Goal: Communication & Community: Answer question/provide support

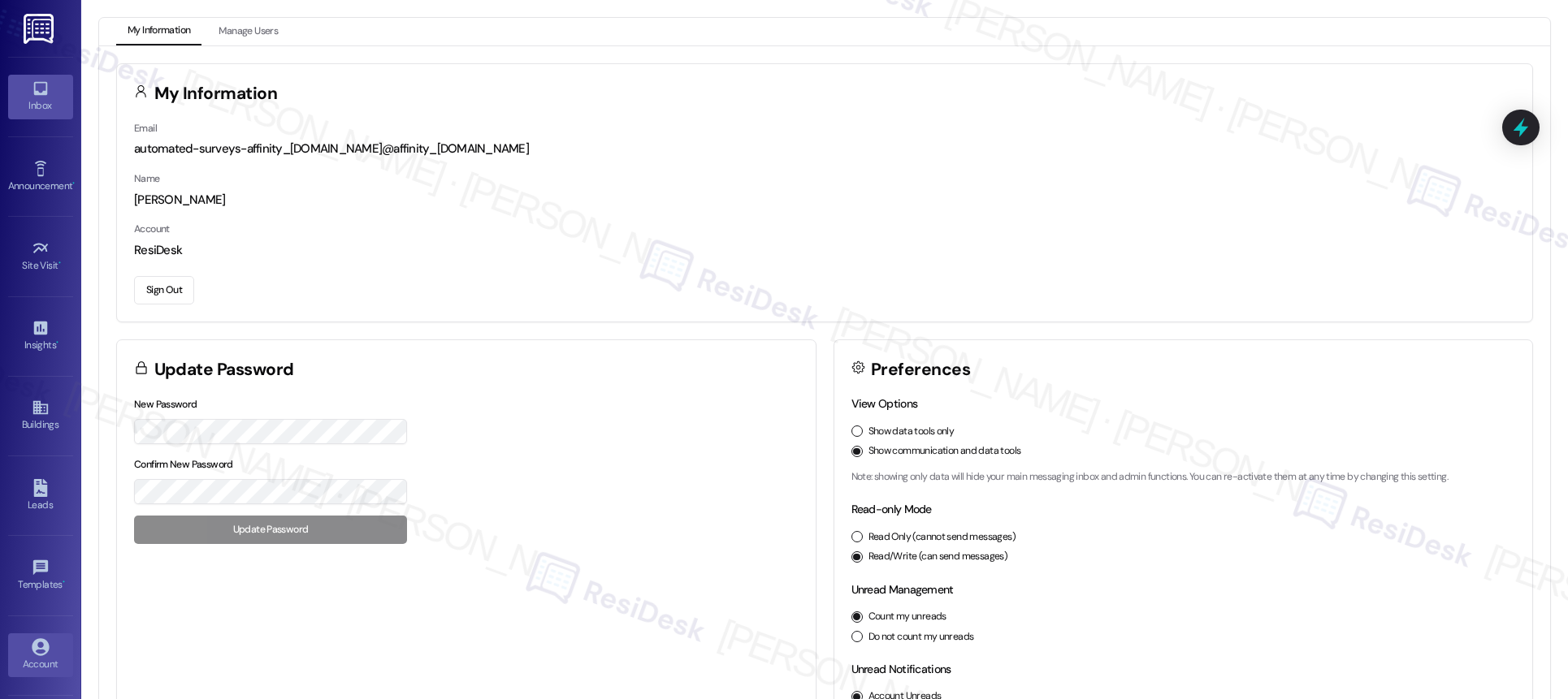
click at [30, 115] on link "Inbox" at bounding box center [40, 96] width 65 height 44
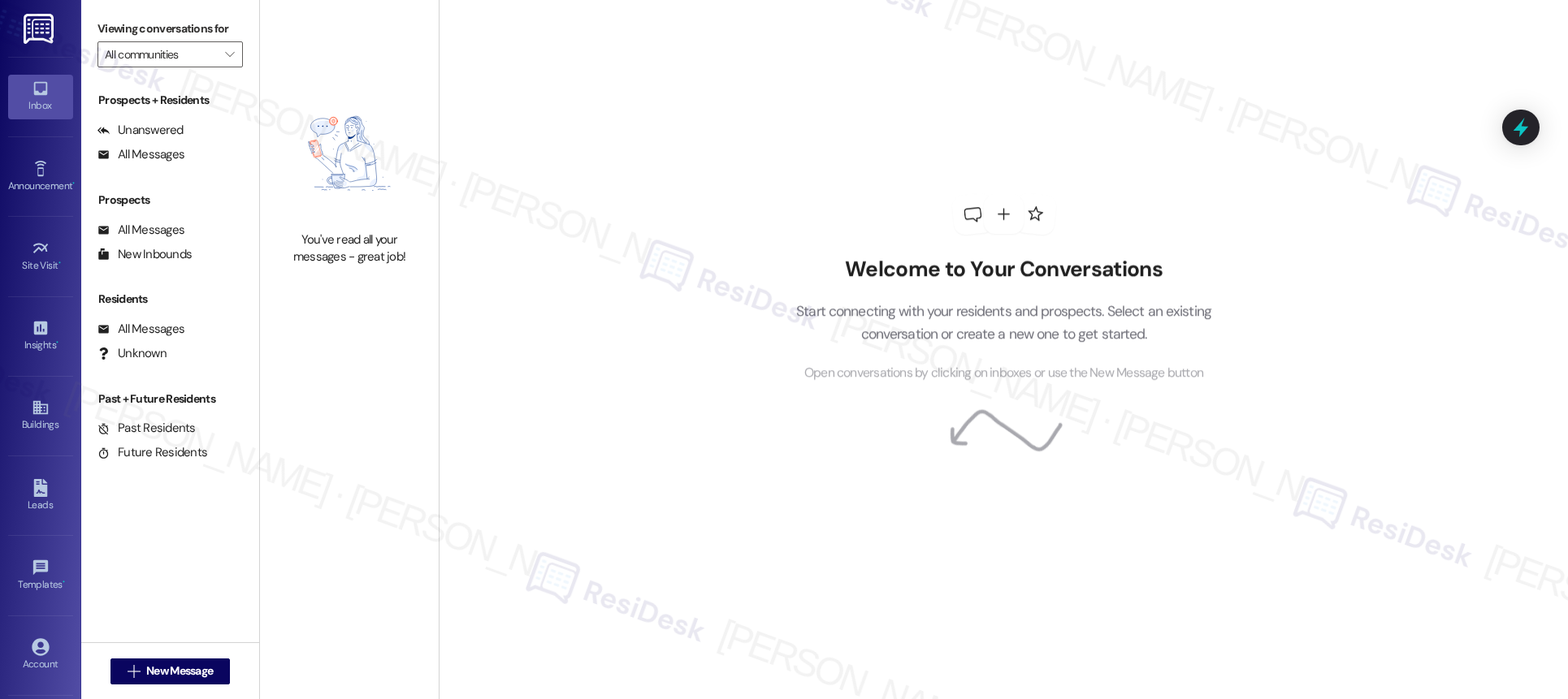
click at [53, 103] on div "Inbox" at bounding box center [40, 105] width 82 height 17
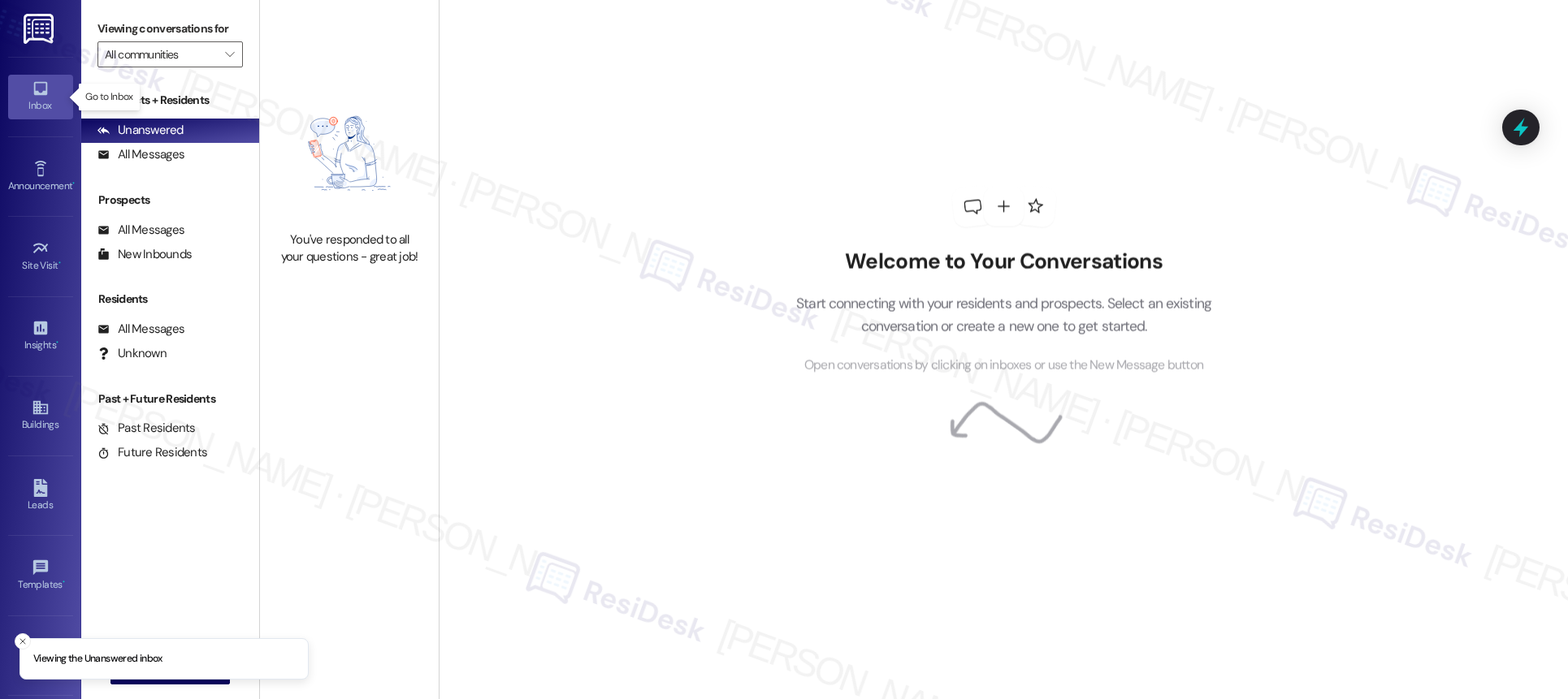
click at [53, 103] on div "Inbox" at bounding box center [40, 105] width 82 height 17
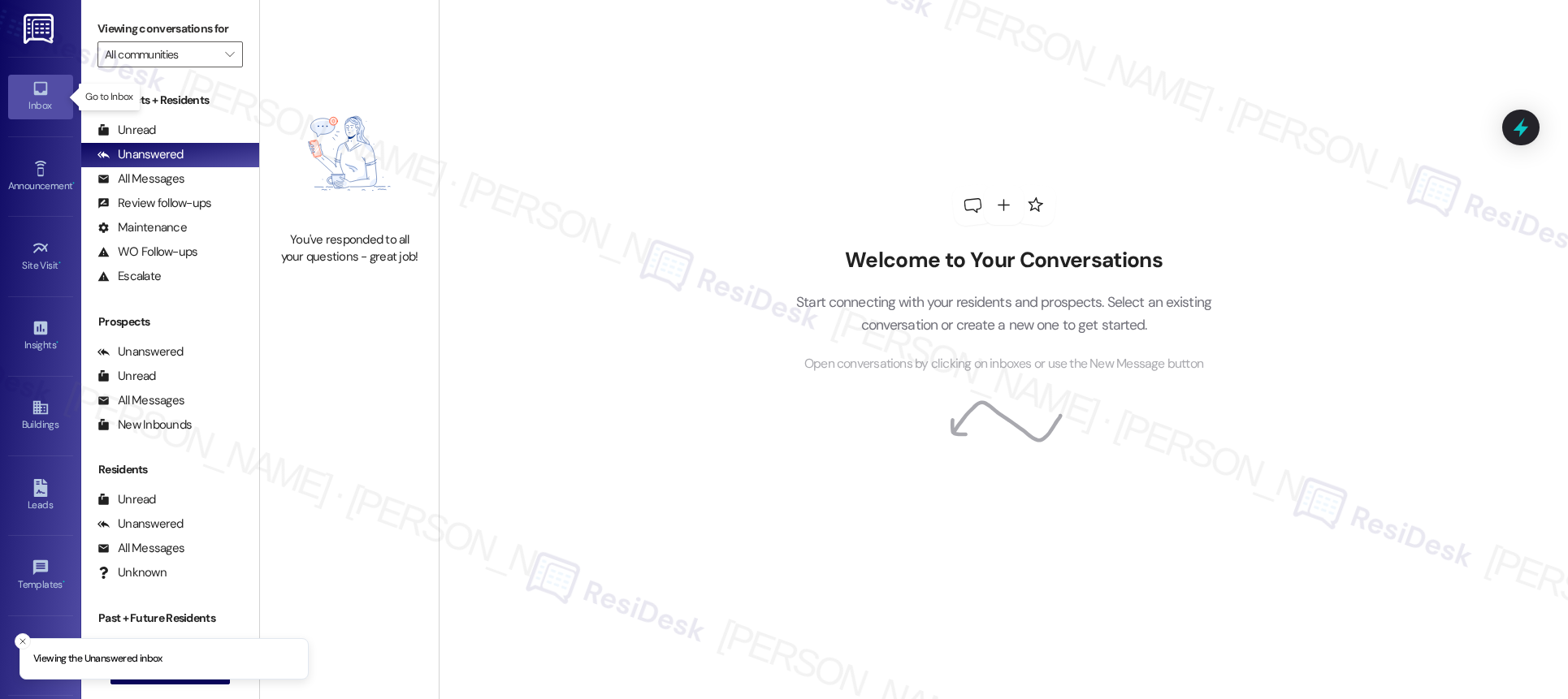
click at [53, 104] on div "Inbox" at bounding box center [40, 105] width 82 height 17
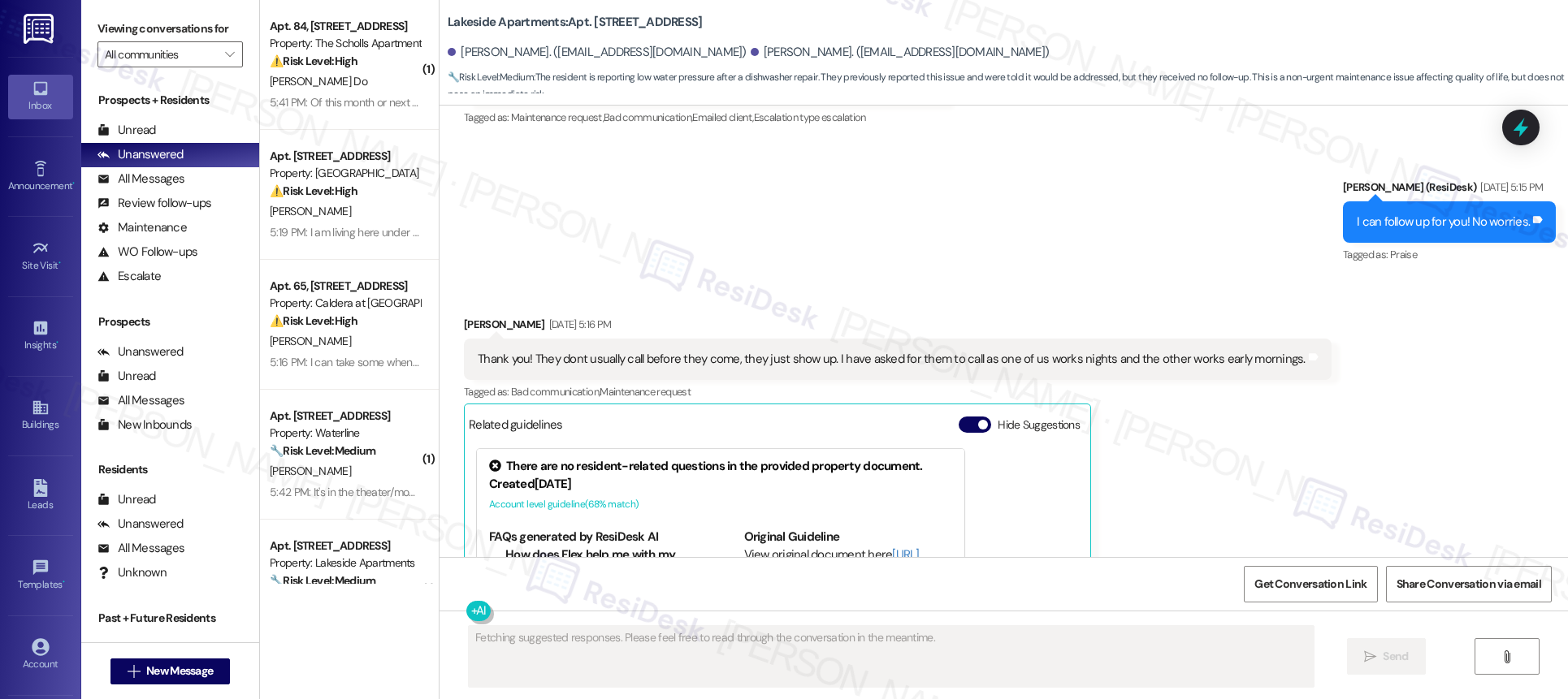
scroll to position [3416, 0]
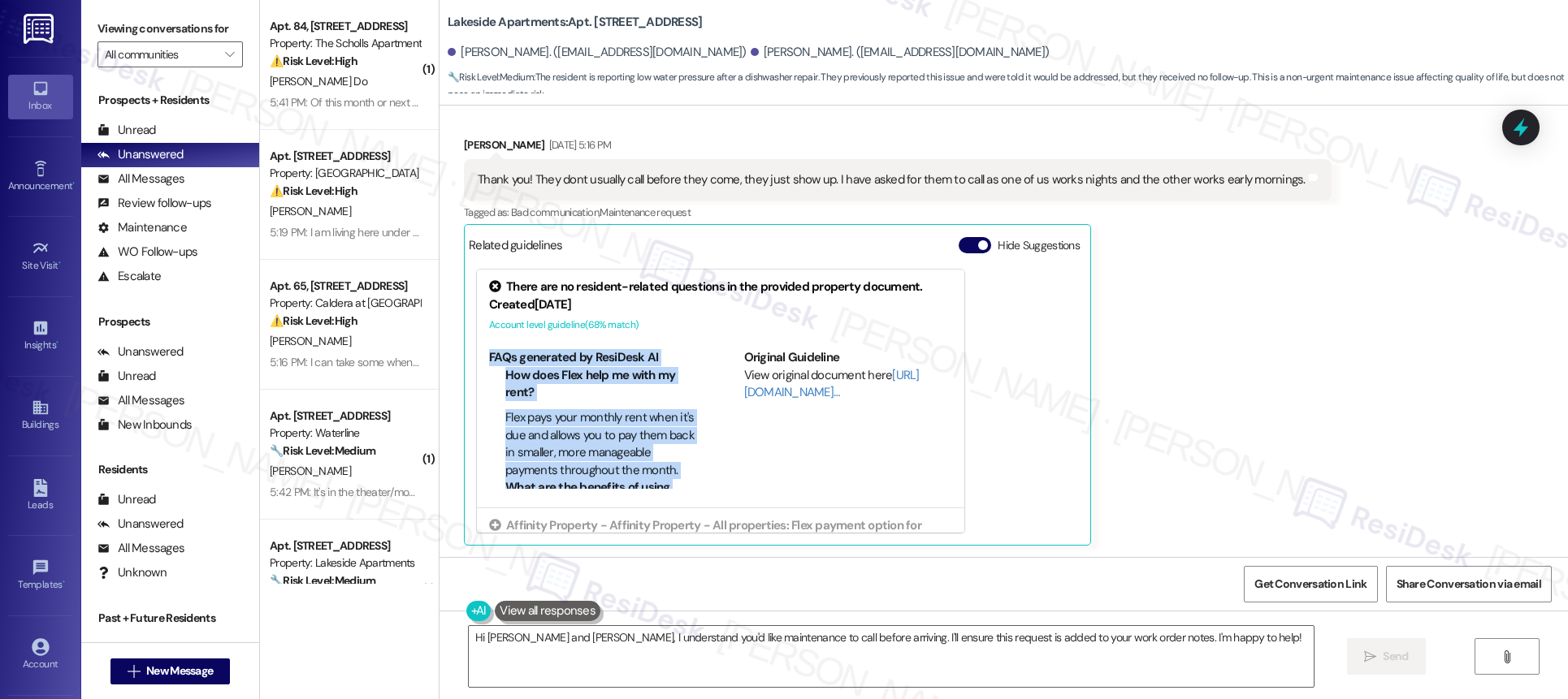
click at [1354, 340] on div "Received via SMS [PERSON_NAME] [DATE] 5:16 PM Thank you! They dont usually call…" at bounding box center [1003, 329] width 1128 height 459
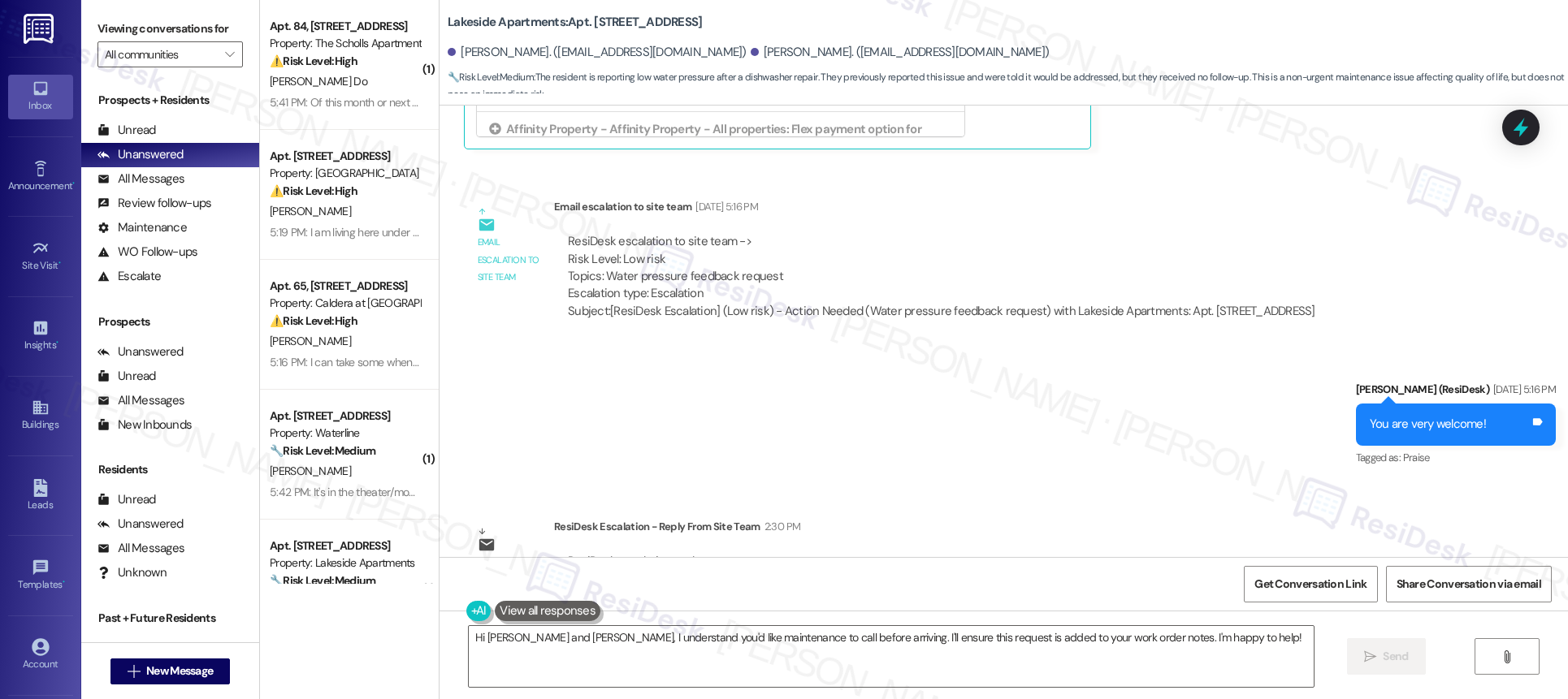
scroll to position [3884, 0]
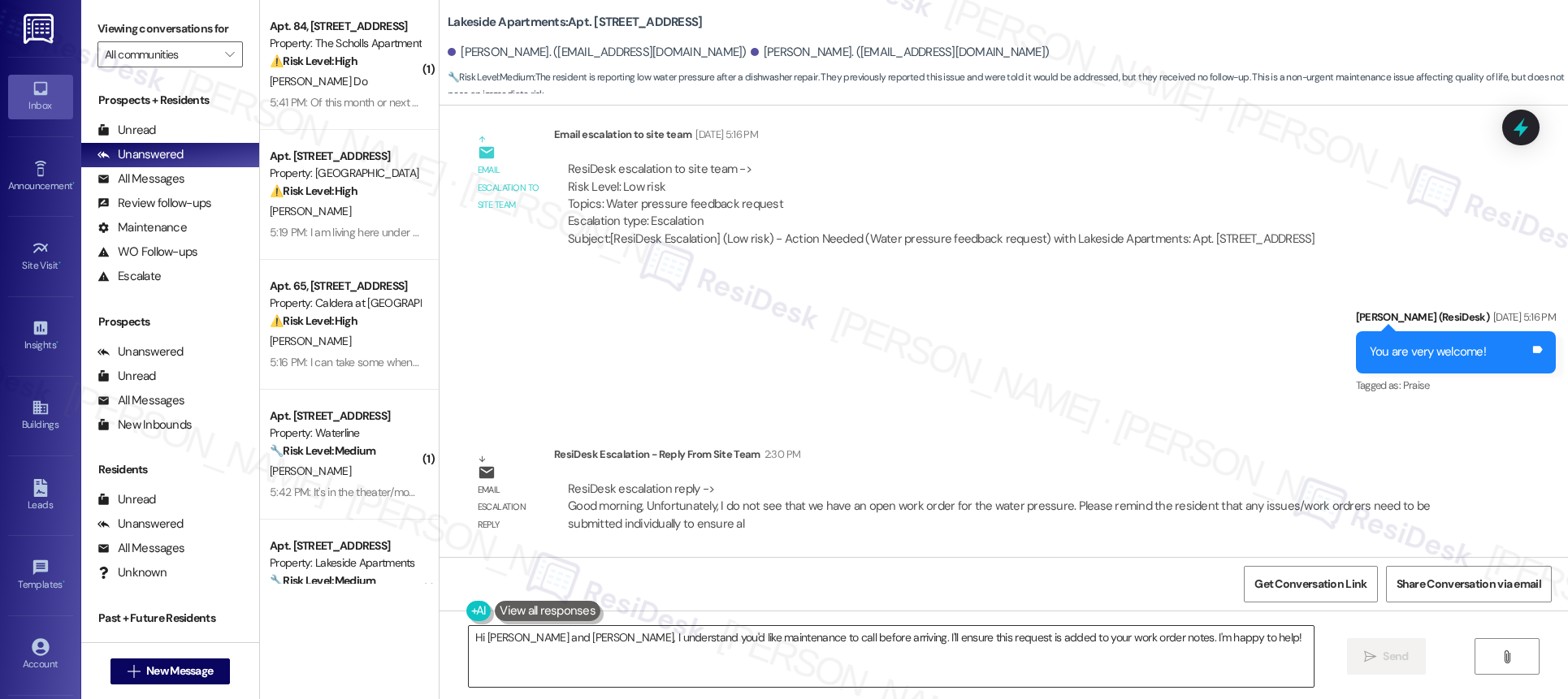
click at [758, 660] on textarea "Hi [PERSON_NAME] and [PERSON_NAME], I understand you'd like maintenance to call…" at bounding box center [891, 657] width 845 height 61
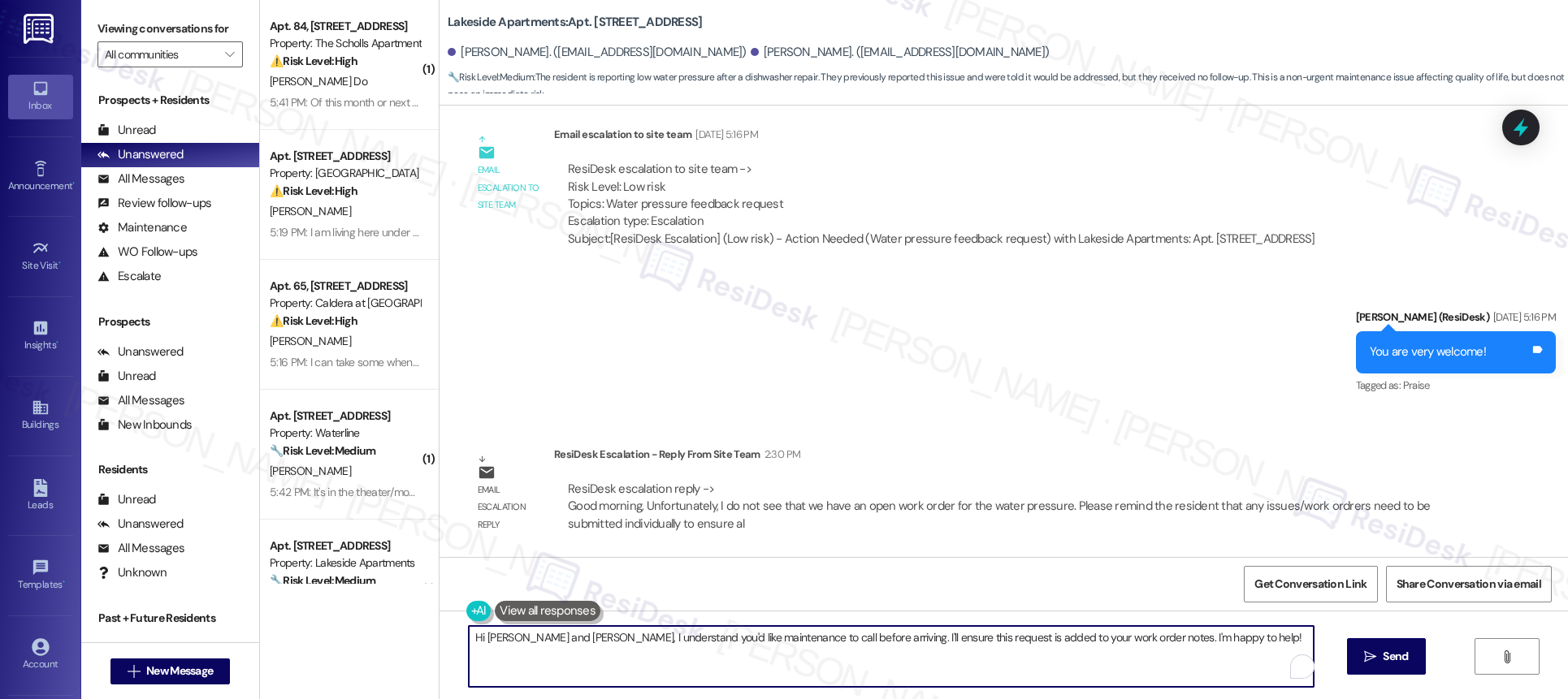
click at [757, 660] on textarea "Hi [PERSON_NAME] and [PERSON_NAME], I understand you'd like maintenance to call…" at bounding box center [891, 657] width 845 height 61
click at [758, 659] on textarea "Hi [PERSON_NAME] and [PERSON_NAME], I understand you'd like maintenance to call…" at bounding box center [891, 657] width 845 height 61
click at [758, 659] on textarea "Hi Catherine and William, I understand you'd like maintenance to call before ar…" at bounding box center [891, 657] width 845 height 61
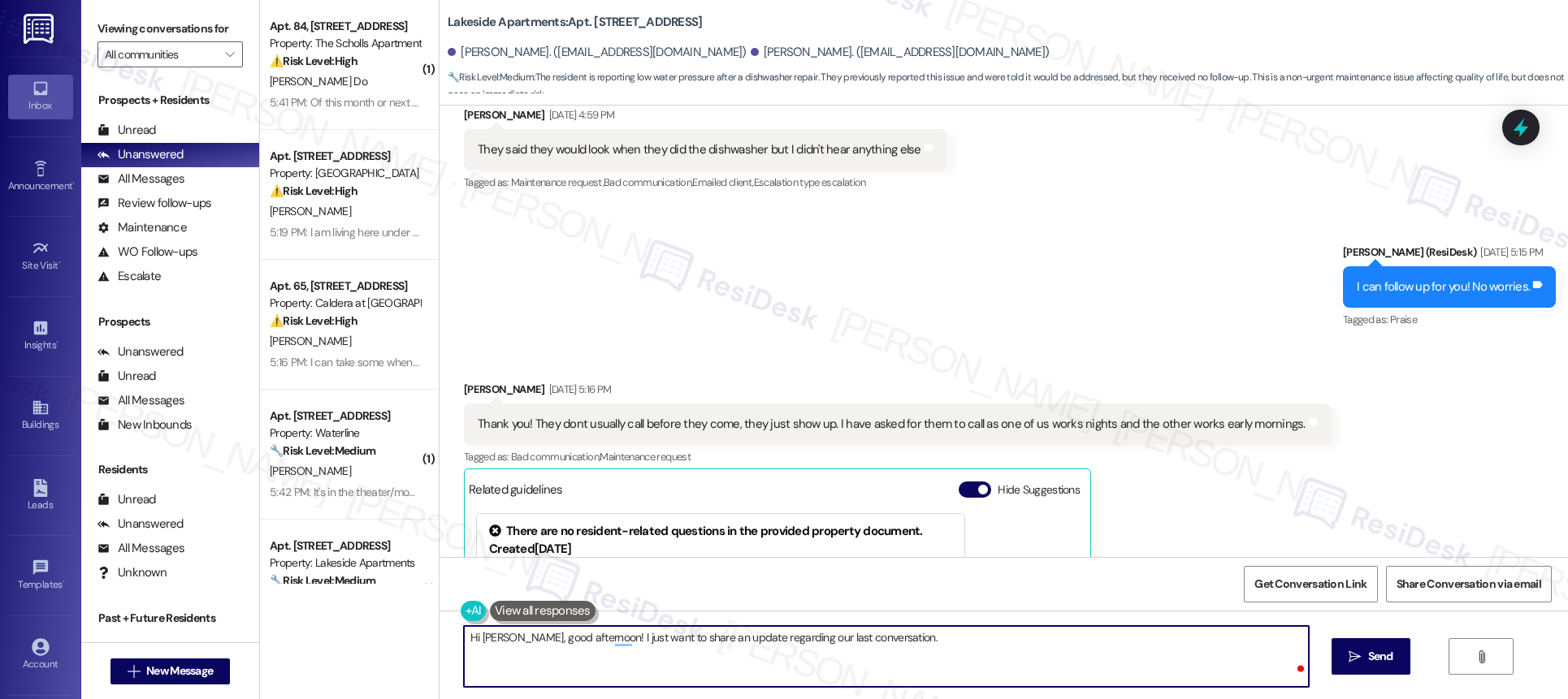
scroll to position [3114, 0]
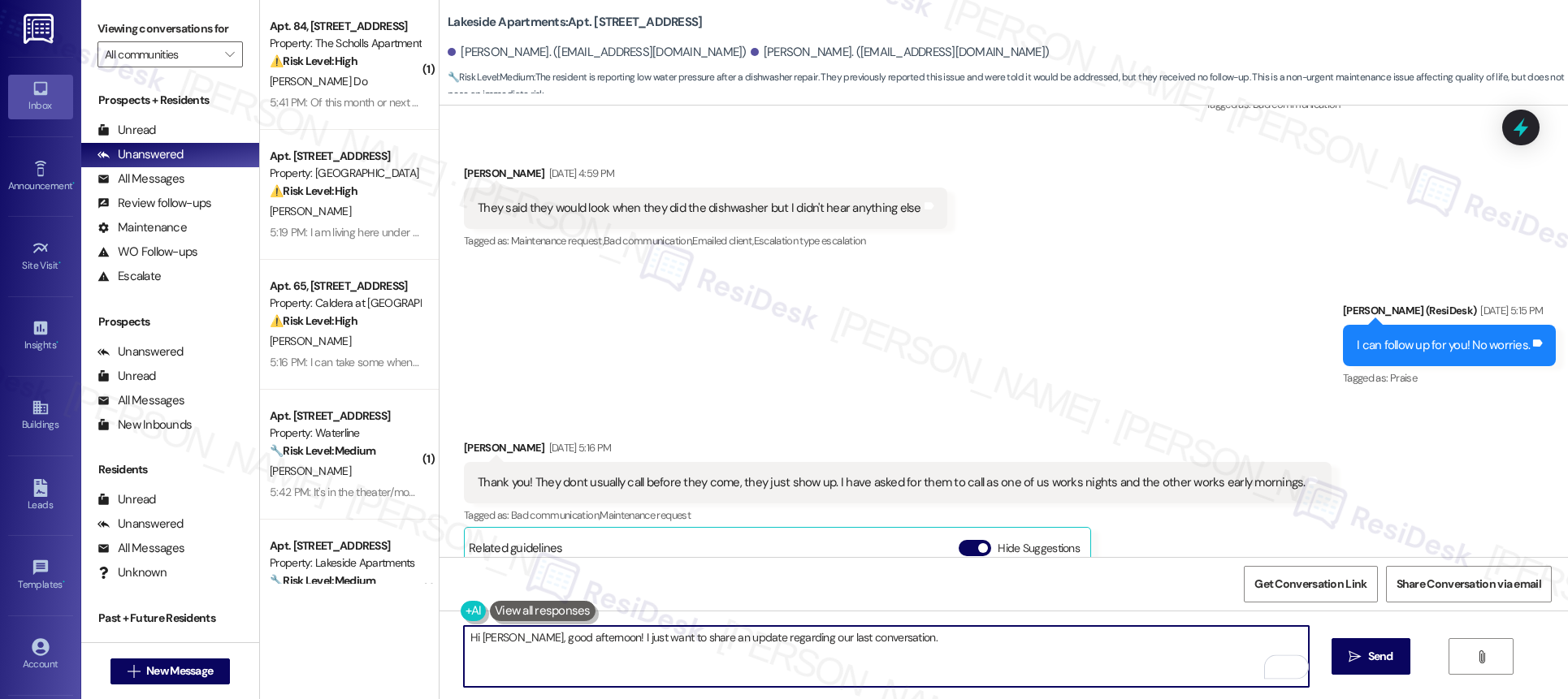
click at [996, 650] on textarea "Hi [PERSON_NAME], good afternoon! I just want to share an update regarding our …" at bounding box center [886, 657] width 845 height 61
type textarea "Hi [PERSON_NAME], good afternoon! I just want to share an update regarding our …"
drag, startPoint x: 1329, startPoint y: 654, endPoint x: 1349, endPoint y: 662, distance: 21.5
click at [1332, 654] on button " Send" at bounding box center [1371, 656] width 79 height 36
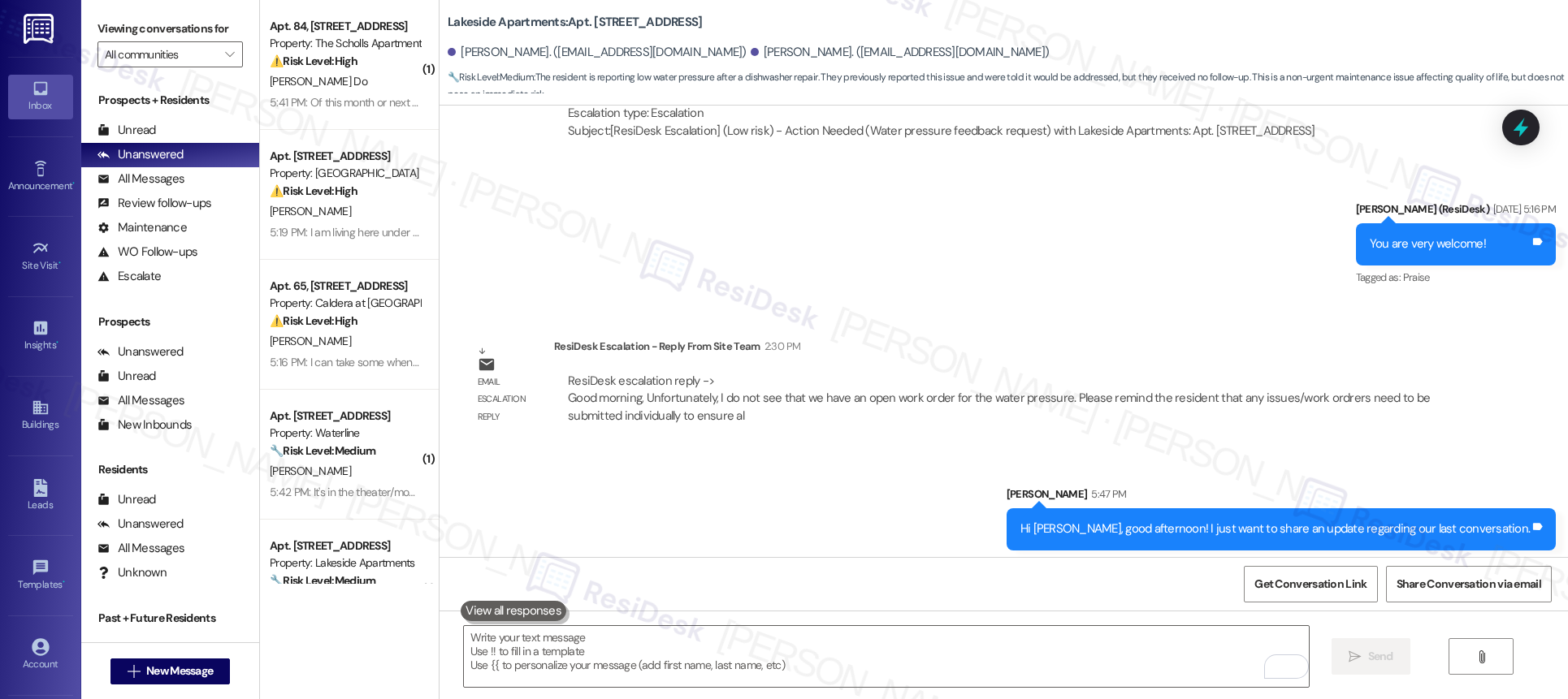
scroll to position [3998, 0]
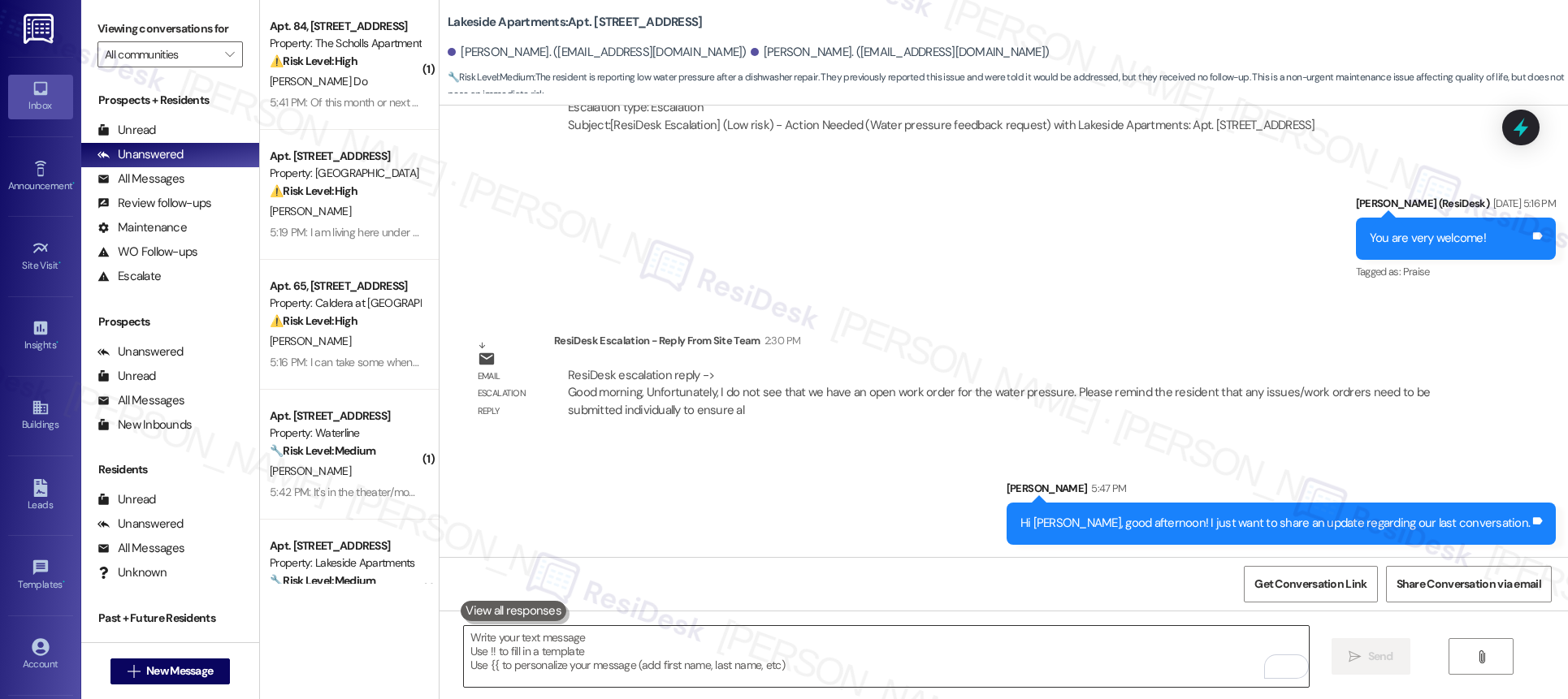
click at [747, 656] on textarea "To enrich screen reader interactions, please activate Accessibility in Grammarl…" at bounding box center [886, 657] width 845 height 61
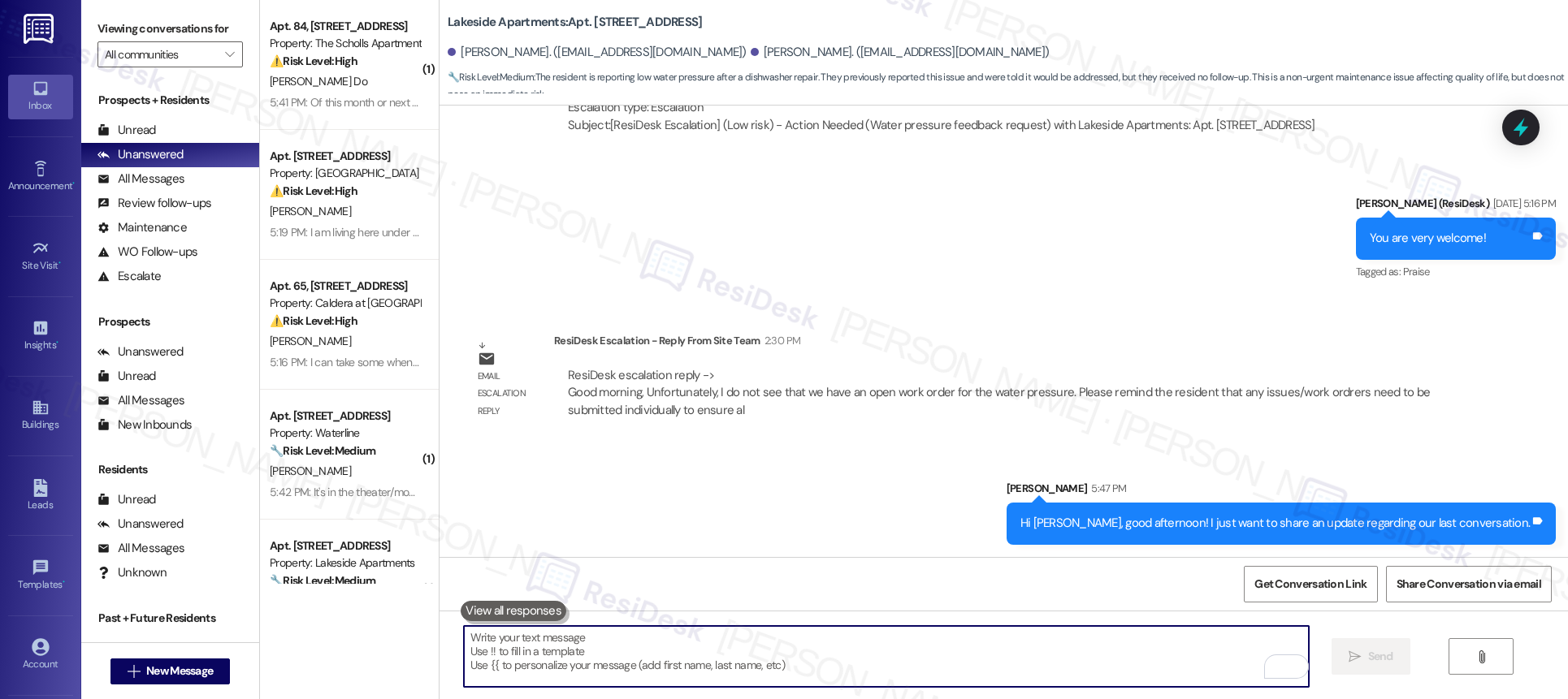
paste textarea "I do not see that we have an open work order for the water pressure. Please rem…"
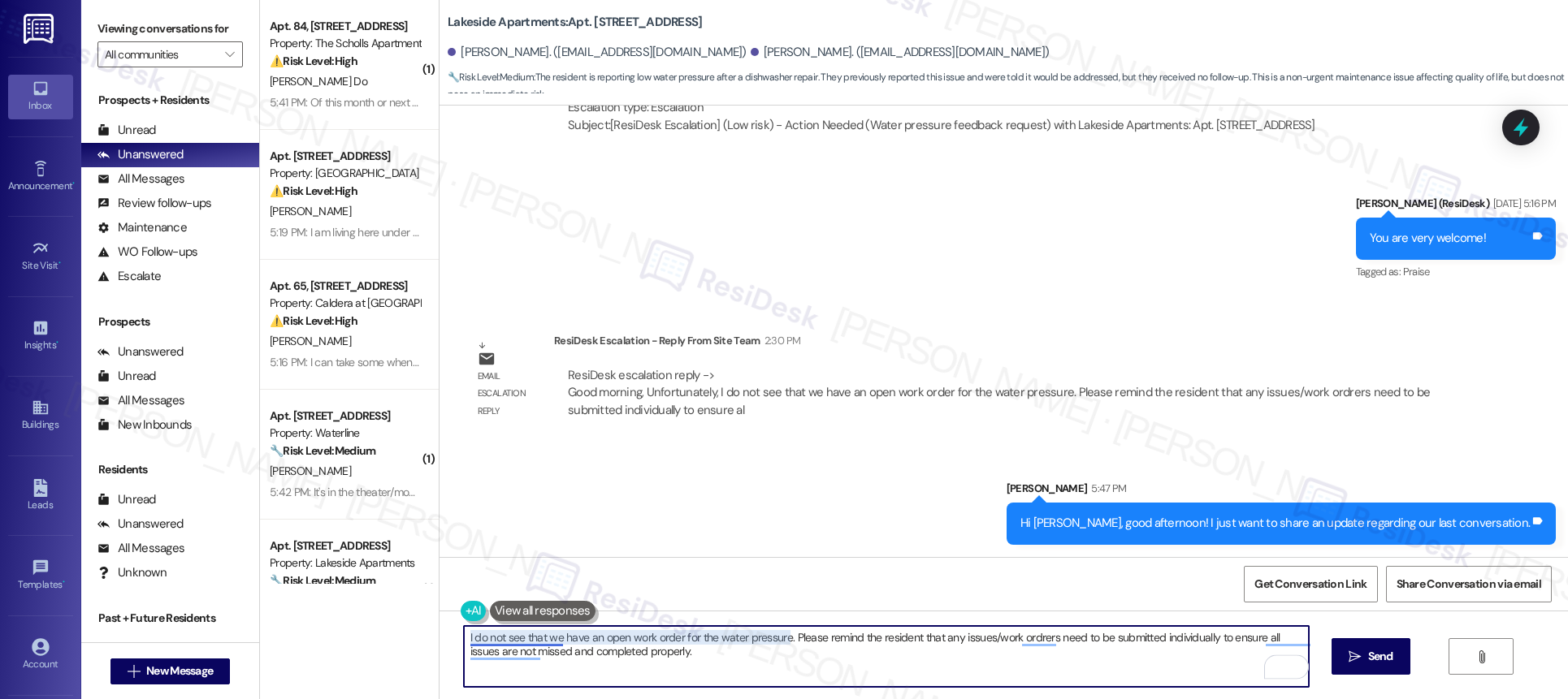
click at [464, 633] on textarea "I do not see that we have an open work order for the water pressure. Please rem…" at bounding box center [886, 657] width 845 height 61
drag, startPoint x: 461, startPoint y: 637, endPoint x: 437, endPoint y: 632, distance: 24.5
click at [440, 632] on div "I do not see that we have an open work order for the water pressure. Please rem…" at bounding box center [1003, 671] width 1128 height 122
click at [857, 657] on textarea "As per site team, they do not see that we have an open work order for the water…" at bounding box center [886, 657] width 845 height 61
click at [978, 643] on textarea "As per site team, they do not see that we have an open work order for the water…" at bounding box center [886, 657] width 845 height 61
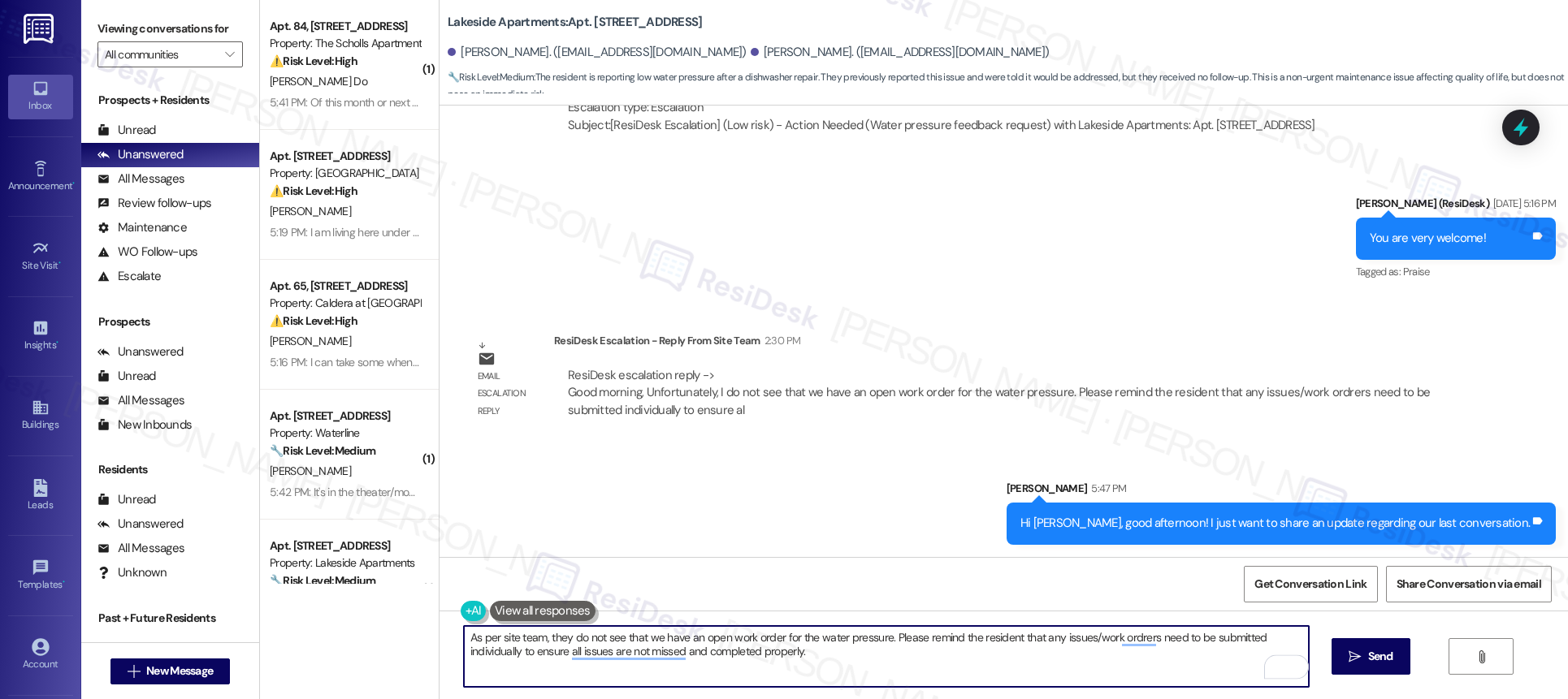
click at [978, 643] on textarea "As per site team, they do not see that we have an open work order for the water…" at bounding box center [886, 657] width 845 height 61
click at [1112, 646] on textarea "As per site team, they do not see that we have an open work order for the water…" at bounding box center [886, 657] width 845 height 61
click at [639, 660] on textarea "As per site team, they do not see that we have an open work order for the water…" at bounding box center [886, 657] width 845 height 61
type textarea "As per site team, they do not see that we have an open work order for the water…"
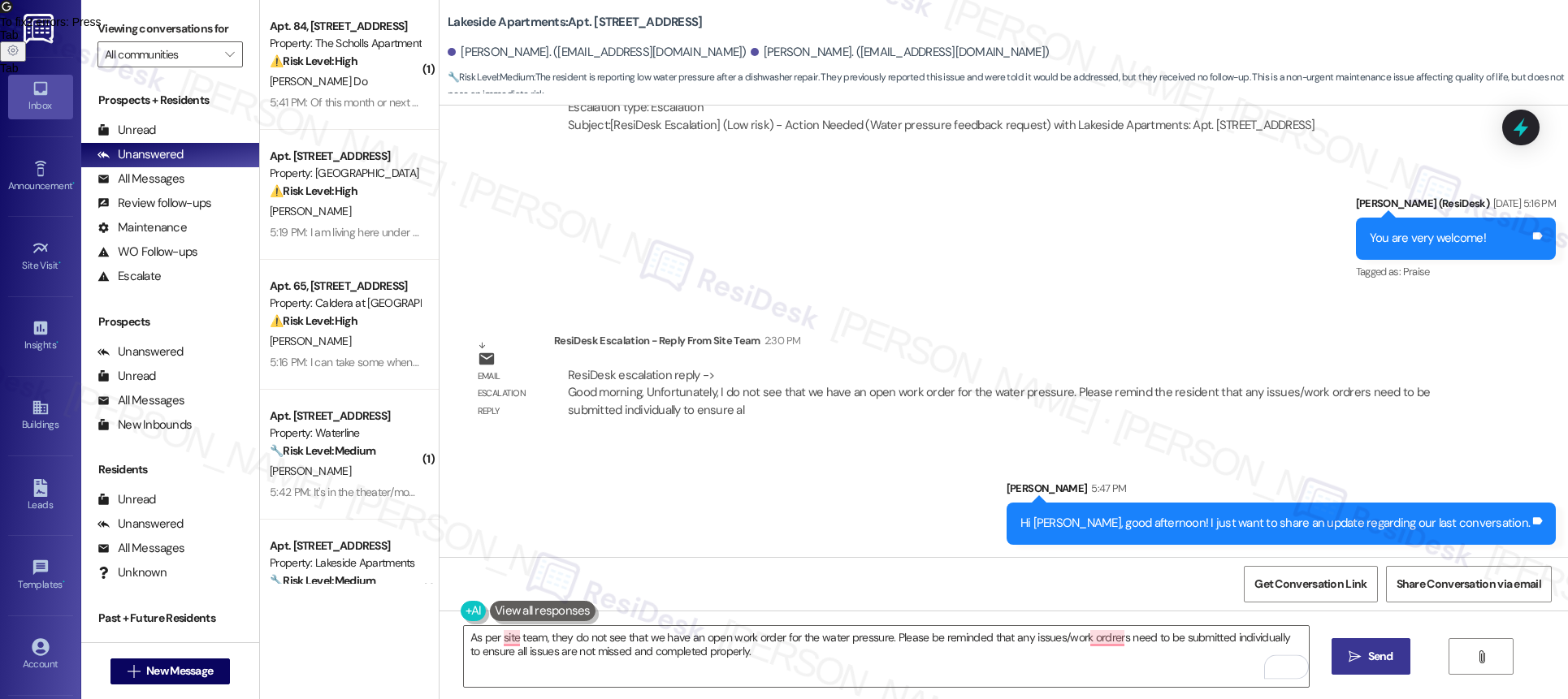
click at [1369, 664] on span "Send" at bounding box center [1381, 656] width 26 height 17
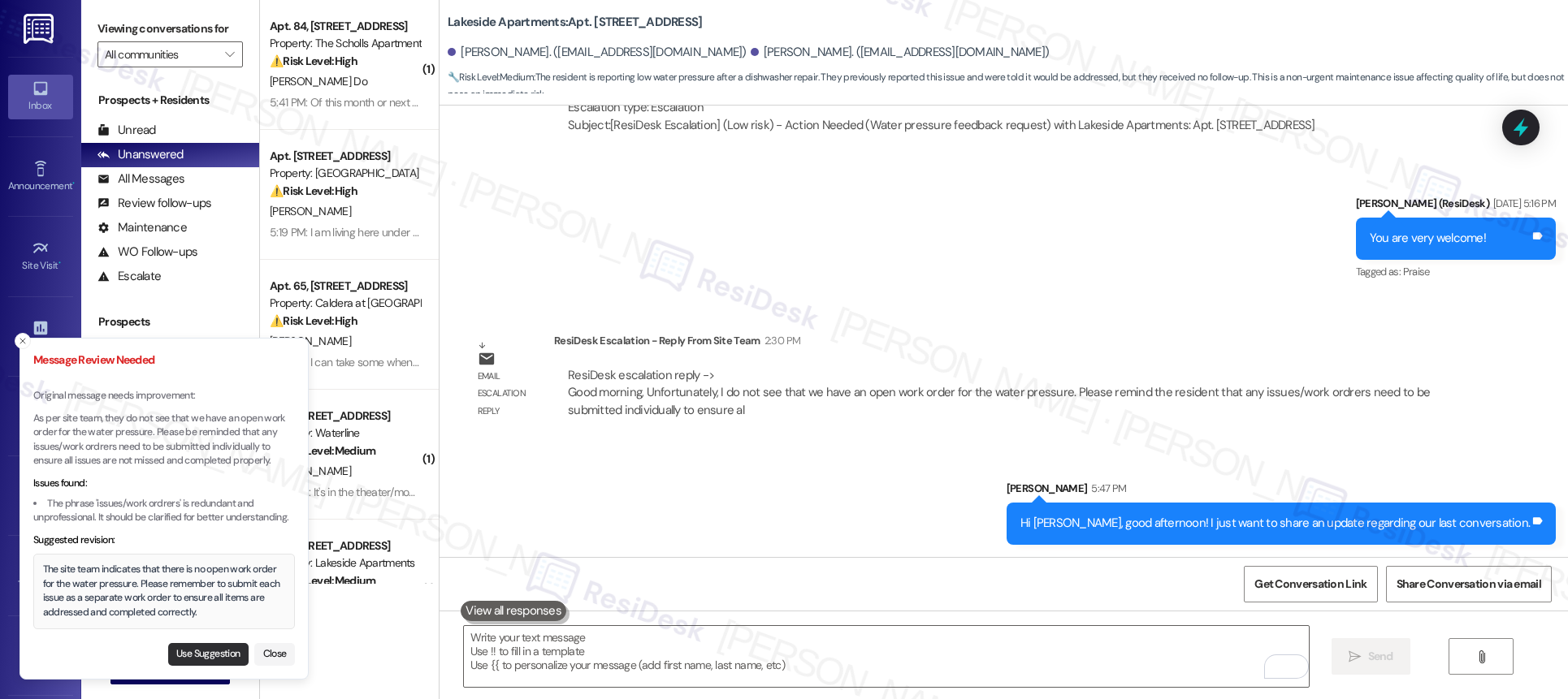
click at [210, 654] on button "Use Suggestion" at bounding box center [209, 654] width 81 height 23
type textarea "The site team indicates that there is no open work order for the water pressure…"
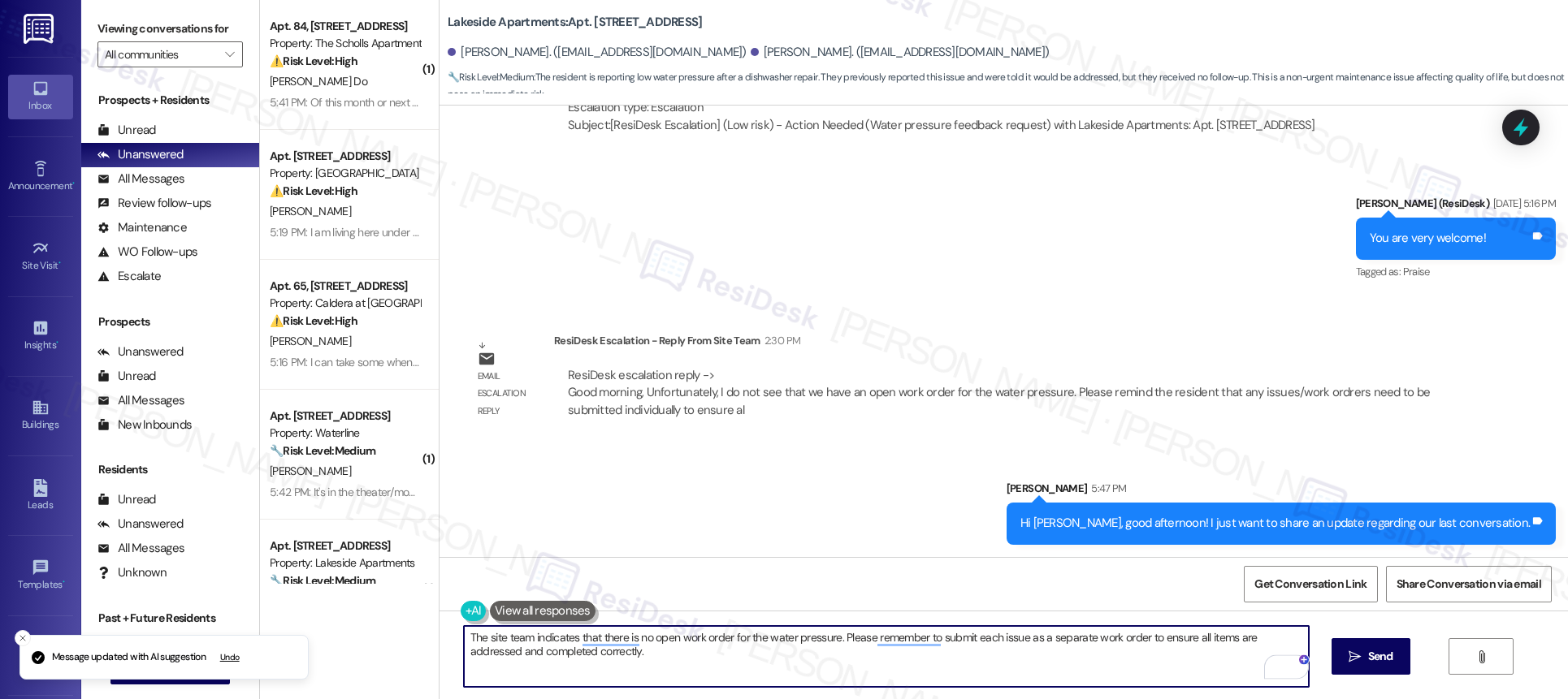
click at [946, 653] on textarea "The site team indicates that there is no open work order for the water pressure…" at bounding box center [886, 657] width 845 height 61
click at [654, 660] on textarea "The site team indicates that there is no open work order for the water pressure…" at bounding box center [886, 657] width 845 height 61
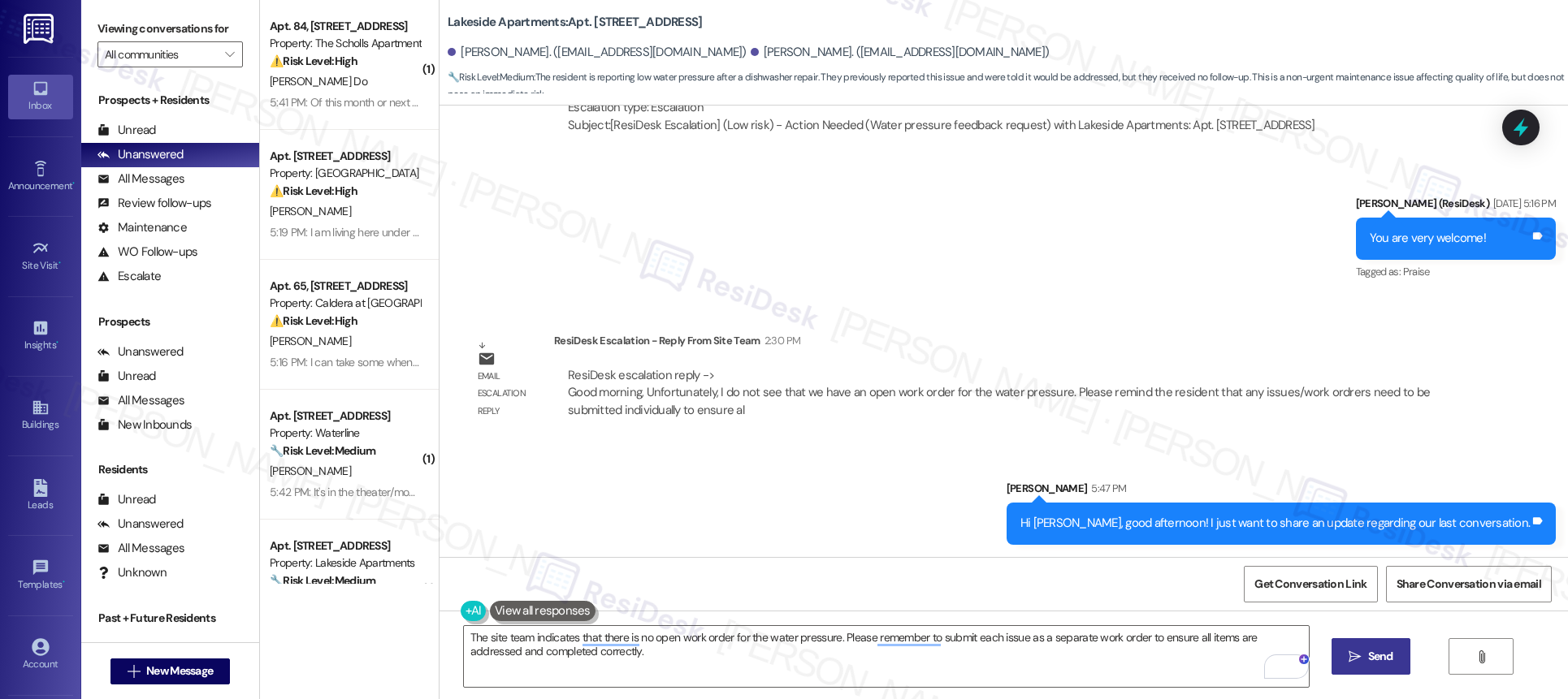
click at [1404, 655] on button " Send" at bounding box center [1371, 656] width 79 height 36
click at [1404, 656] on div "The site team indicates that there is no open work order for the water pressure…" at bounding box center [1003, 671] width 1128 height 122
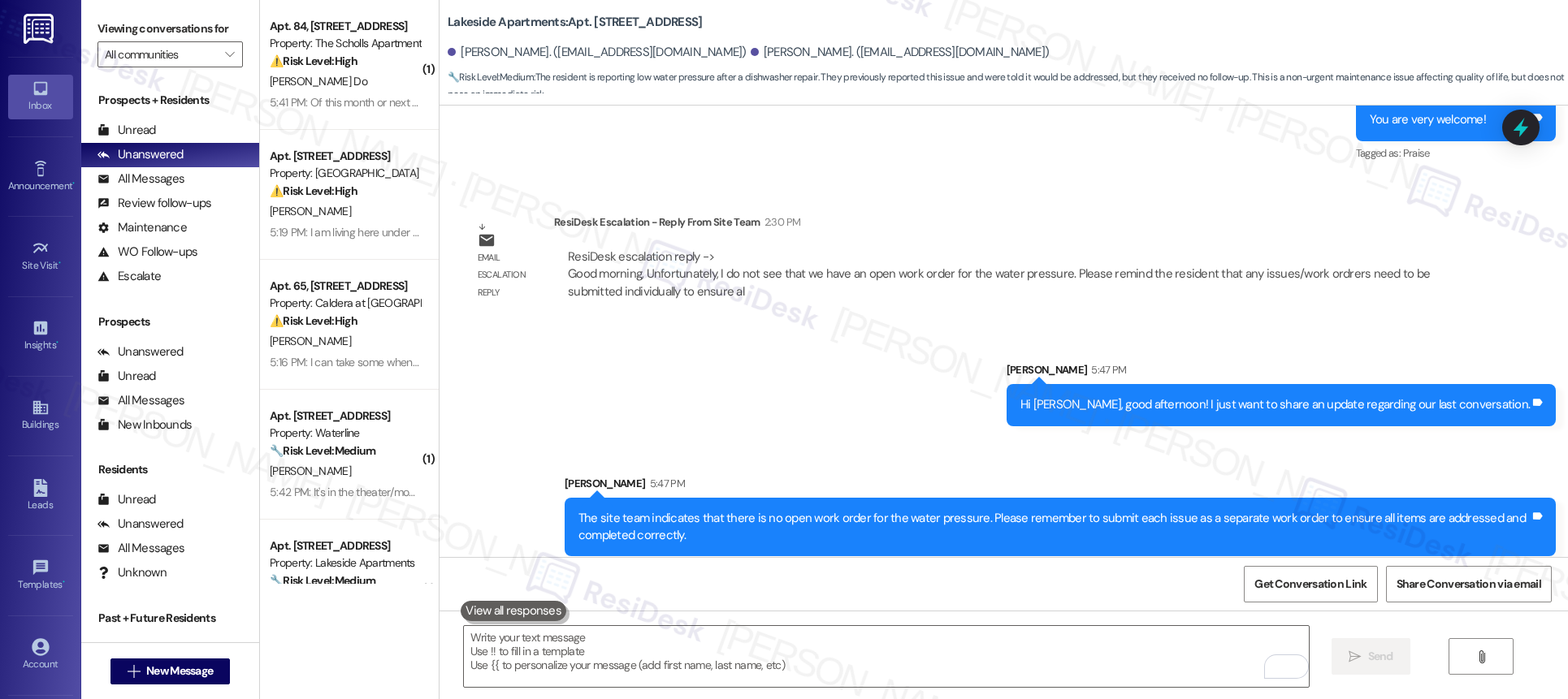
scroll to position [4241, 0]
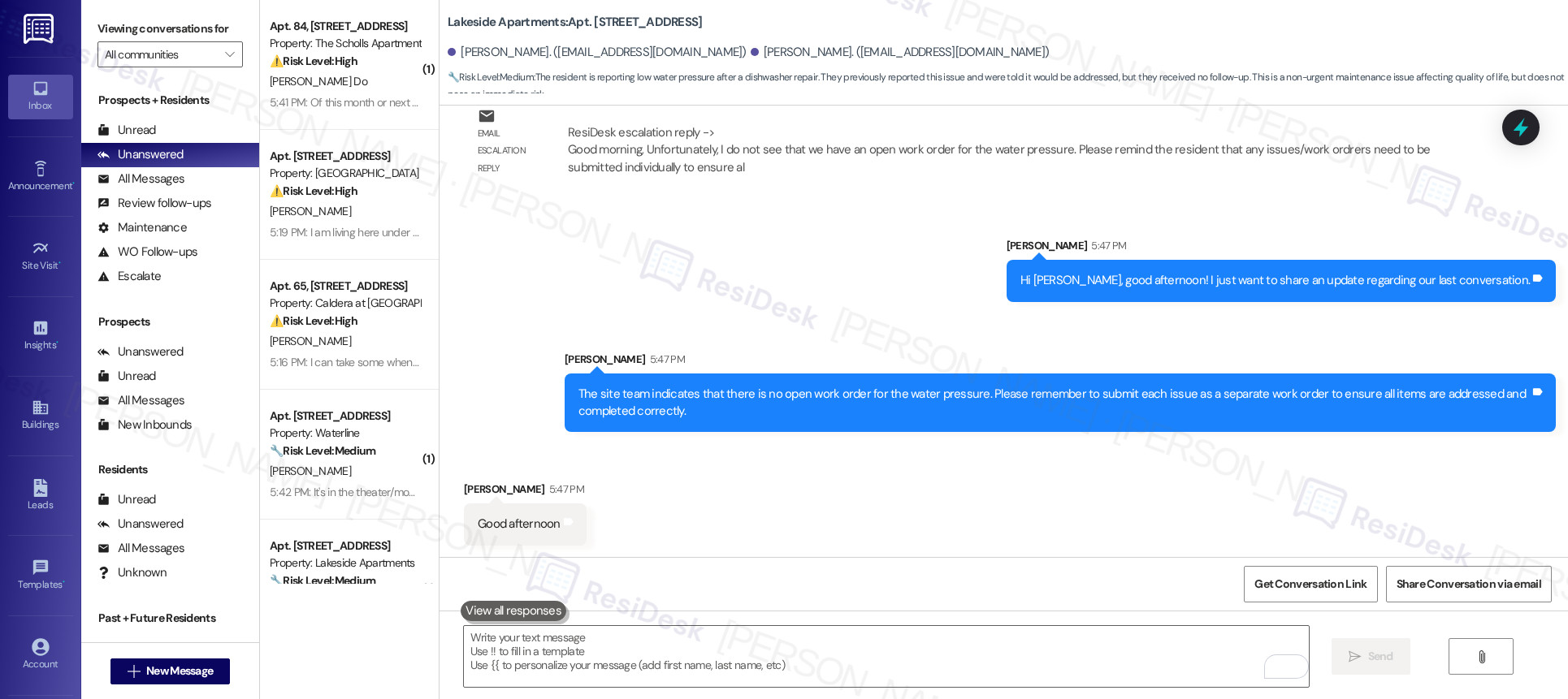
drag, startPoint x: 959, startPoint y: 459, endPoint x: 1006, endPoint y: 489, distance: 55.8
click at [959, 459] on div "Received via SMS Catherine Hall 5:47 PM Good afternoon Tags and notes" at bounding box center [1003, 500] width 1128 height 113
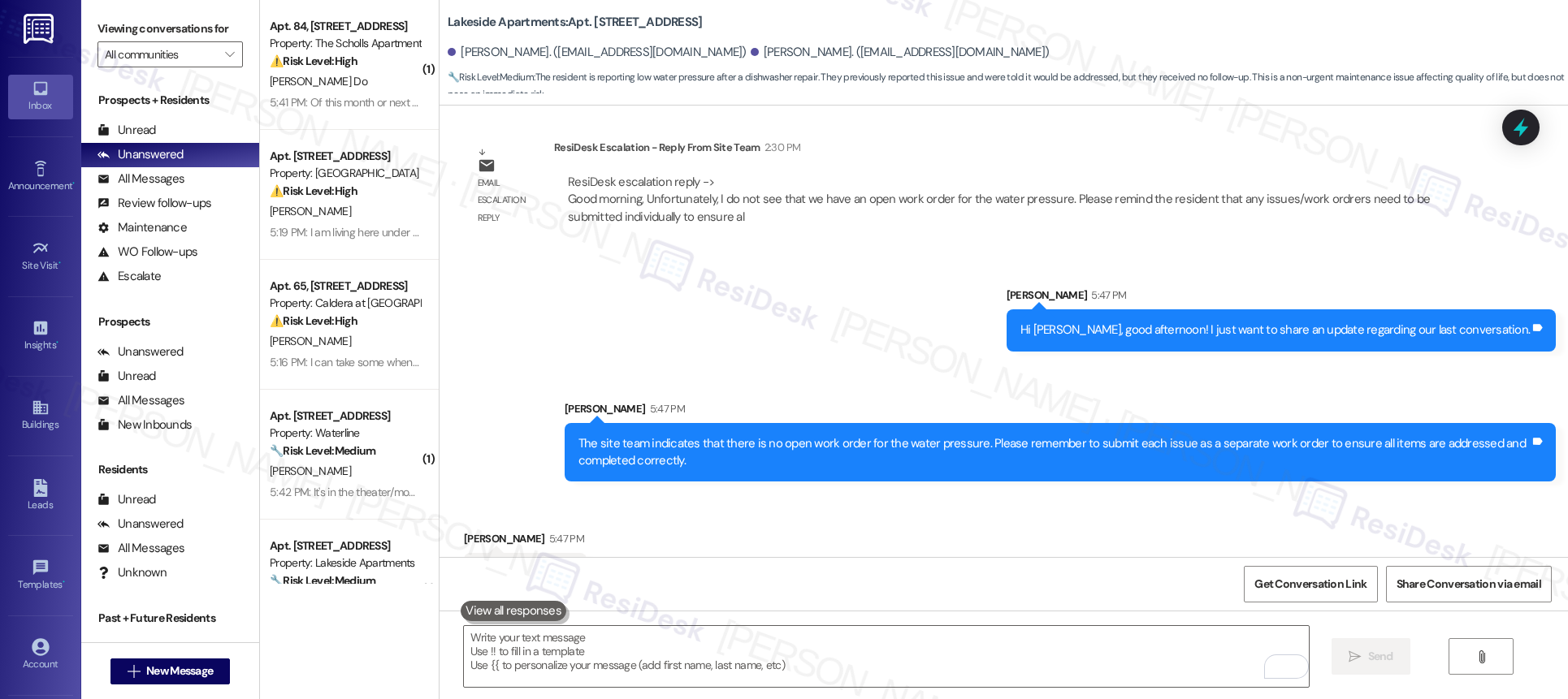
scroll to position [4242, 0]
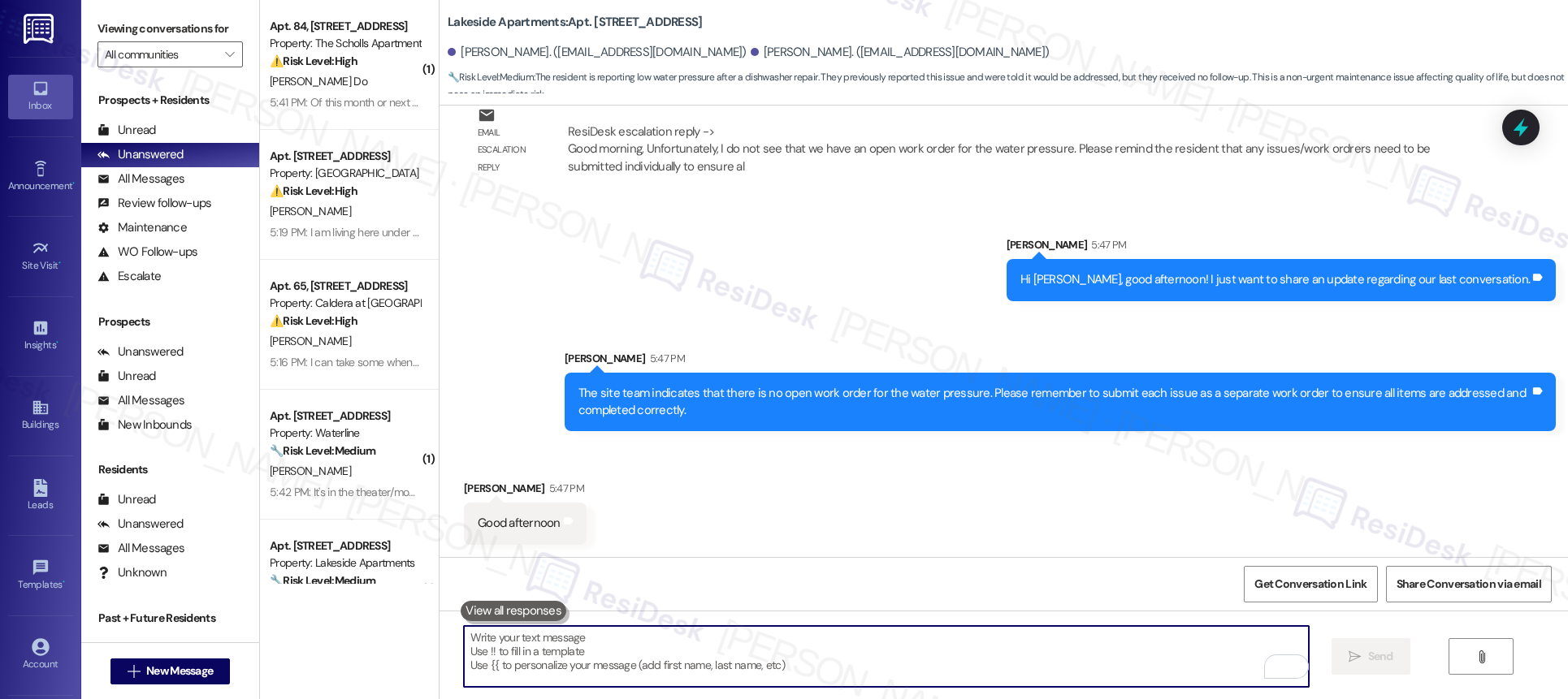
click at [801, 667] on textarea "To enrich screen reader interactions, please activate Accessibility in Grammarl…" at bounding box center [886, 657] width 845 height 61
click at [801, 665] on textarea "To enrich screen reader interactions, please activate Accessibility in Grammarl…" at bounding box center [886, 657] width 845 height 61
click at [801, 664] on textarea "To enrich screen reader interactions, please activate Accessibility in Grammarl…" at bounding box center [886, 657] width 845 height 61
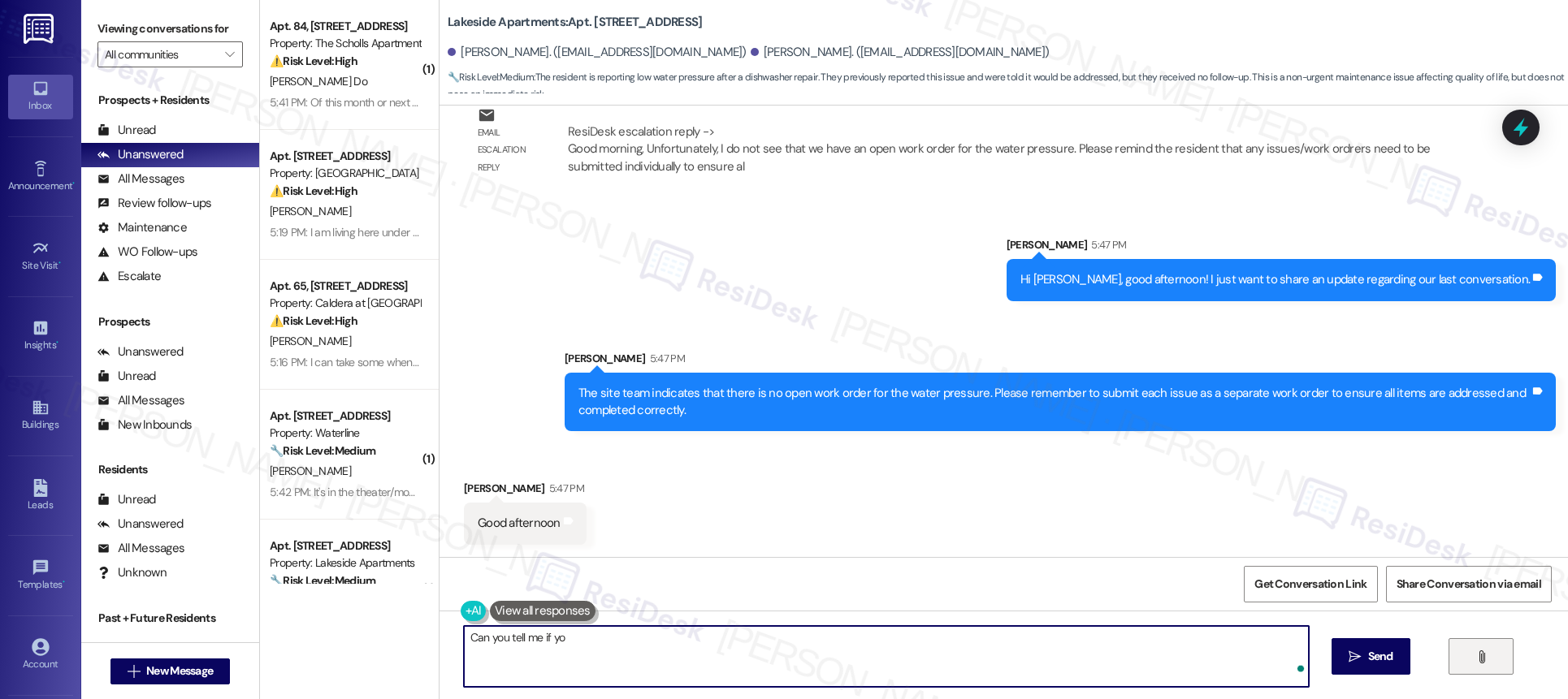
scroll to position [4241, 0]
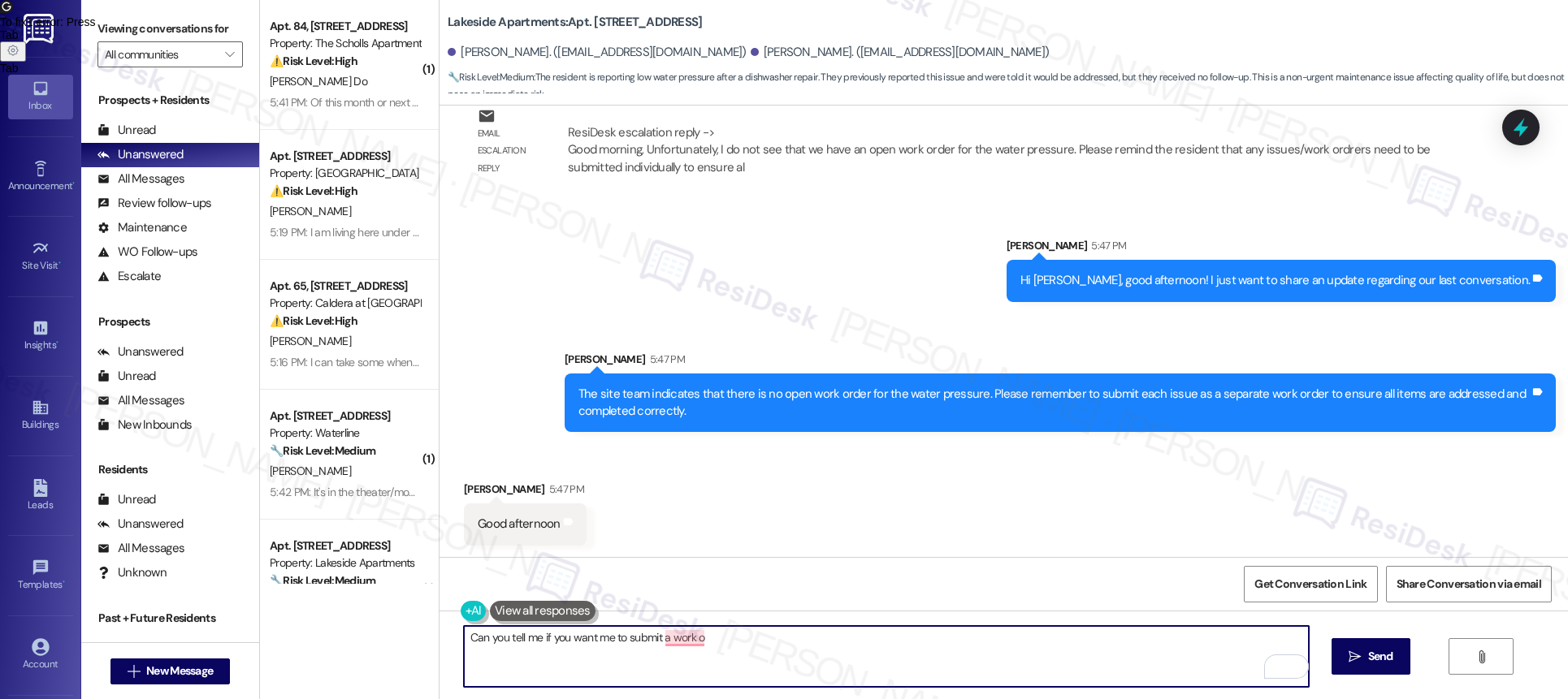
click at [1051, 661] on textarea "Can you tell me if you want me to submit a work o" at bounding box center [886, 657] width 845 height 61
click at [1063, 660] on textarea "Can you tell me if you want me to submit a work o" at bounding box center [886, 657] width 845 height 61
click at [730, 643] on textarea "Can you tell me if you want me to submit a work order?" at bounding box center [886, 657] width 845 height 61
type textarea "Can you tell me if you want me to submit a work order?"
drag, startPoint x: 1368, startPoint y: 641, endPoint x: 1369, endPoint y: 653, distance: 12.0
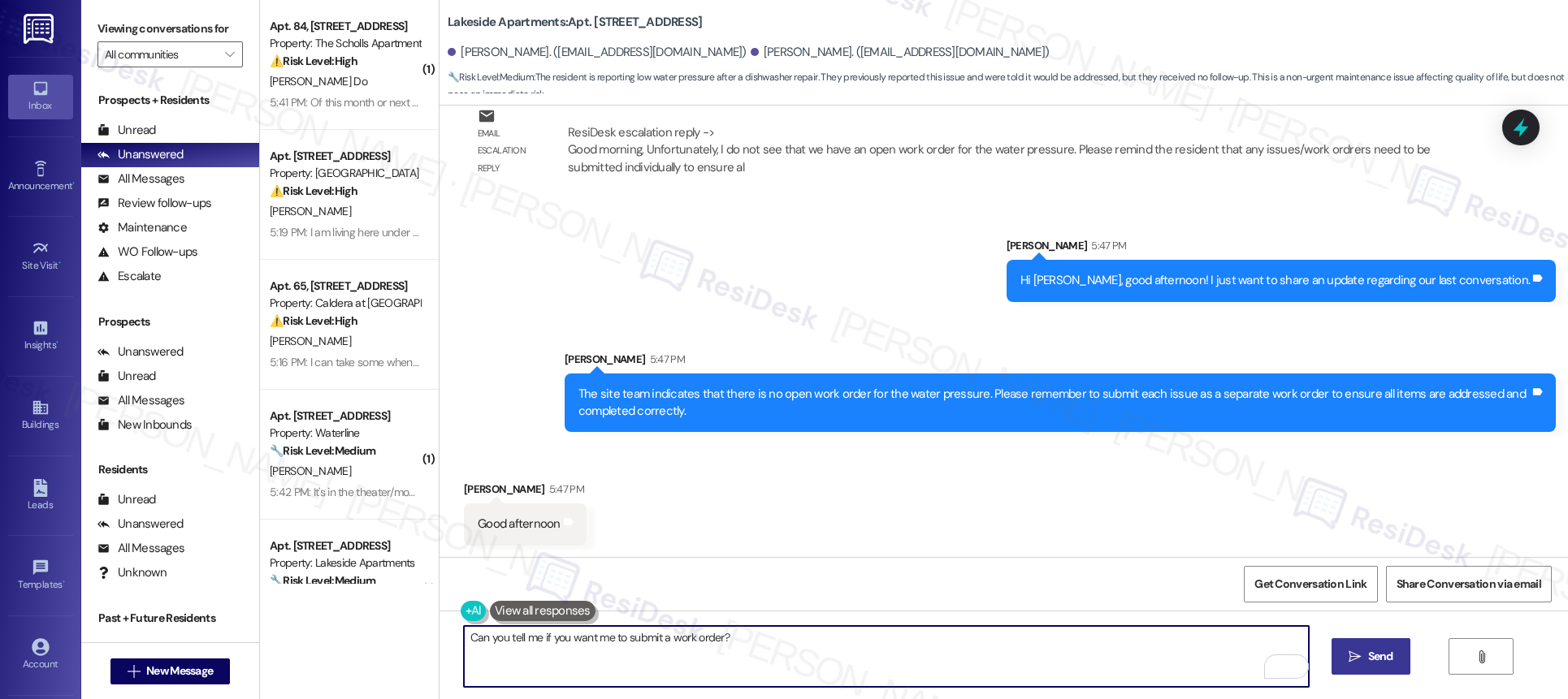
click at [1369, 647] on button " Send" at bounding box center [1371, 656] width 79 height 36
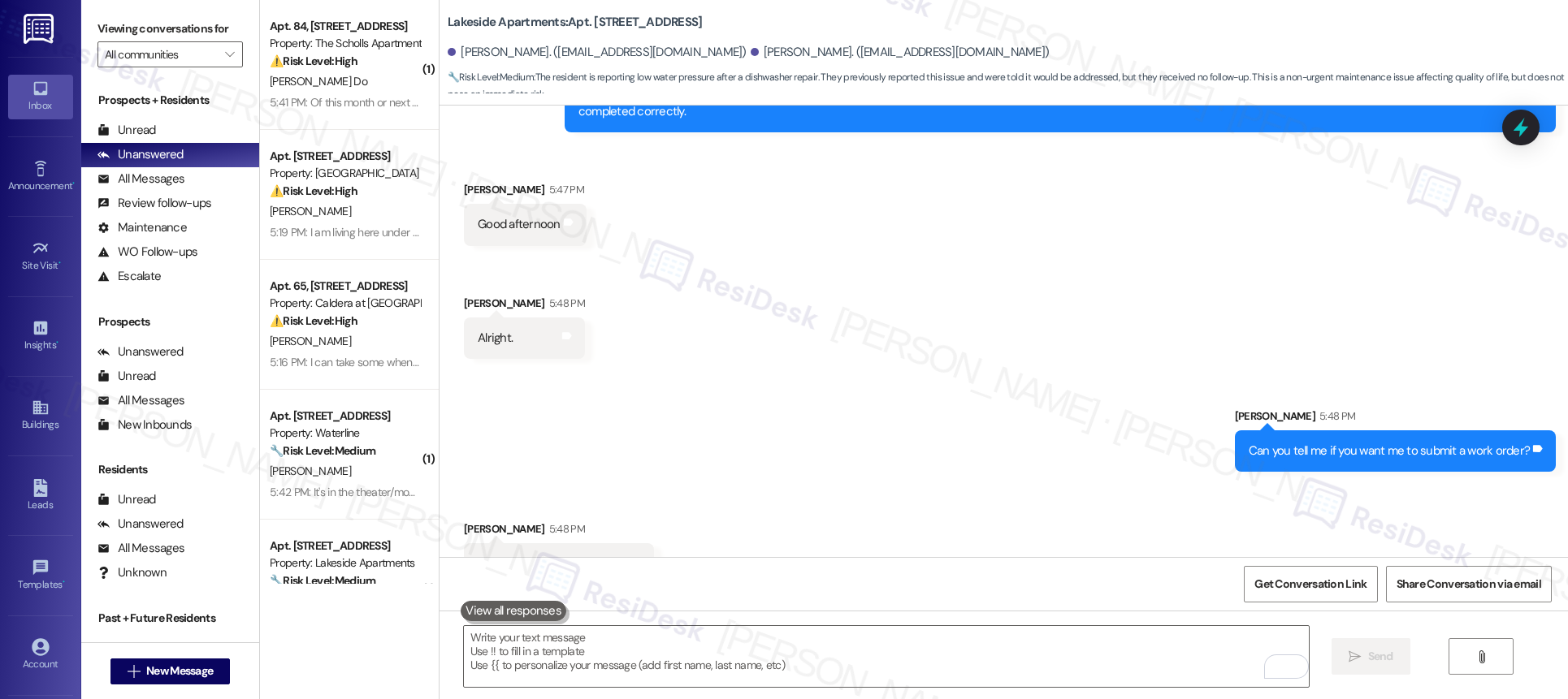
scroll to position [4581, 0]
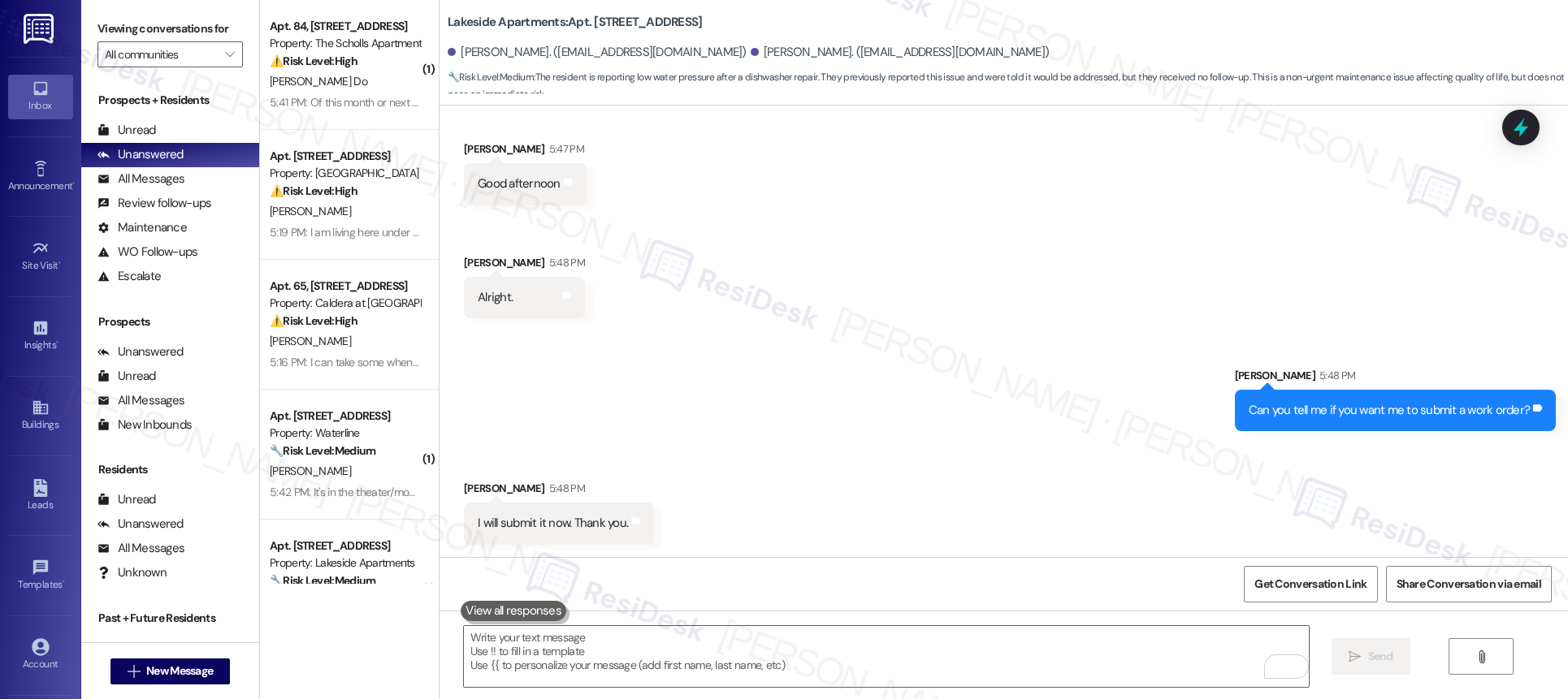
click at [805, 484] on div "Received via SMS Catherine Hall 5:48 PM I will submit it now. Thank you. Tags a…" at bounding box center [1003, 499] width 1128 height 113
click at [732, 635] on textarea "To enrich screen reader interactions, please activate Accessibility in Grammarl…" at bounding box center [886, 657] width 845 height 61
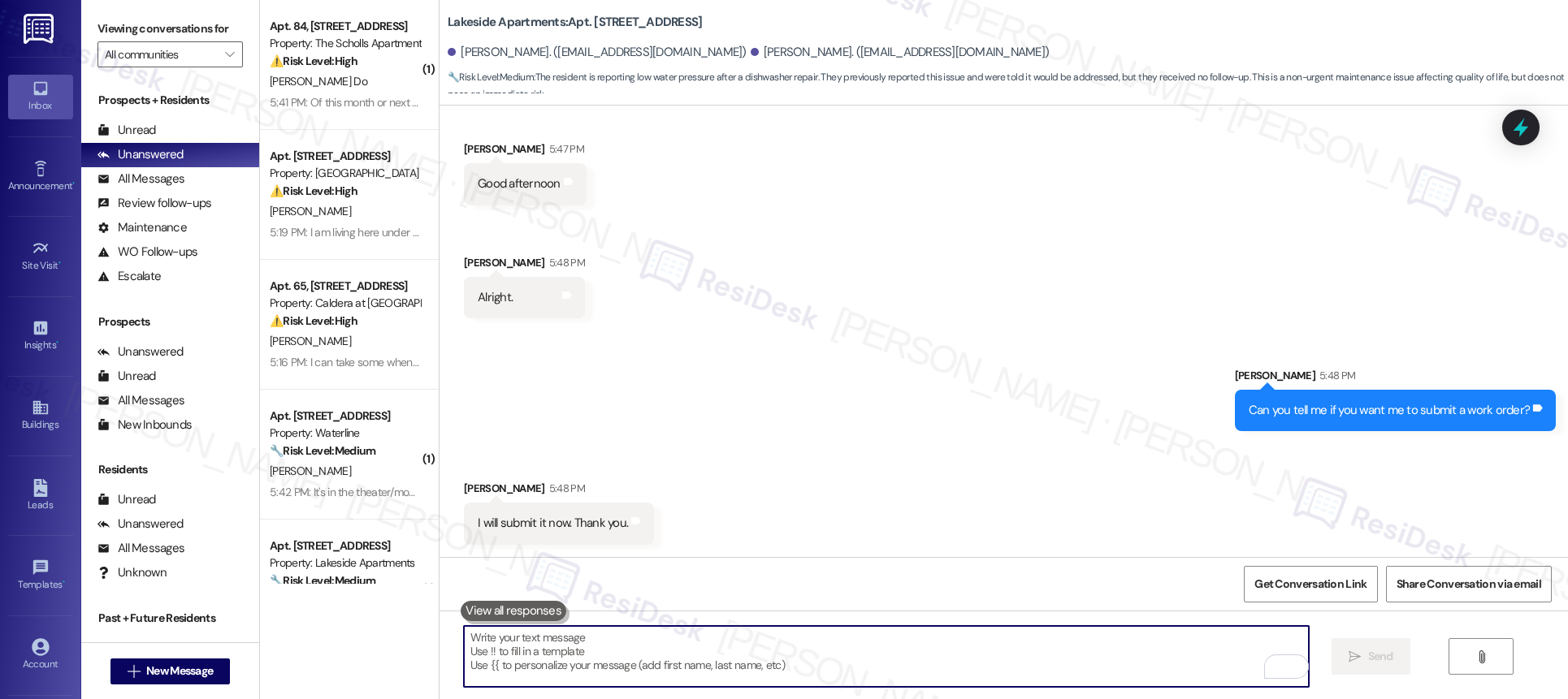
click at [735, 637] on textarea "To enrich screen reader interactions, please activate Accessibility in Grammarl…" at bounding box center [886, 657] width 845 height 61
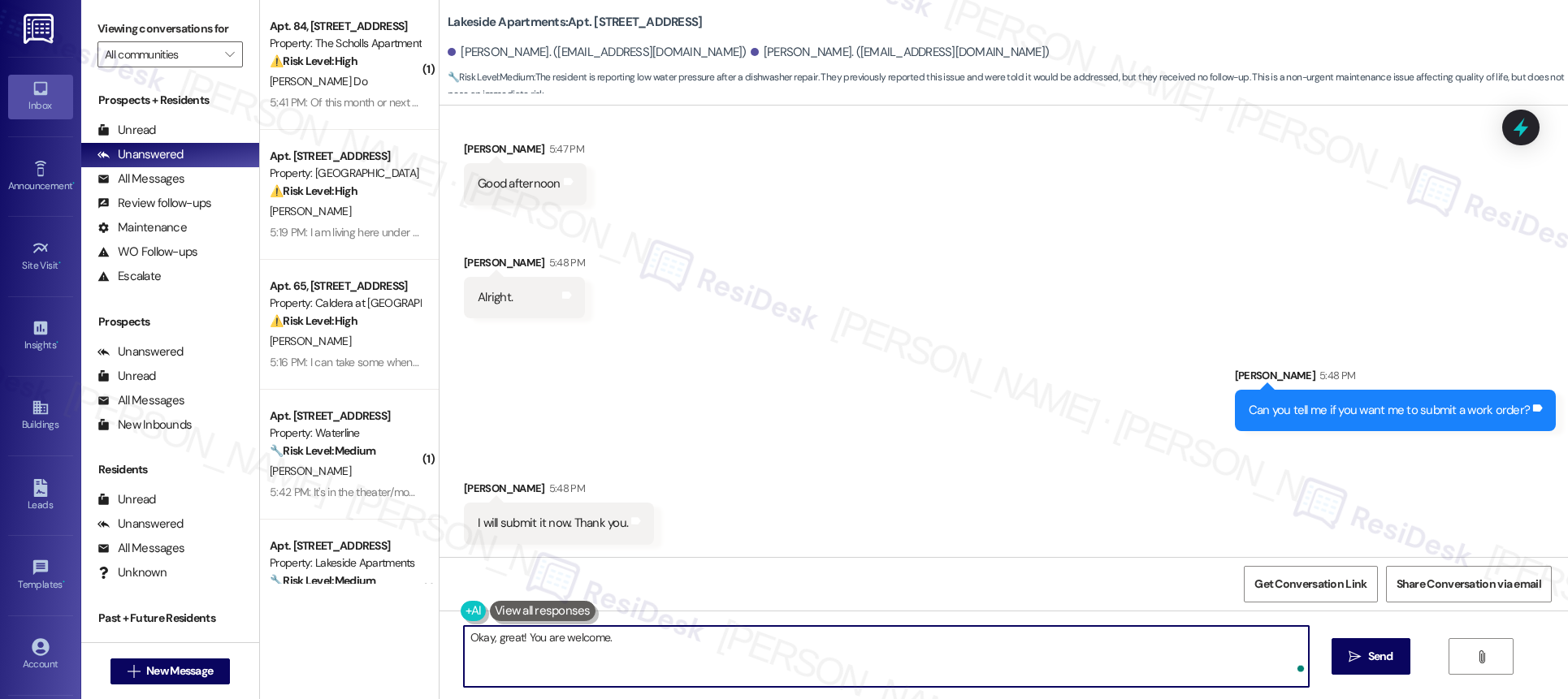
type textarea "Okay, great! You are welcome."
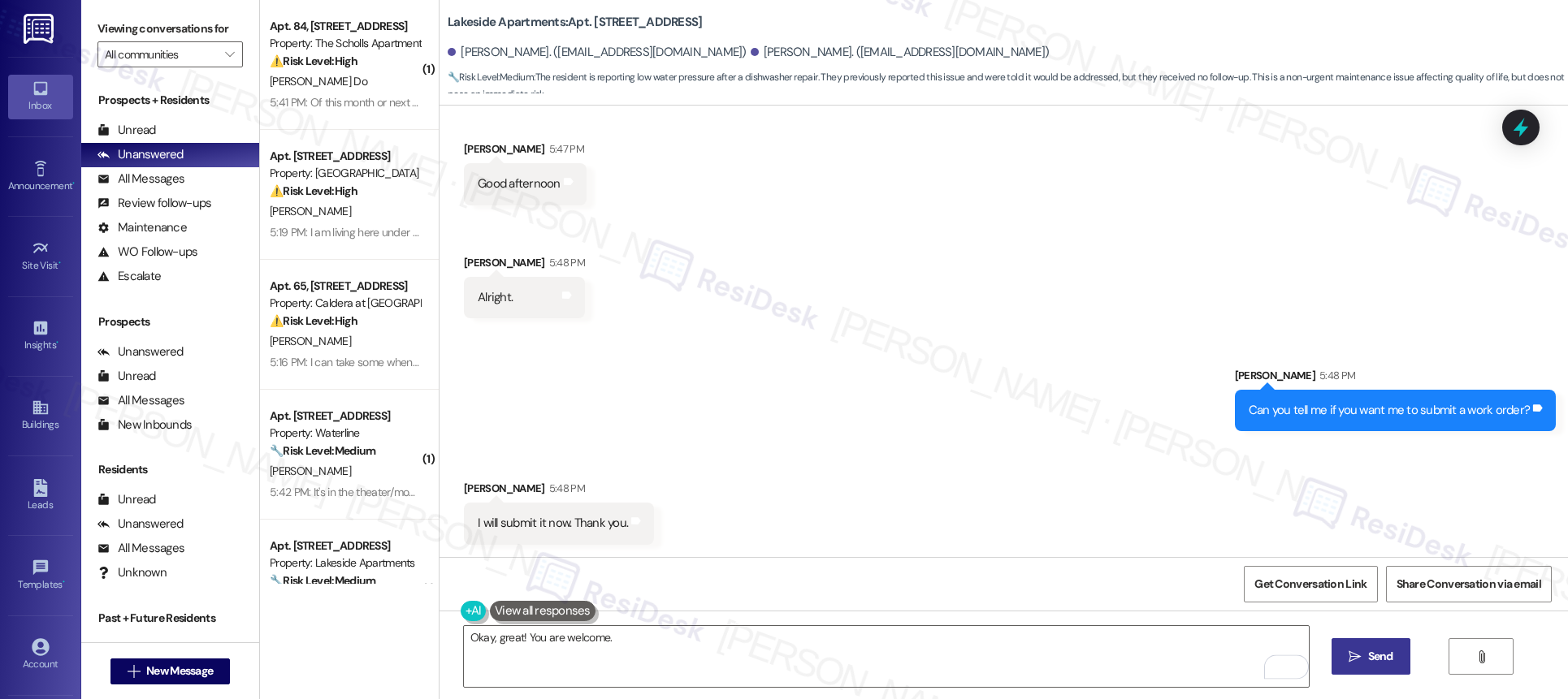
drag, startPoint x: 1326, startPoint y: 646, endPoint x: 1382, endPoint y: 663, distance: 58.5
click at [1371, 656] on div "Okay, great! You are welcome.  Send " at bounding box center [1003, 671] width 1128 height 122
click at [1382, 664] on span "Send" at bounding box center [1381, 656] width 26 height 17
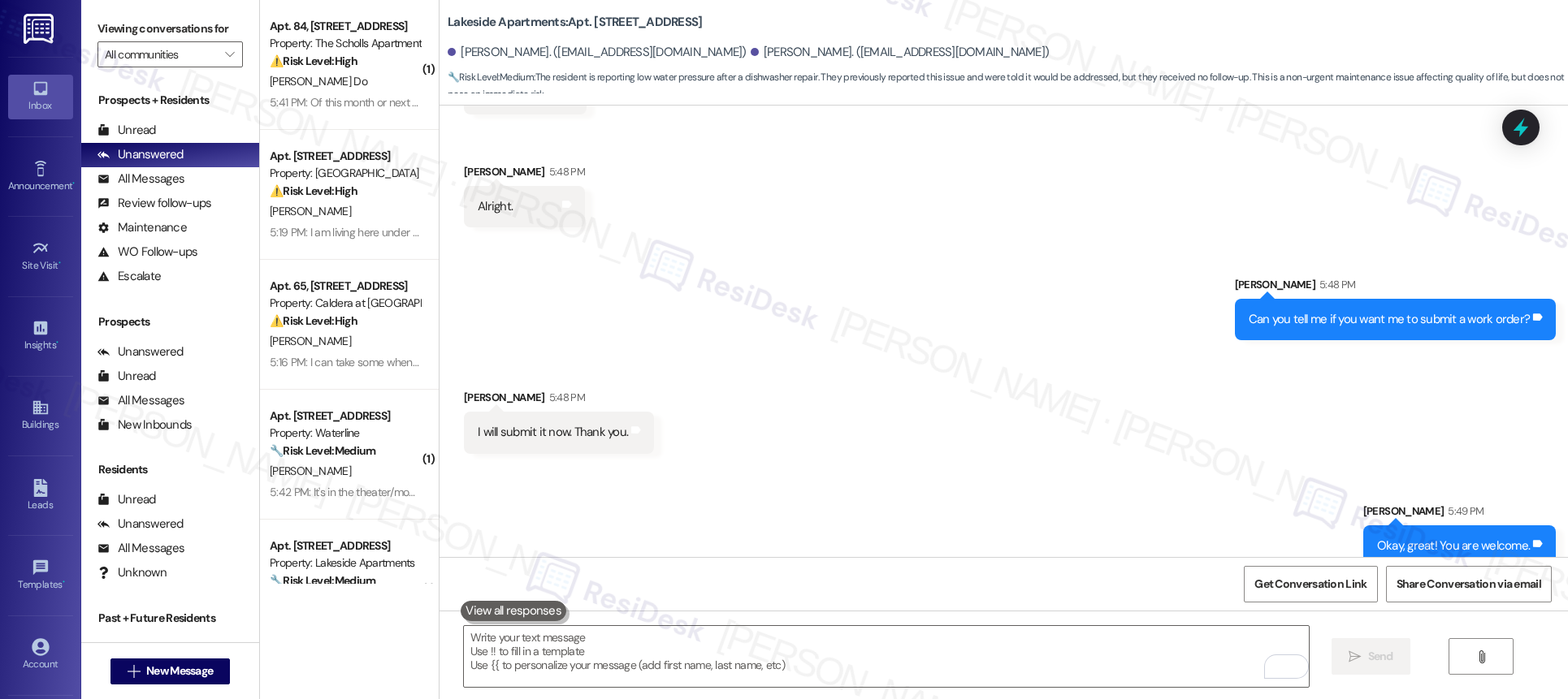
scroll to position [4694, 0]
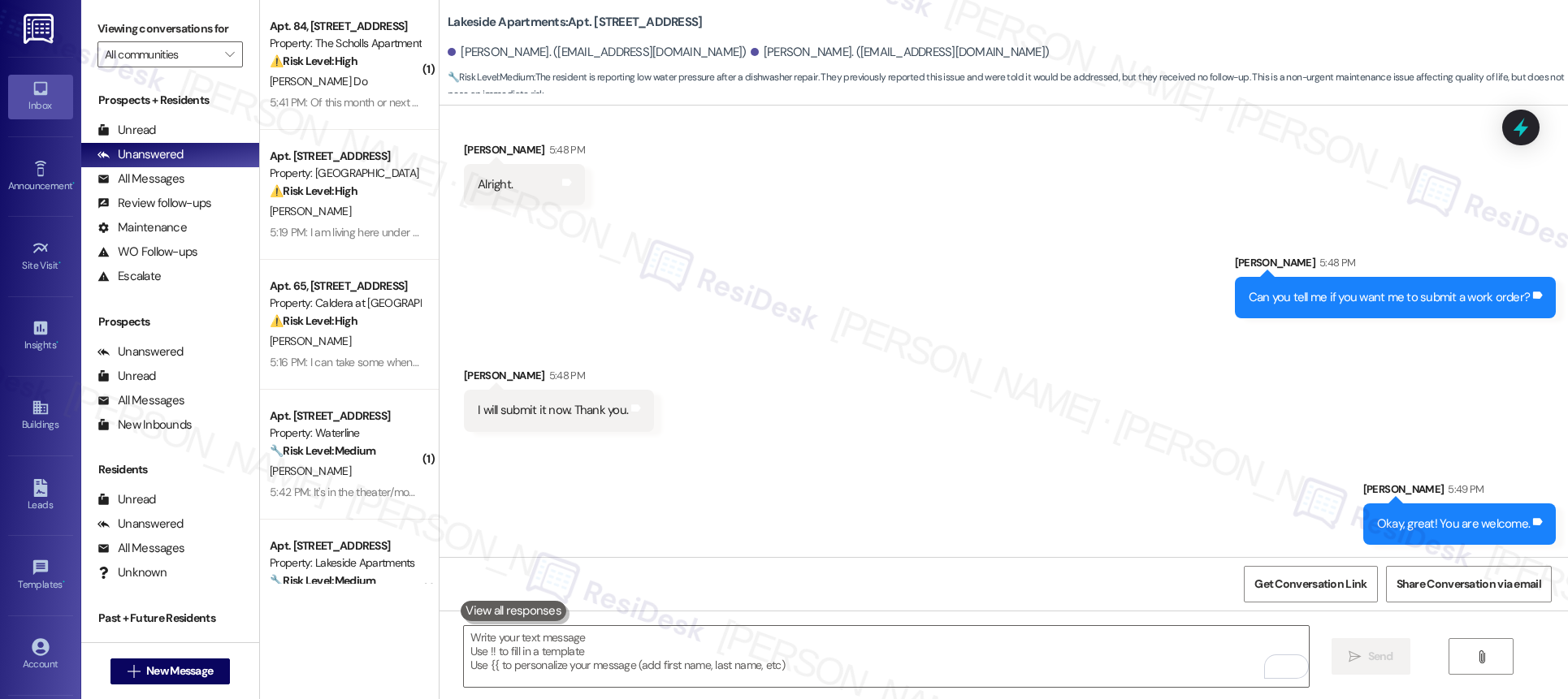
drag, startPoint x: 945, startPoint y: 415, endPoint x: 598, endPoint y: 391, distance: 347.8
click at [945, 415] on div "Received via SMS Catherine Hall 5:48 PM I will submit it now. Thank you. Tags a…" at bounding box center [1003, 386] width 1128 height 113
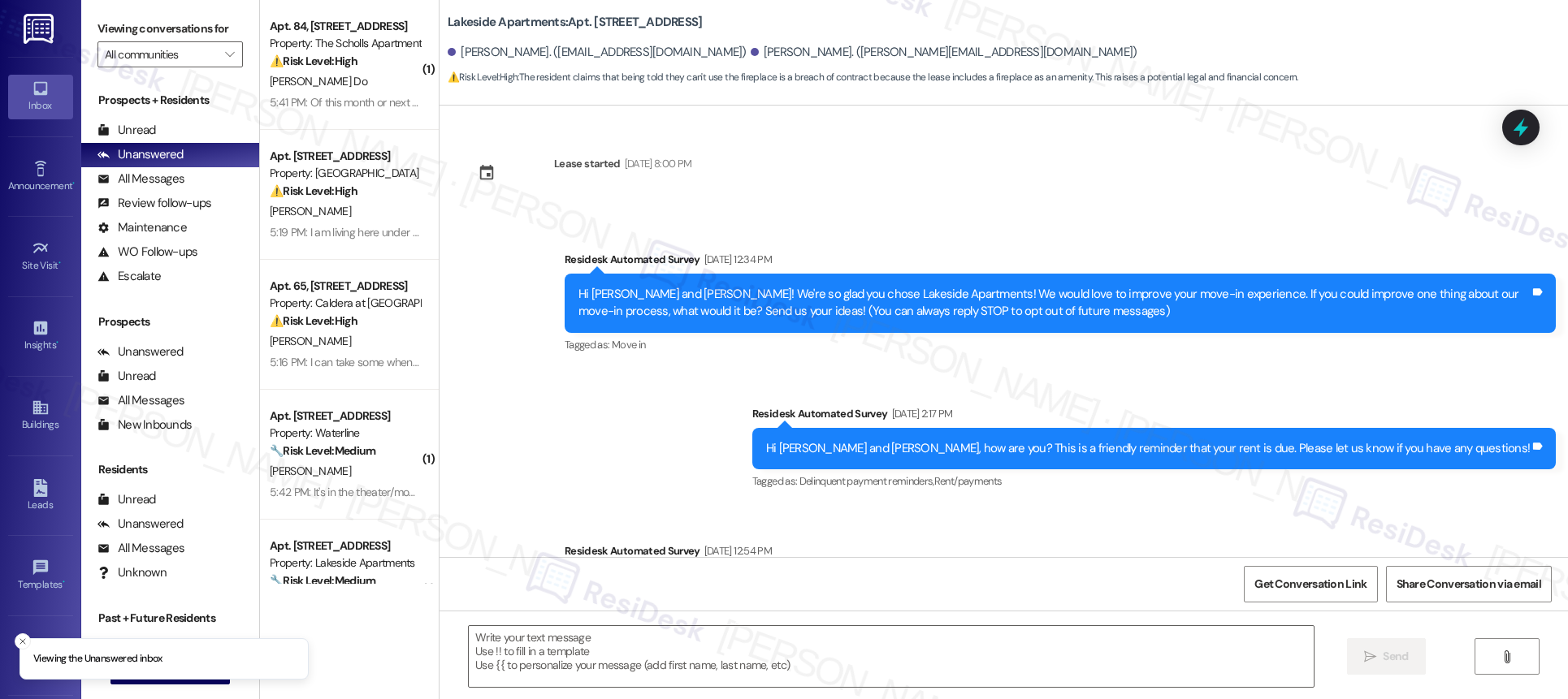
scroll to position [3575, 0]
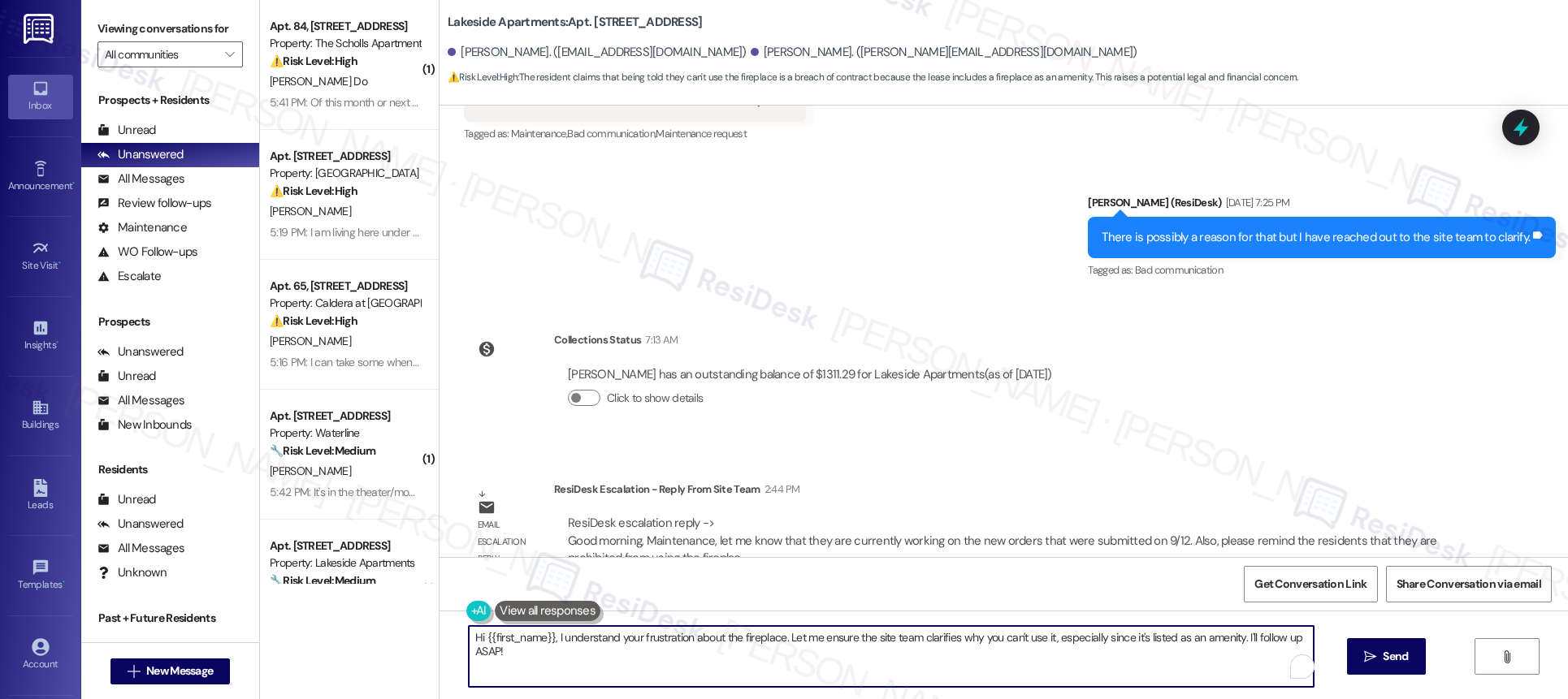
drag, startPoint x: 611, startPoint y: 663, endPoint x: 412, endPoint y: 595, distance: 210.3
click at [414, 597] on div "( 1 ) Apt. 84, 5125 SW Scholls Ferry Rd Property: The Scholls Apartments ⚠️ Ris…" at bounding box center [914, 349] width 1308 height 699
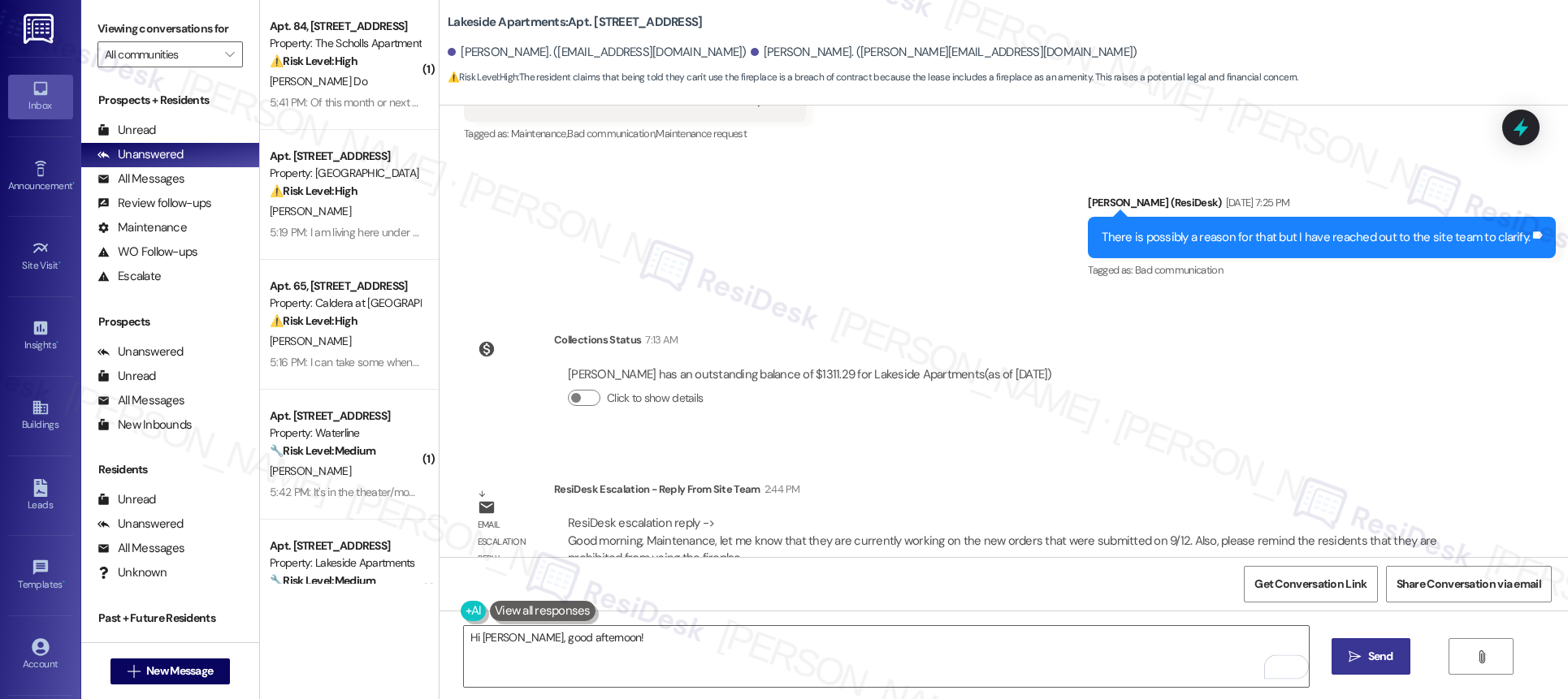
click at [1393, 660] on span "Send" at bounding box center [1381, 656] width 31 height 17
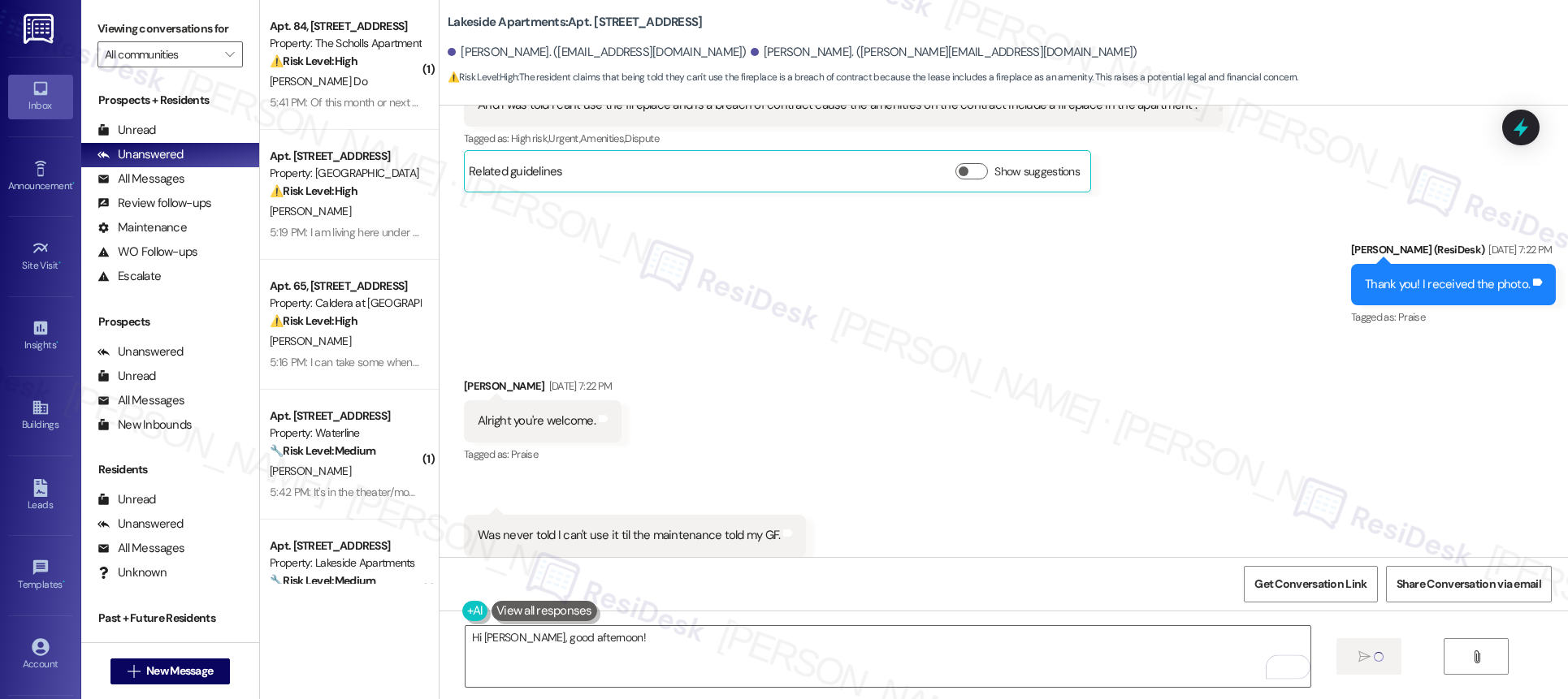
scroll to position [3687, 0]
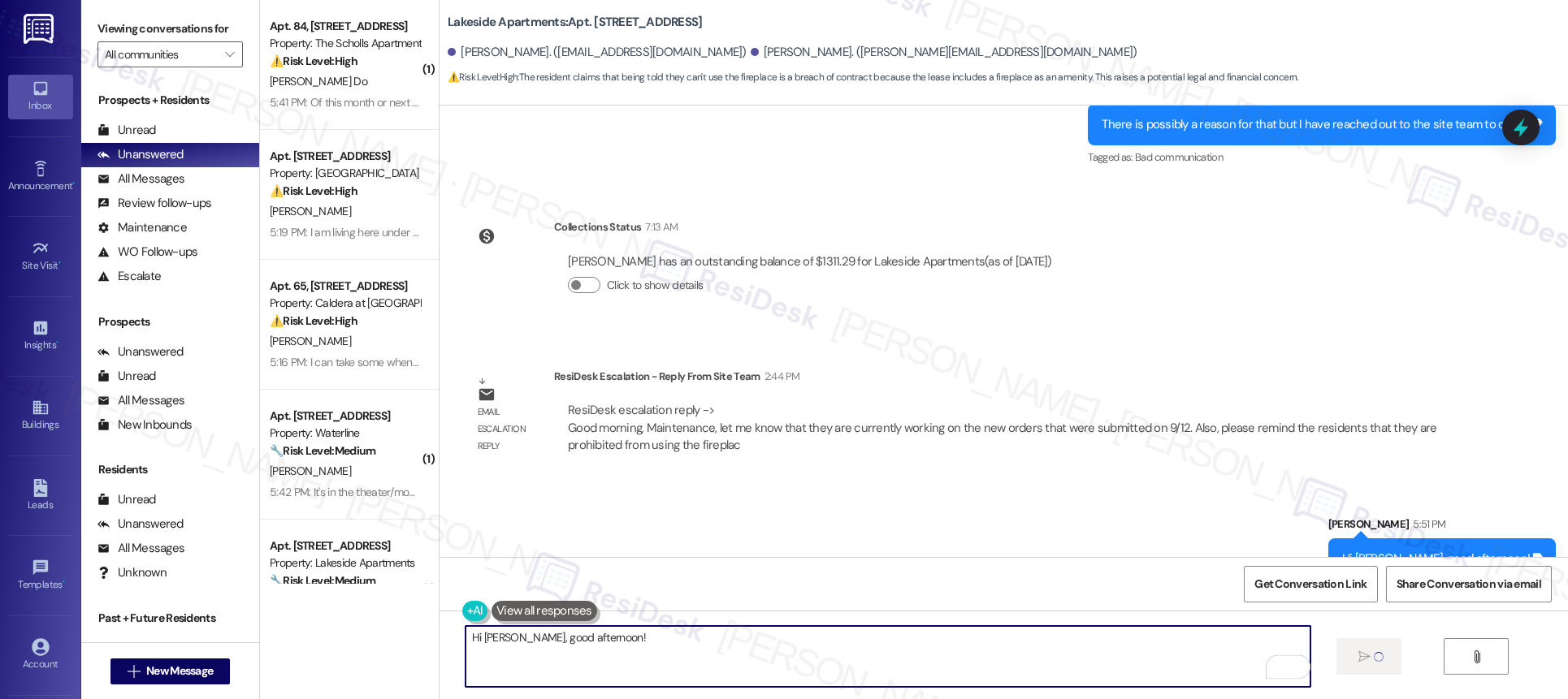
click at [858, 645] on textarea "Hi Julian, good afternoon!" at bounding box center [887, 657] width 845 height 61
type textarea "Hi Julian, good afternoon!I just wa"
paste textarea "Maintenance, let me know that they are currently working on the new orders that…"
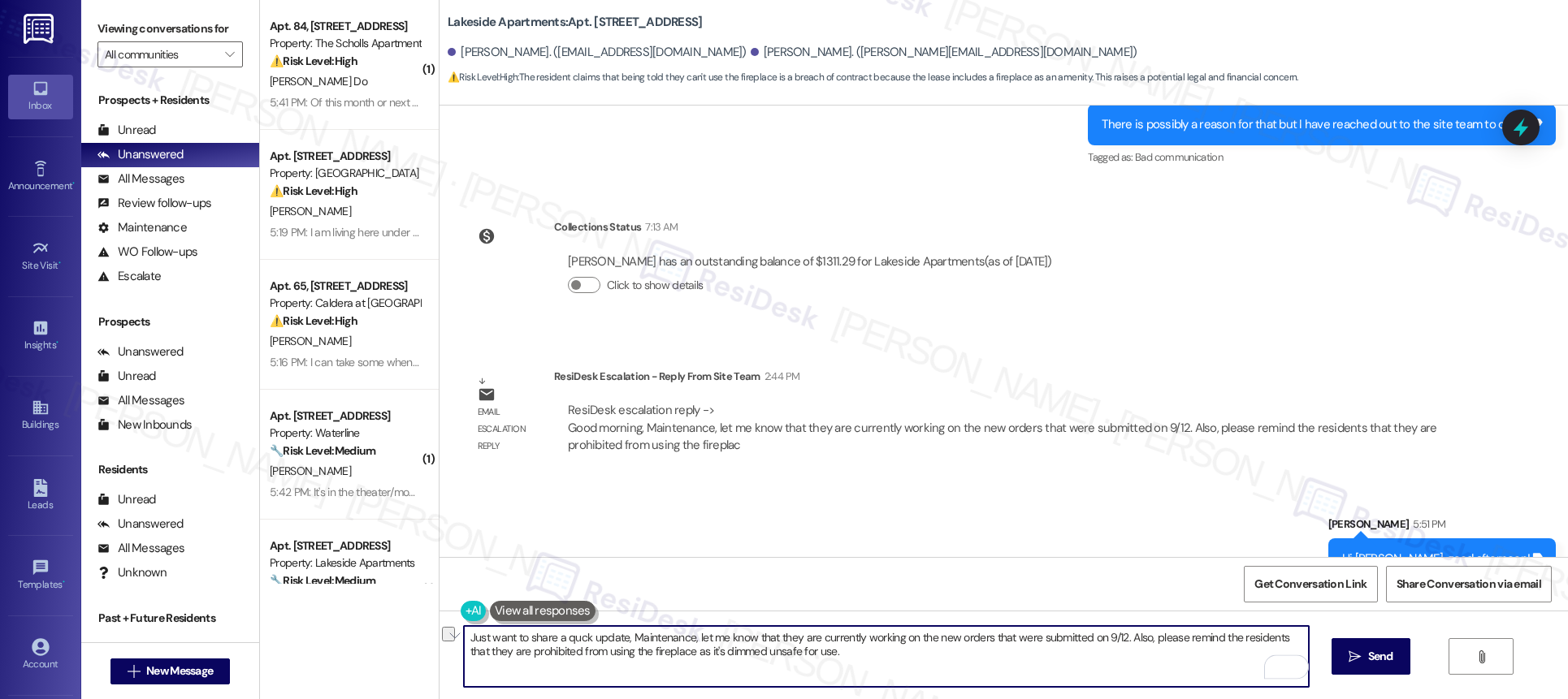
drag, startPoint x: 785, startPoint y: 638, endPoint x: 689, endPoint y: 645, distance: 96.3
click at [689, 645] on textarea "Just want to share a quck update, Maintenance, let me know that they are curren…" at bounding box center [886, 657] width 845 height 61
click at [1212, 640] on textarea "Just want to share a quck update, Maintenance said they are currently working o…" at bounding box center [886, 657] width 845 height 61
click at [1208, 637] on textarea "Just want to share a quck update, Maintenance said they are currently working o…" at bounding box center [886, 657] width 845 height 61
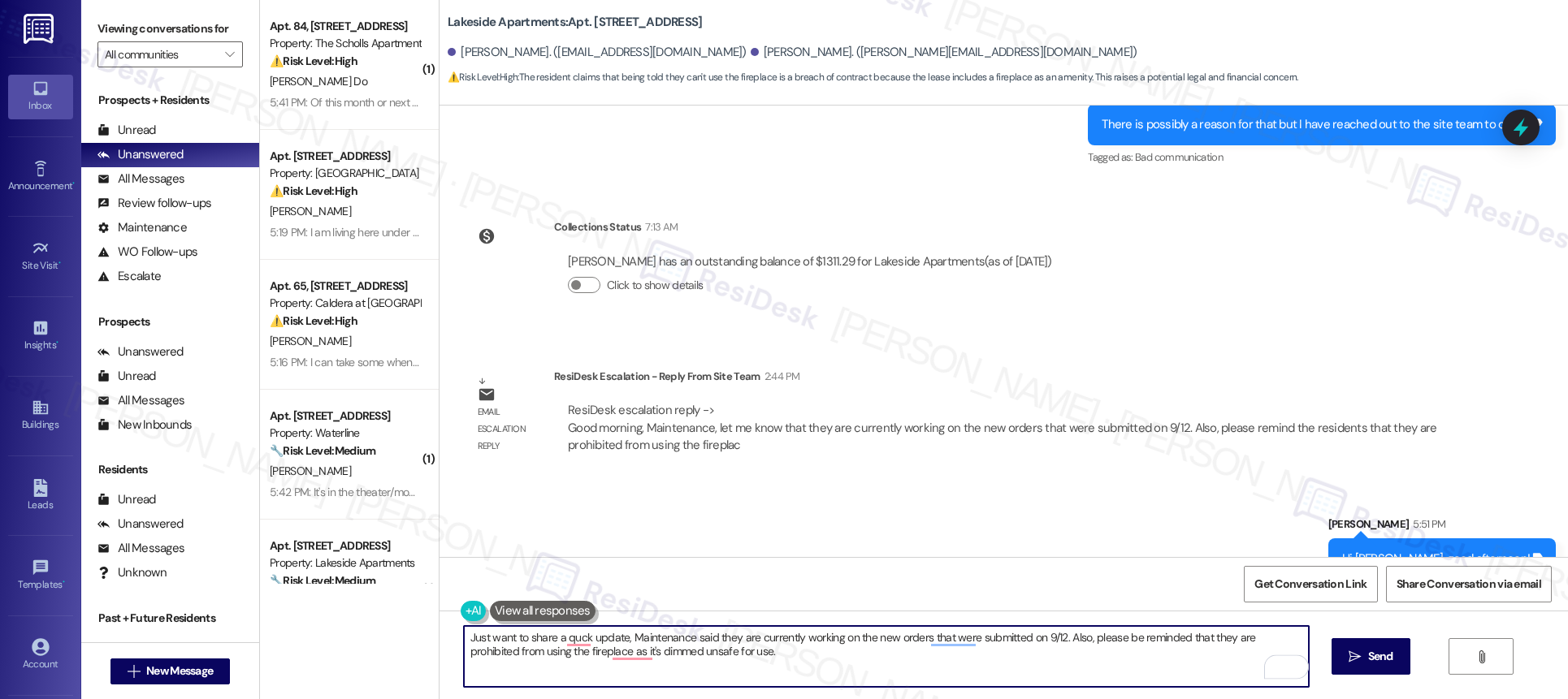
click at [1208, 637] on textarea "Just want to share a quck update, Maintenance said they are currently working o…" at bounding box center [886, 657] width 845 height 61
click at [736, 658] on textarea "Just want to share a quck update, Maintenance said they are currently working o…" at bounding box center [886, 657] width 845 height 61
click at [571, 640] on textarea "Just want to share a quck update, Maintenance said they are currently working o…" at bounding box center [886, 657] width 845 height 61
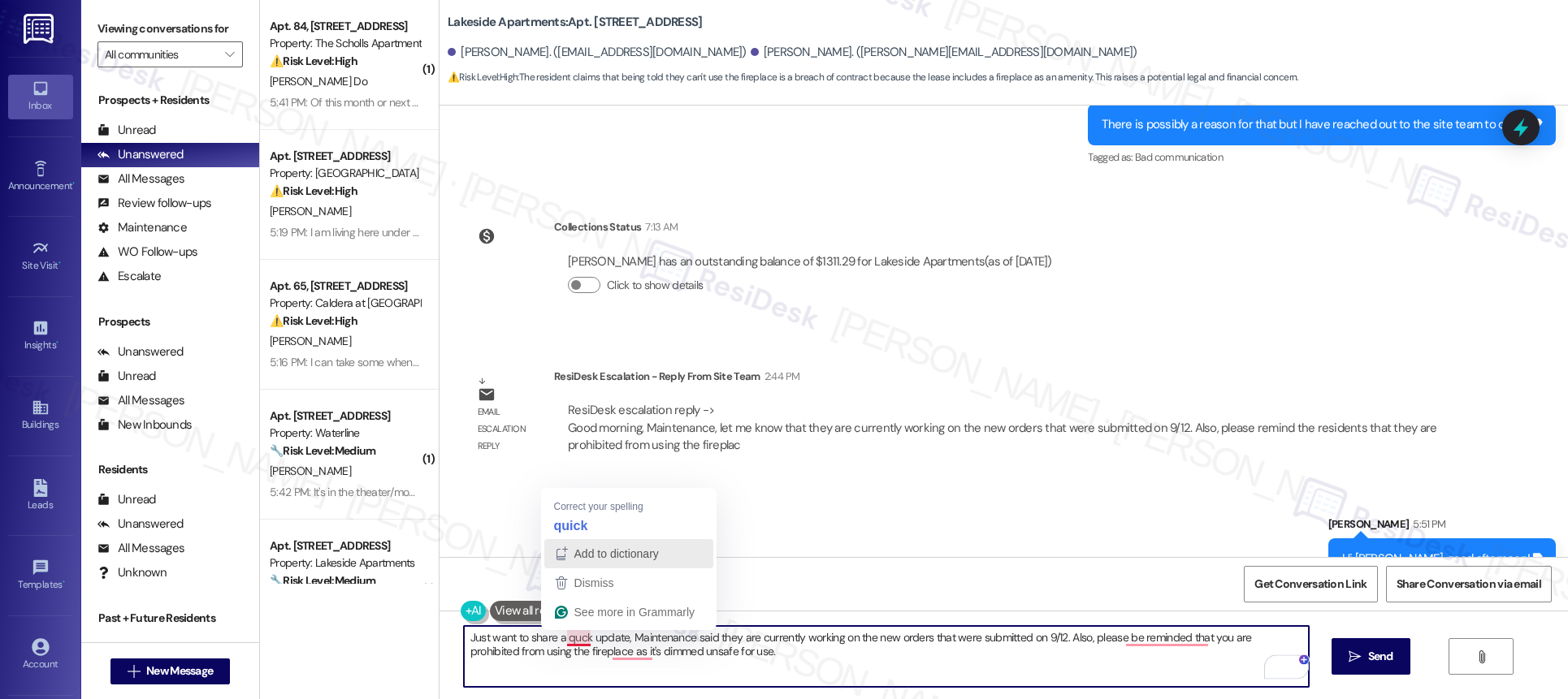
click at [589, 540] on button "Add to dictionary" at bounding box center [629, 553] width 169 height 29
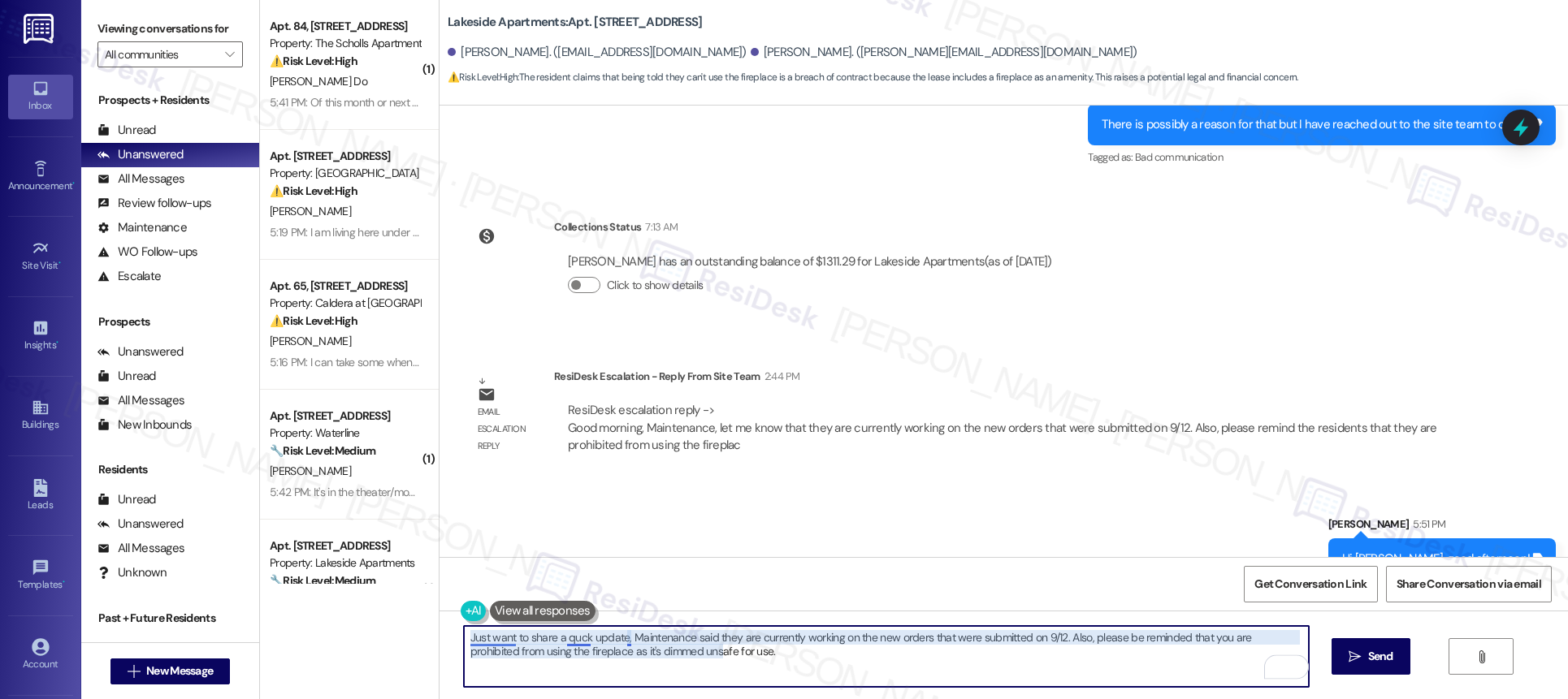
click at [567, 631] on textarea "Just want to share a quck update, Maintenance said they are currently working o…" at bounding box center [886, 657] width 845 height 61
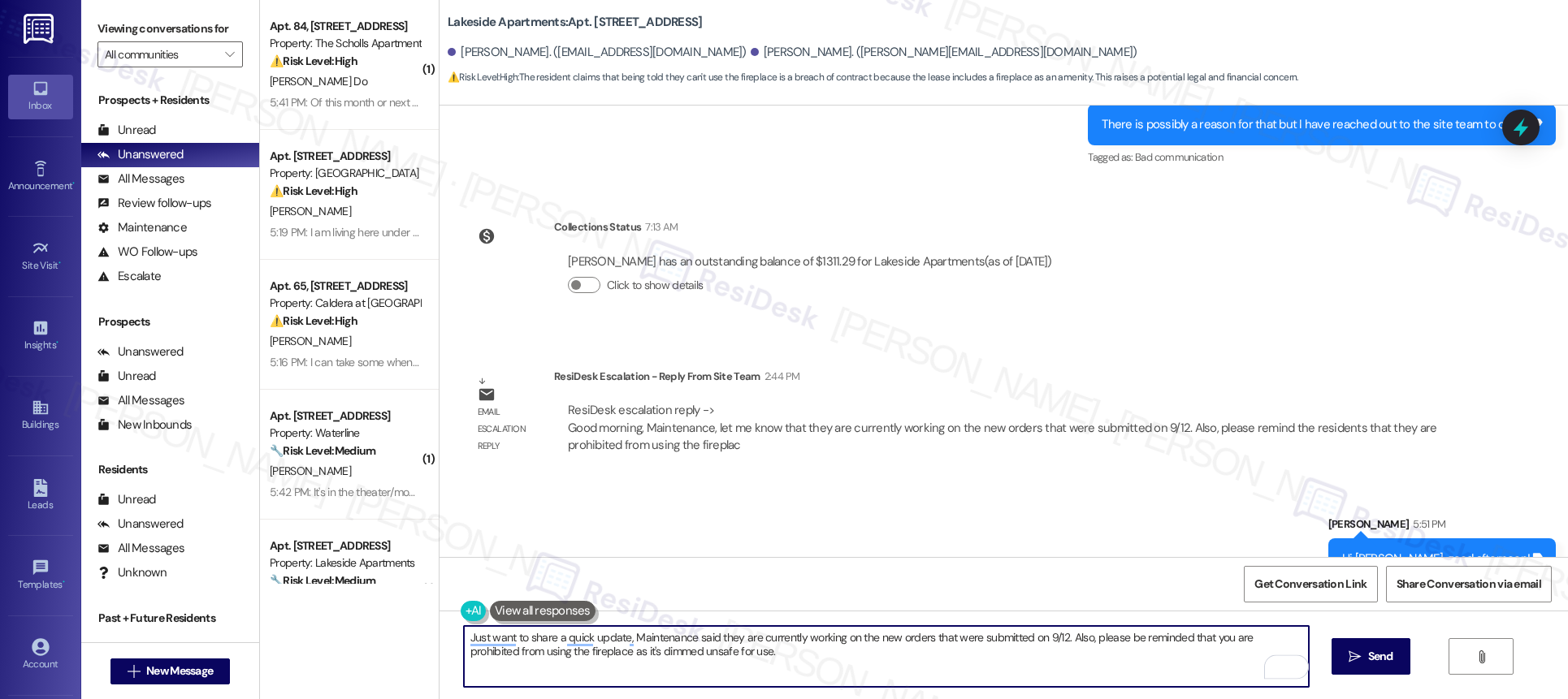
click at [631, 638] on textarea "Just want to share a quick update, Maintenance said they are currently working …" at bounding box center [886, 657] width 845 height 61
type textarea "Just want to share a quick update, maintenance said they are currently working …"
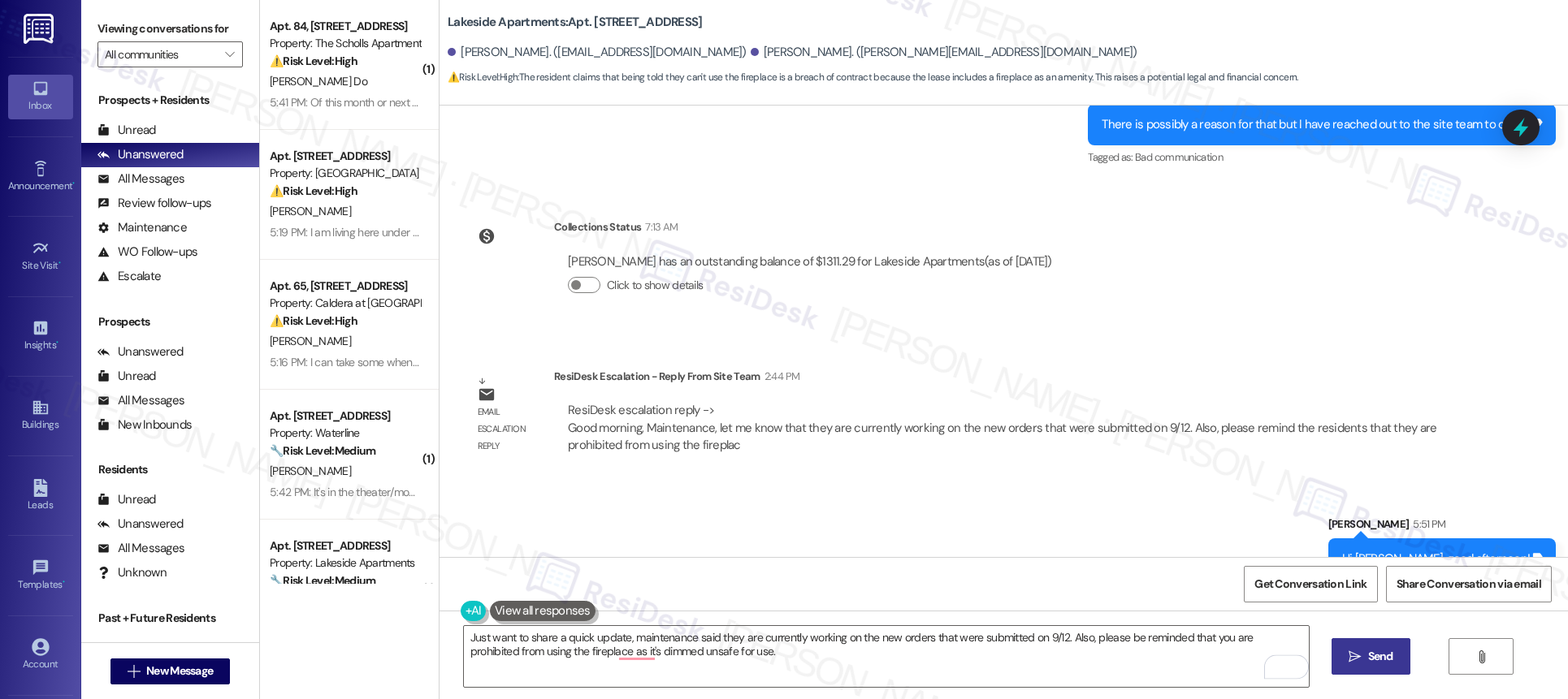
click at [1398, 660] on button " Send" at bounding box center [1371, 656] width 79 height 36
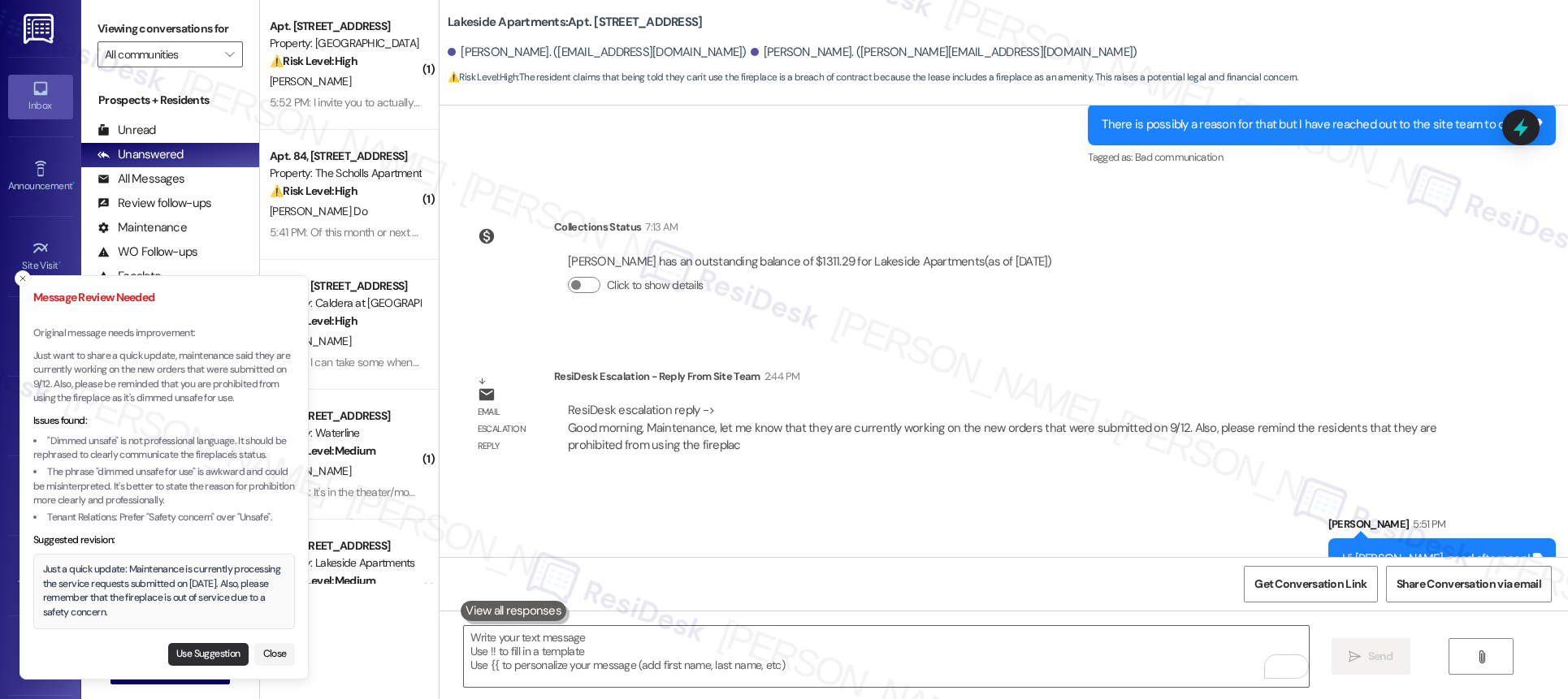
click at [197, 651] on button "Use Suggestion" at bounding box center [209, 654] width 81 height 23
type textarea "Just a quick update: Maintenance is currently processing the service requests s…"
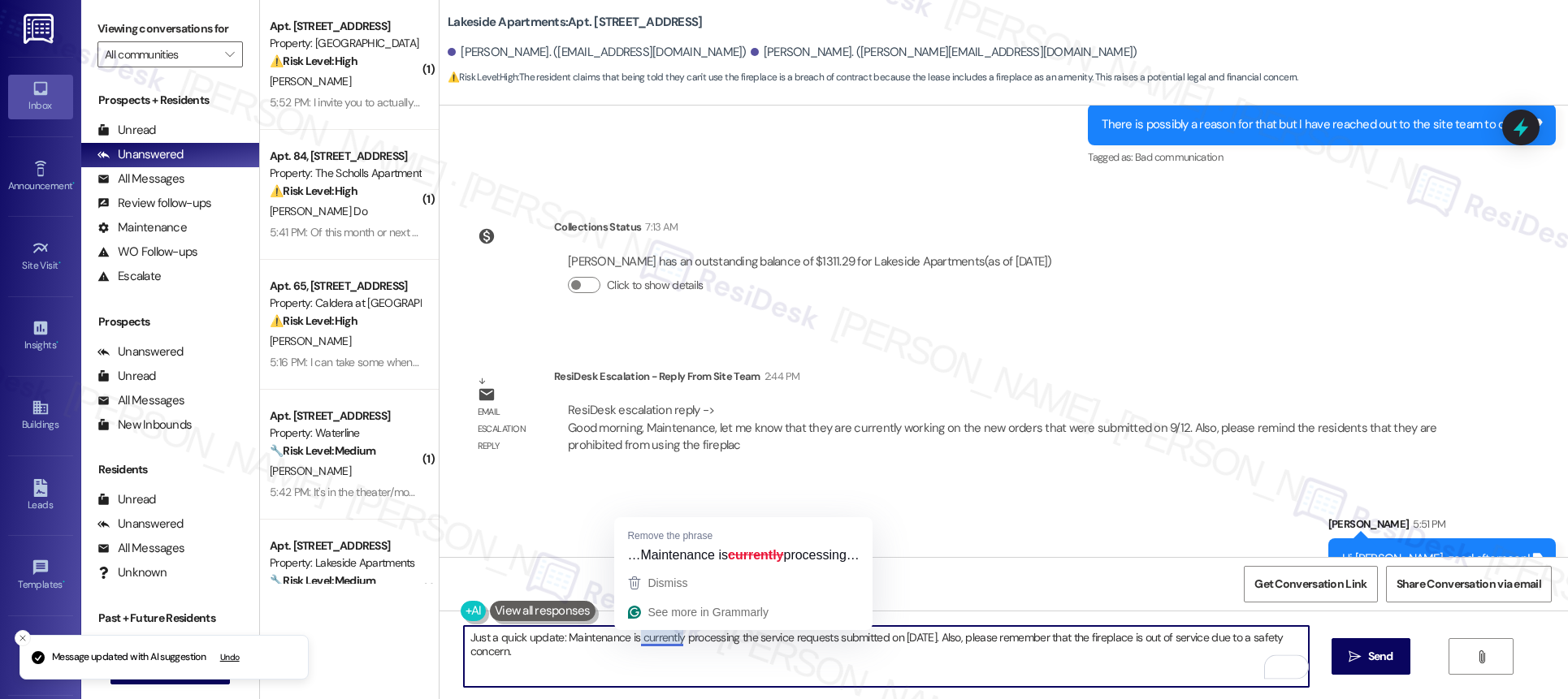
click at [645, 642] on textarea "Just a quick update: Maintenance is currently processing the service requests s…" at bounding box center [886, 657] width 845 height 61
click at [824, 662] on textarea "Just a quick update: Maintenance is currently processing the service requests s…" at bounding box center [886, 657] width 845 height 61
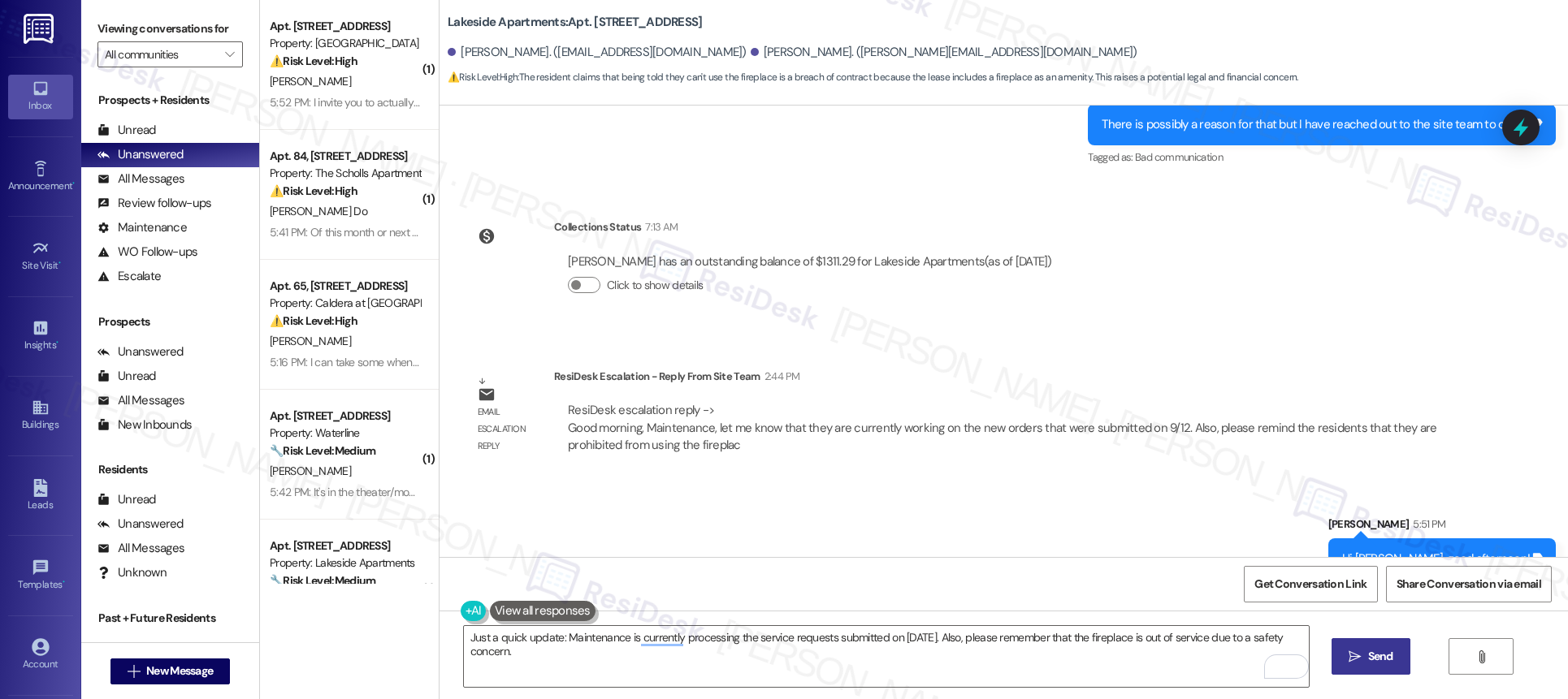
click at [1374, 670] on button " Send" at bounding box center [1371, 656] width 79 height 36
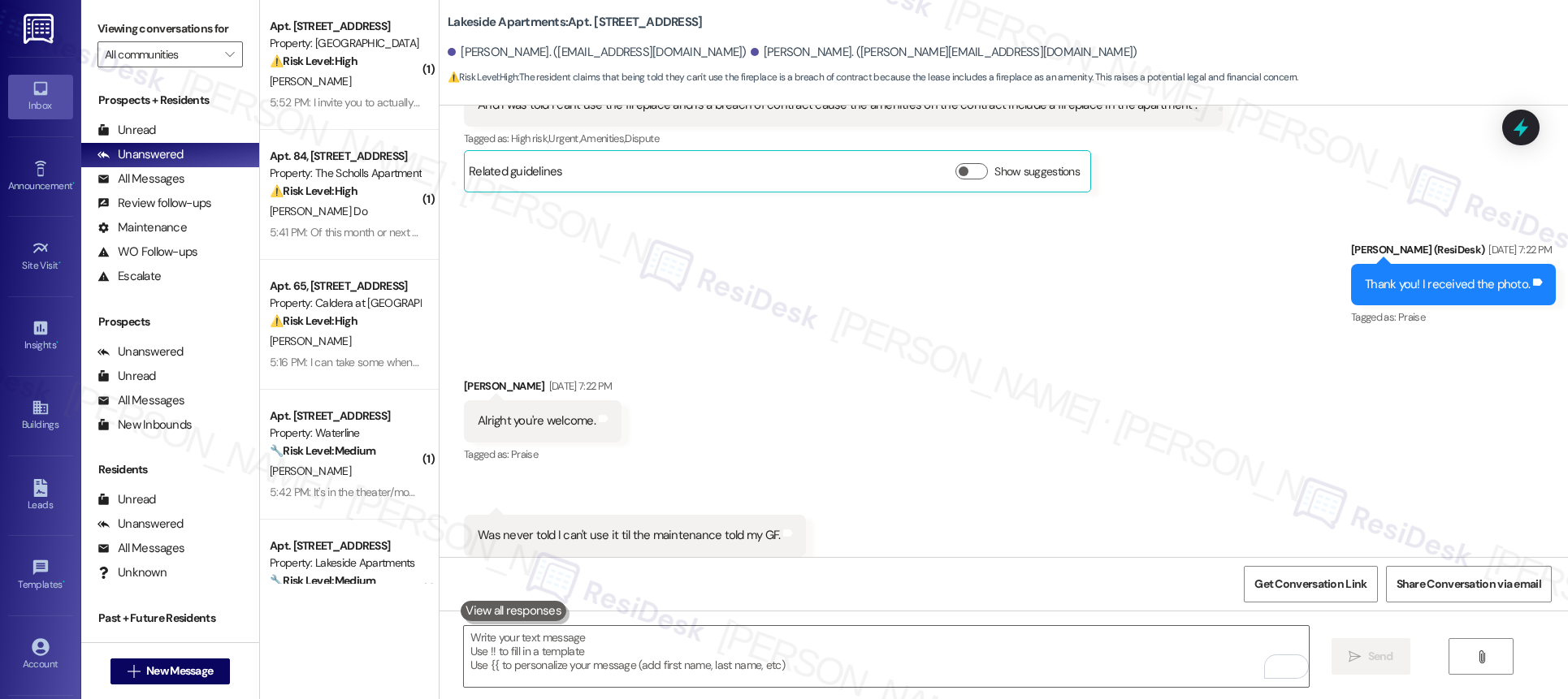
scroll to position [3817, 0]
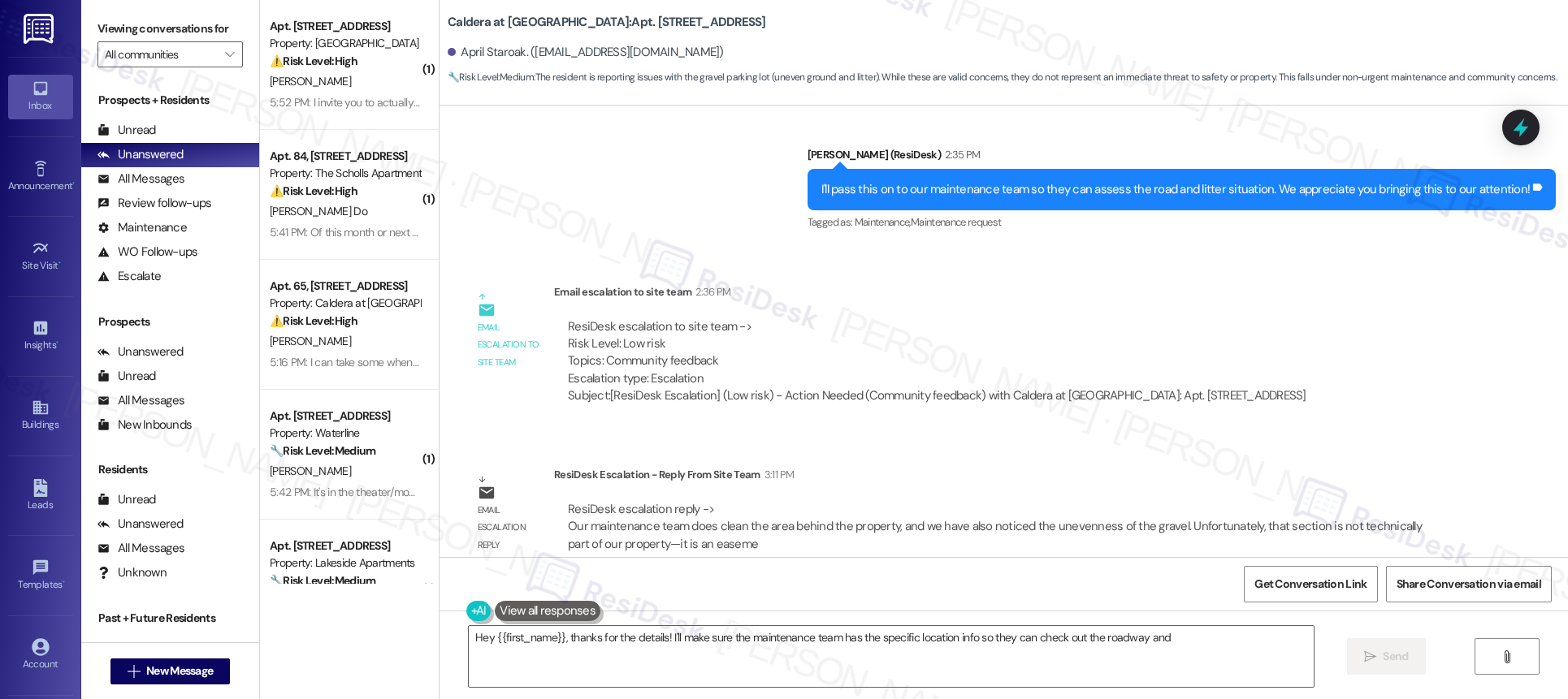
scroll to position [2749, 0]
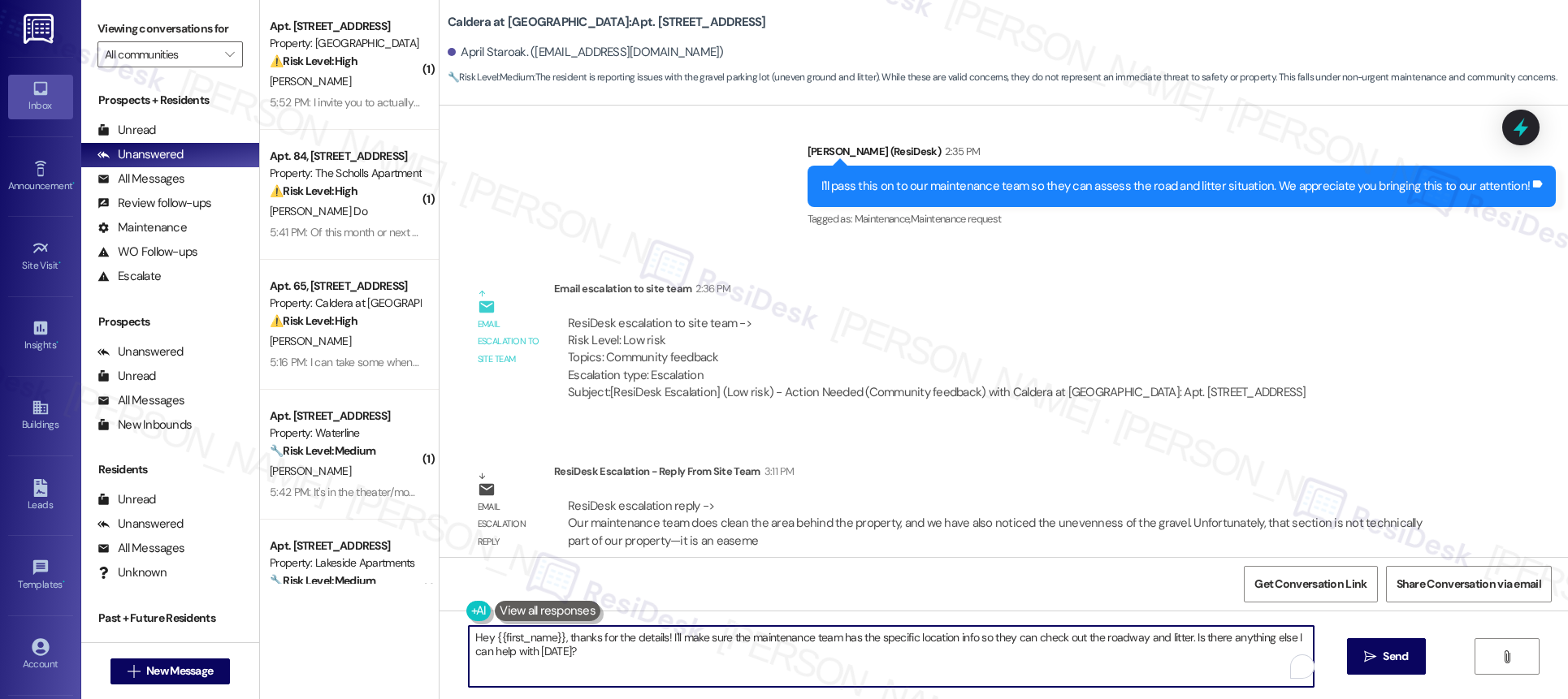
drag, startPoint x: 497, startPoint y: 634, endPoint x: 420, endPoint y: 608, distance: 81.3
click at [420, 609] on div "( 1 ) Apt. 14, 3910 SE 166th Avenue Property: Meadowview East ⚠️ Risk Level: Hi…" at bounding box center [914, 349] width 1308 height 699
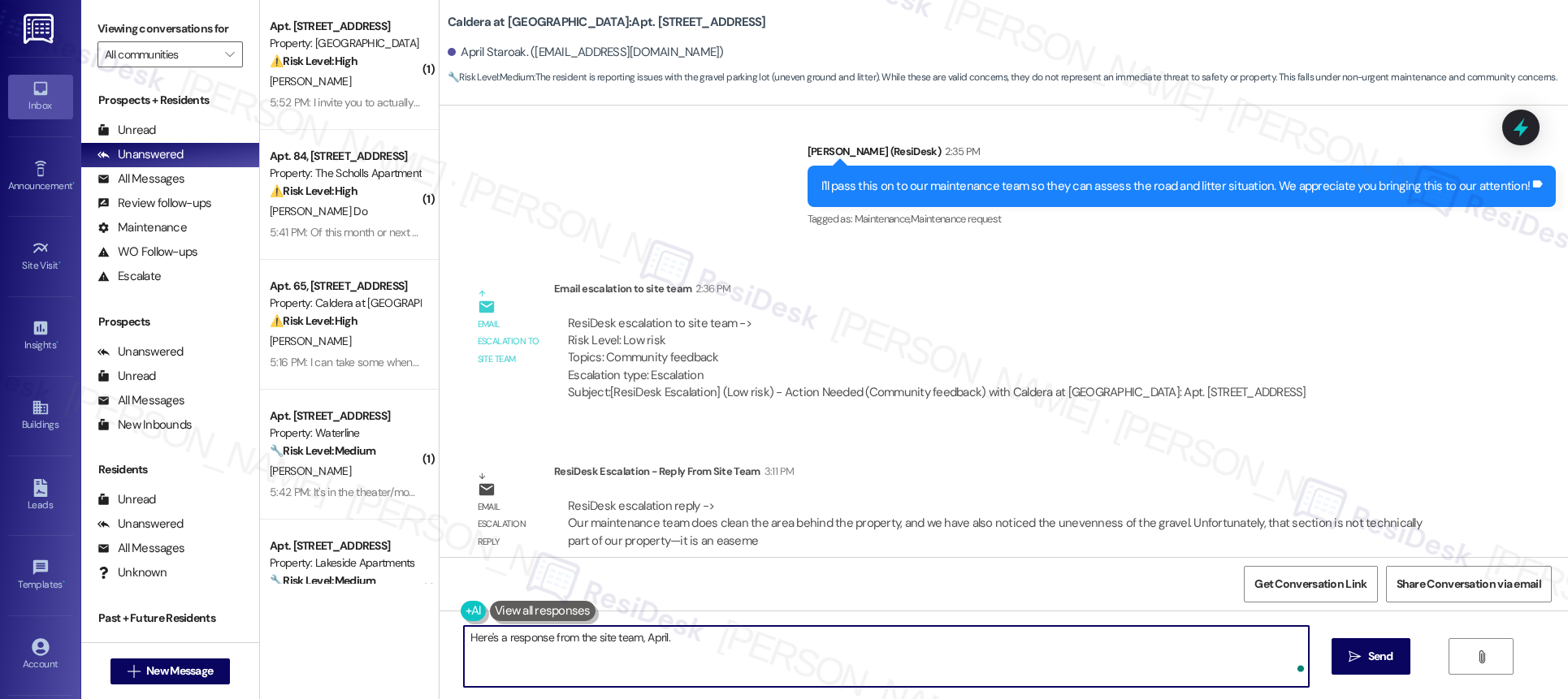
paste textarea "Our maintenance team does clean the area behind the property, and we have also …"
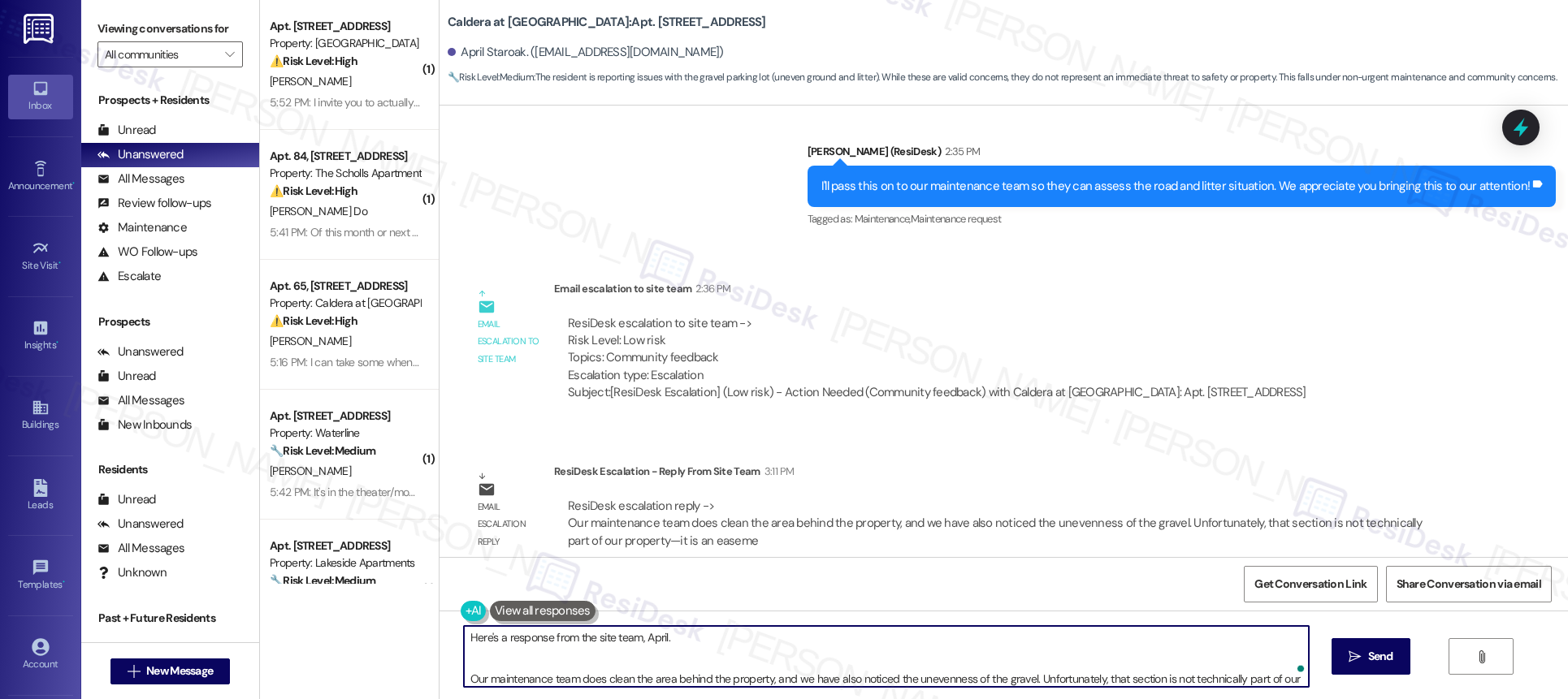
scroll to position [68, 0]
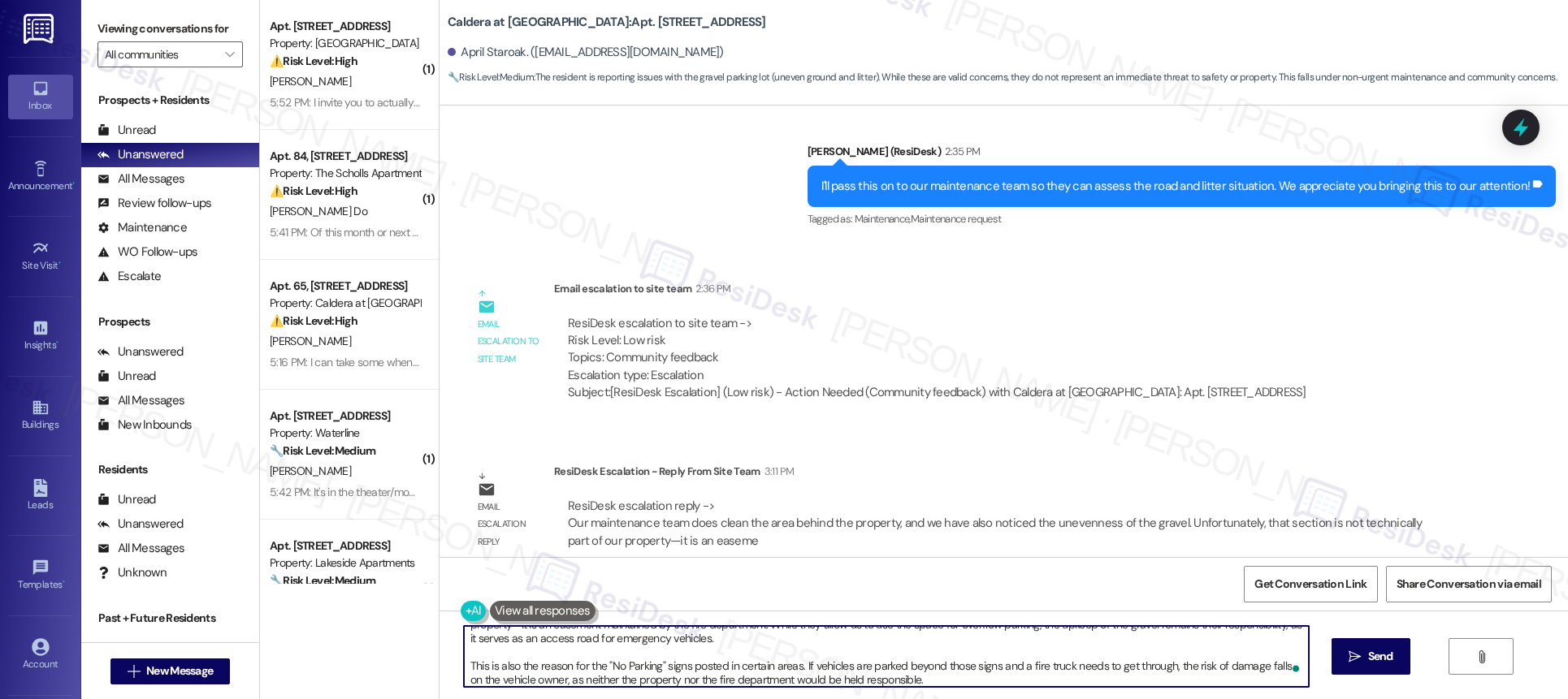
click at [805, 644] on textarea "Here's a response from the site team, April. Our maintenance team does clean th…" at bounding box center [886, 657] width 845 height 61
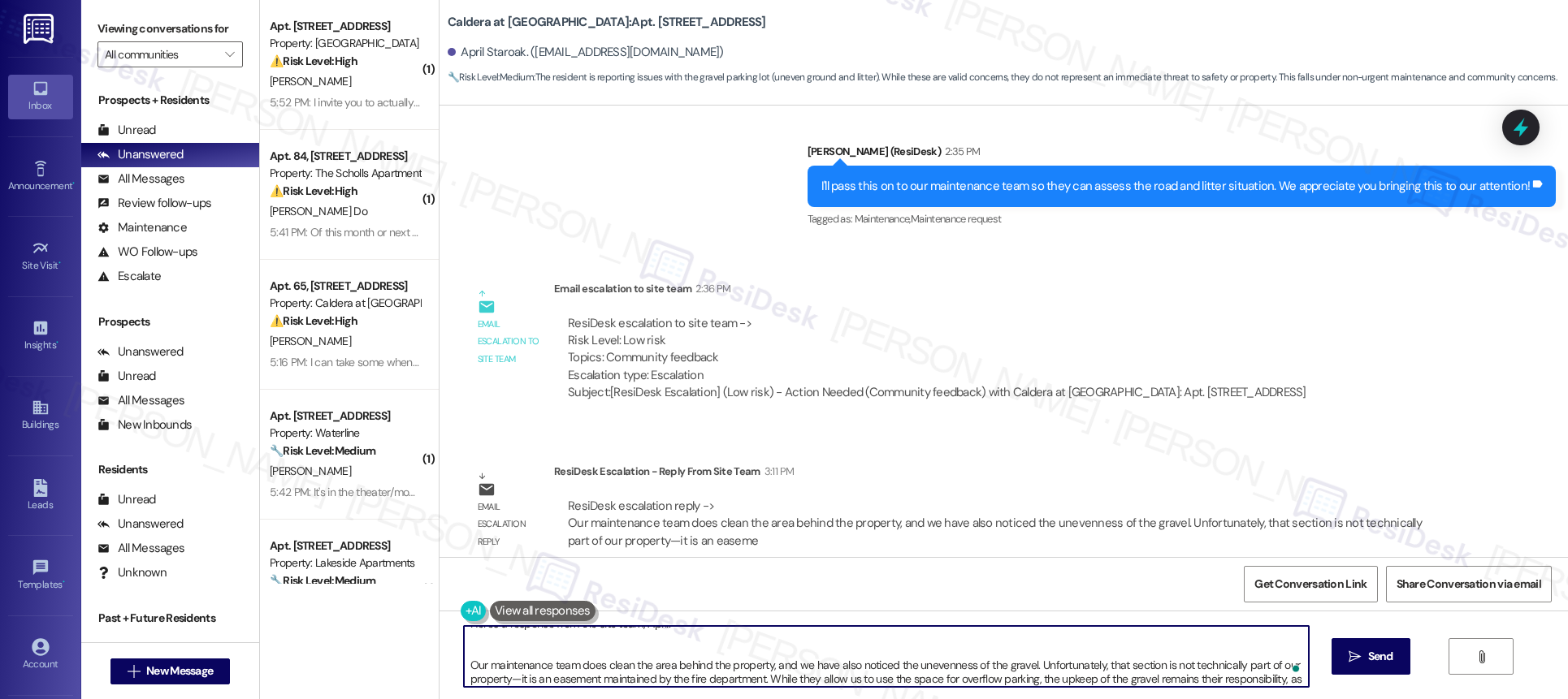
scroll to position [0, 0]
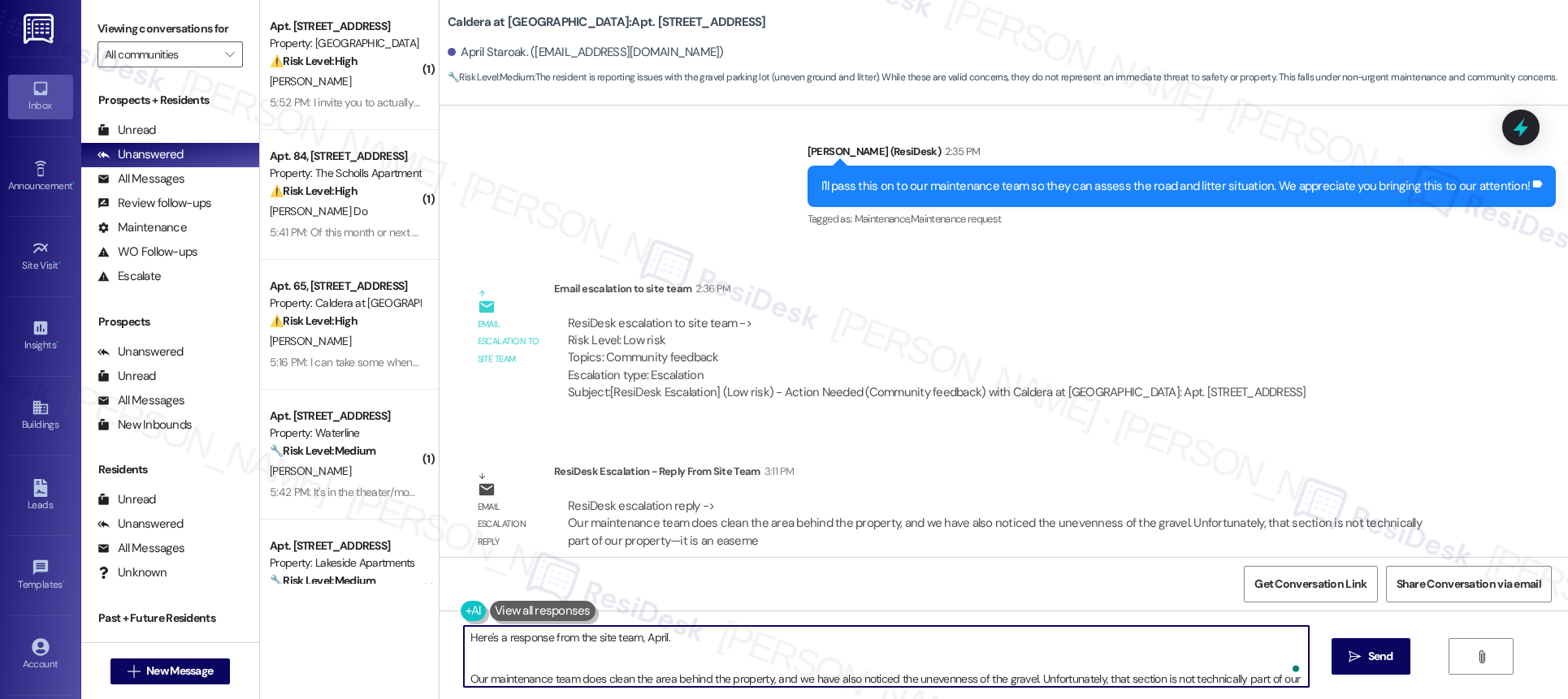
click at [782, 657] on textarea "Here's a response from the site team, April. Our maintenance team does clean th…" at bounding box center [886, 657] width 845 height 61
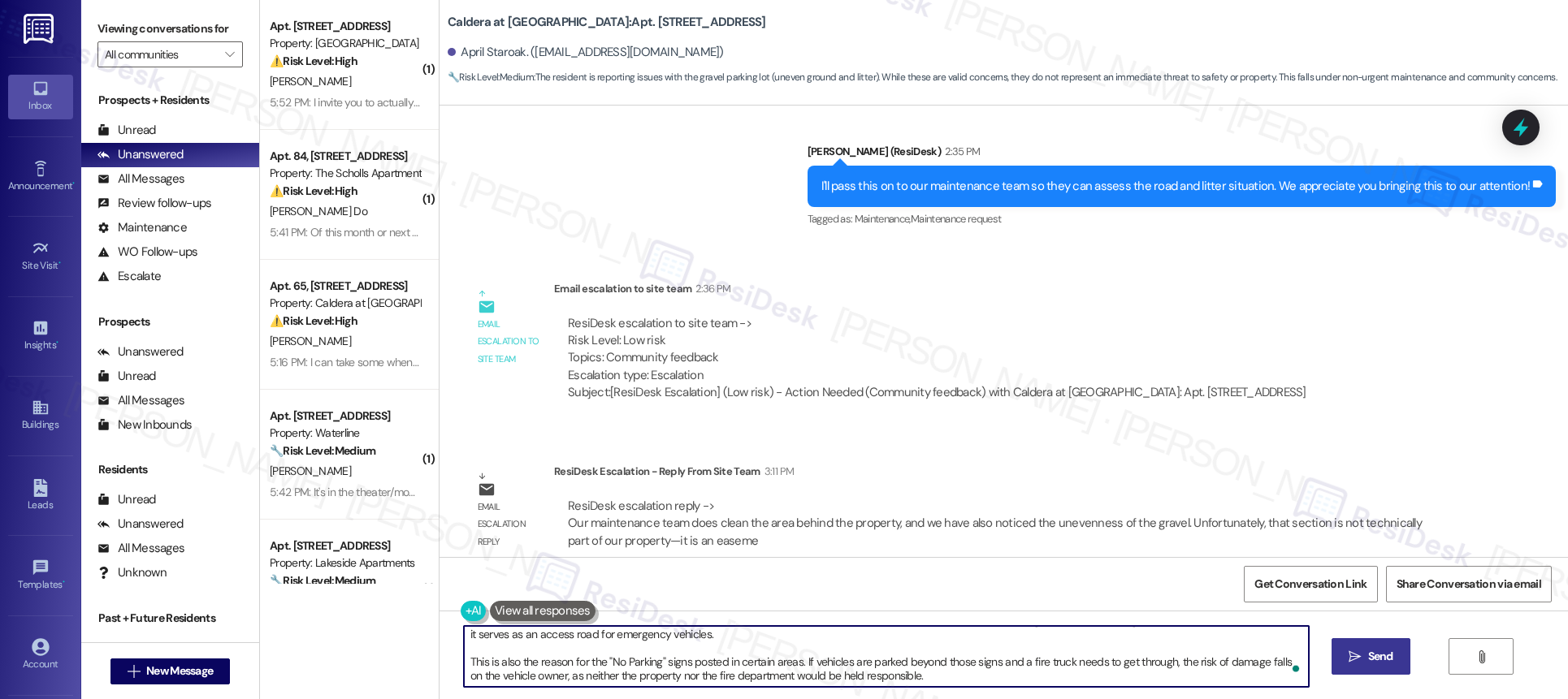
type textarea "Here's a response from the site team, April. Our maintenance team does clean th…"
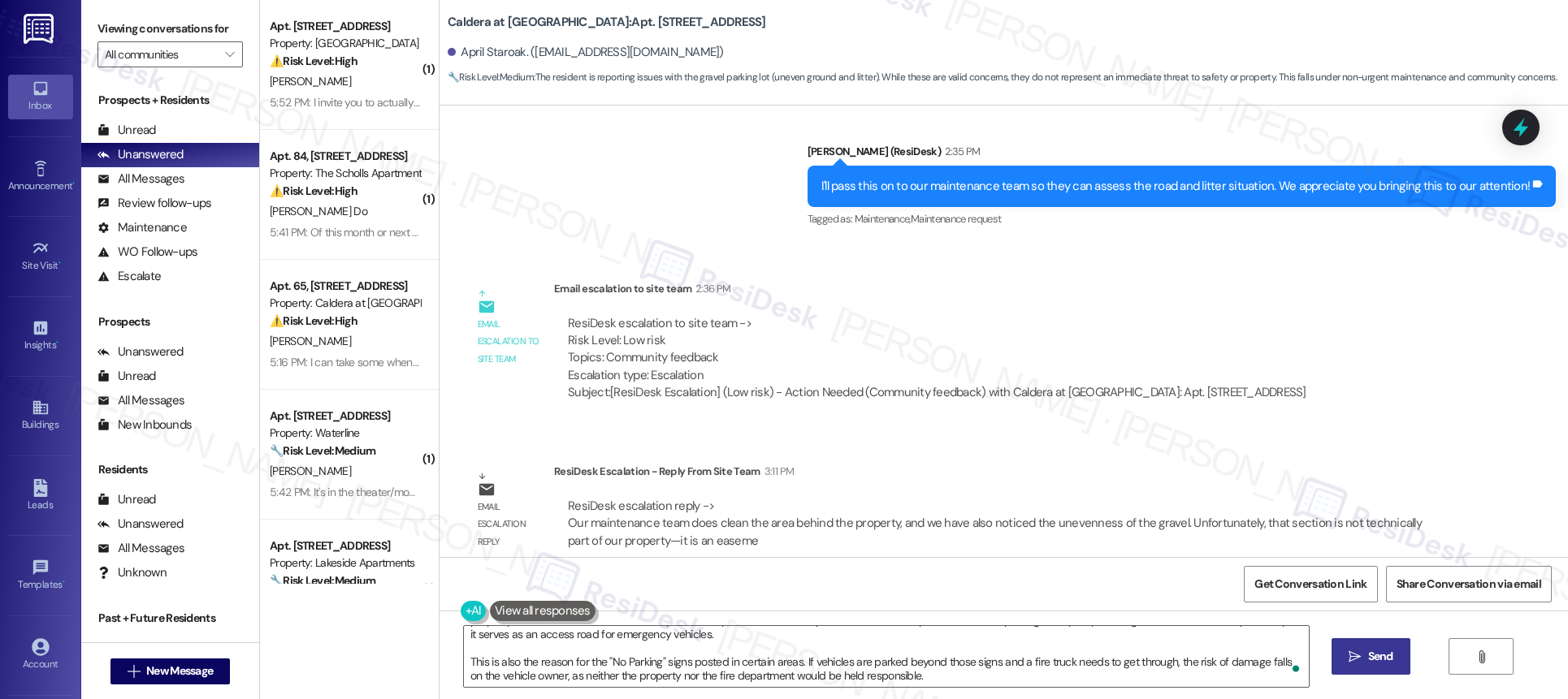
click at [1385, 668] on button " Send" at bounding box center [1371, 656] width 79 height 36
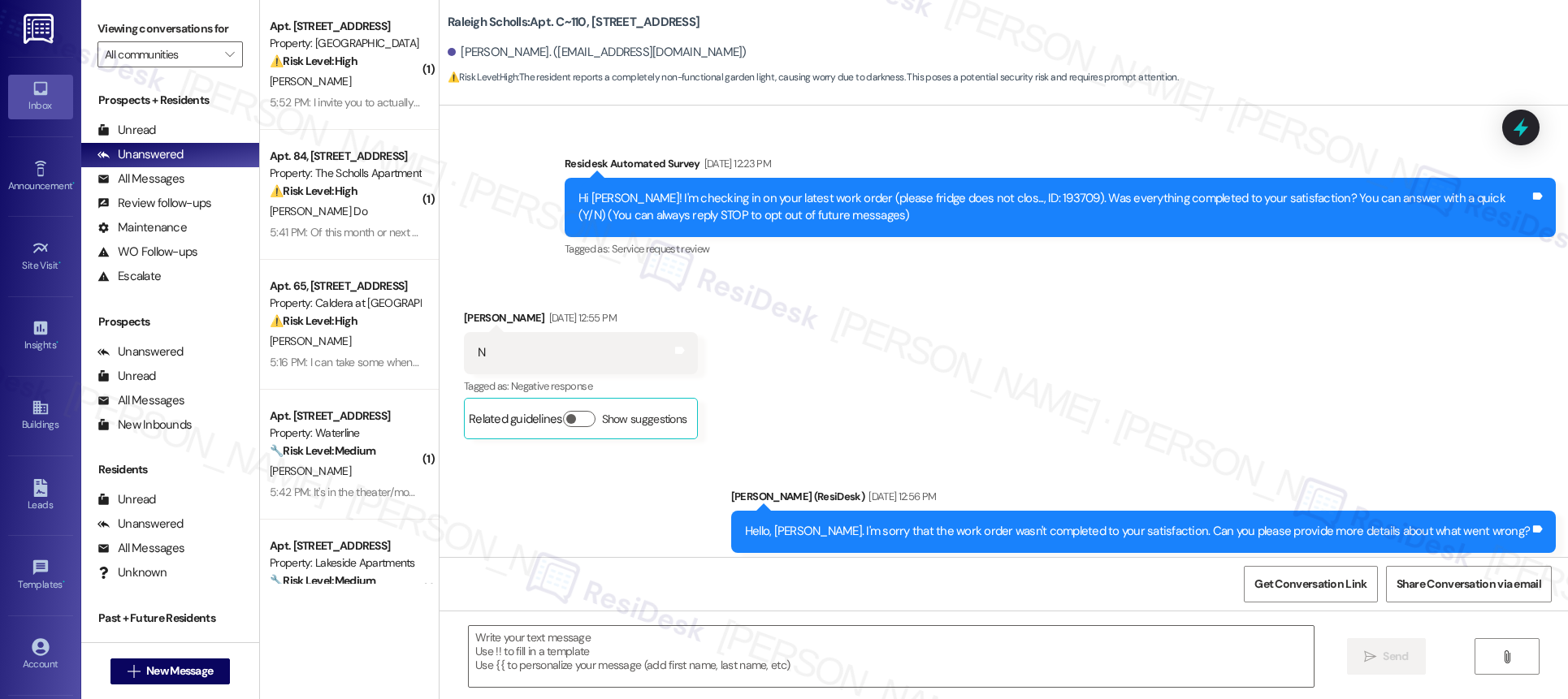
scroll to position [23720, 0]
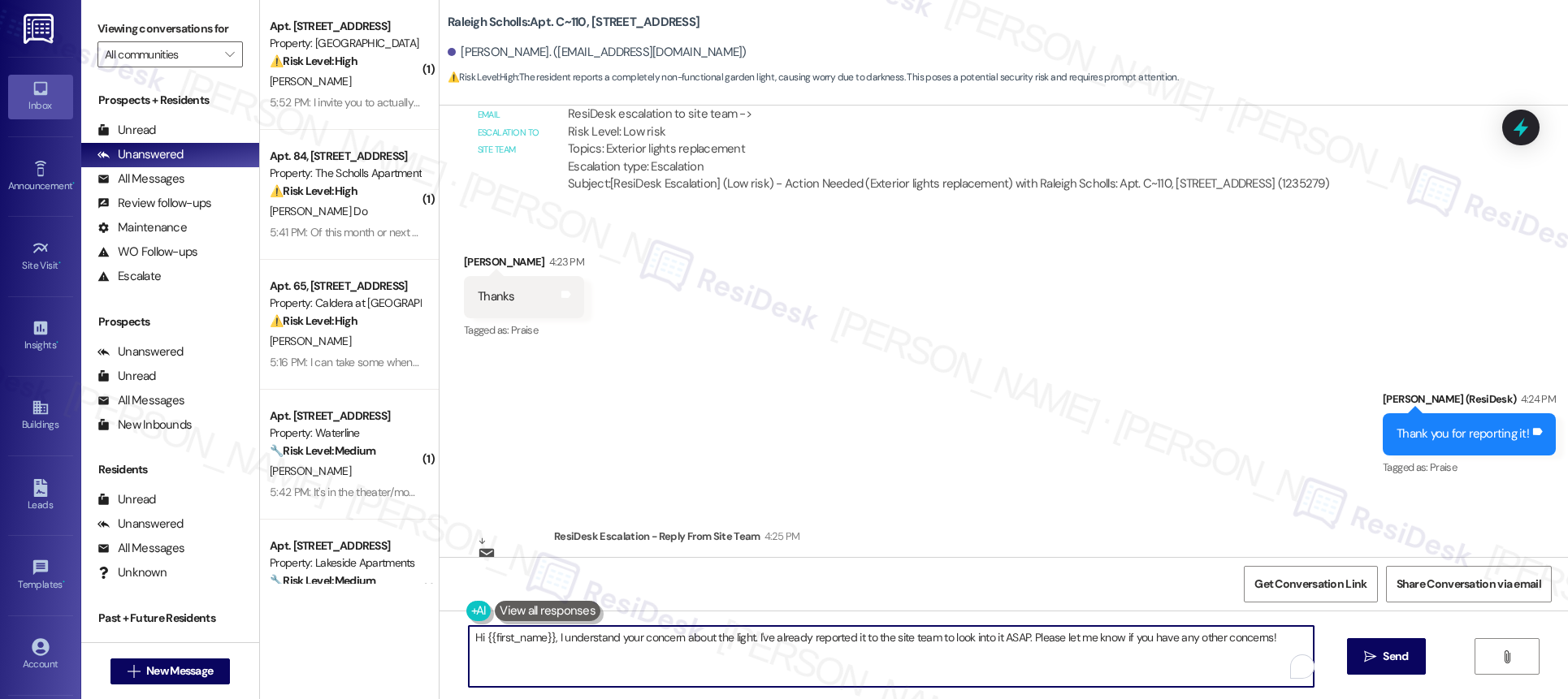
click at [670, 654] on textarea "Hi {{first_name}}, I understand your concern about the light. I've already repo…" at bounding box center [891, 657] width 845 height 61
drag, startPoint x: 464, startPoint y: 637, endPoint x: 880, endPoint y: 730, distance: 426.3
click at [880, 698] on html "Inbox Go to Inbox Announcement • Send A Text Announcement Site Visit • Go to Si…" at bounding box center [784, 349] width 1568 height 699
type textarea "H"
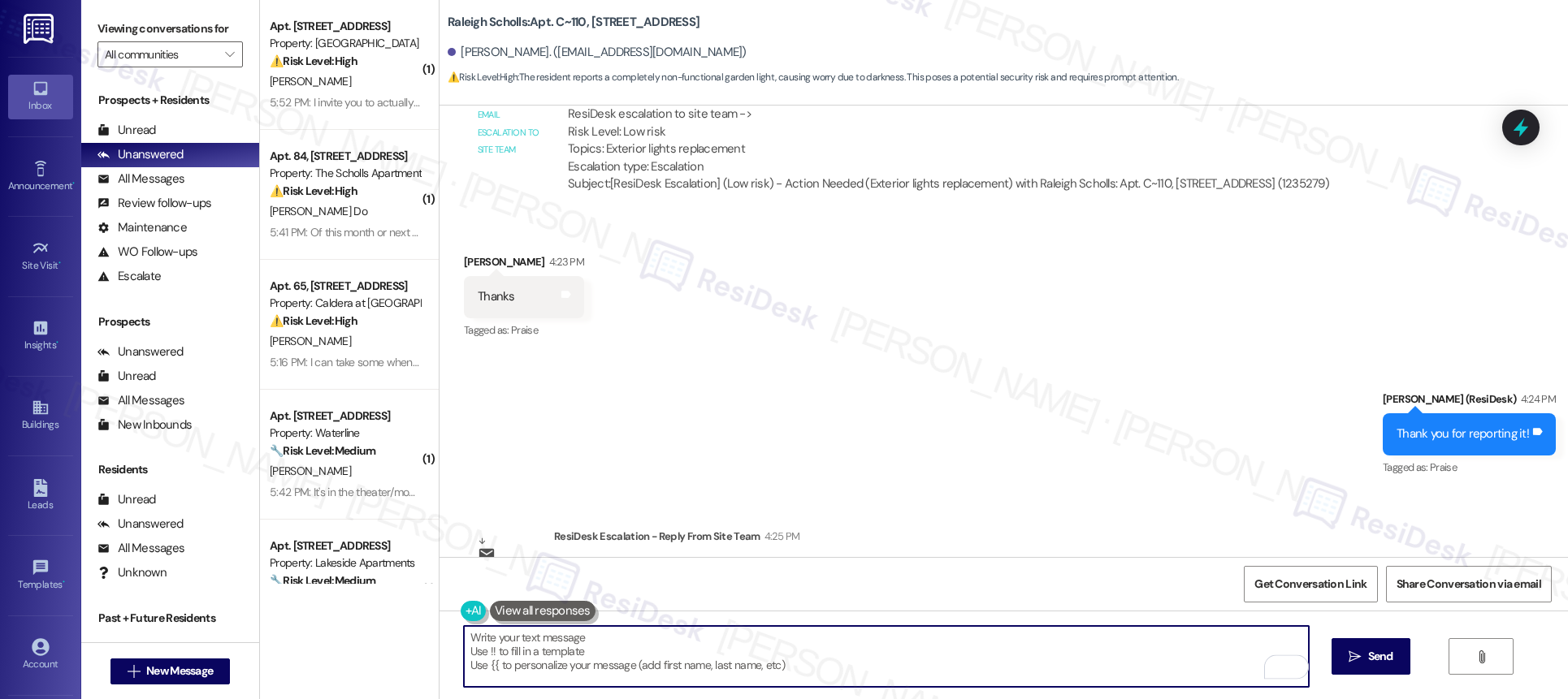
type textarea "\"
type textarea "A"
paste textarea "let her know we will take a look at the light and repair. Thank you for letting…"
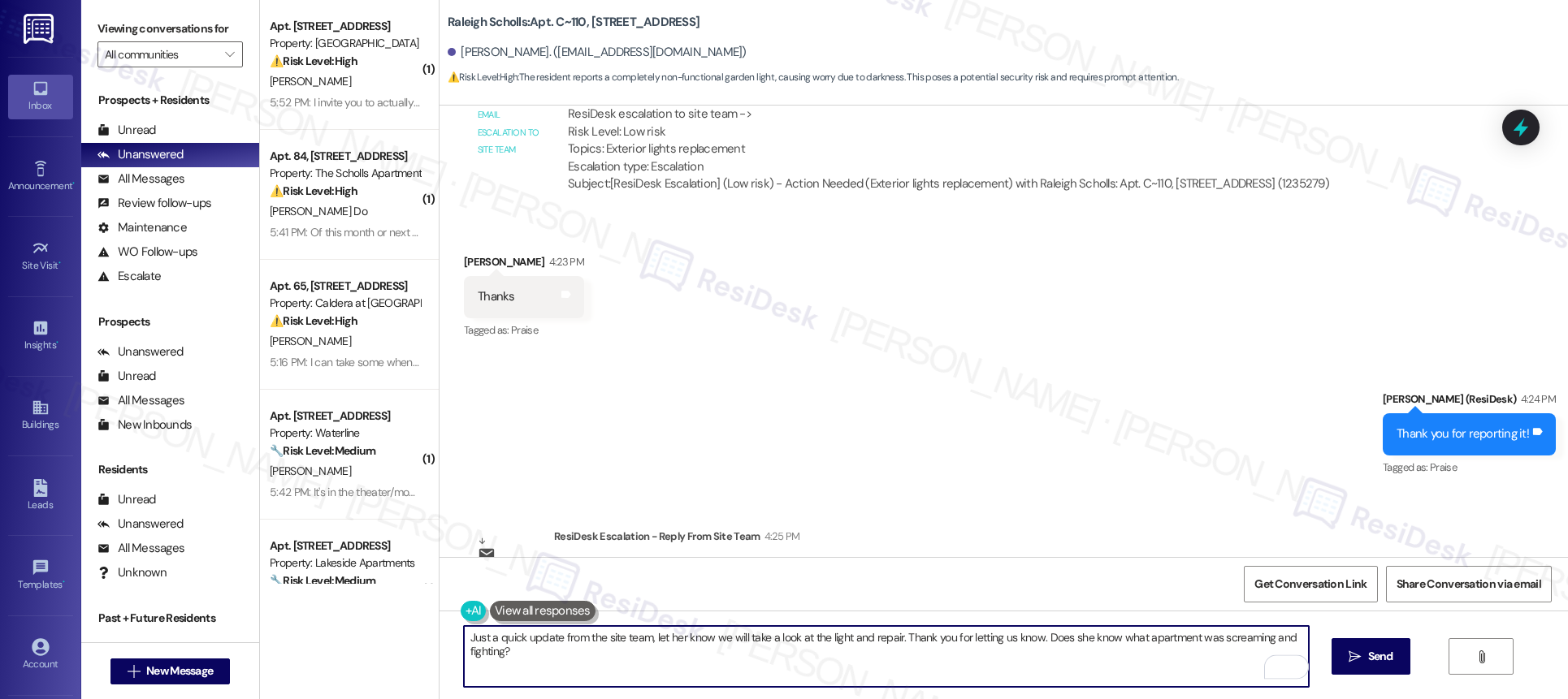
click at [716, 640] on textarea "Just a quick update from the site team, let her know we will take a look at the…" at bounding box center [886, 657] width 845 height 61
drag, startPoint x: 981, startPoint y: 637, endPoint x: 892, endPoint y: 645, distance: 89.4
click at [846, 637] on textarea "Just a quick update from the site team, they will take a look at the light and …" at bounding box center [886, 657] width 845 height 61
click at [873, 636] on textarea "Just a quick update from the site team, they will take a look at the light and …" at bounding box center [886, 657] width 845 height 61
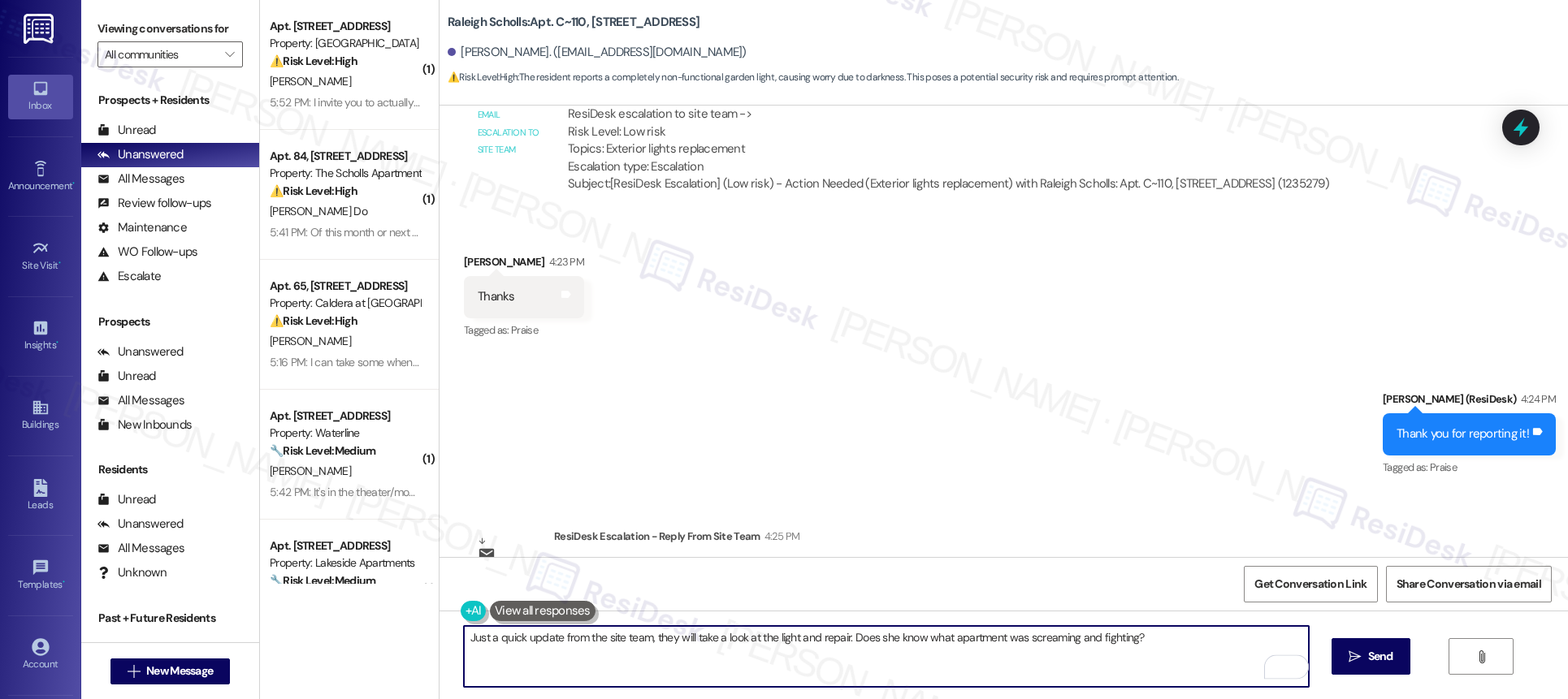
click at [873, 636] on textarea "Just a quick update from the site team, they will take a look at the light and …" at bounding box center [886, 657] width 845 height 61
click at [1158, 641] on textarea "Just a quick update from the site team, they will take a look at the light and …" at bounding box center [886, 657] width 845 height 61
type textarea "Just a quick update from the site team, they will take a look at the light and …"
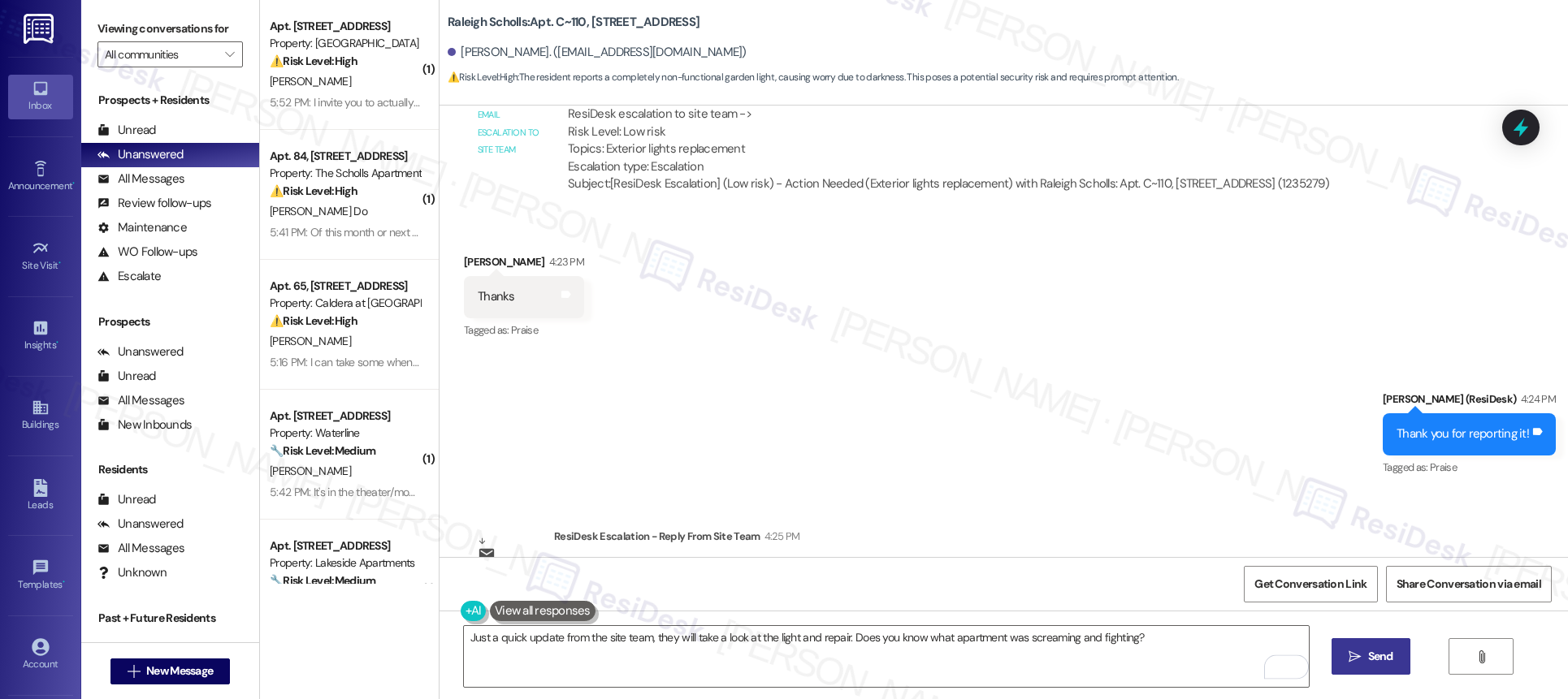
click at [1349, 659] on icon "" at bounding box center [1355, 657] width 12 height 13
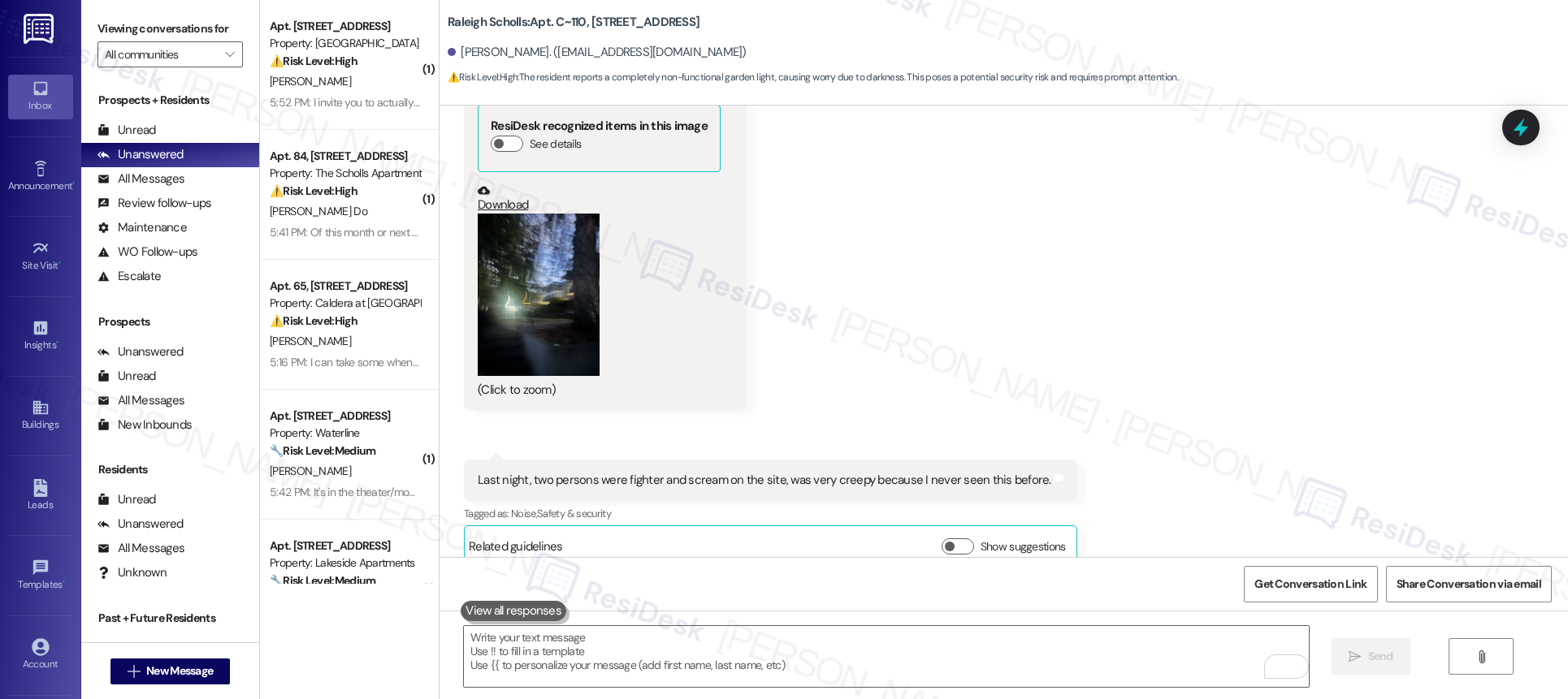
scroll to position [22334, 0]
click at [552, 251] on button "Zoom image" at bounding box center [539, 296] width 122 height 162
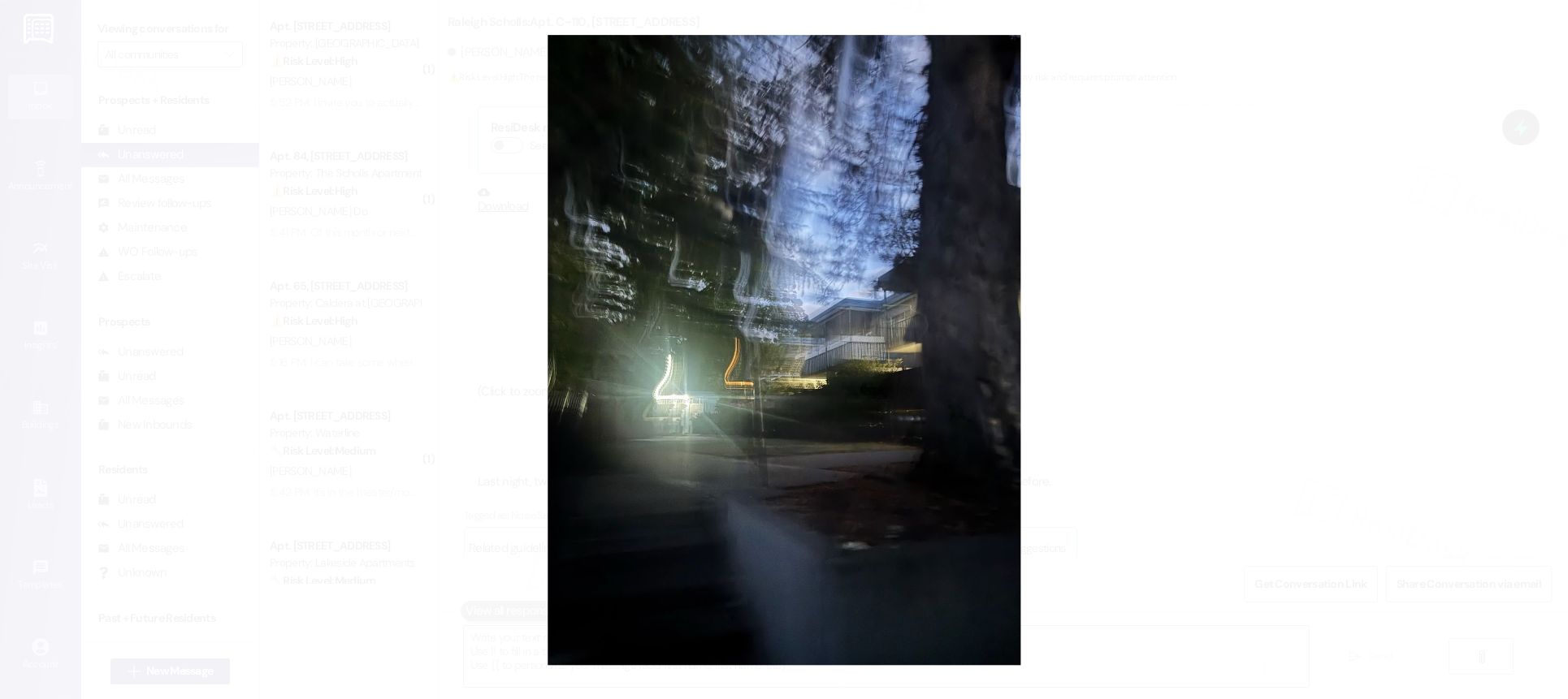
drag, startPoint x: 1136, startPoint y: 403, endPoint x: 1074, endPoint y: 425, distance: 65.8
click at [1136, 403] on button "Unzoom image" at bounding box center [784, 349] width 1568 height 699
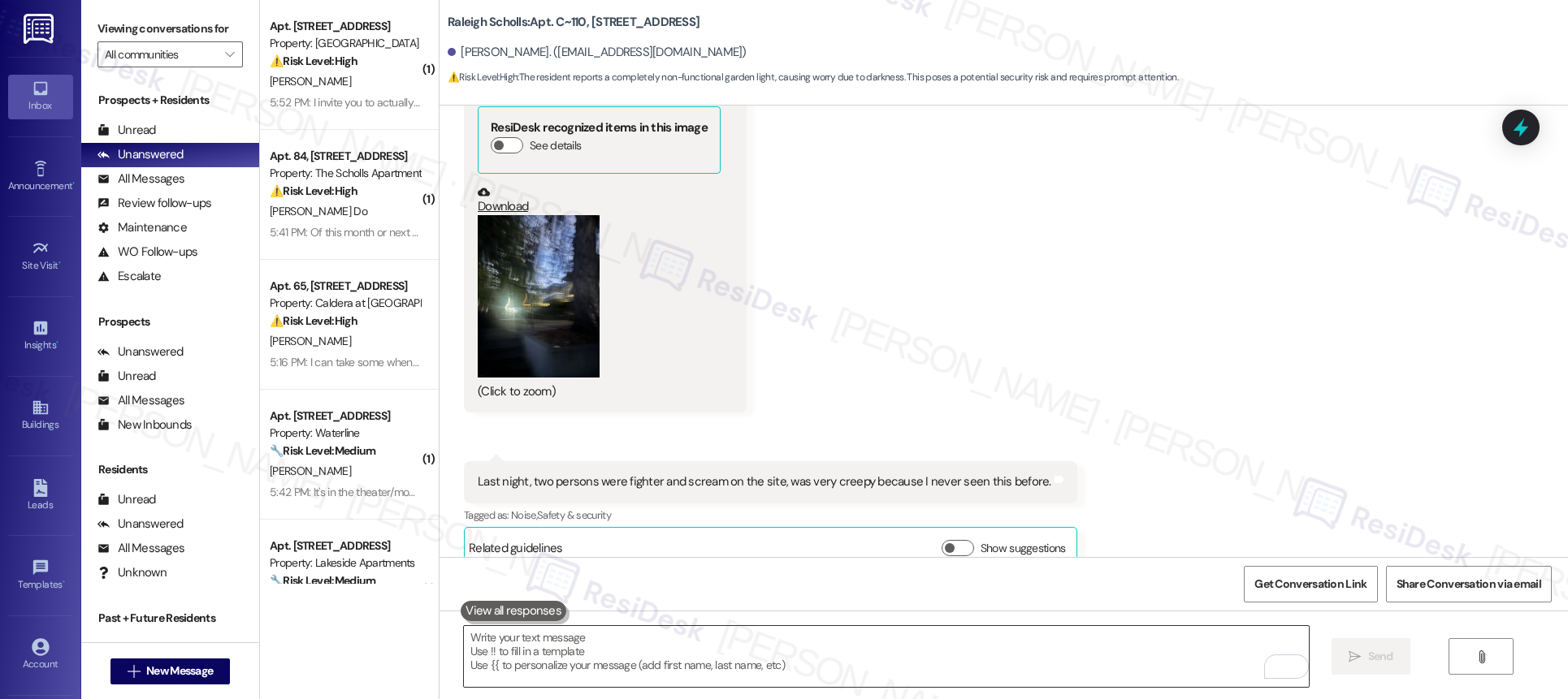
drag, startPoint x: 773, startPoint y: 629, endPoint x: 776, endPoint y: 651, distance: 22.2
click at [773, 632] on textarea "To enrich screen reader interactions, please activate Accessibility in Grammarl…" at bounding box center [886, 657] width 845 height 61
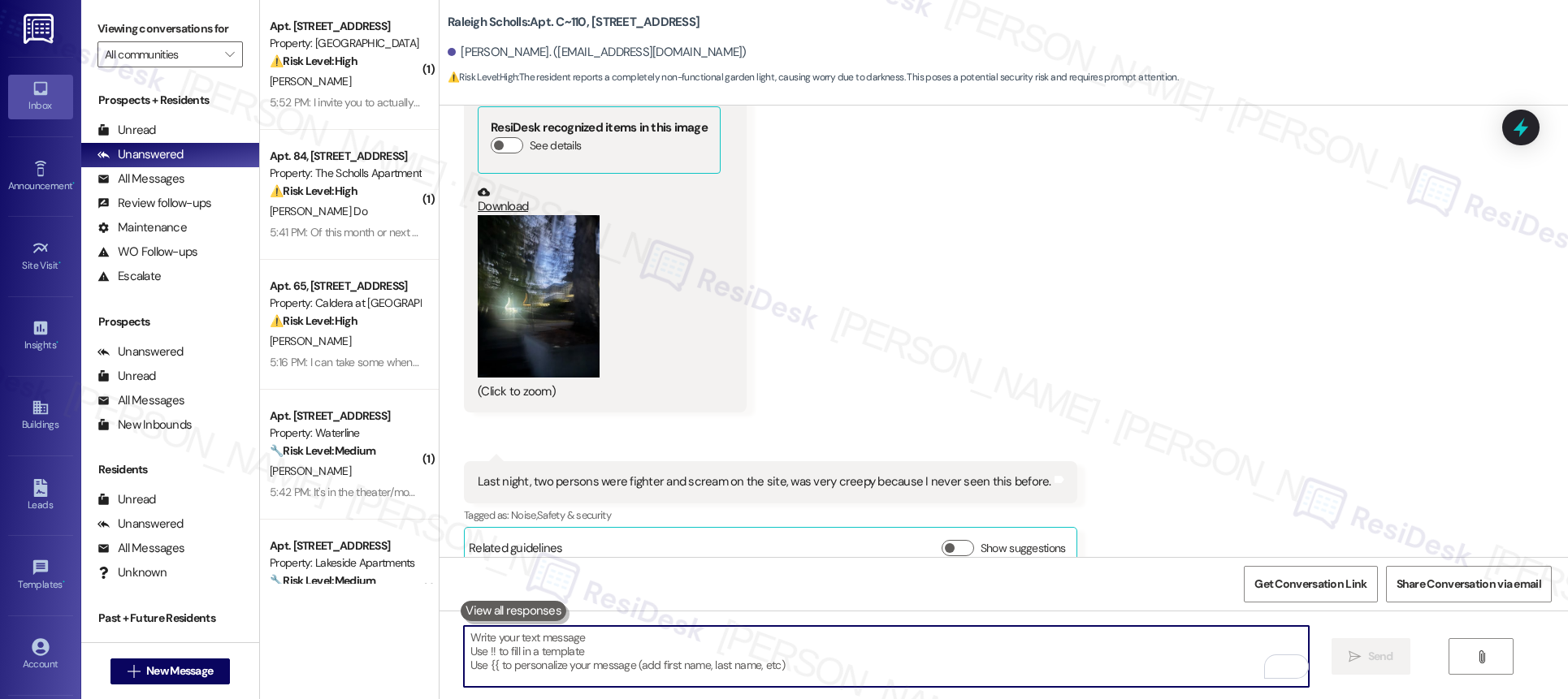
click at [776, 651] on textarea "To enrich screen reader interactions, please activate Accessibility in Grammarl…" at bounding box center [886, 657] width 845 height 61
paste textarea "let her know we will take a look at the light and repair. Thank you for letting…"
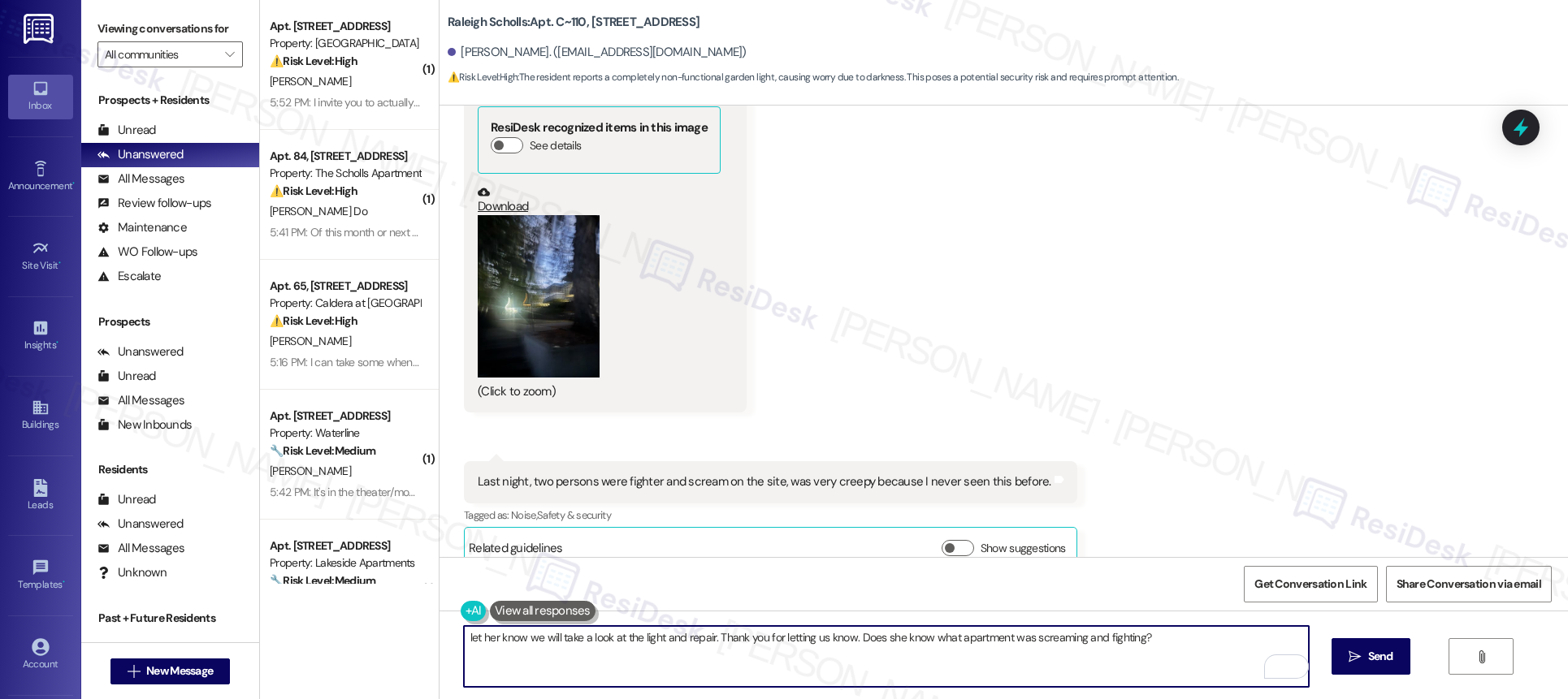
click at [721, 668] on textarea "let her know we will take a look at the light and repair. Thank you for letting…" at bounding box center [886, 657] width 845 height 61
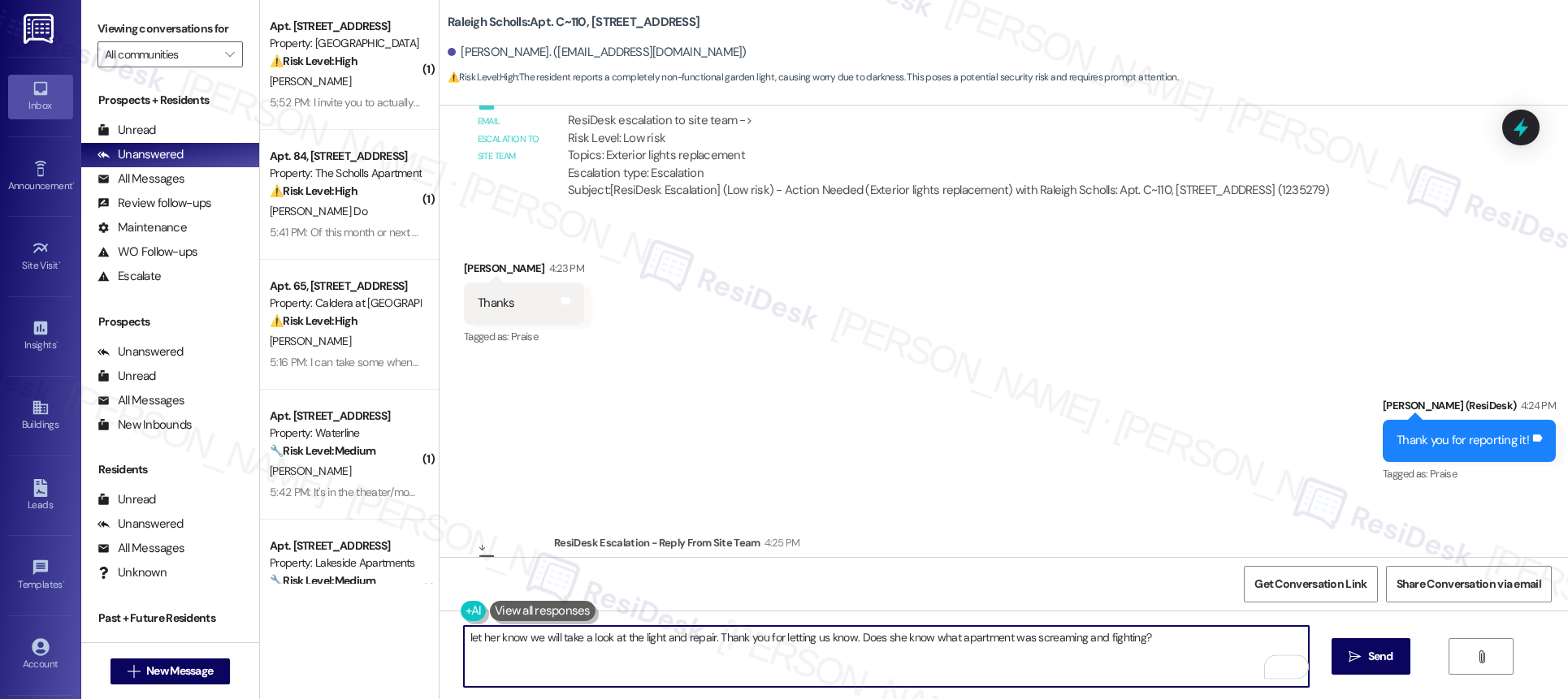
scroll to position [23720, 0]
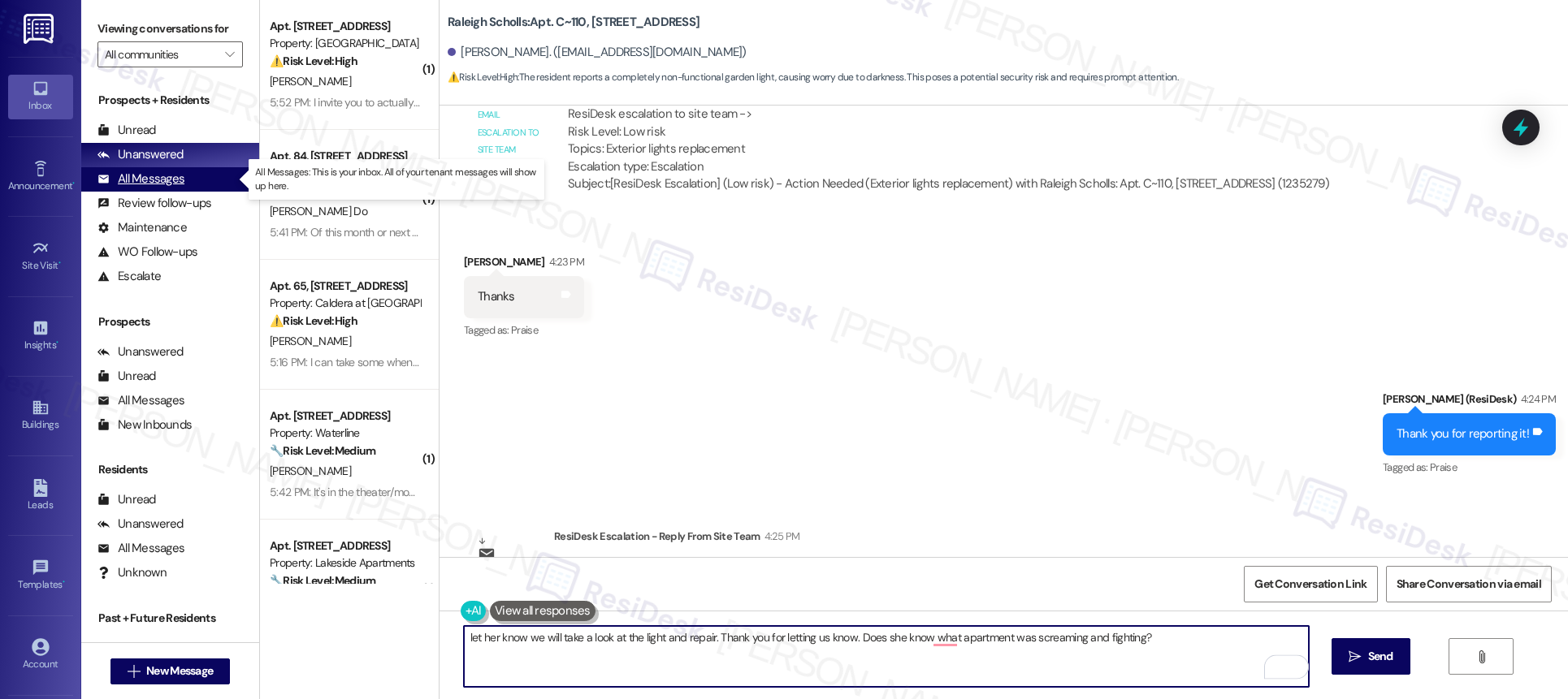
type textarea "let her know we will take a look at the light and repair. Thank you for letting…"
click at [155, 175] on div "All Messages" at bounding box center [141, 178] width 87 height 17
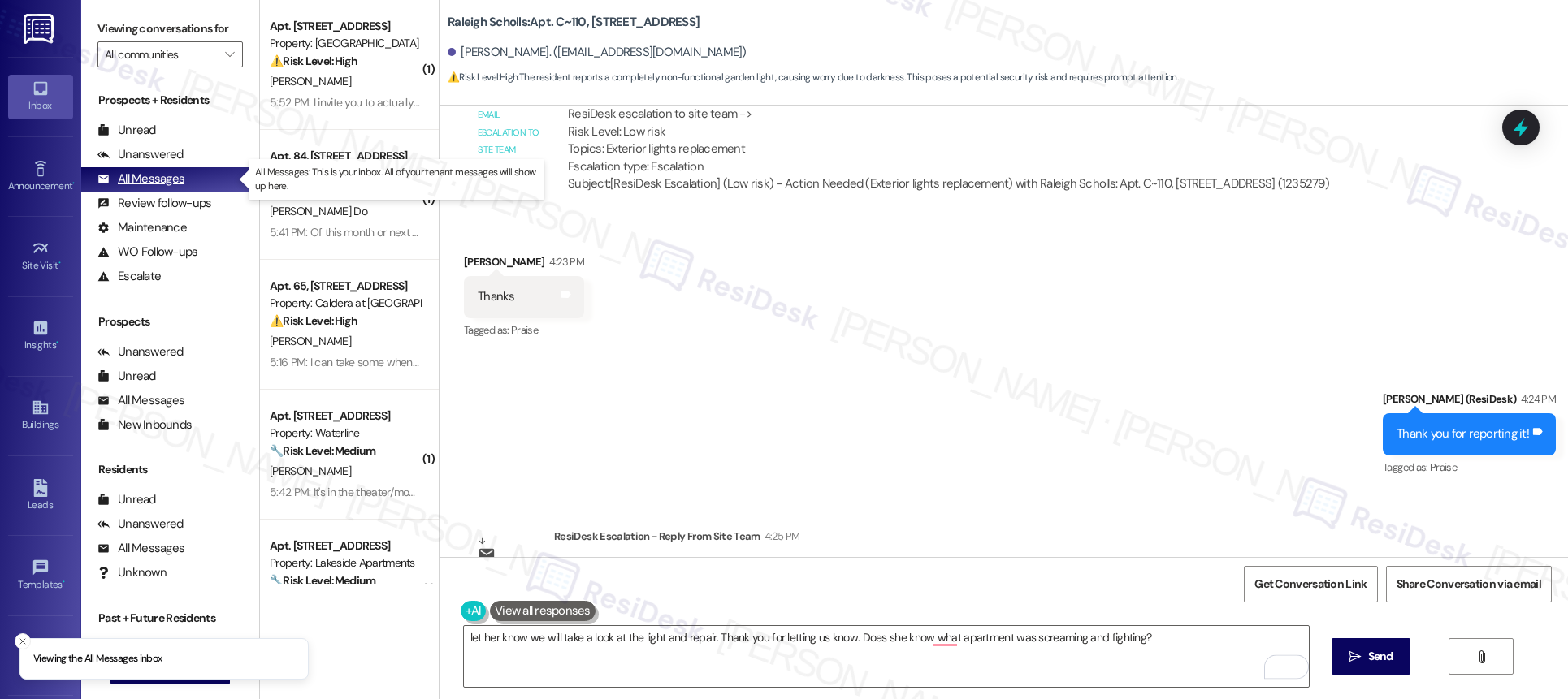
click at [156, 173] on div "All Messages" at bounding box center [141, 178] width 87 height 17
click at [155, 173] on div "All Messages" at bounding box center [141, 178] width 87 height 17
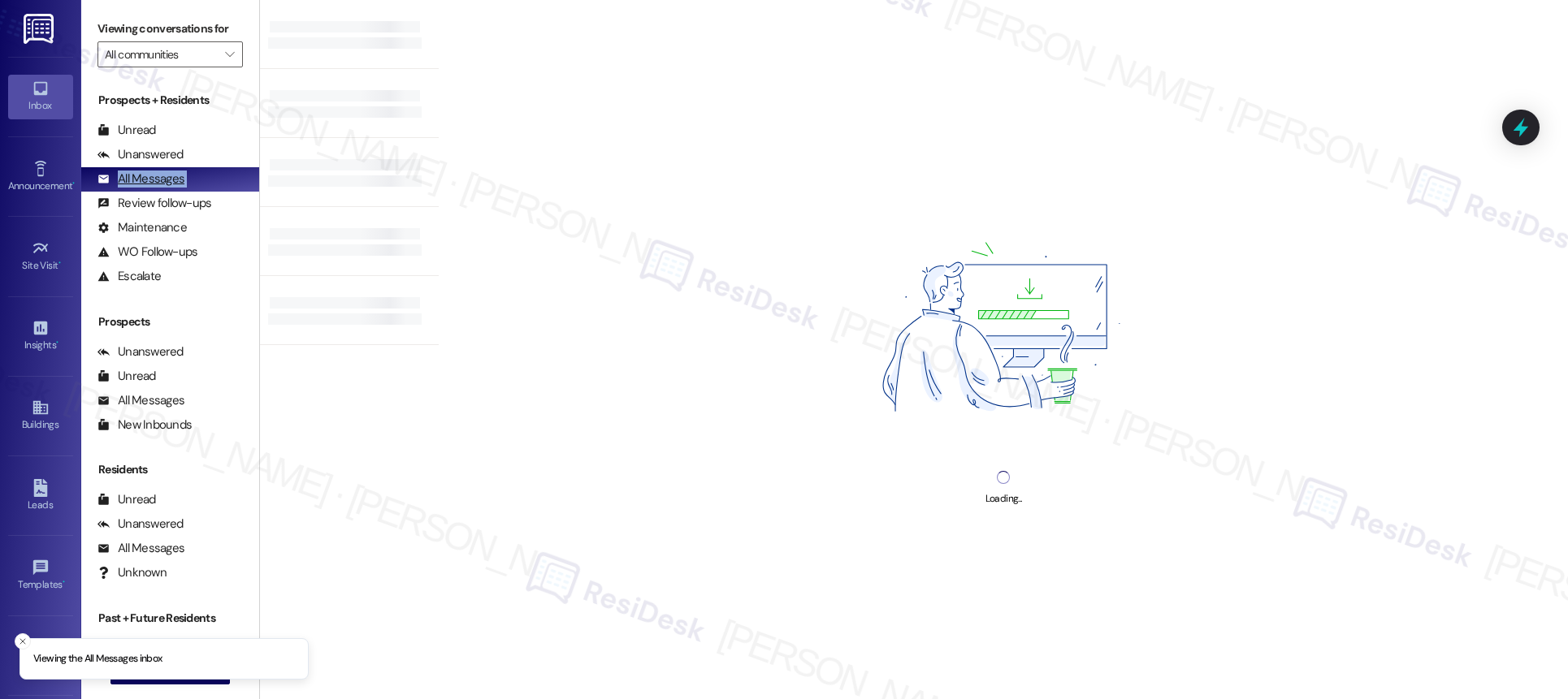
click at [155, 173] on div "All Messages" at bounding box center [141, 178] width 87 height 17
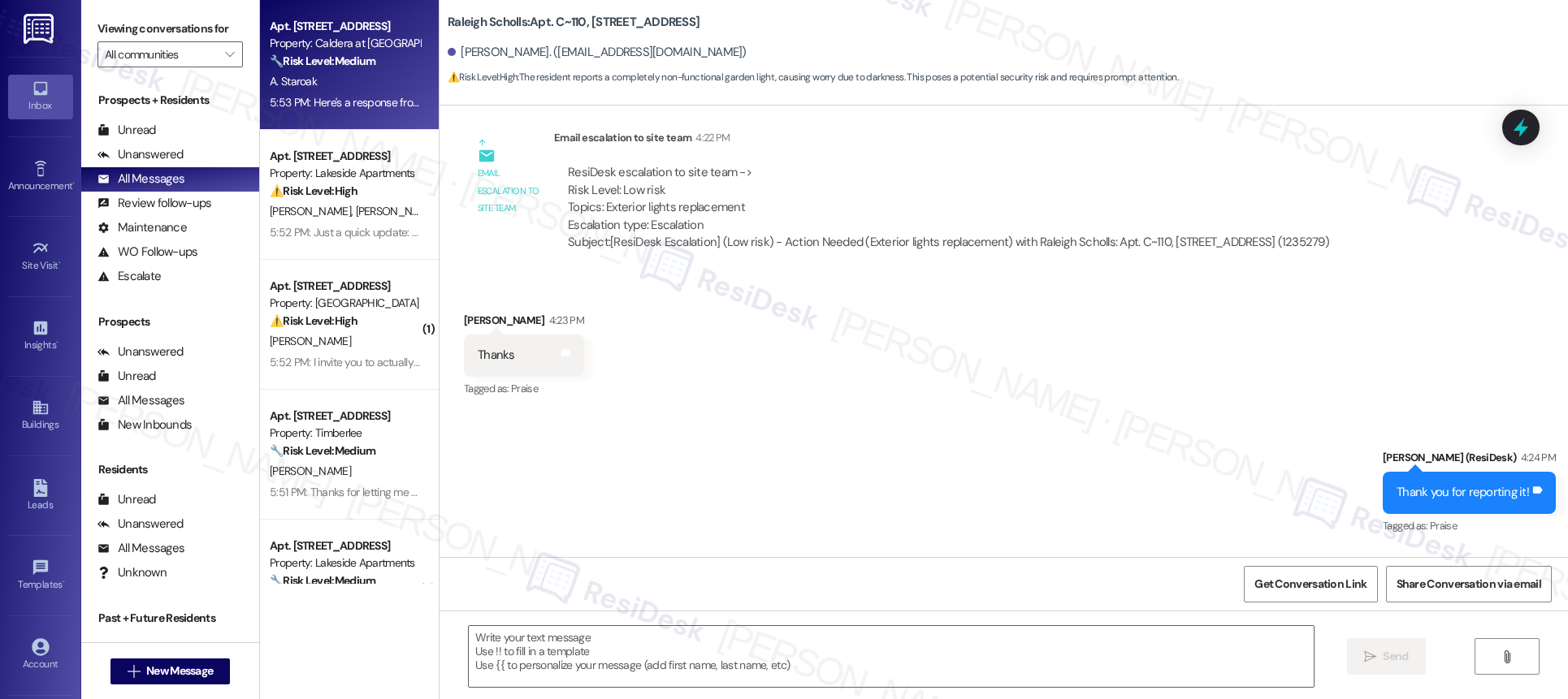
scroll to position [23435, 0]
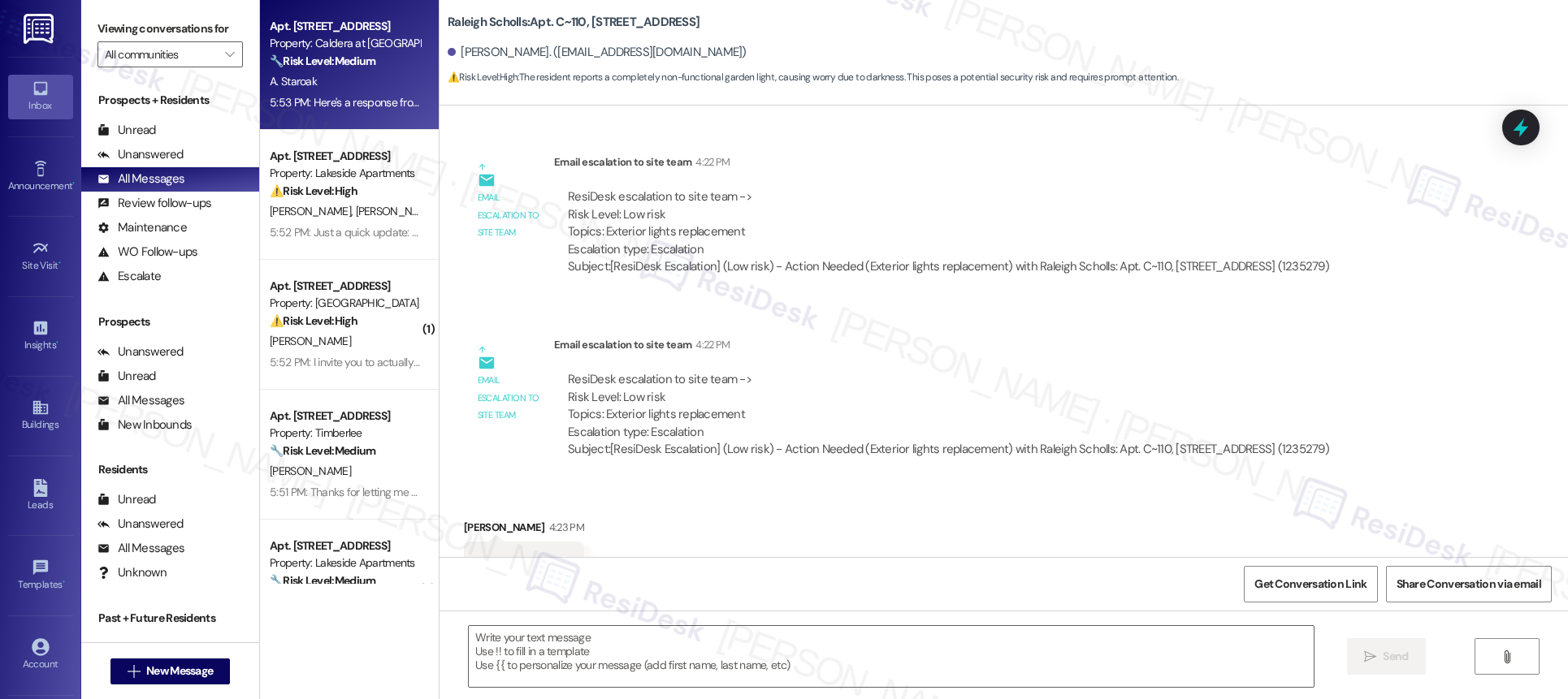
click at [380, 65] on div "🔧 Risk Level: Medium The resident is reporting issues with the gravel parking l…" at bounding box center [344, 61] width 151 height 17
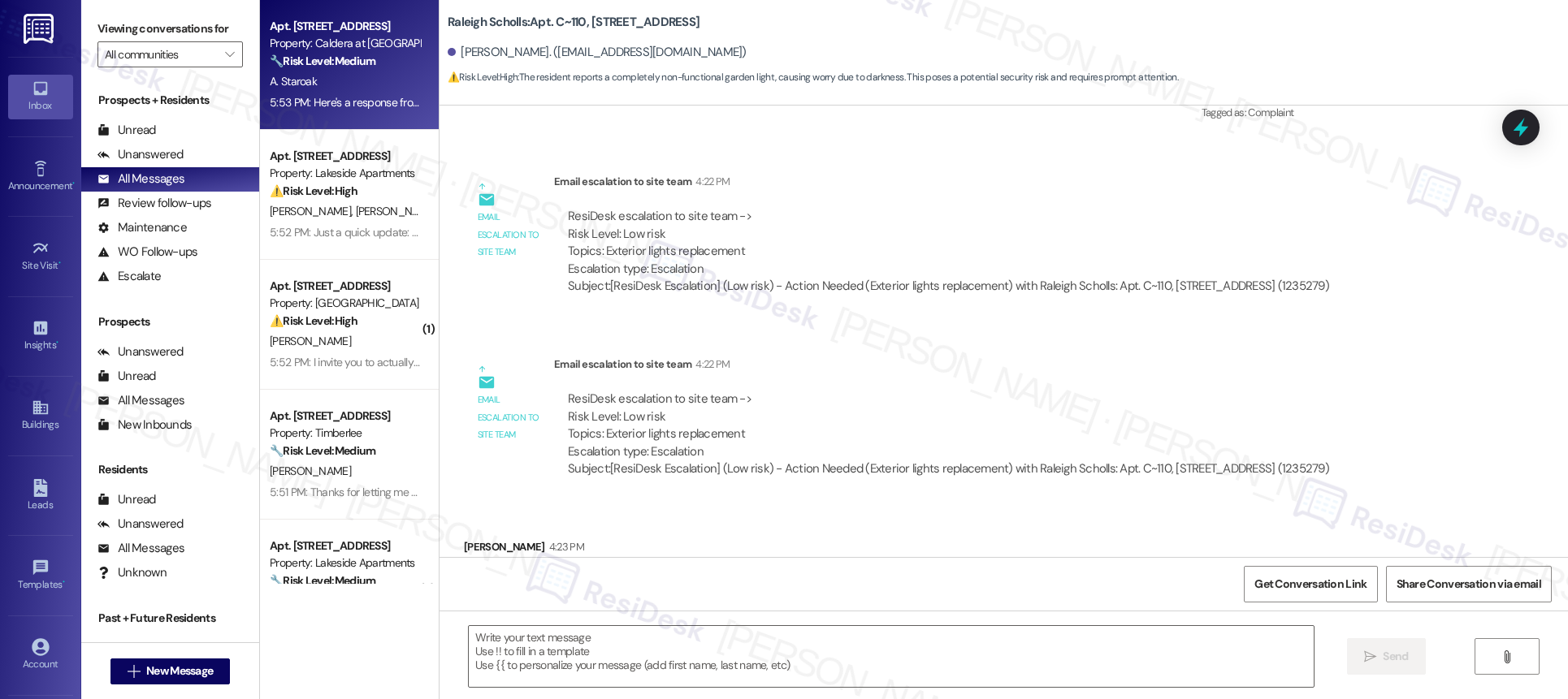
click at [381, 66] on div "🔧 Risk Level: Medium The resident is reporting issues with the gravel parking l…" at bounding box center [344, 61] width 151 height 17
type textarea "Fetching suggested responses. Please feel free to read through the conversation…"
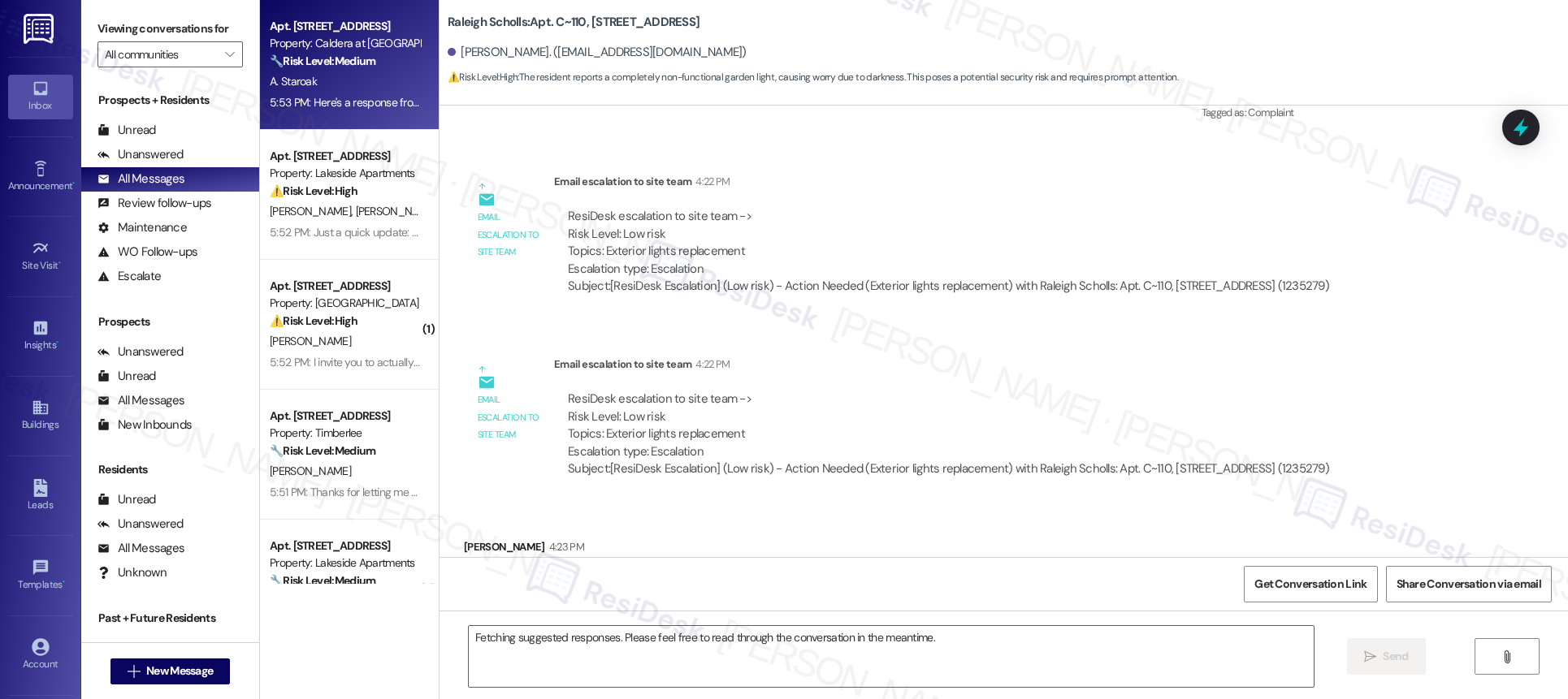
click at [380, 65] on div "🔧 Risk Level: Medium The resident is reporting issues with the gravel parking l…" at bounding box center [344, 61] width 151 height 17
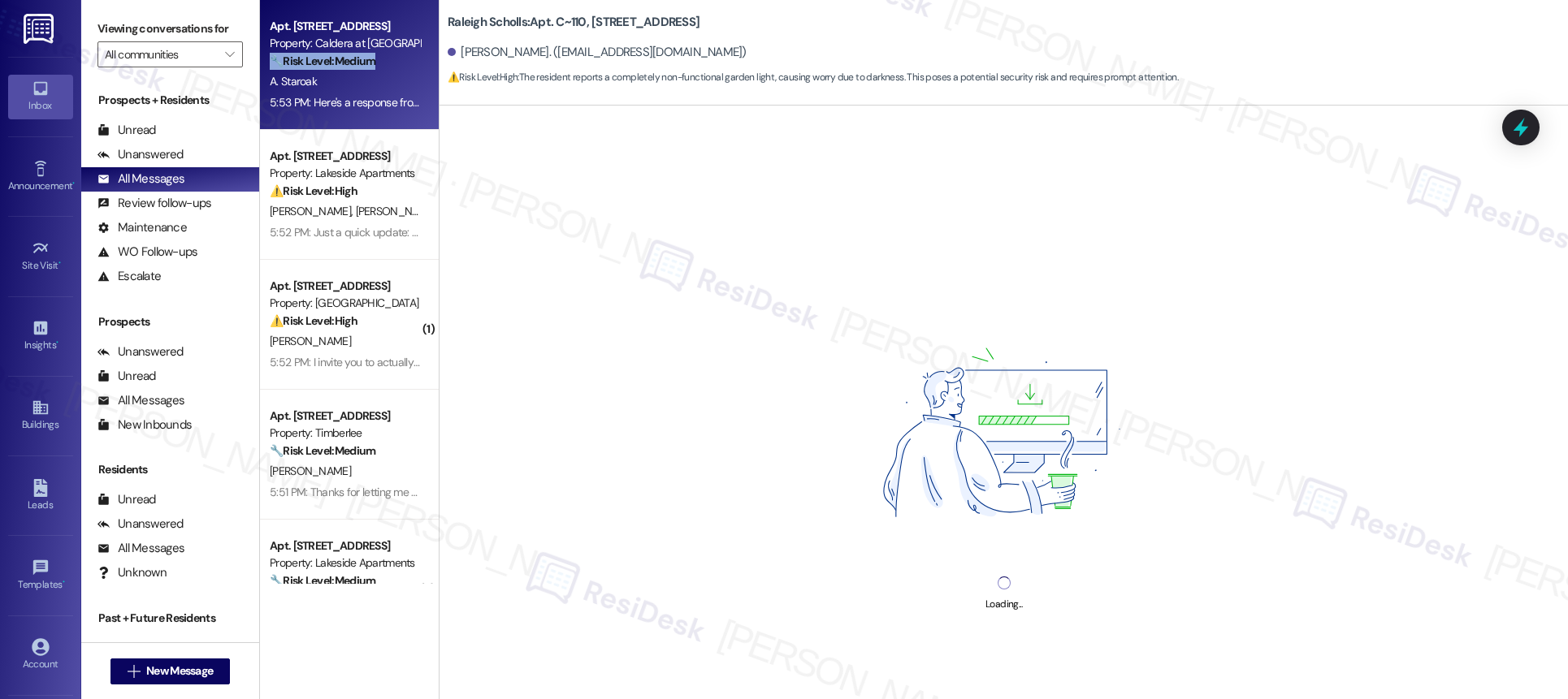
click at [380, 65] on div "🔧 Risk Level: Medium The resident is reporting issues with the gravel parking l…" at bounding box center [344, 61] width 151 height 17
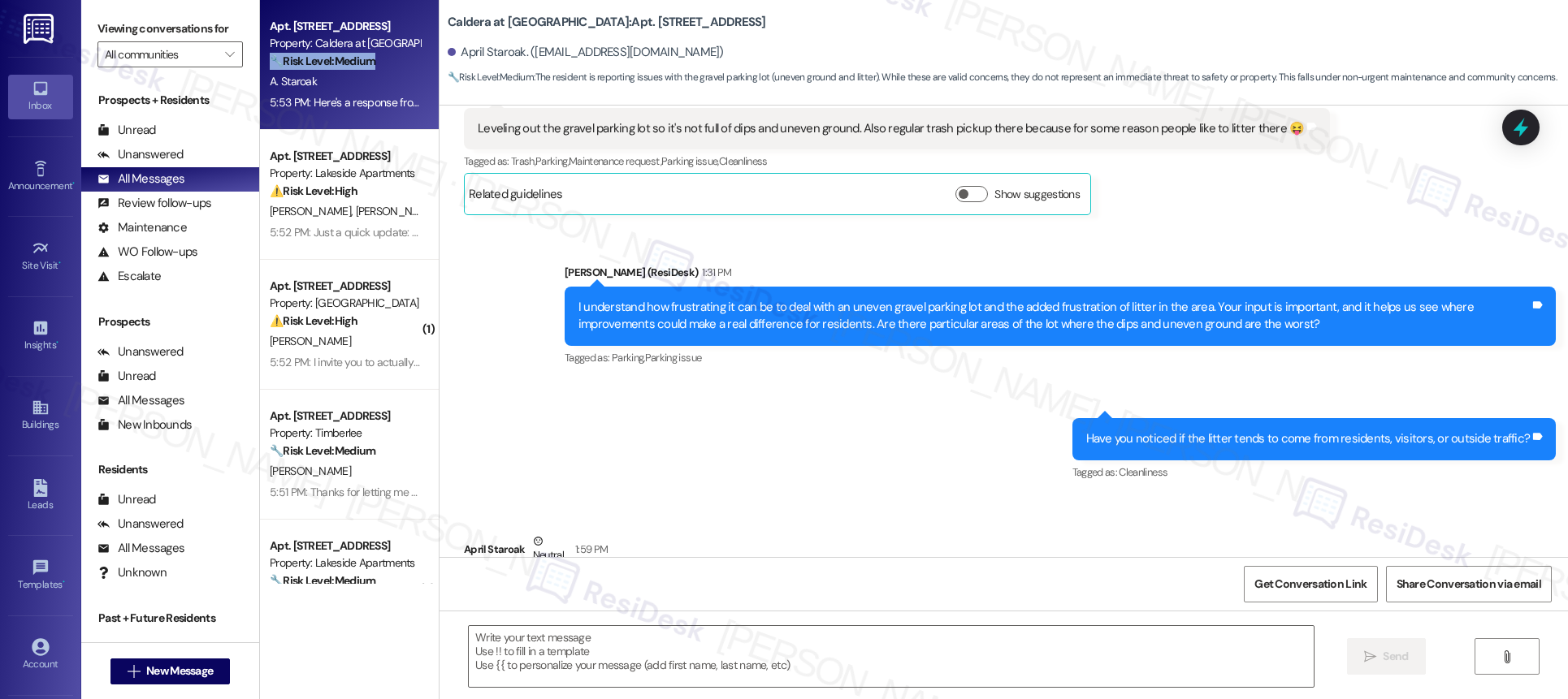
type textarea "Fetching suggested responses. Please feel free to read through the conversation…"
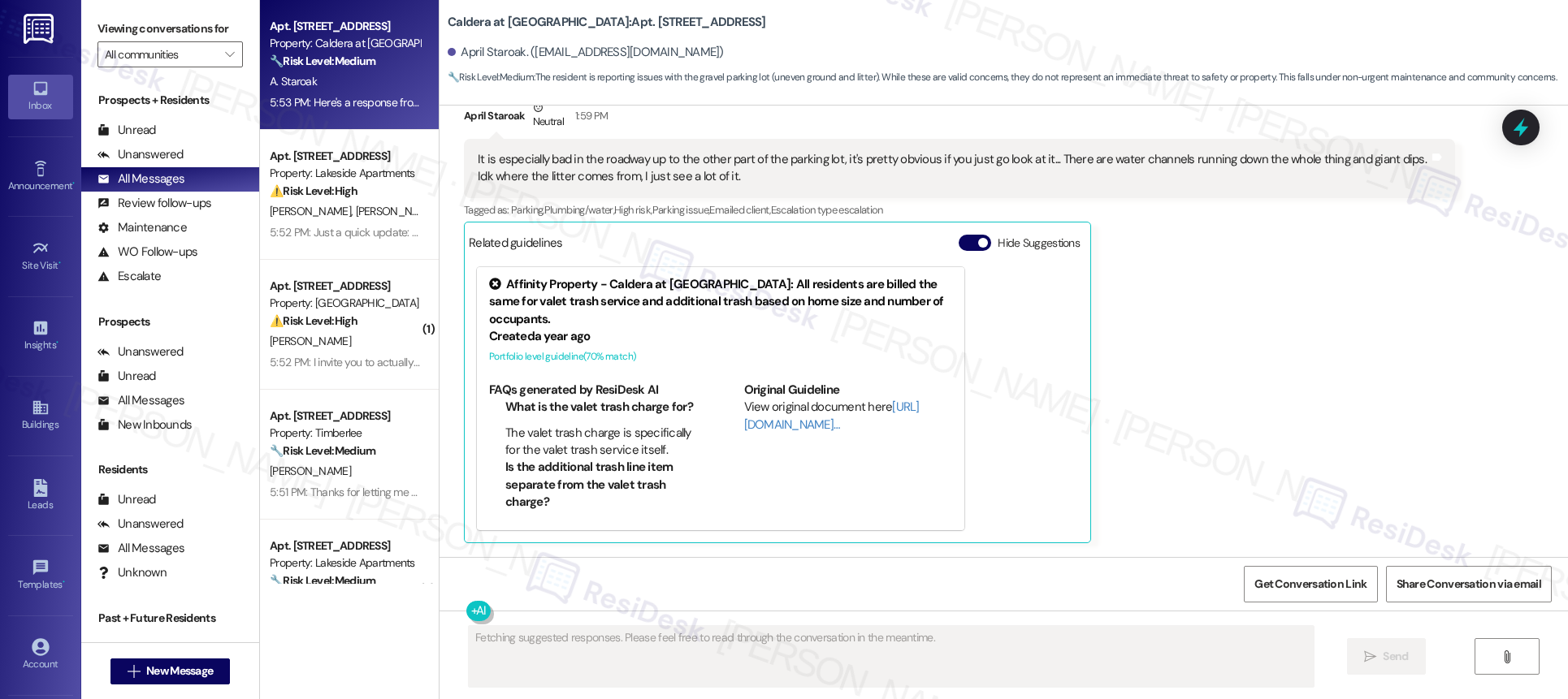
scroll to position [2881, 0]
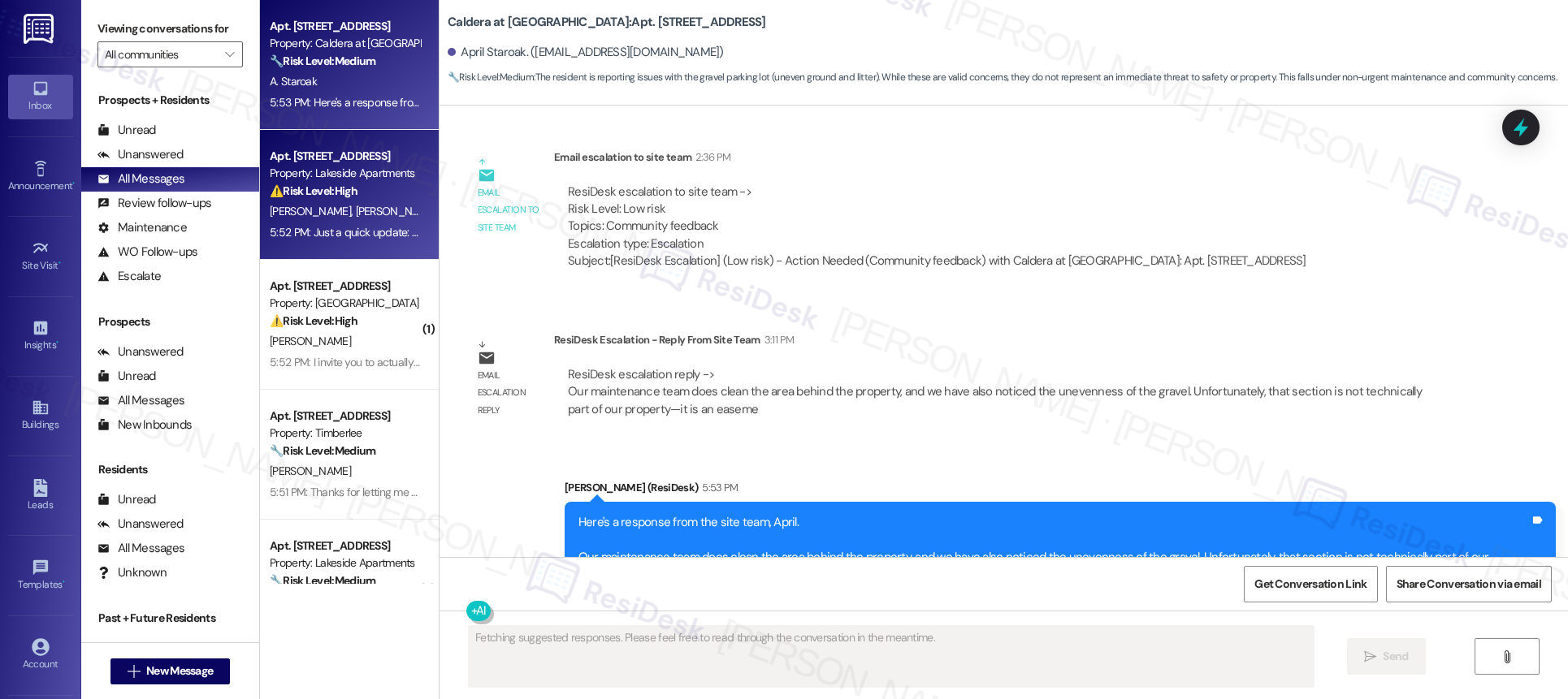
click at [332, 222] on div "5:52 PM: Just a quick update: Maintenance is currently processing the service r…" at bounding box center [345, 232] width 153 height 21
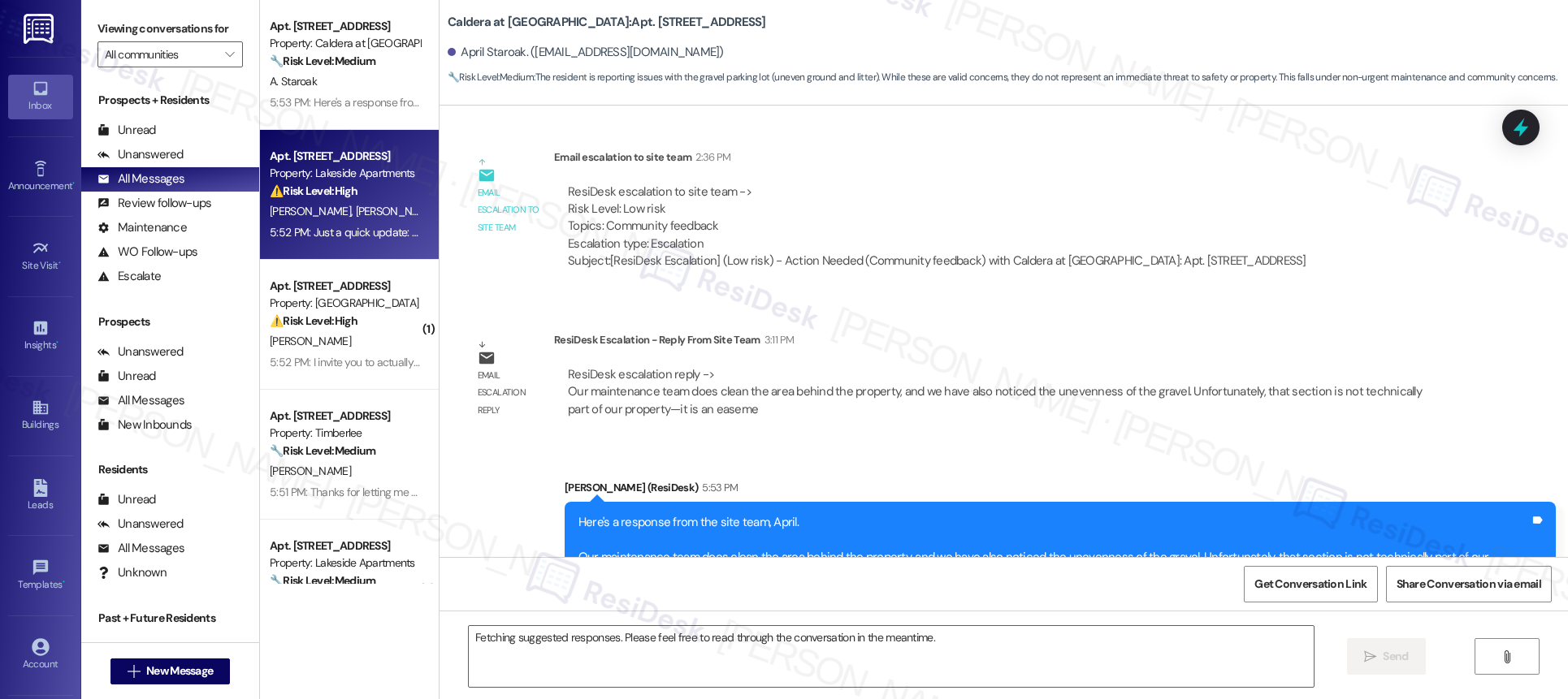
click at [332, 221] on div "[PERSON_NAME] [PERSON_NAME]" at bounding box center [345, 211] width 153 height 21
click at [332, 221] on div "[PERSON_NAME] [PERSON_NAME]" at bounding box center [345, 211] width 153 height 21
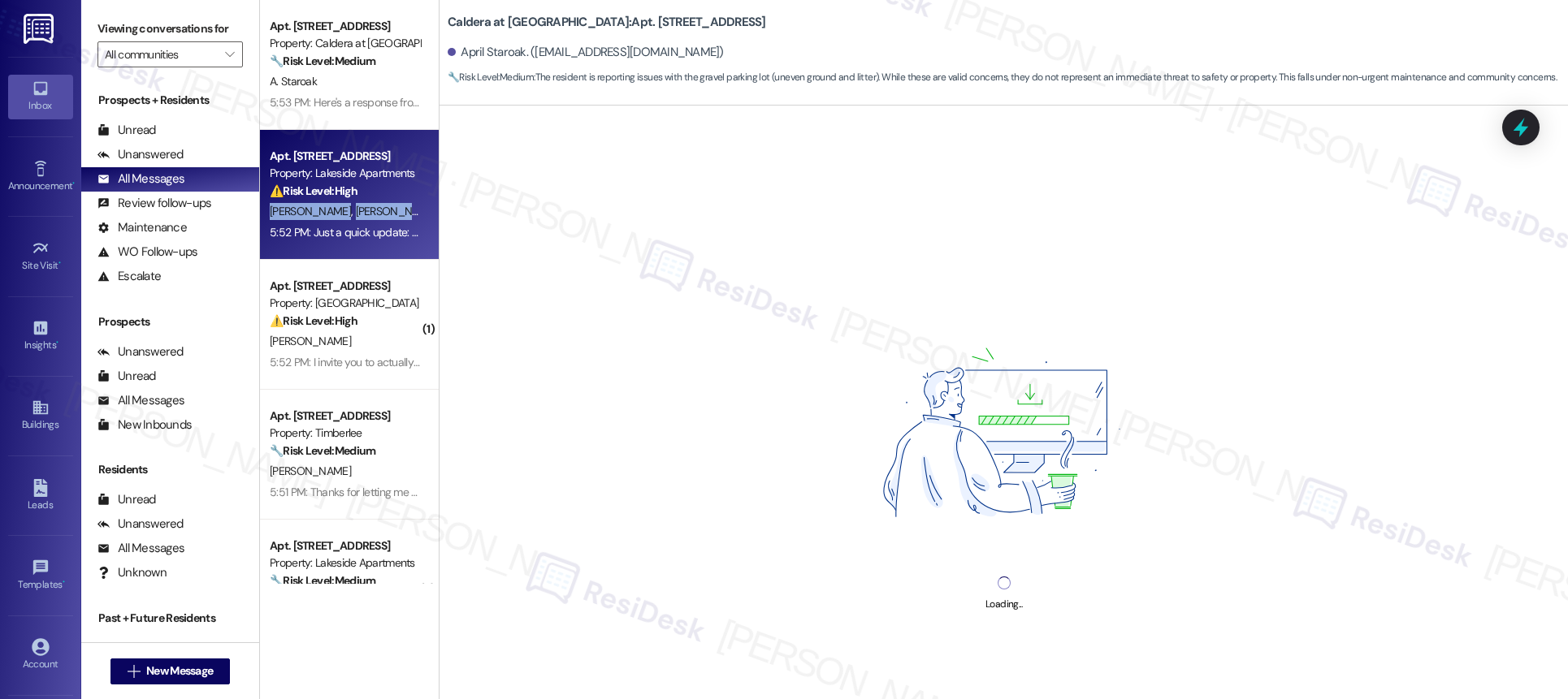
click at [332, 220] on div "[PERSON_NAME] [PERSON_NAME]" at bounding box center [345, 211] width 153 height 21
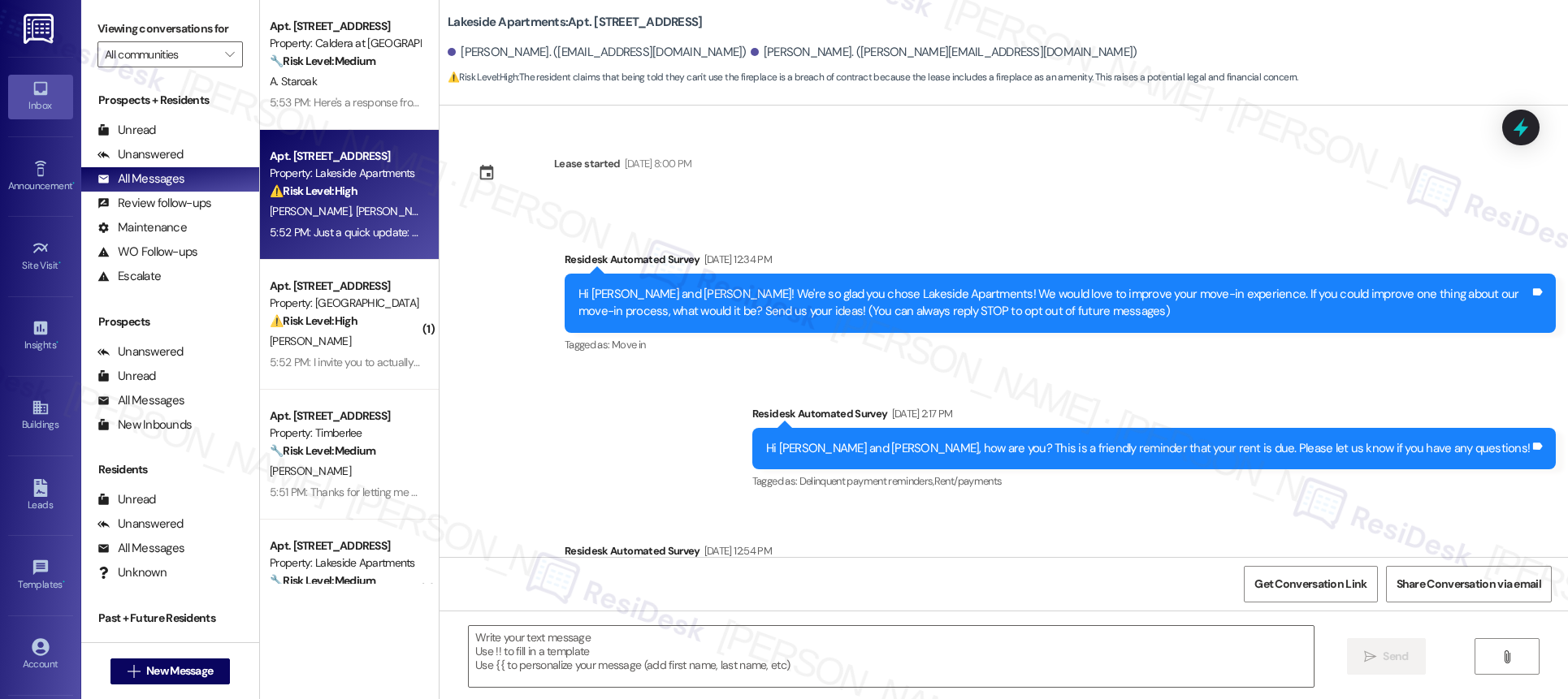
click at [342, 339] on div "[PERSON_NAME]" at bounding box center [345, 341] width 153 height 21
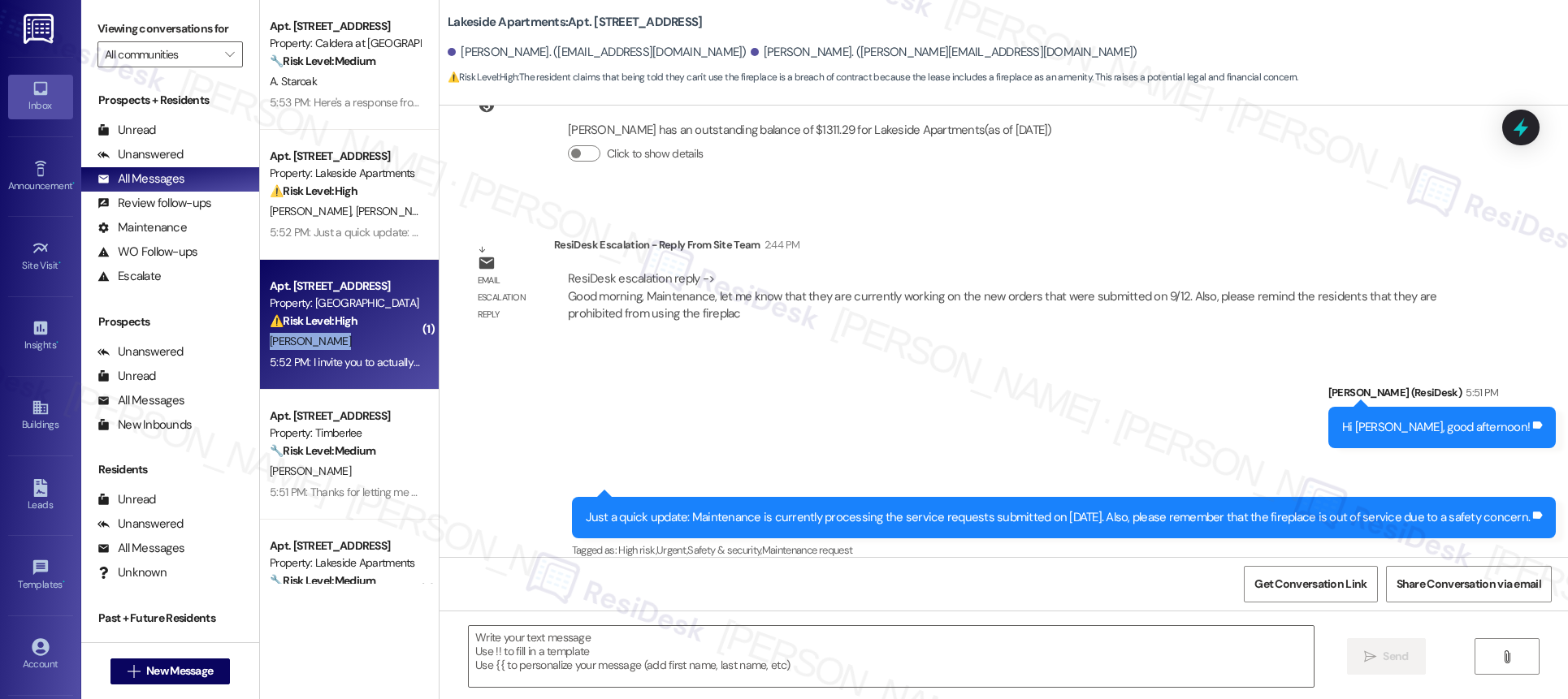
click at [342, 339] on div "[PERSON_NAME]" at bounding box center [345, 341] width 153 height 21
type textarea "Fetching suggested responses. Please feel free to read through the conversation…"
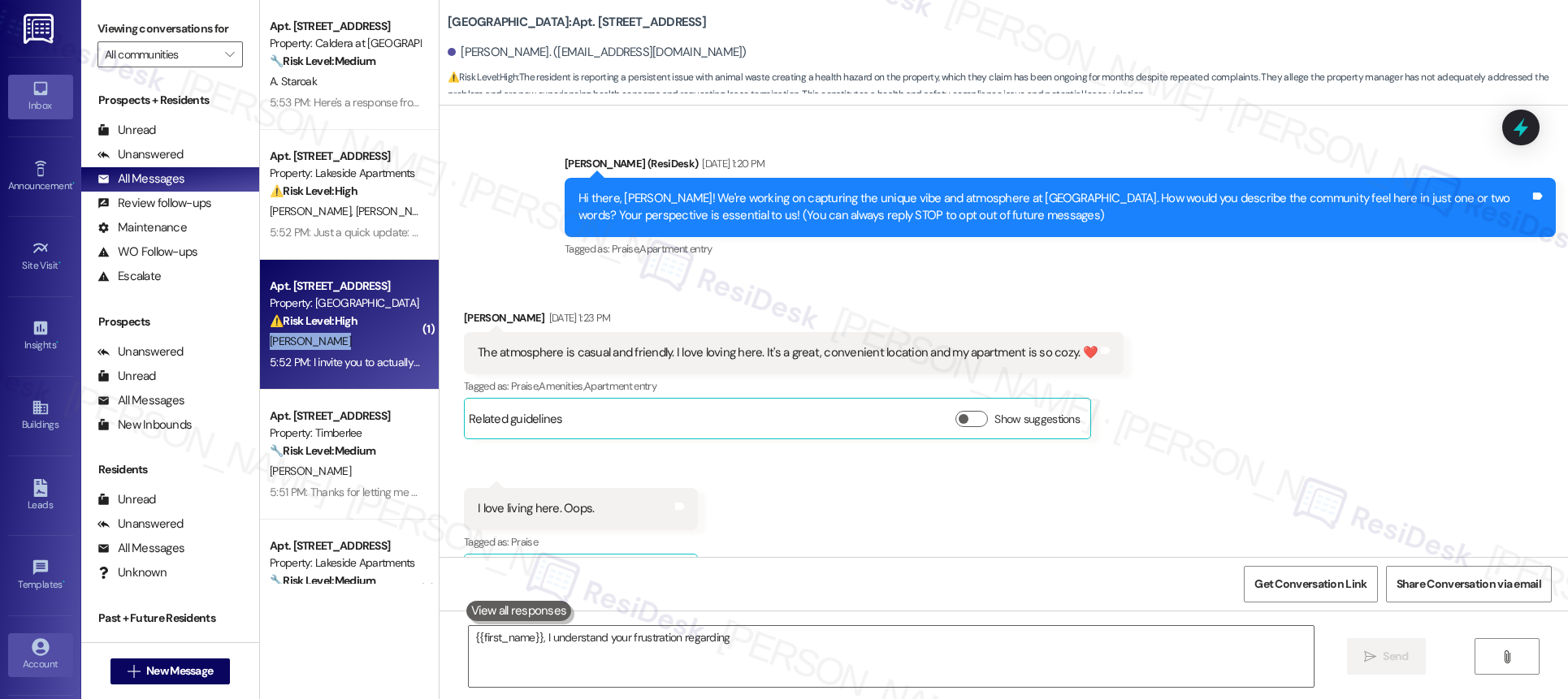
scroll to position [18305, 0]
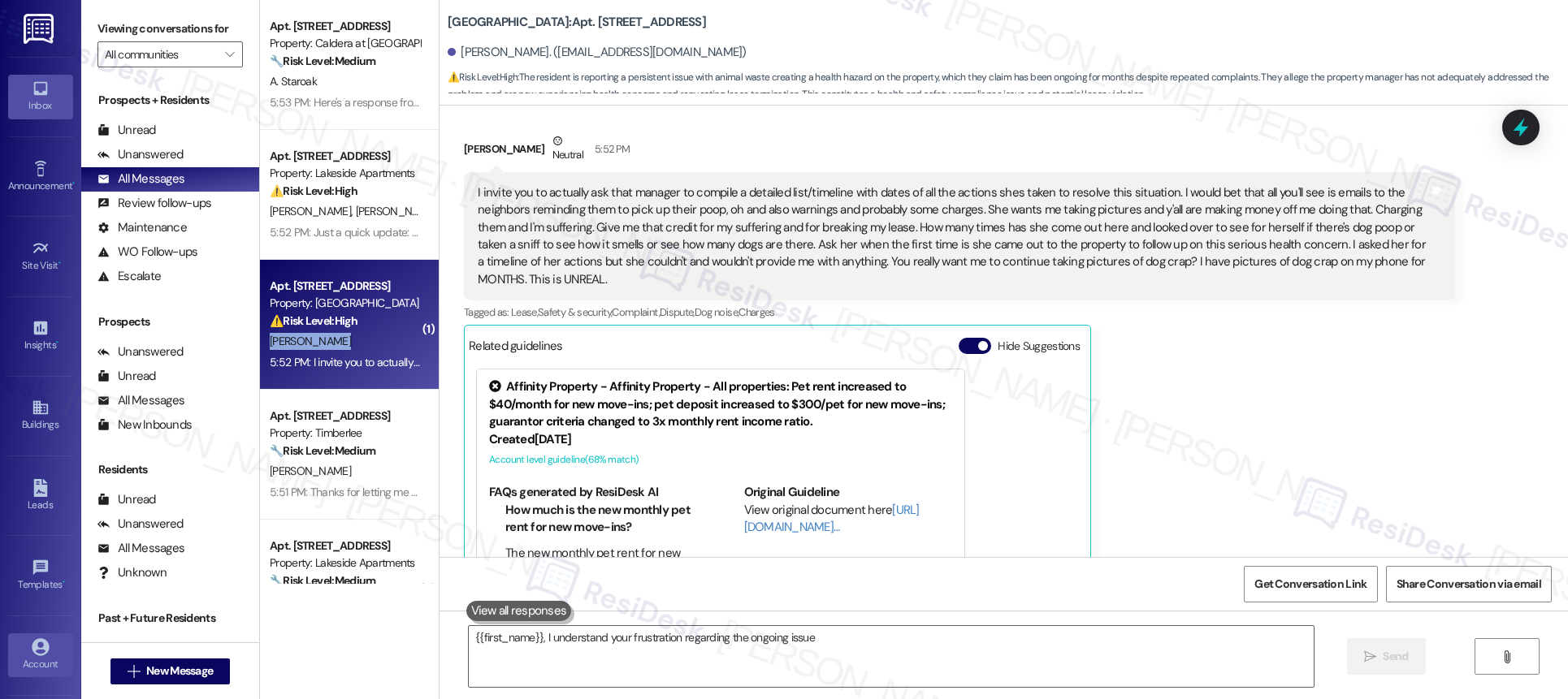
type textarea "{{first_name}}, I understand your frustration regarding the ongoing issue."
click at [30, 659] on div "Account" at bounding box center [40, 664] width 82 height 17
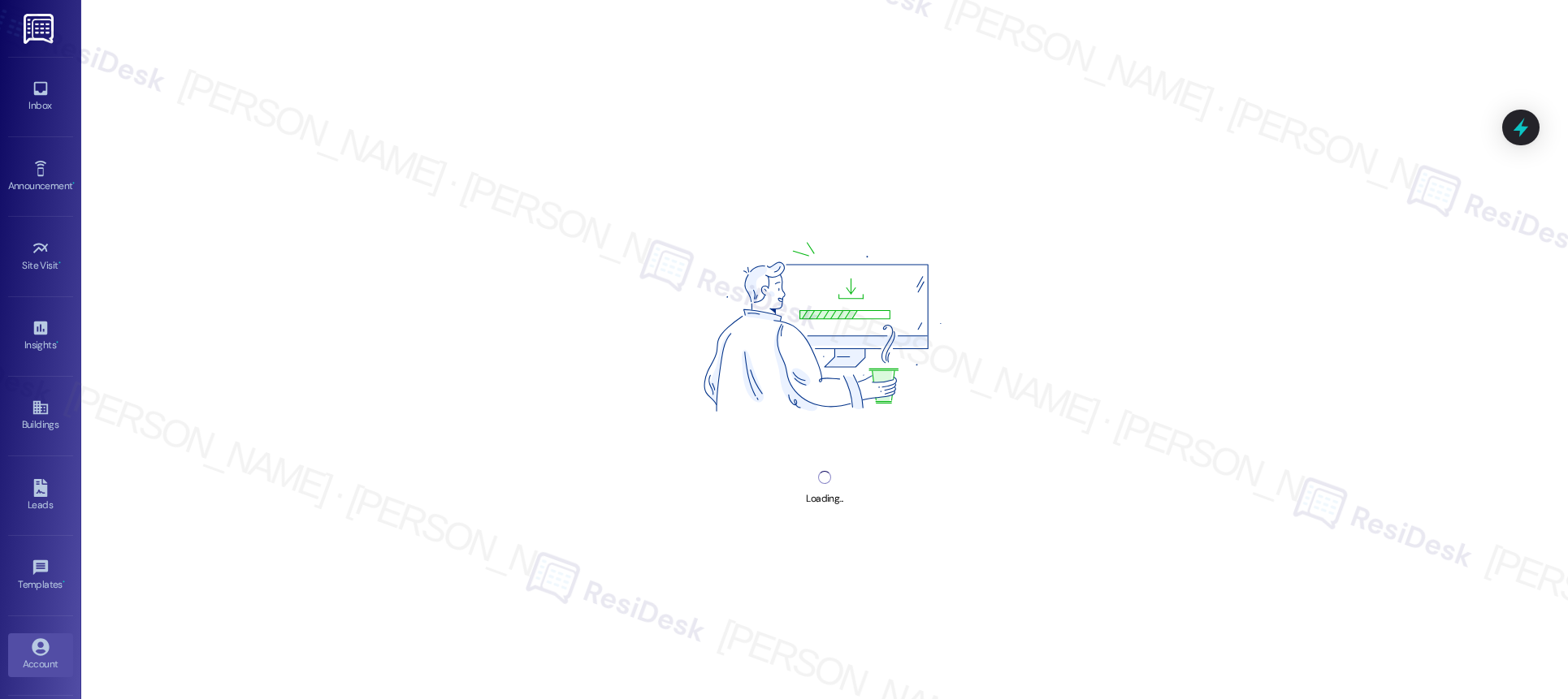
click at [31, 660] on div "Account" at bounding box center [40, 664] width 82 height 17
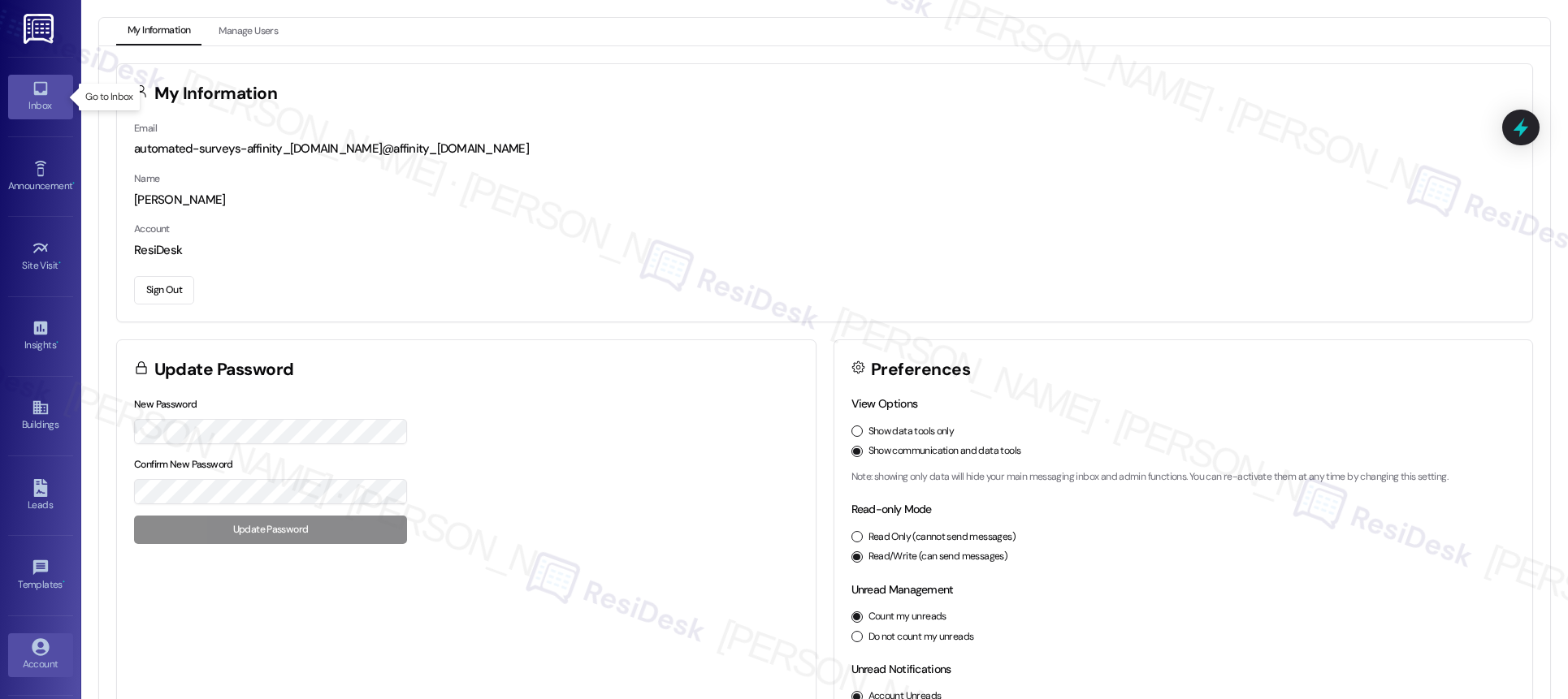
click at [49, 102] on div "Inbox" at bounding box center [40, 105] width 82 height 17
click at [49, 101] on div "Inbox" at bounding box center [40, 105] width 82 height 17
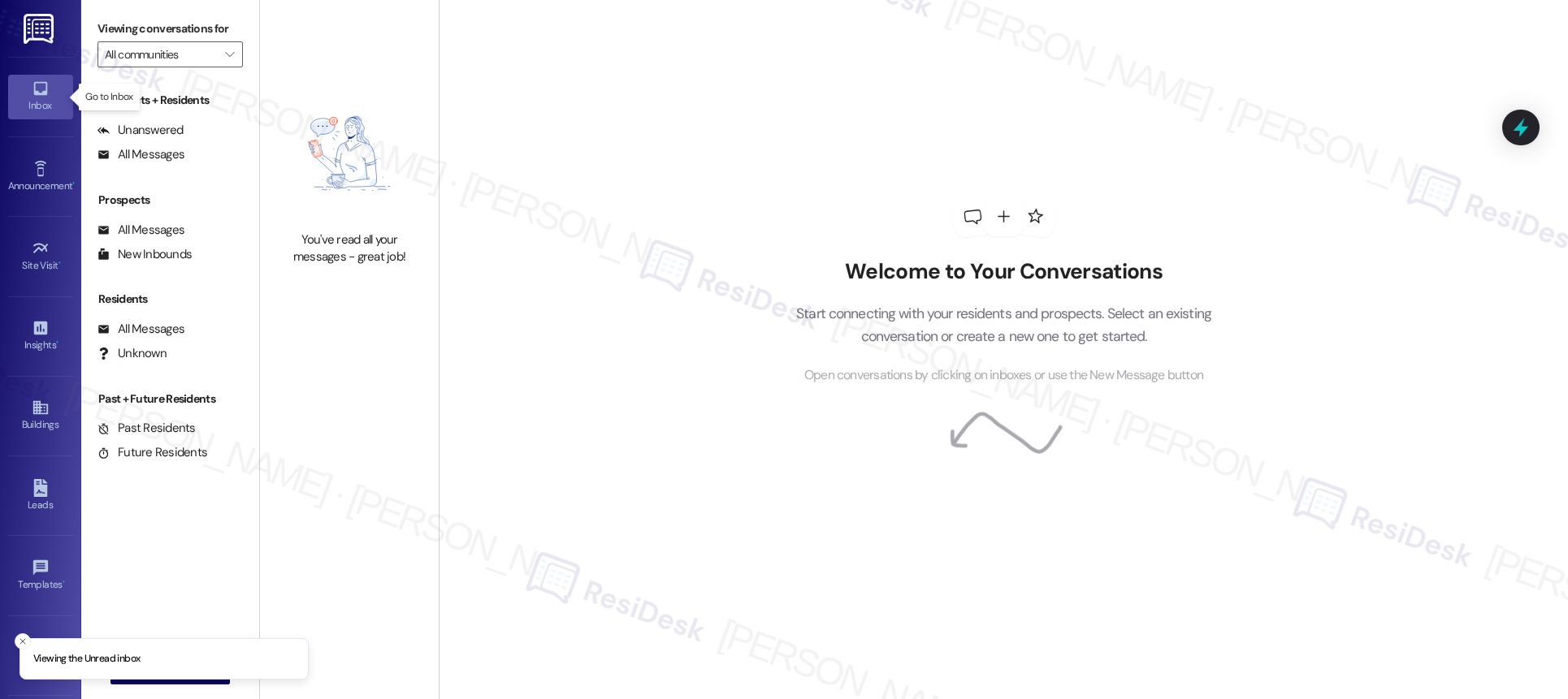
click at [49, 101] on div "Inbox" at bounding box center [40, 105] width 82 height 17
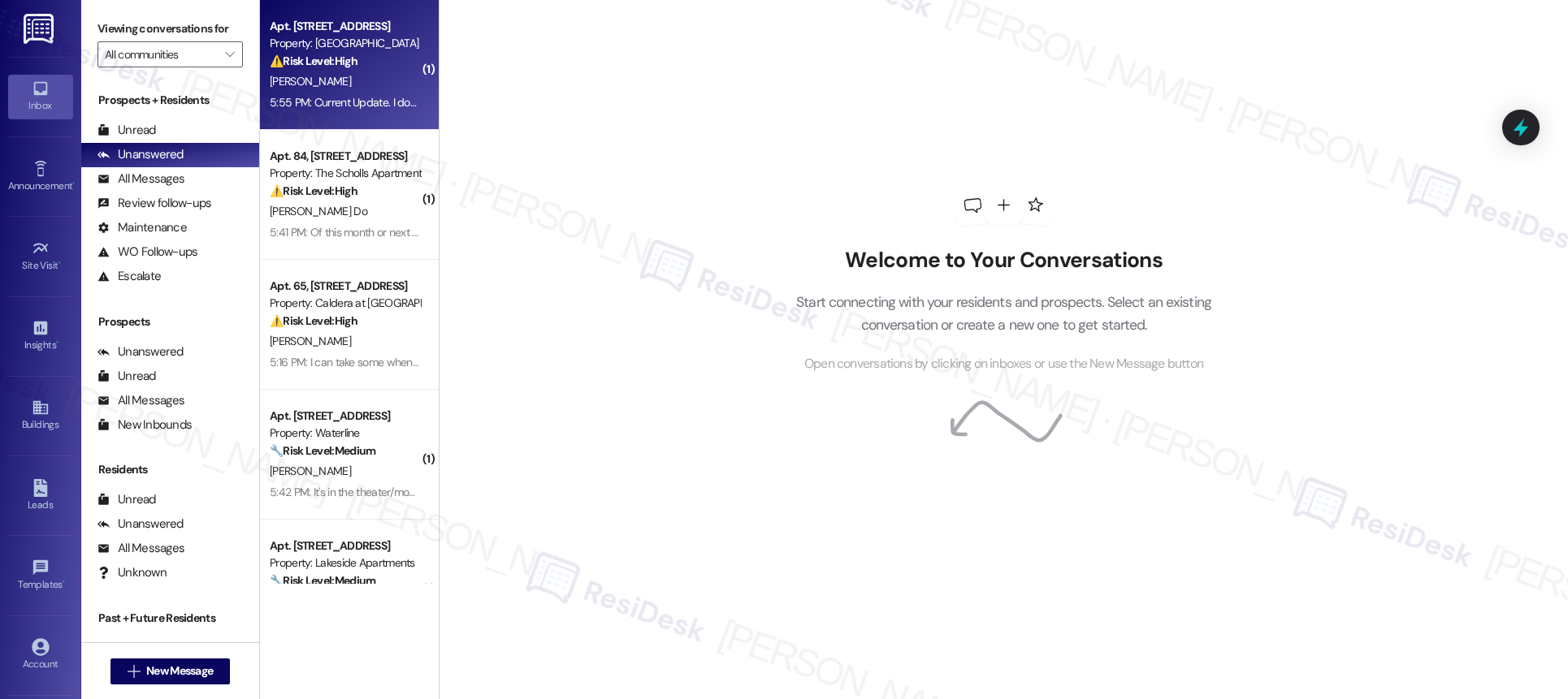
click at [302, 39] on div "Property: [GEOGRAPHIC_DATA]" at bounding box center [344, 43] width 151 height 17
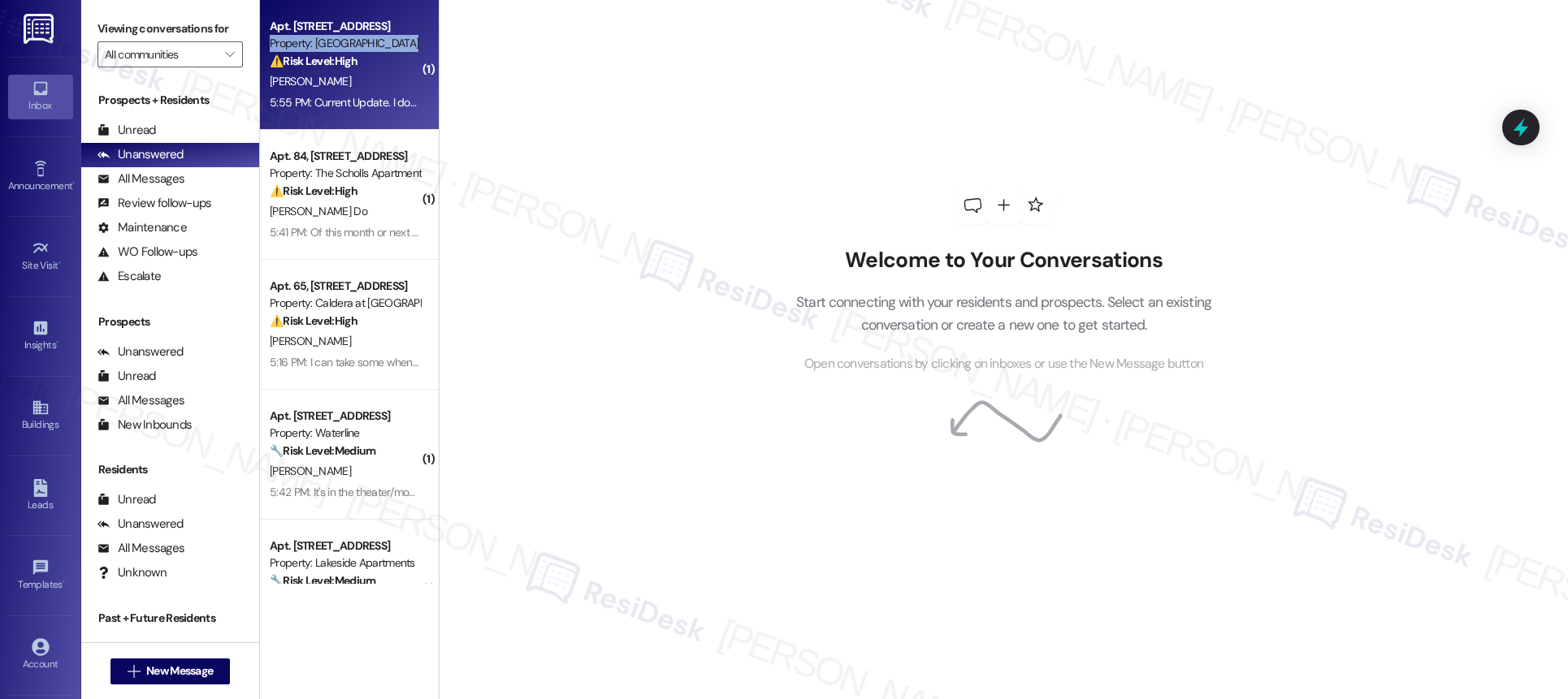
click at [305, 41] on div "Property: [GEOGRAPHIC_DATA]" at bounding box center [344, 43] width 151 height 17
click at [307, 43] on div "Property: [GEOGRAPHIC_DATA]" at bounding box center [344, 43] width 151 height 17
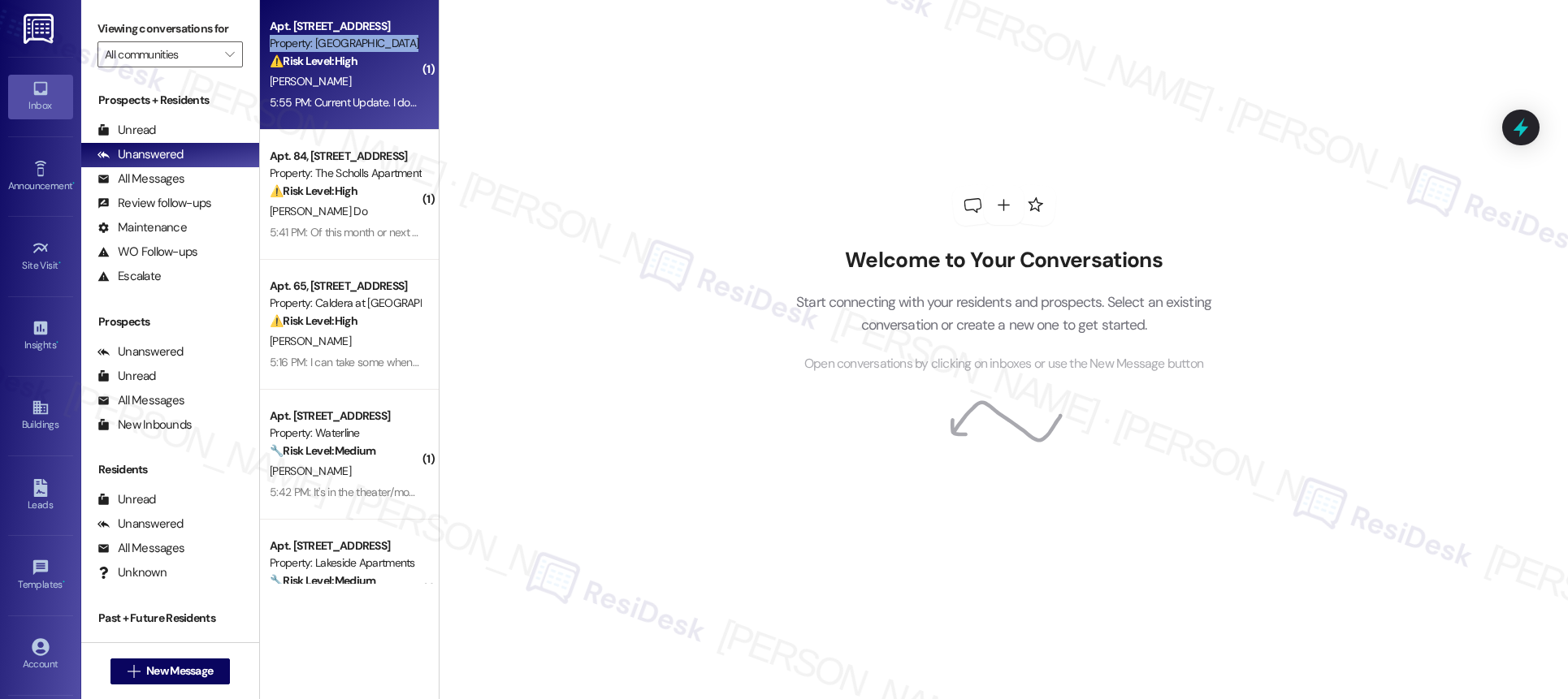
click at [307, 43] on div "Property: [GEOGRAPHIC_DATA]" at bounding box center [344, 43] width 151 height 17
click at [308, 43] on div "Property: [GEOGRAPHIC_DATA]" at bounding box center [344, 43] width 151 height 17
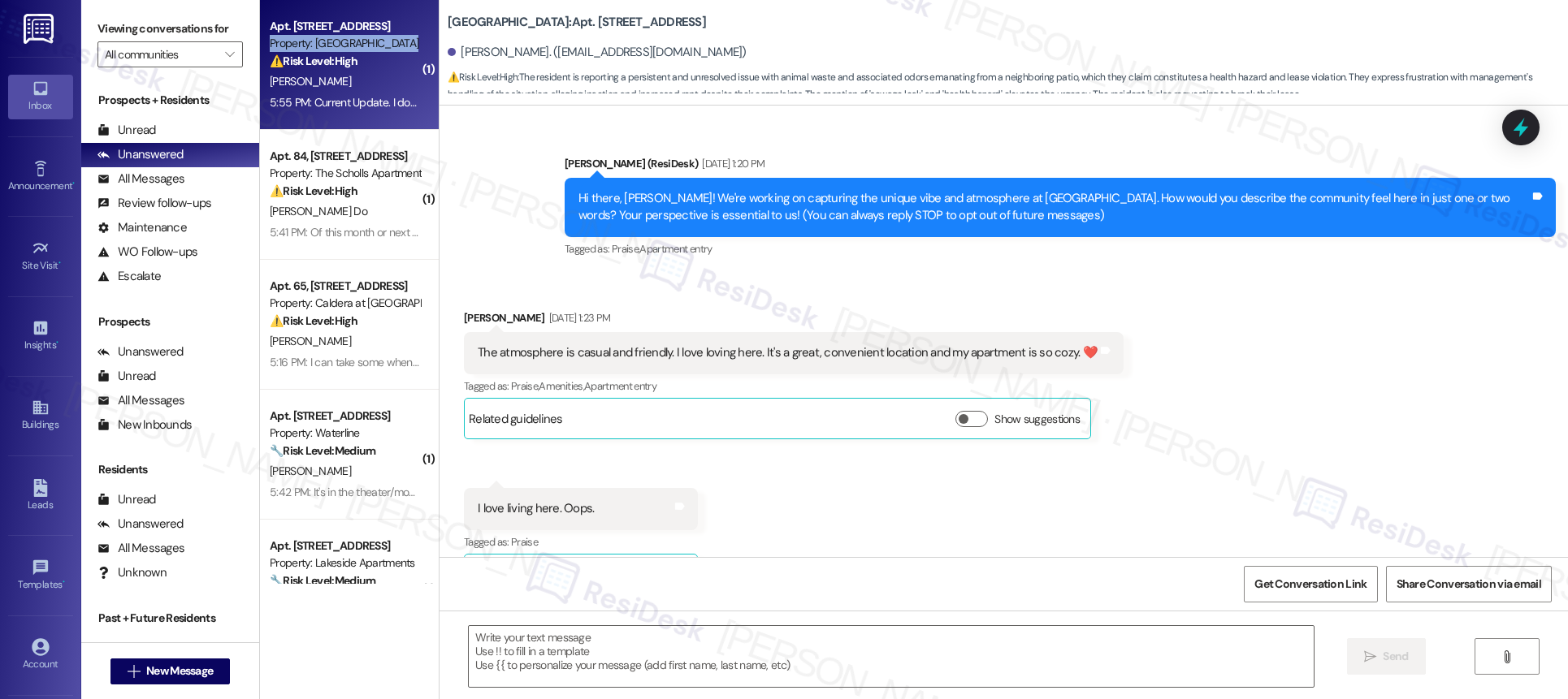
scroll to position [18478, 0]
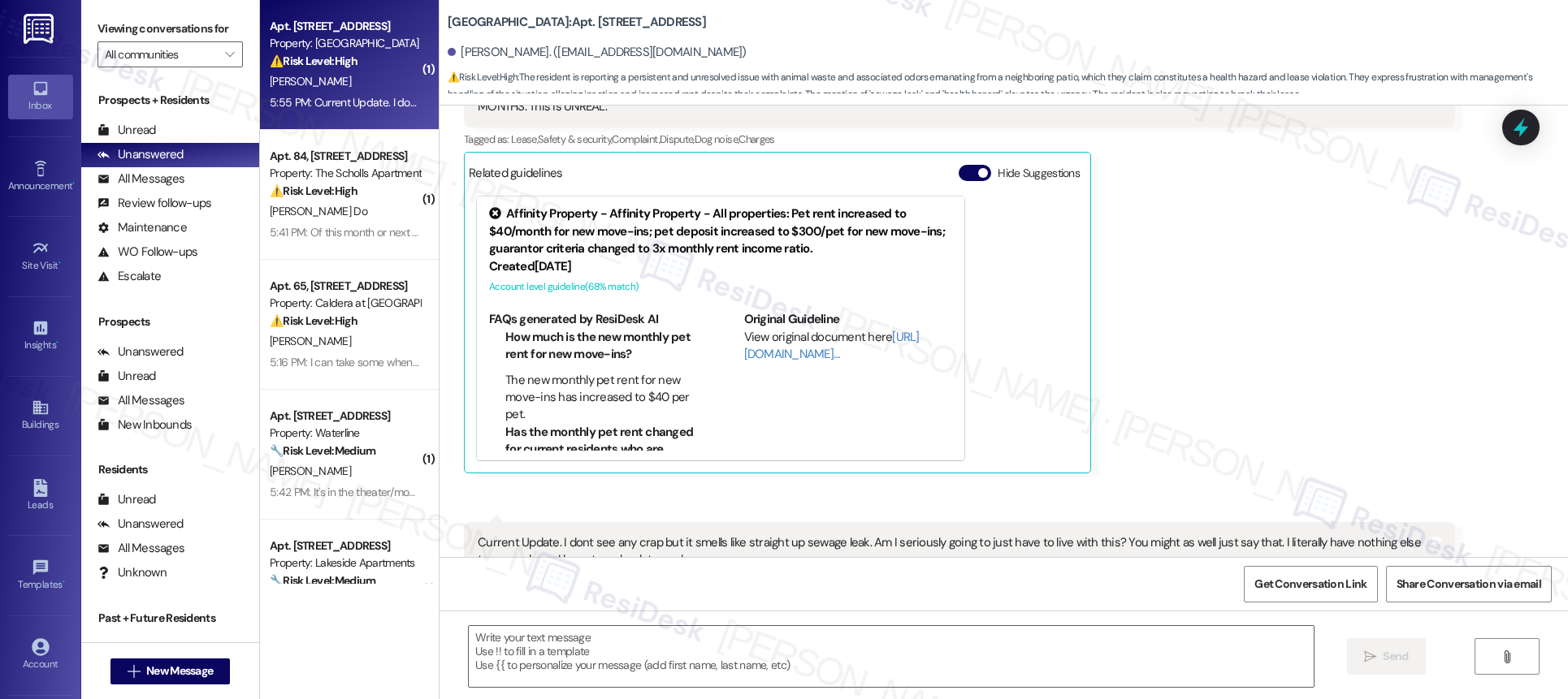
click at [345, 58] on strong "⚠️ Risk Level: High" at bounding box center [313, 61] width 88 height 15
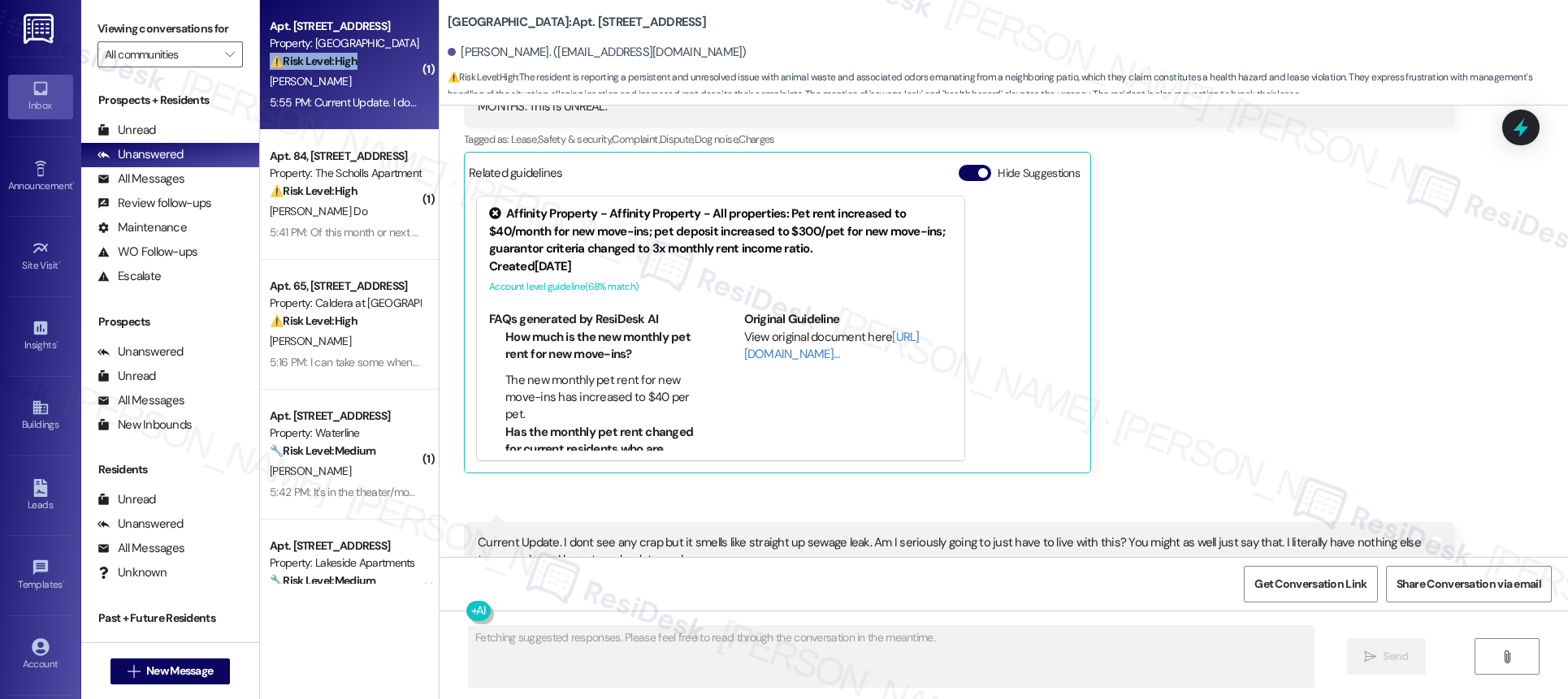
click at [345, 58] on strong "⚠️ Risk Level: High" at bounding box center [313, 61] width 88 height 15
click at [1094, 315] on div "[PERSON_NAME] Neutral 5:52 PM I invite you to actually ask that manager to comp…" at bounding box center [960, 216] width 992 height 514
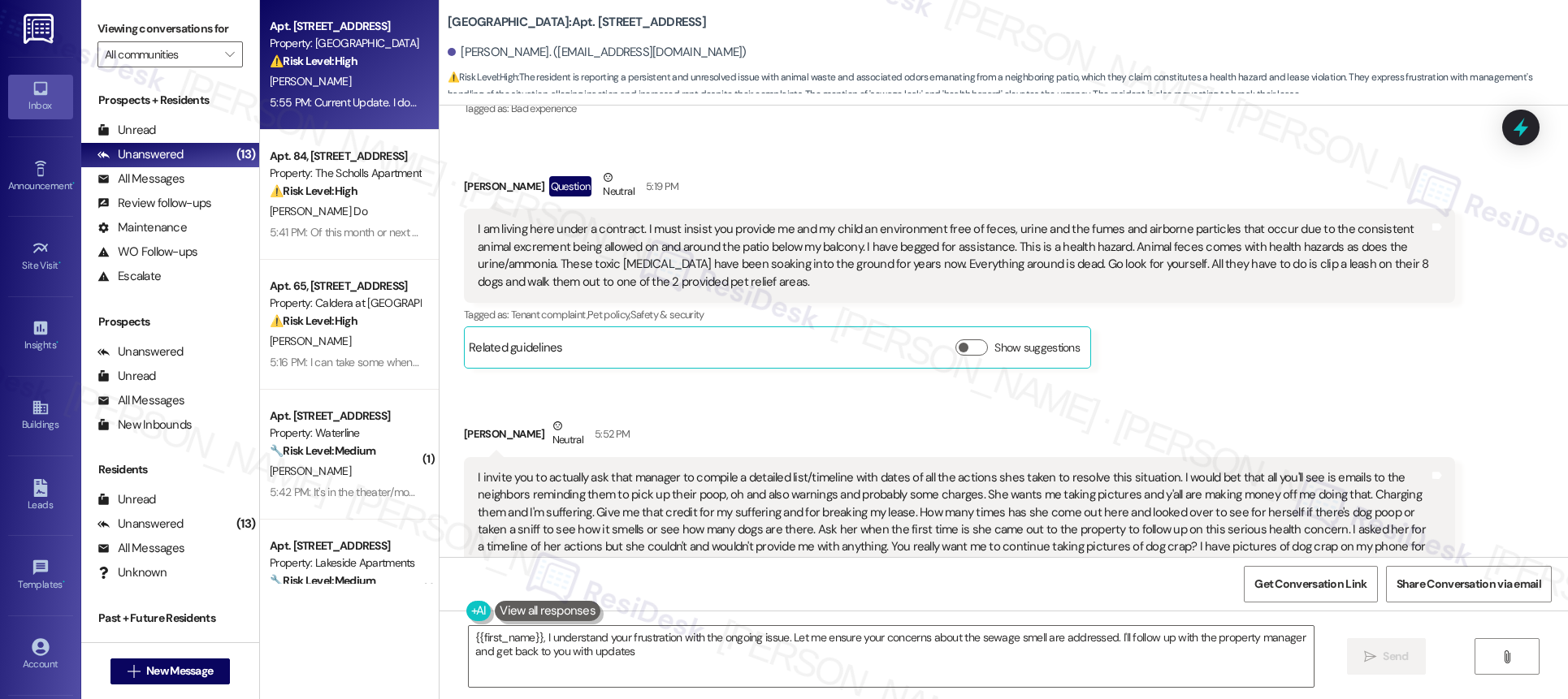
type textarea "{{first_name}}, I understand your frustration with the ongoing issue. Let me en…"
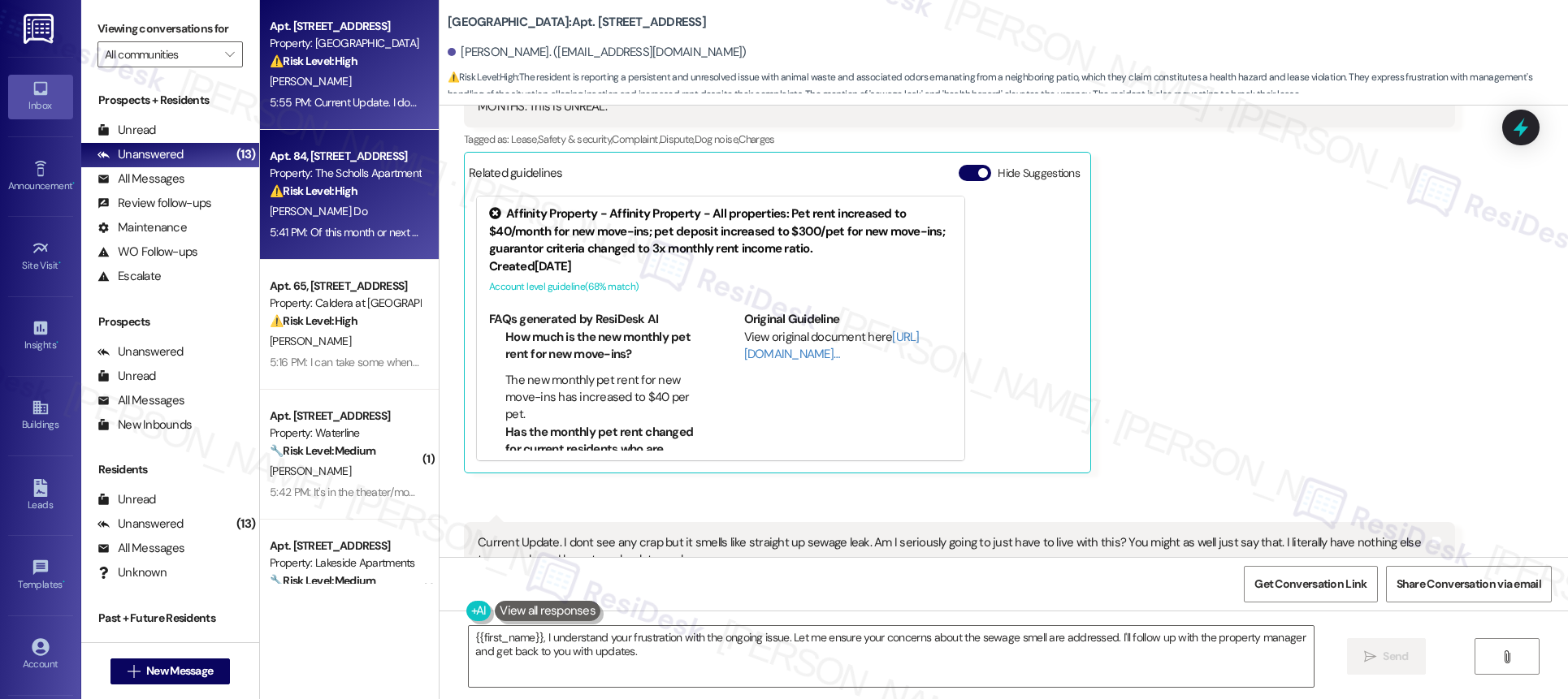
click at [280, 160] on div "Apt. 84, [STREET_ADDRESS]" at bounding box center [344, 155] width 151 height 17
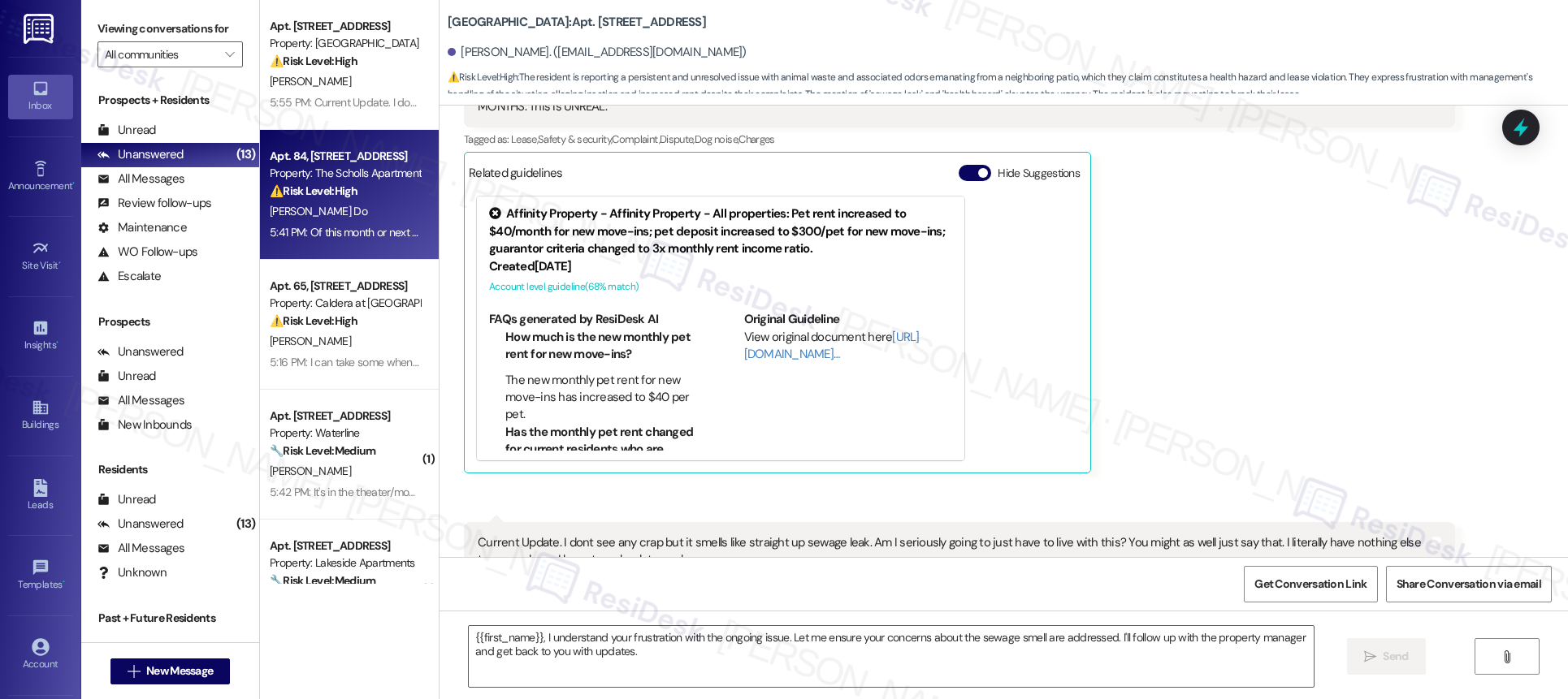
click at [280, 160] on div "Apt. 84, [STREET_ADDRESS]" at bounding box center [344, 155] width 151 height 17
click at [282, 162] on div "Apt. 84, [STREET_ADDRESS]" at bounding box center [344, 155] width 151 height 17
click at [283, 165] on div "Property: The Scholls Apartments" at bounding box center [344, 173] width 151 height 17
click at [285, 166] on div "Property: The Scholls Apartments" at bounding box center [344, 173] width 151 height 17
click at [287, 170] on div "Property: The Scholls Apartments" at bounding box center [344, 173] width 151 height 17
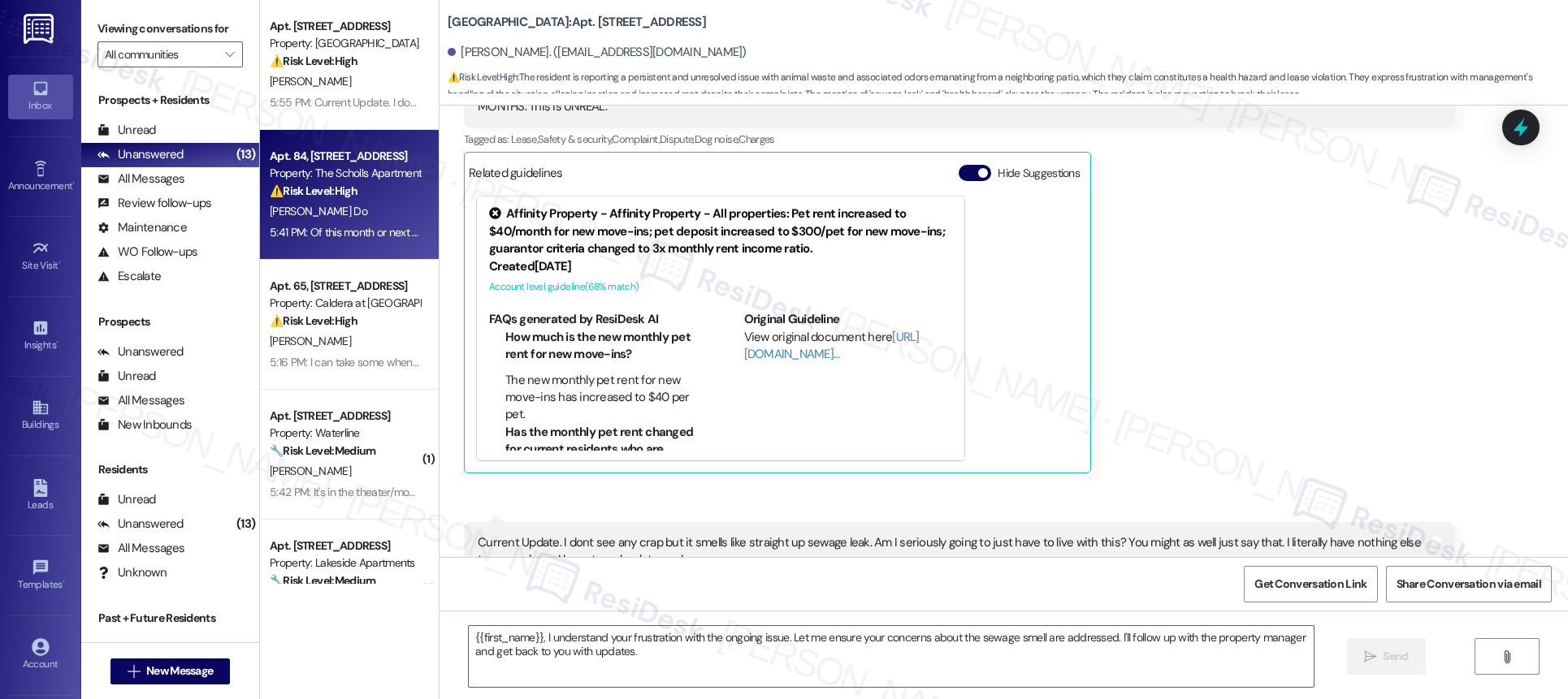
drag, startPoint x: 288, startPoint y: 171, endPoint x: 289, endPoint y: 184, distance: 13.0
click at [288, 170] on div "Property: The Scholls Apartments" at bounding box center [344, 173] width 151 height 17
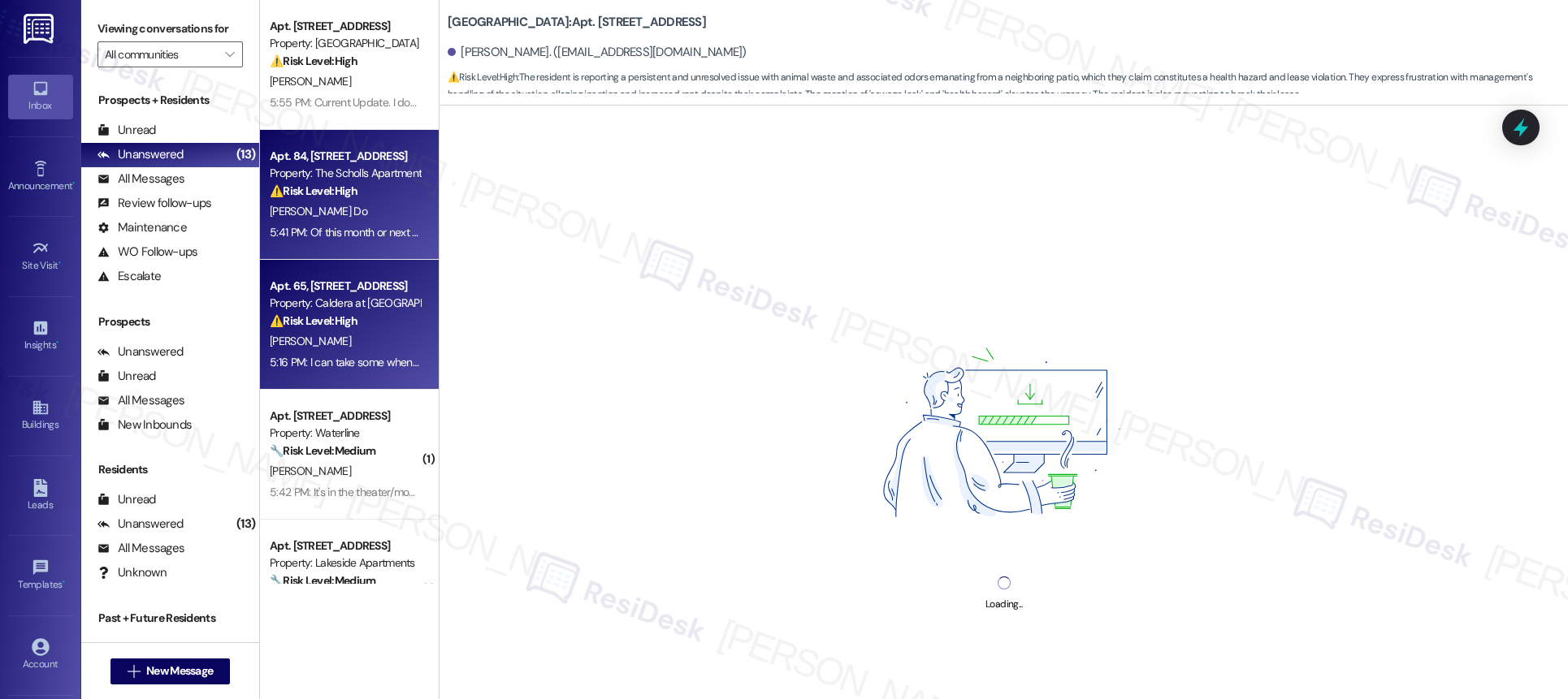
click at [284, 340] on div "Apt. [STREET_ADDRESS] Property: [GEOGRAPHIC_DATA] ⚠️ Risk Level: High The resid…" at bounding box center [349, 292] width 179 height 584
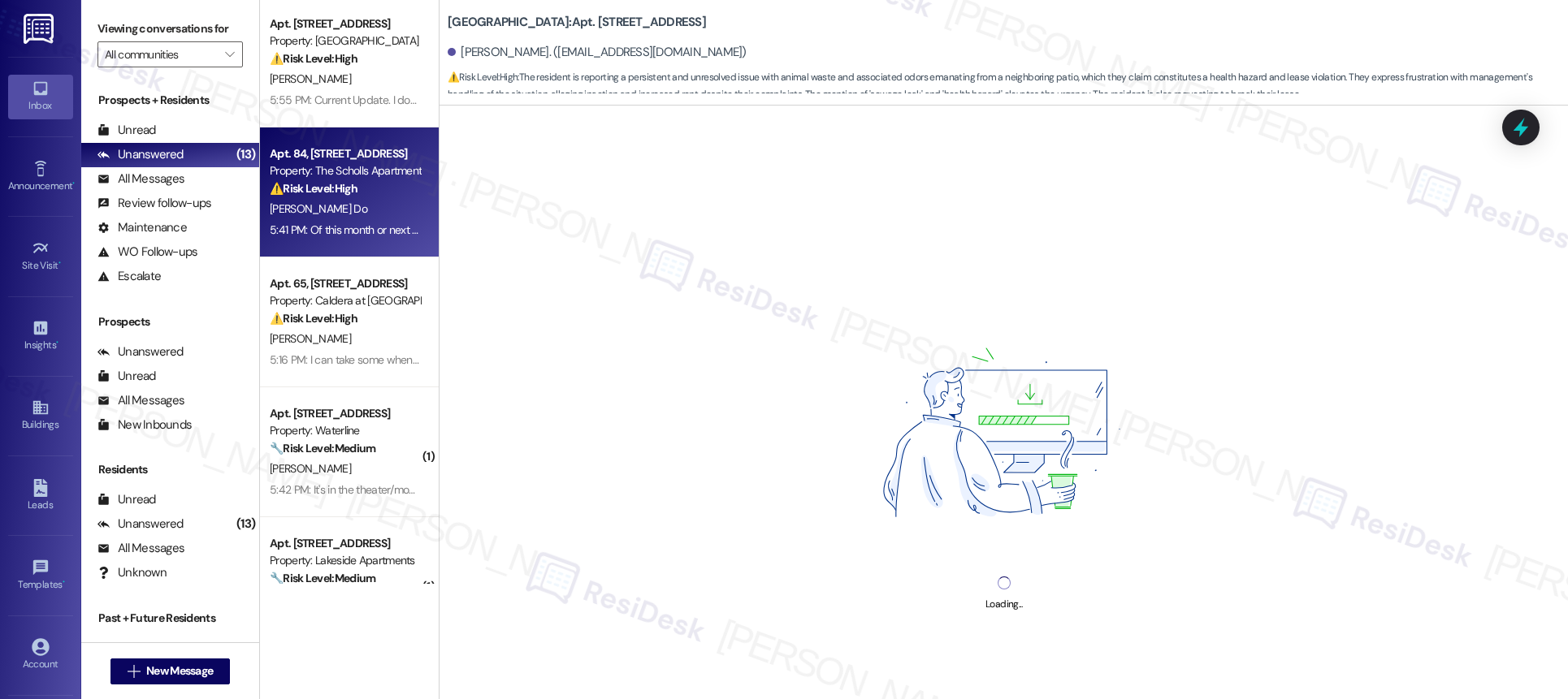
scroll to position [3, 0]
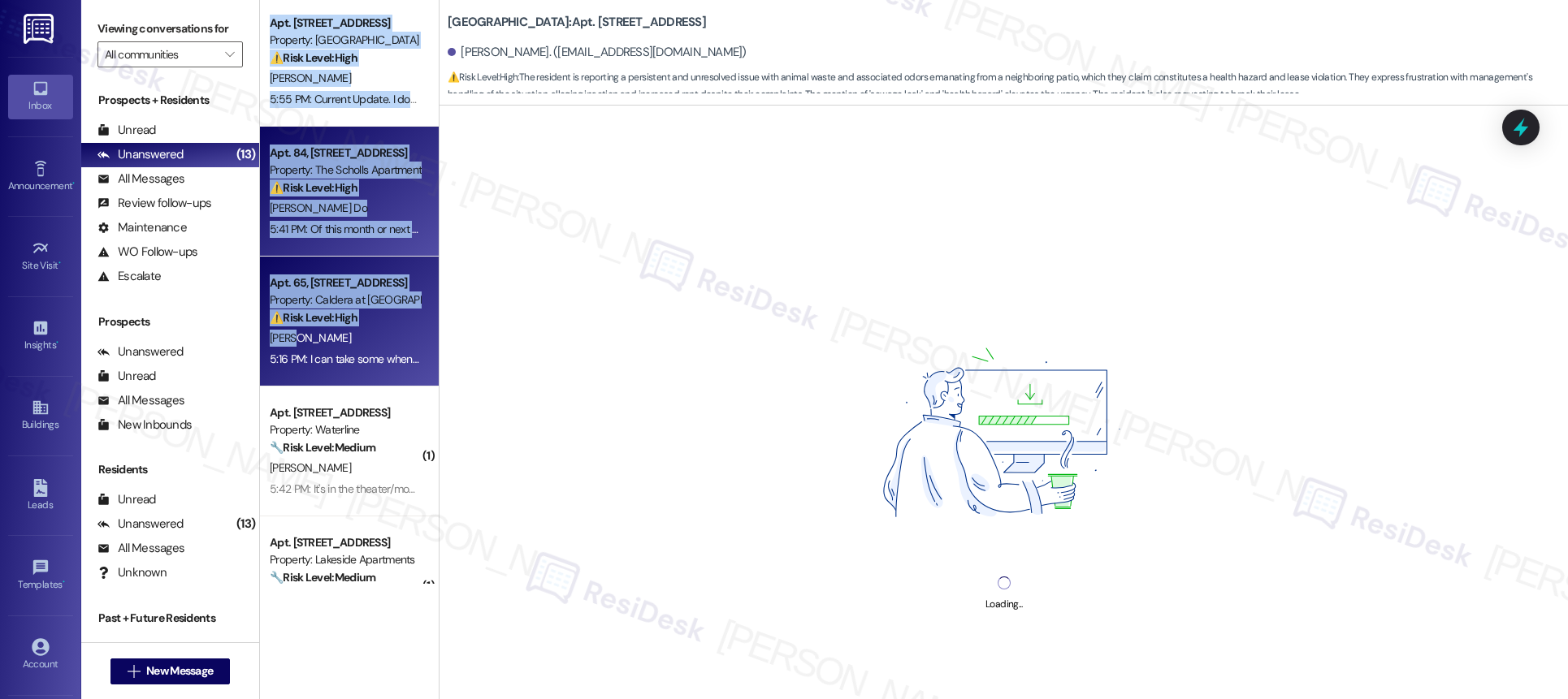
click at [284, 340] on div "Apt. [STREET_ADDRESS] Property: [GEOGRAPHIC_DATA] ⚠️ Risk Level: High The resid…" at bounding box center [349, 292] width 179 height 584
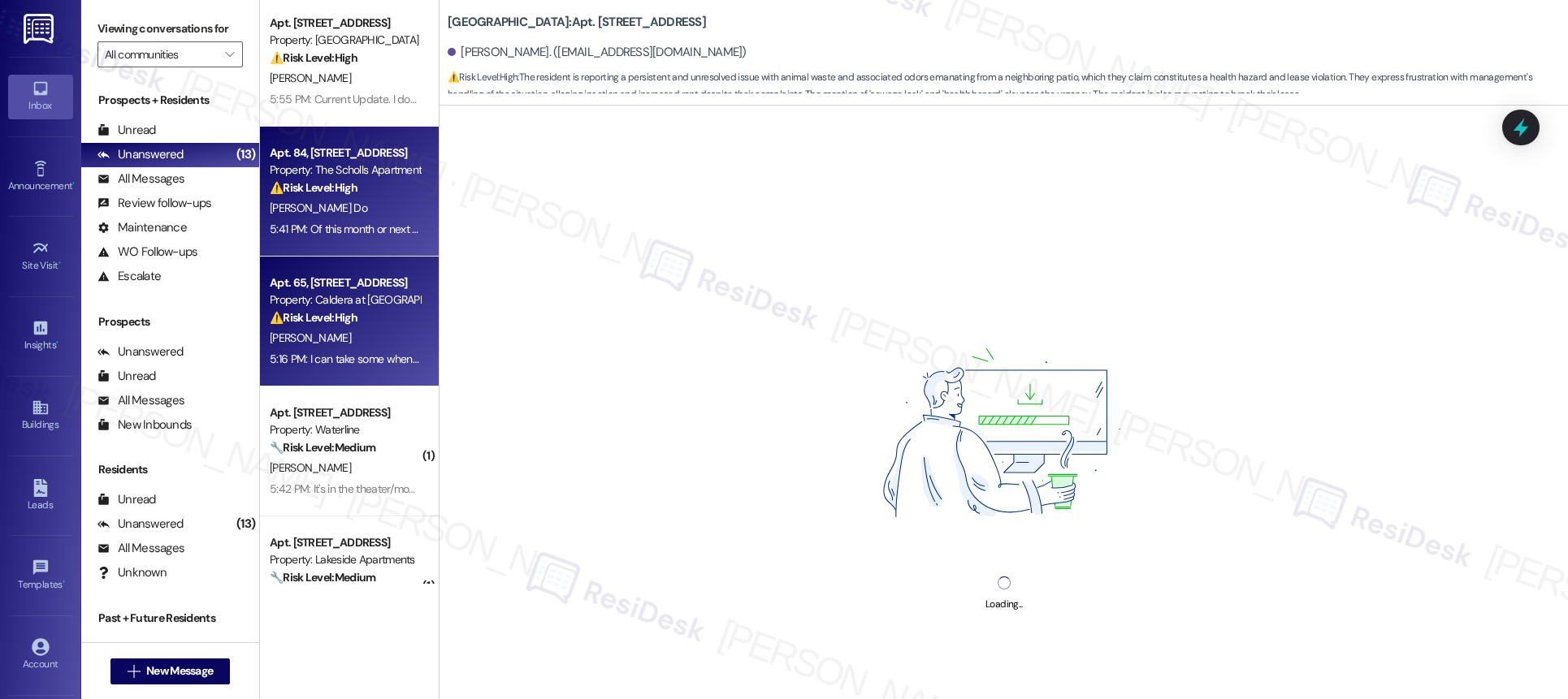
click at [284, 340] on span "[PERSON_NAME]" at bounding box center [310, 337] width 82 height 15
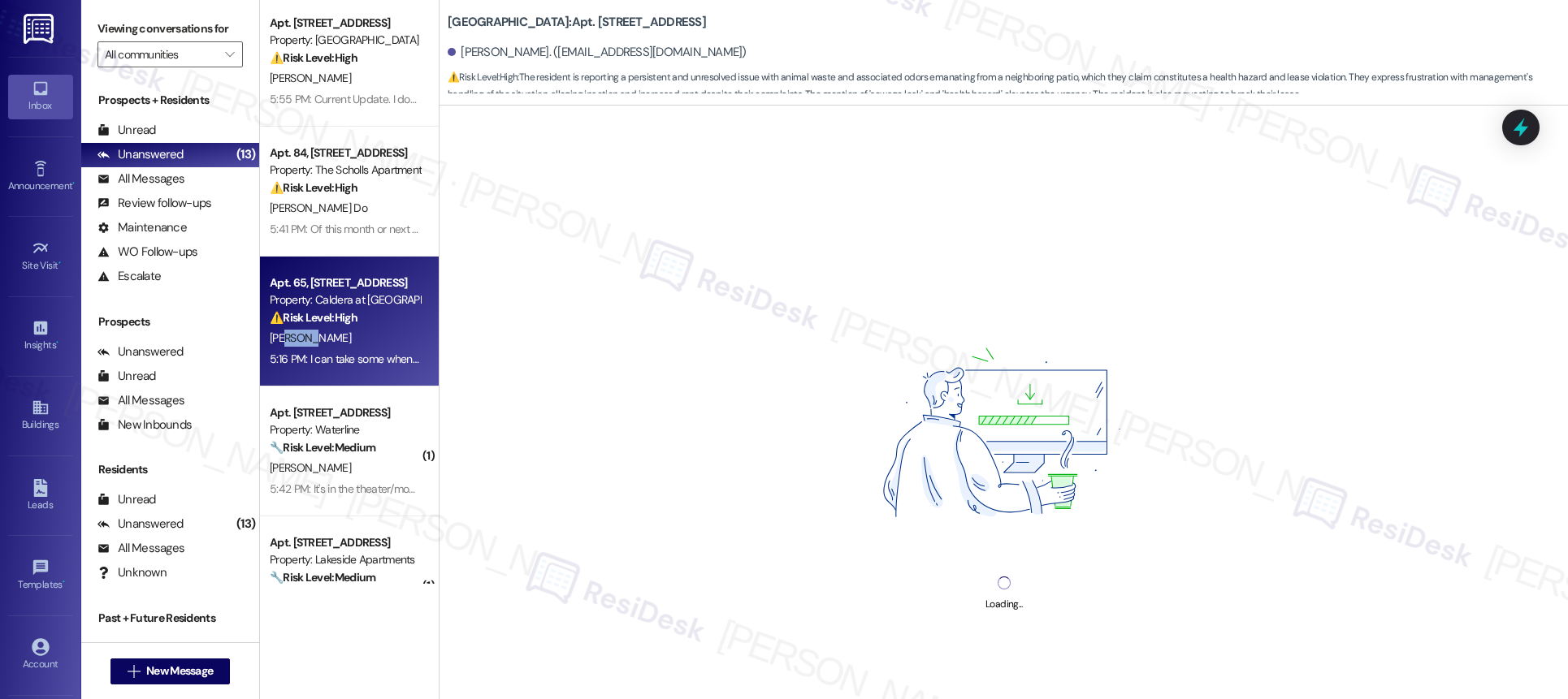
click at [286, 339] on span "[PERSON_NAME]" at bounding box center [310, 337] width 82 height 15
click at [287, 341] on span "[PERSON_NAME]" at bounding box center [310, 337] width 82 height 15
click at [292, 346] on div "[PERSON_NAME]" at bounding box center [345, 338] width 153 height 21
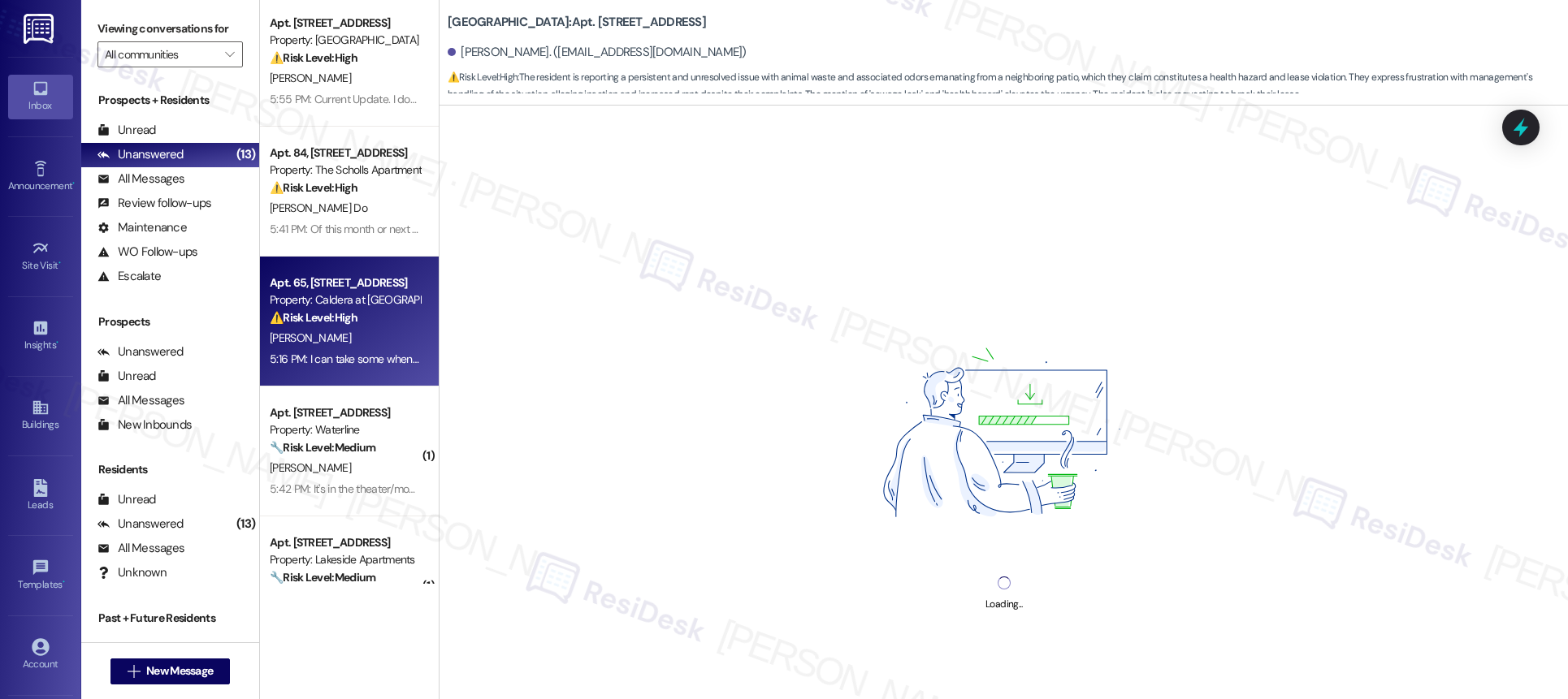
click at [292, 349] on div "5:16 PM: I can take some when I get off work. 5:16 PM: I can take some when I g…" at bounding box center [345, 359] width 153 height 21
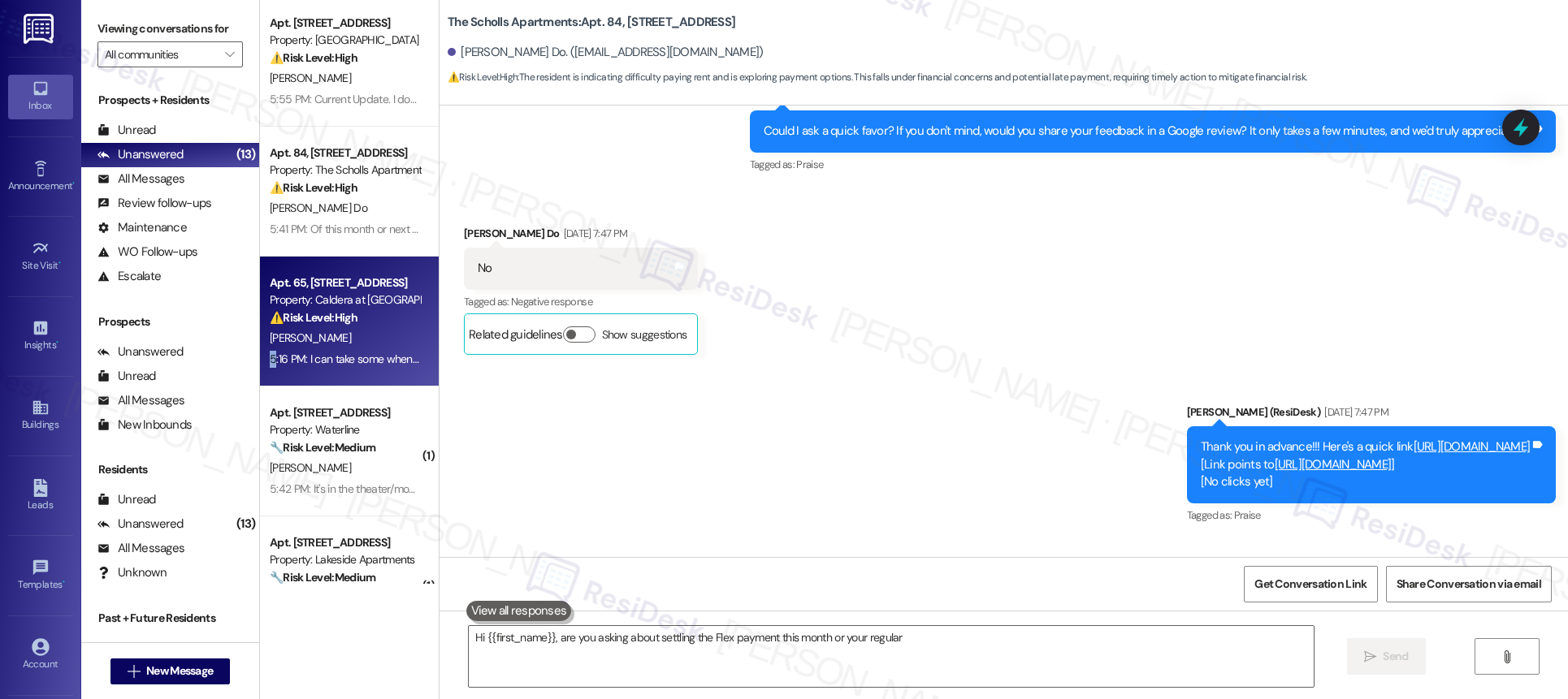
click at [293, 349] on div "5:16 PM: I can take some when I get off work. 5:16 PM: I can take some when I g…" at bounding box center [345, 359] width 153 height 21
click at [294, 349] on div "5:16 PM: I can take some when I get off work. 5:16 PM: I can take some when I g…" at bounding box center [345, 359] width 153 height 21
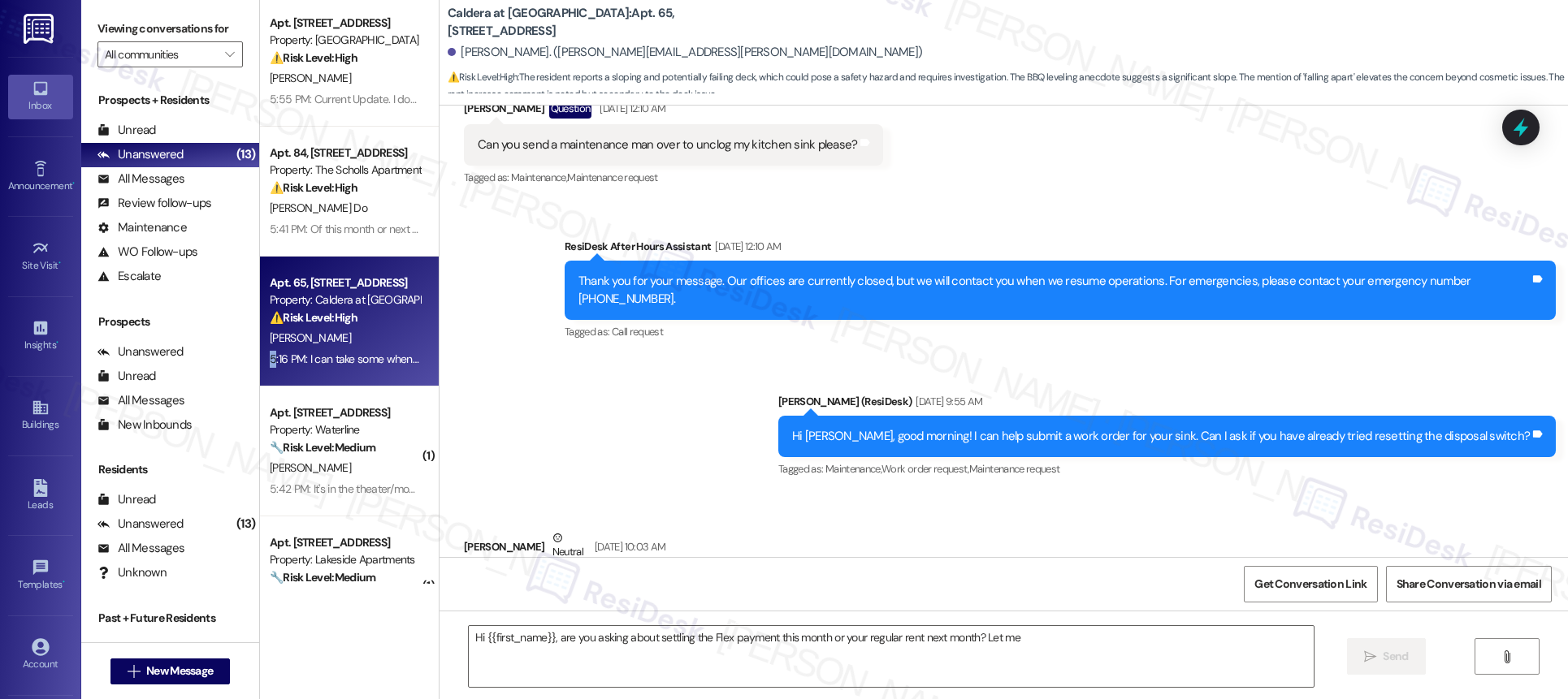
scroll to position [7418, 0]
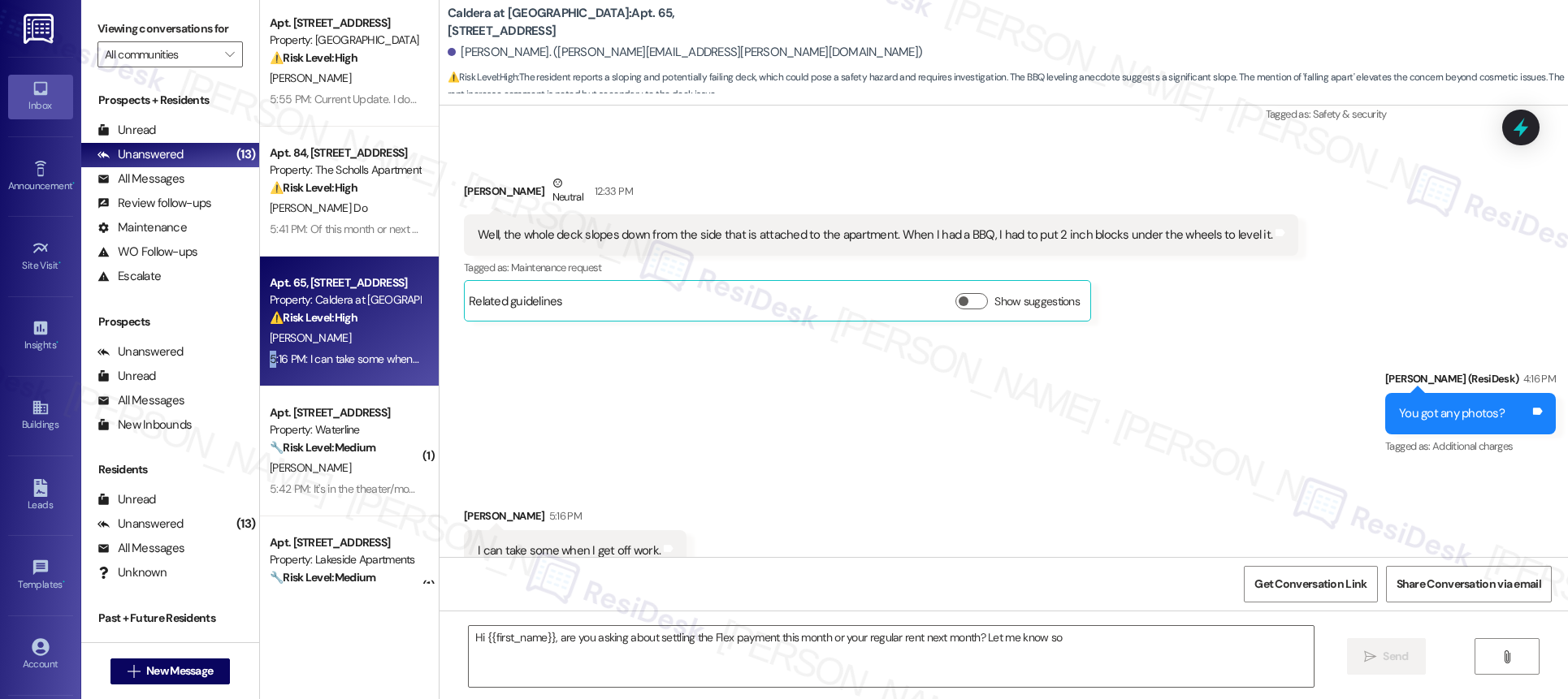
click at [294, 349] on div "5:16 PM: I can take some when I get off work. 5:16 PM: I can take some when I g…" at bounding box center [345, 359] width 153 height 21
click at [296, 344] on div "Apt. 65, [STREET_ADDRESS] Property: Caldera at [GEOGRAPHIC_DATA] ⚠️ Risk Level:…" at bounding box center [349, 321] width 179 height 130
click at [296, 343] on span "[PERSON_NAME]" at bounding box center [310, 337] width 82 height 15
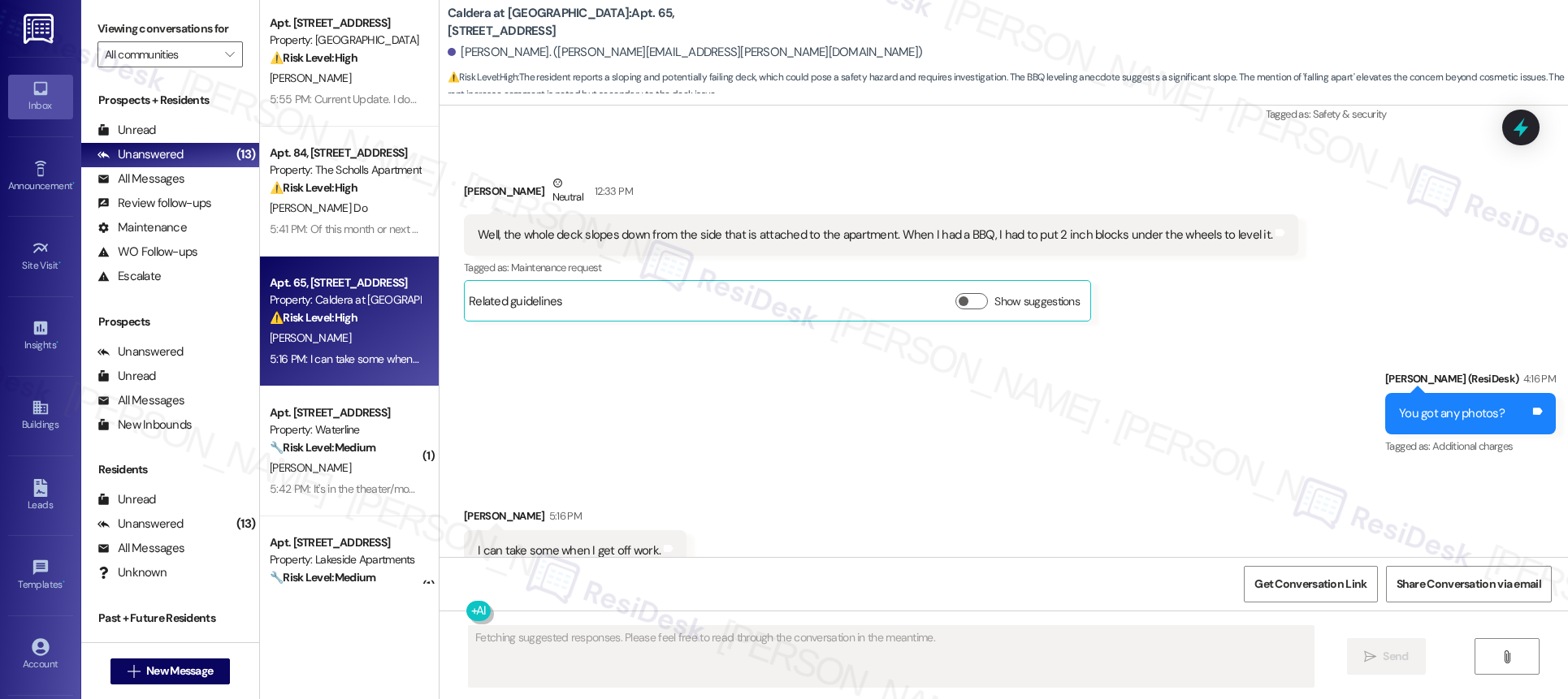
click at [296, 343] on span "[PERSON_NAME]" at bounding box center [310, 337] width 82 height 15
click at [296, 340] on span "[PERSON_NAME]" at bounding box center [310, 337] width 82 height 15
click at [295, 338] on span "[PERSON_NAME]" at bounding box center [310, 337] width 82 height 15
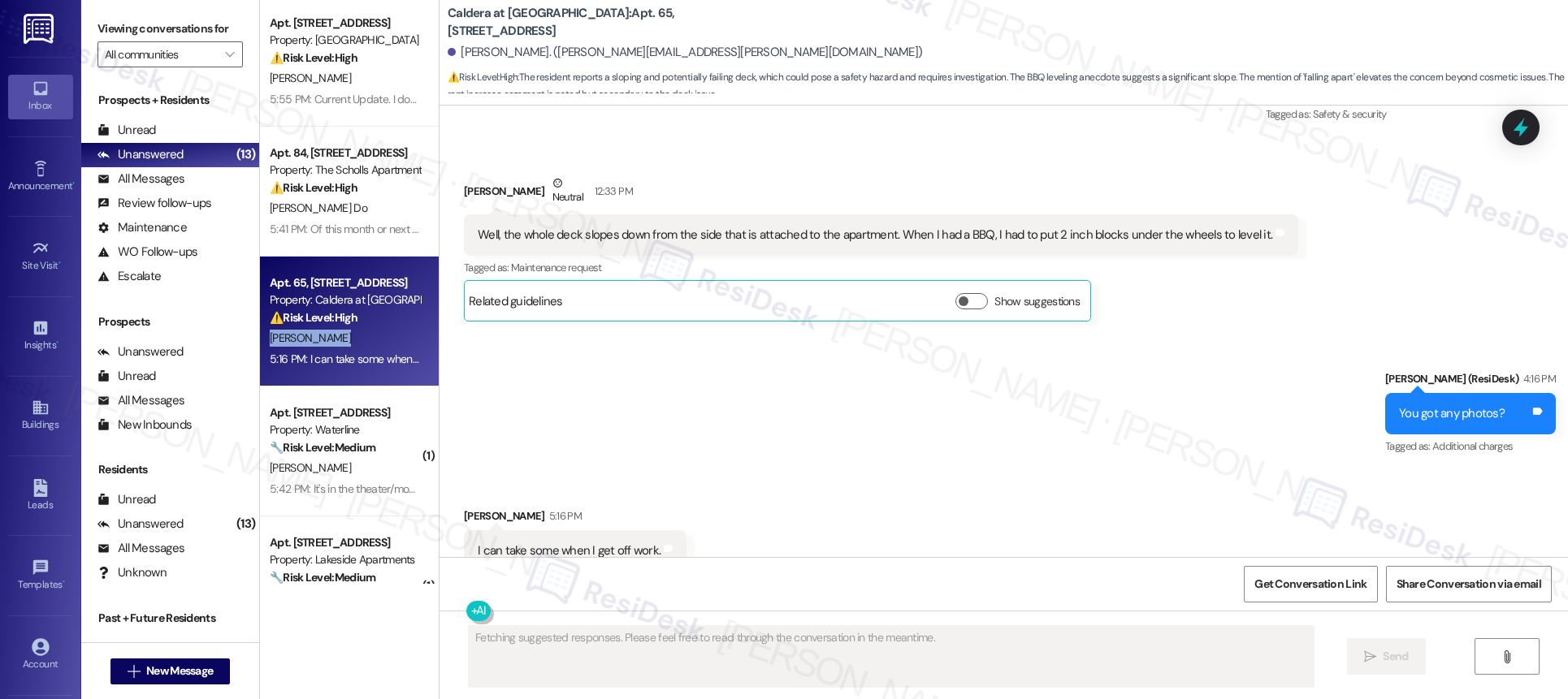
click at [295, 338] on span "[PERSON_NAME]" at bounding box center [310, 337] width 82 height 15
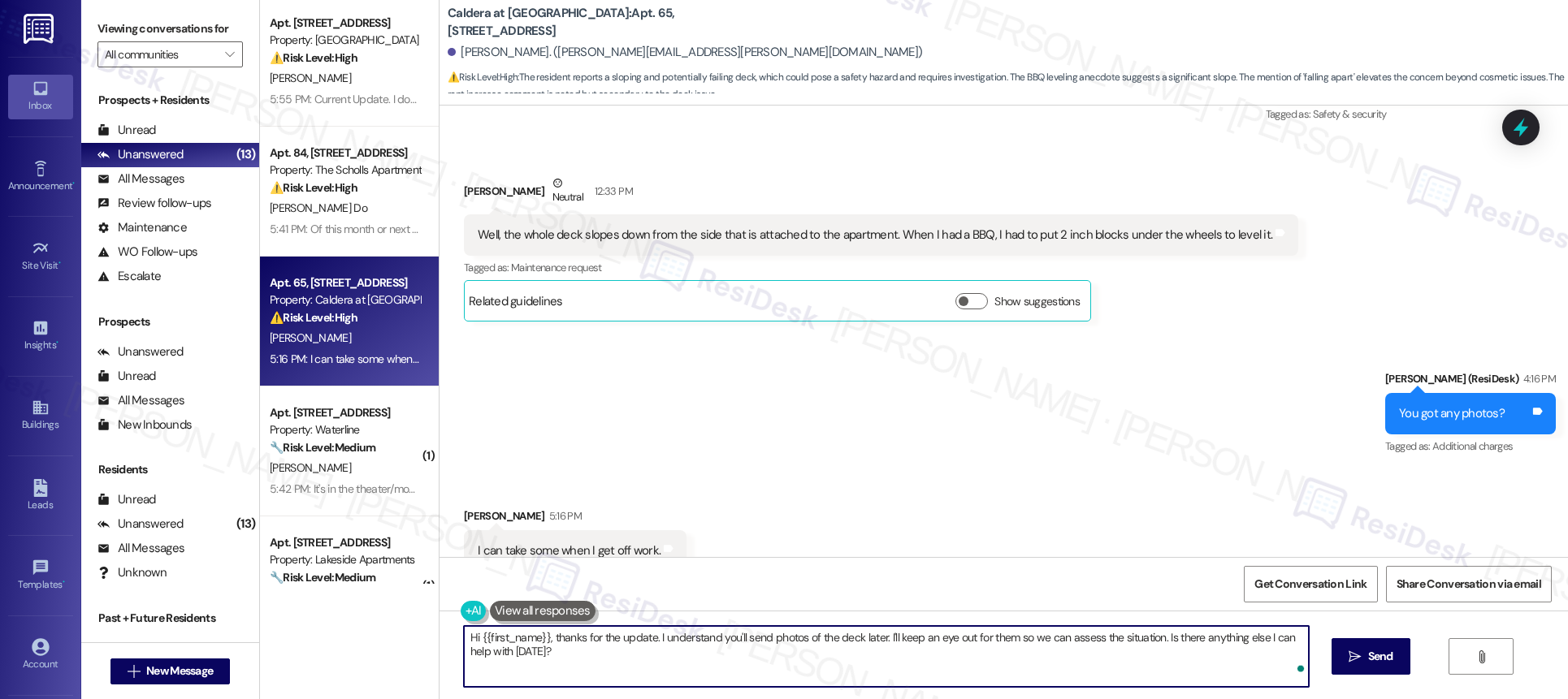
drag, startPoint x: 455, startPoint y: 634, endPoint x: 639, endPoint y: 695, distance: 193.8
click at [618, 690] on div "Hi {{first_name}}, thanks for the update. I understand you'll send photos of th…" at bounding box center [1003, 671] width 1128 height 122
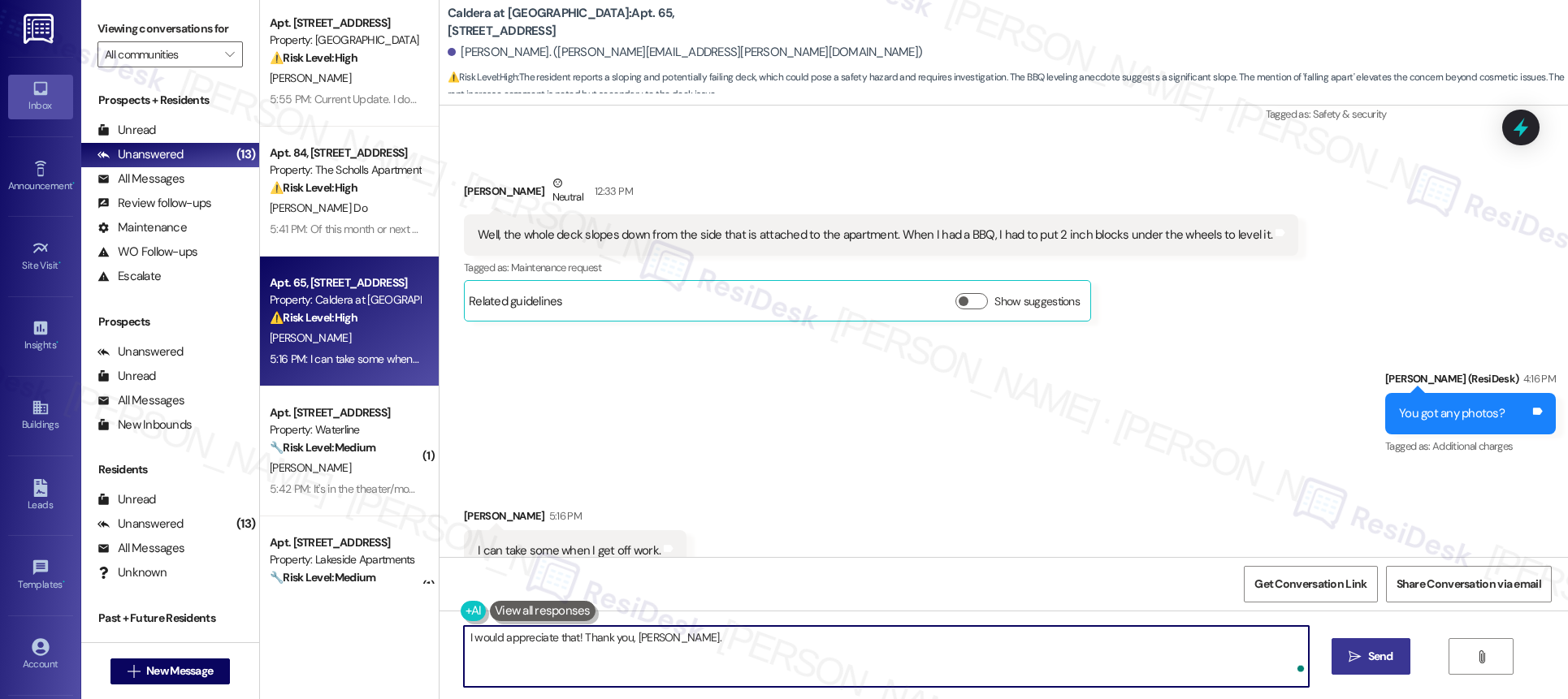
type textarea "I would appreciate that! Thank you, [PERSON_NAME]."
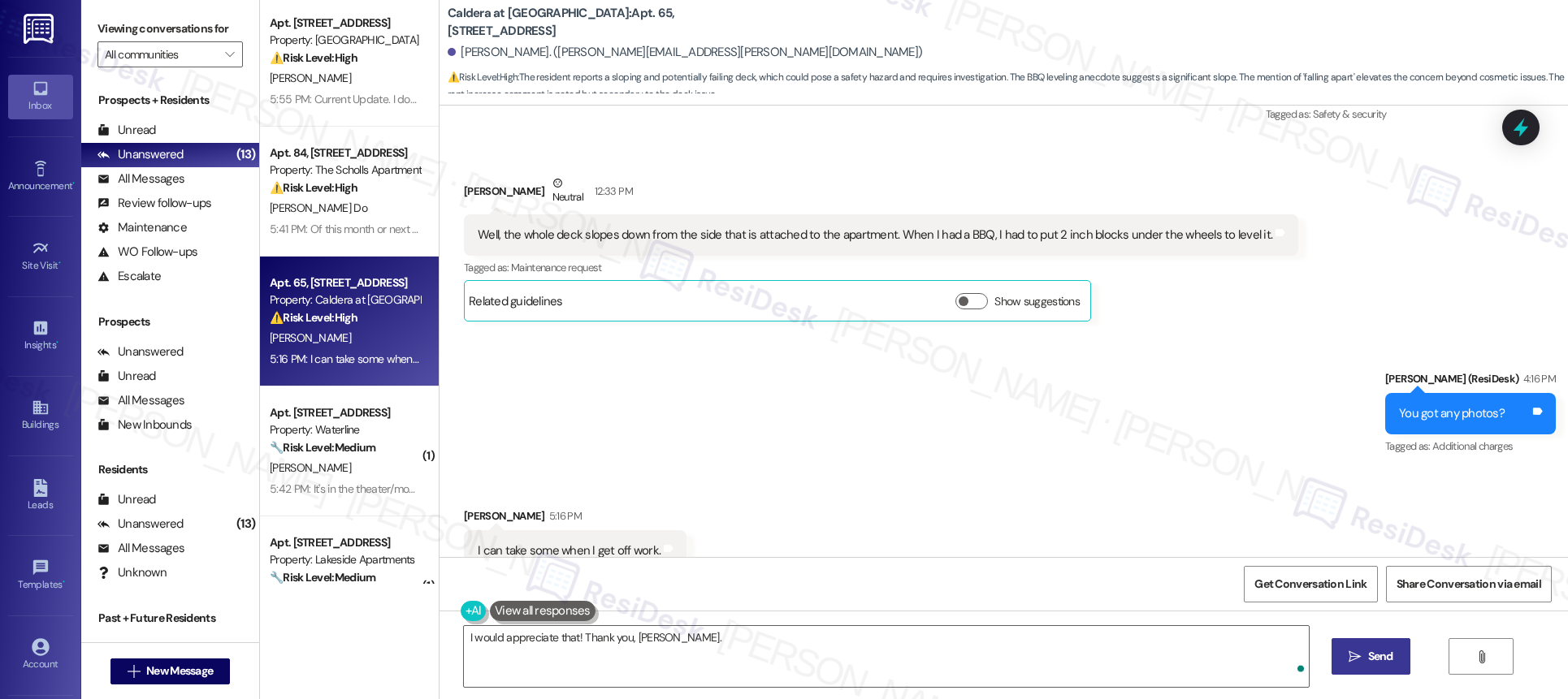
click at [1369, 650] on span "Send" at bounding box center [1381, 656] width 26 height 17
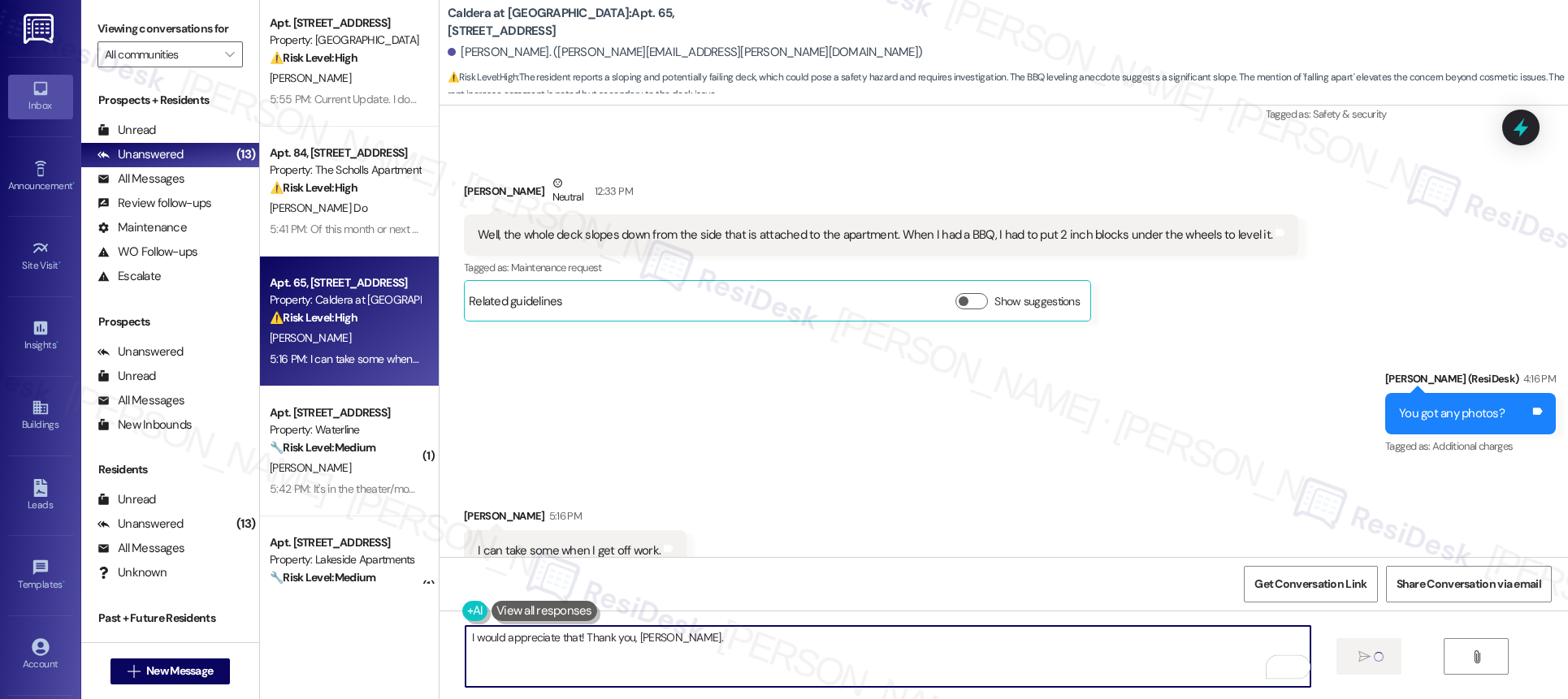
click at [857, 664] on textarea "I would appreciate that! Thank you, [PERSON_NAME]." at bounding box center [887, 657] width 845 height 61
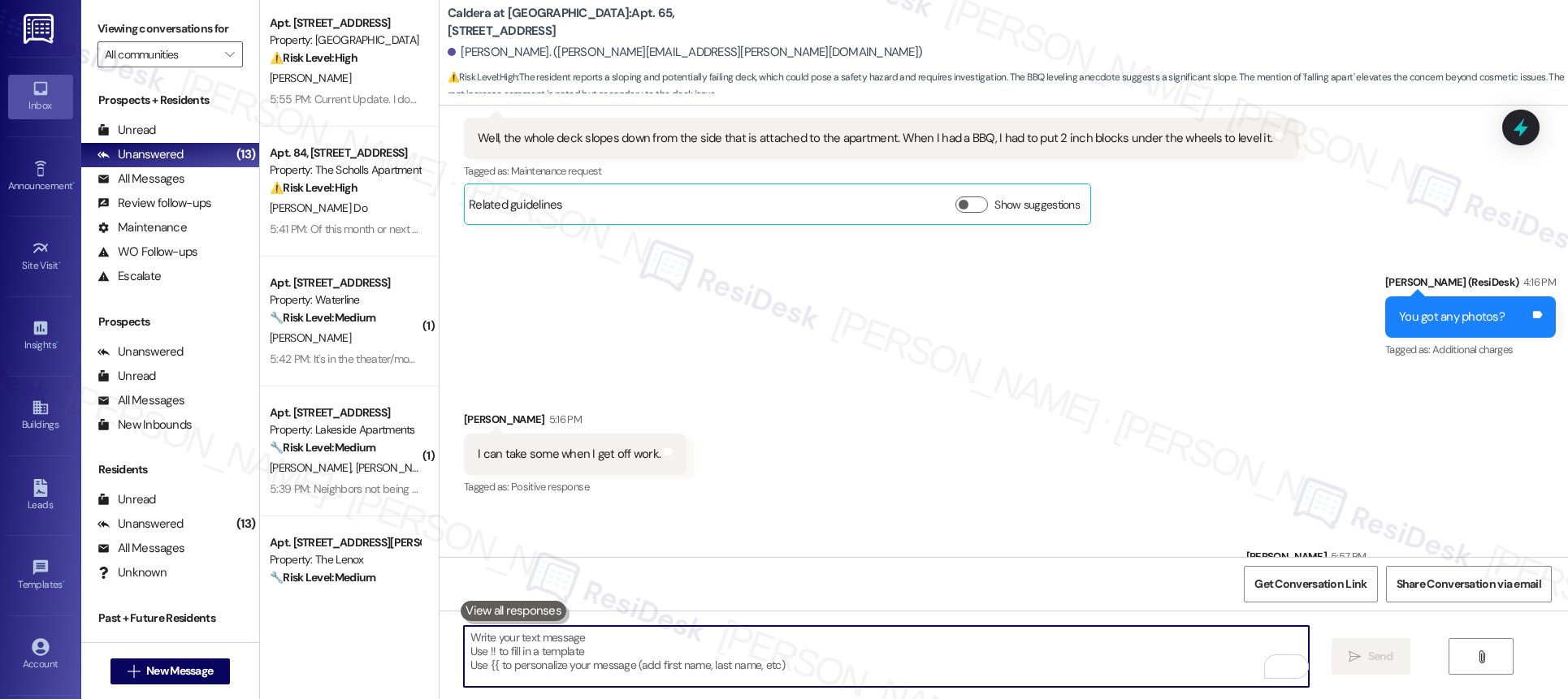
scroll to position [7531, 0]
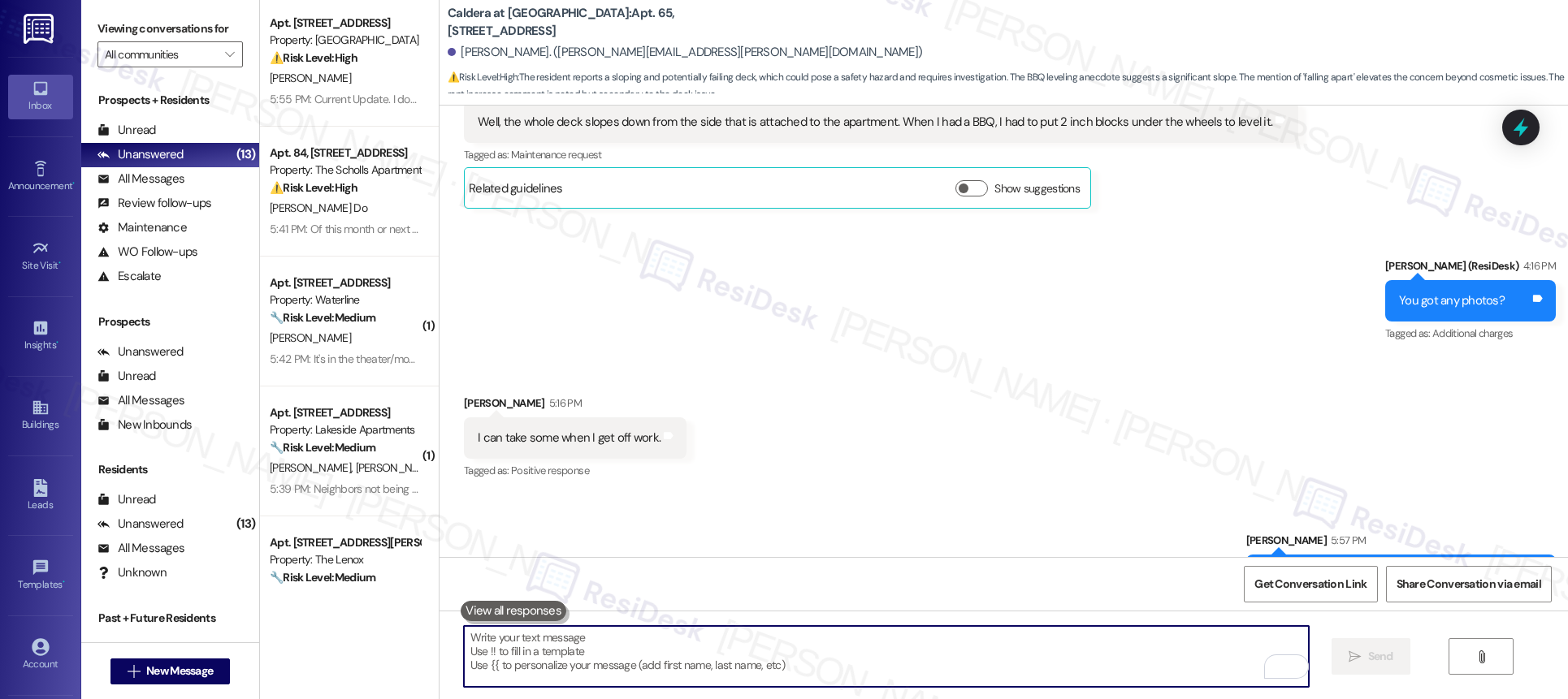
click at [1049, 655] on textarea "To enrich screen reader interactions, please activate Accessibility in Grammarl…" at bounding box center [886, 657] width 845 height 61
drag, startPoint x: 1050, startPoint y: 656, endPoint x: 1071, endPoint y: 666, distance: 23.3
click at [1056, 660] on textarea "To enrich screen reader interactions, please activate Accessibility in Grammarl…" at bounding box center [886, 657] width 845 height 61
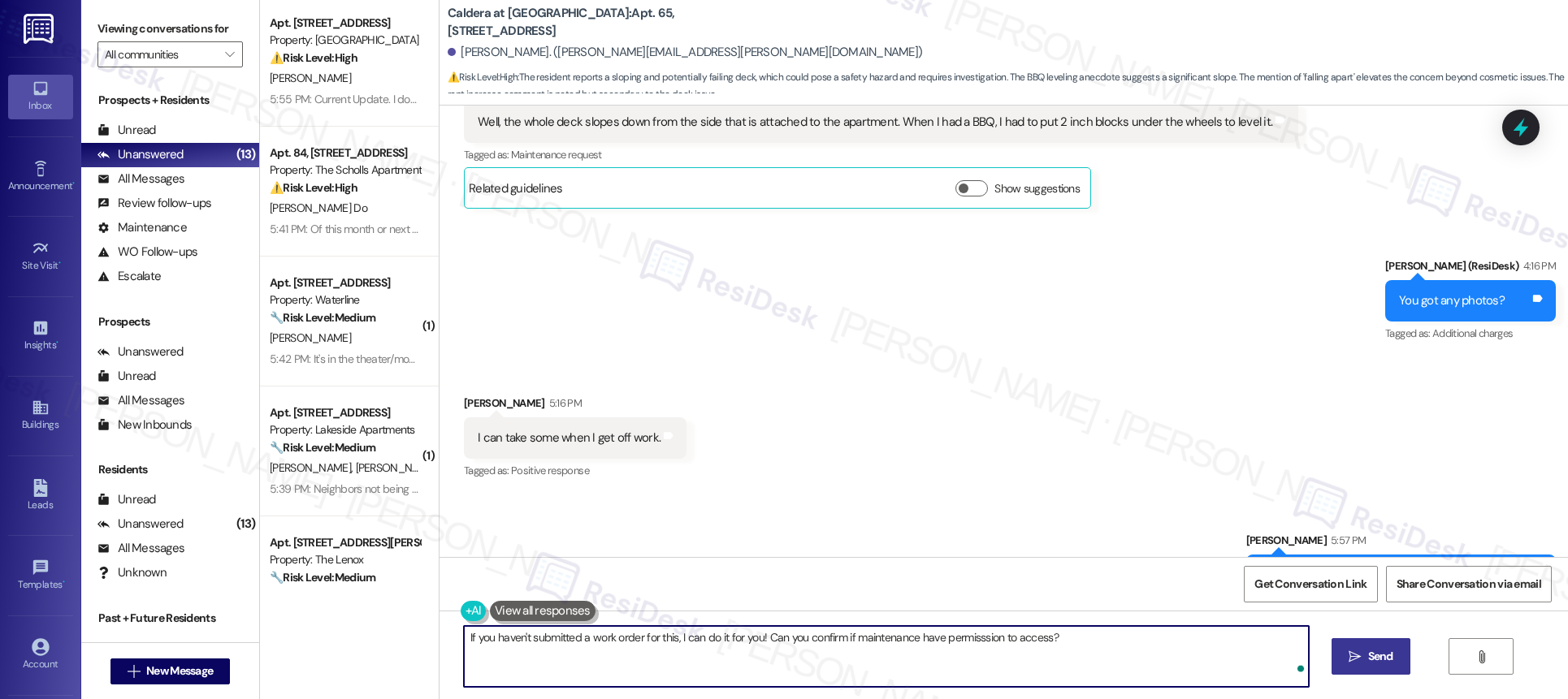
type textarea "If you haven't submitted a work order for this, I can do it for you! Can you co…"
drag, startPoint x: 1354, startPoint y: 664, endPoint x: 1359, endPoint y: 656, distance: 9.4
click at [1354, 664] on span " Send" at bounding box center [1371, 656] width 51 height 17
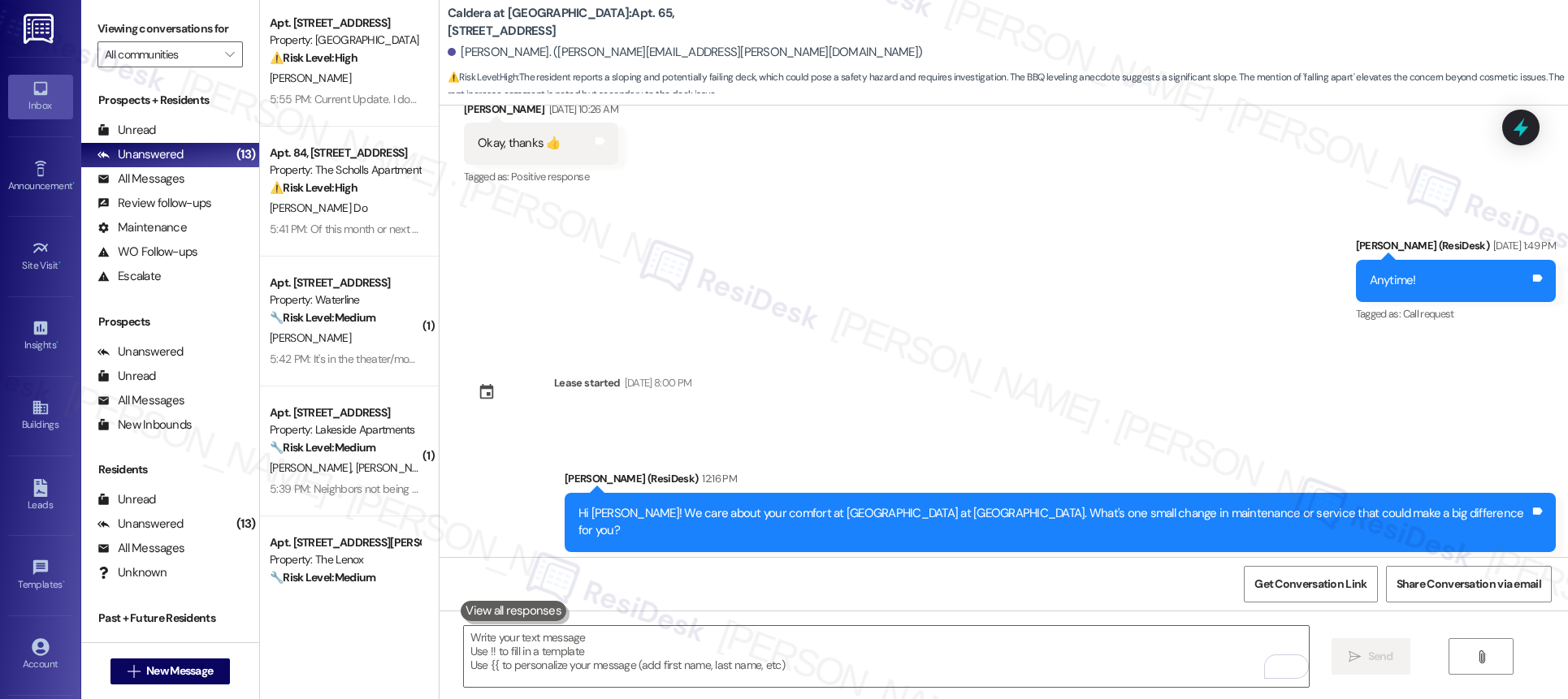
scroll to position [6173, 0]
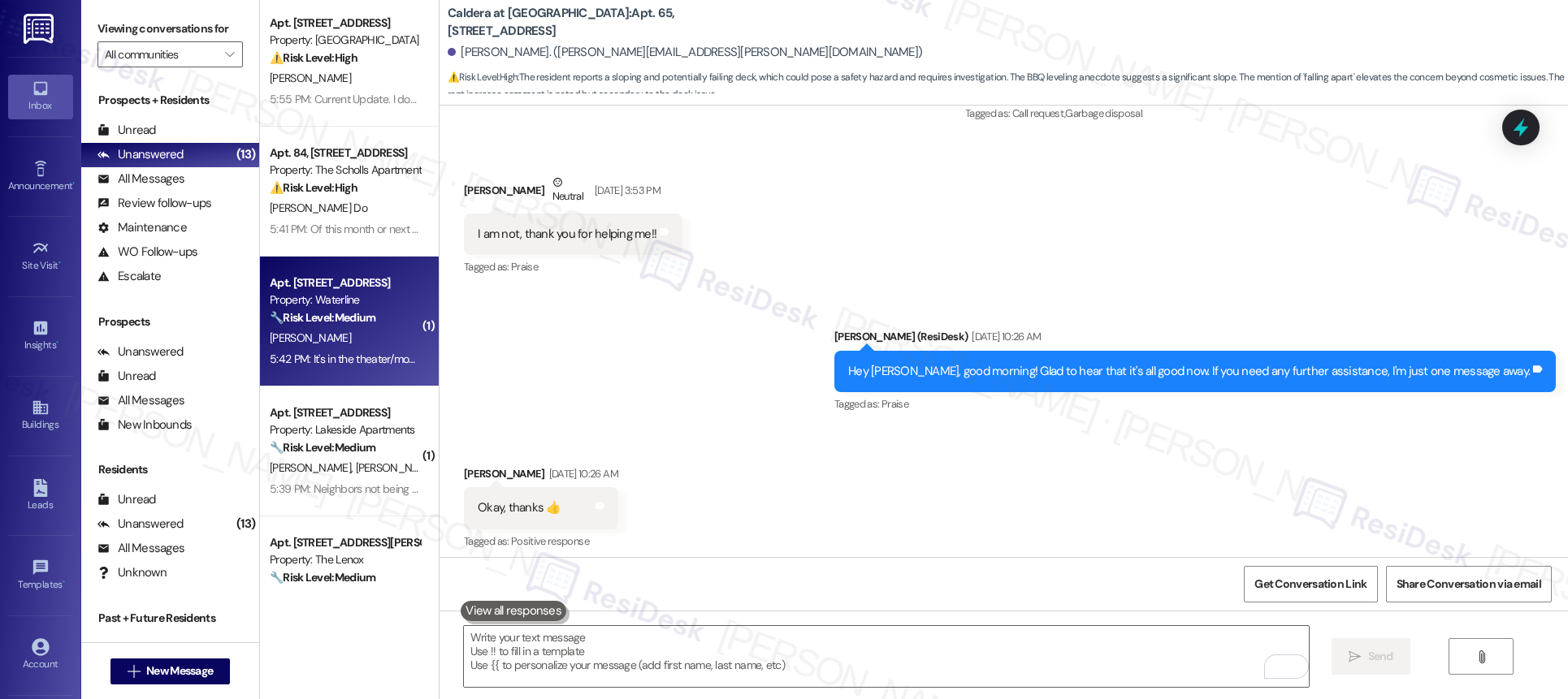
click at [384, 292] on div "Property: Waterline" at bounding box center [344, 300] width 151 height 17
click at [384, 295] on div "Property: Waterline" at bounding box center [344, 300] width 151 height 17
click at [385, 294] on div "Property: Waterline" at bounding box center [344, 300] width 151 height 17
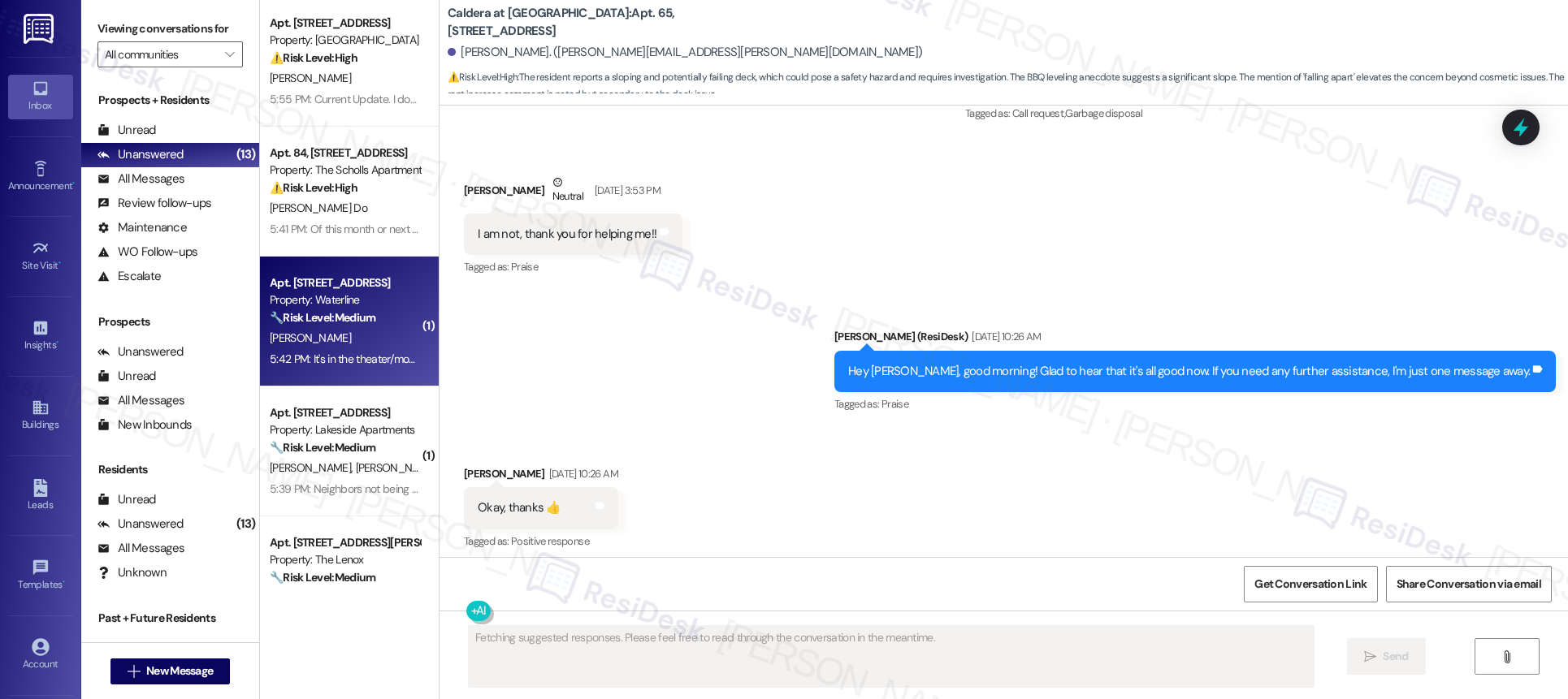
click at [385, 294] on div "Property: Waterline" at bounding box center [344, 300] width 151 height 17
click at [385, 295] on div "Property: Waterline" at bounding box center [344, 300] width 151 height 17
click at [384, 294] on div "Property: Waterline" at bounding box center [344, 300] width 151 height 17
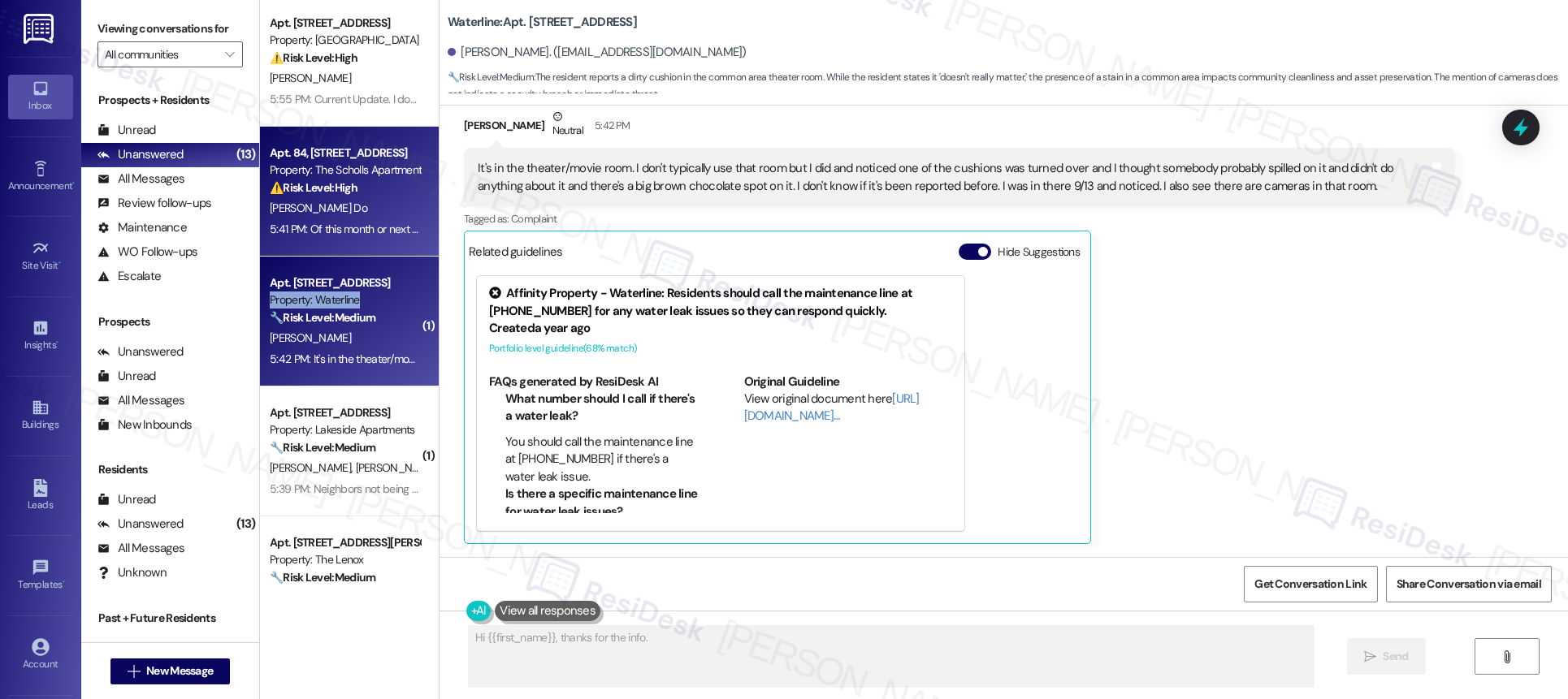
scroll to position [972, 0]
type textarea "Hi {{first_name}}, thanks for the info. I'll follow up on the theater room cush…"
click at [359, 204] on div "[PERSON_NAME] Do" at bounding box center [345, 208] width 153 height 21
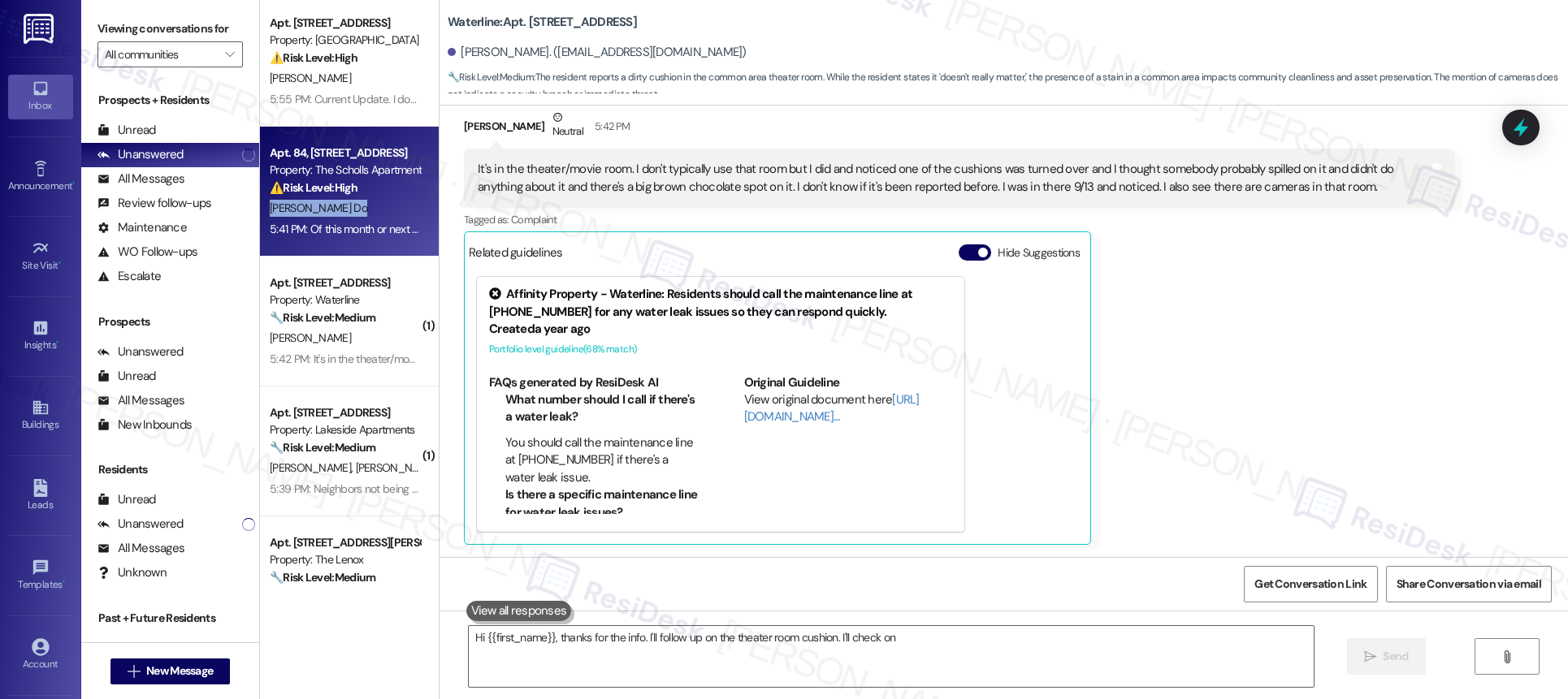
click at [359, 204] on div "[PERSON_NAME] Do" at bounding box center [345, 208] width 153 height 21
type textarea "Hi {{first_name}}, thanks for the info. I'll follow up on the theater room cush…"
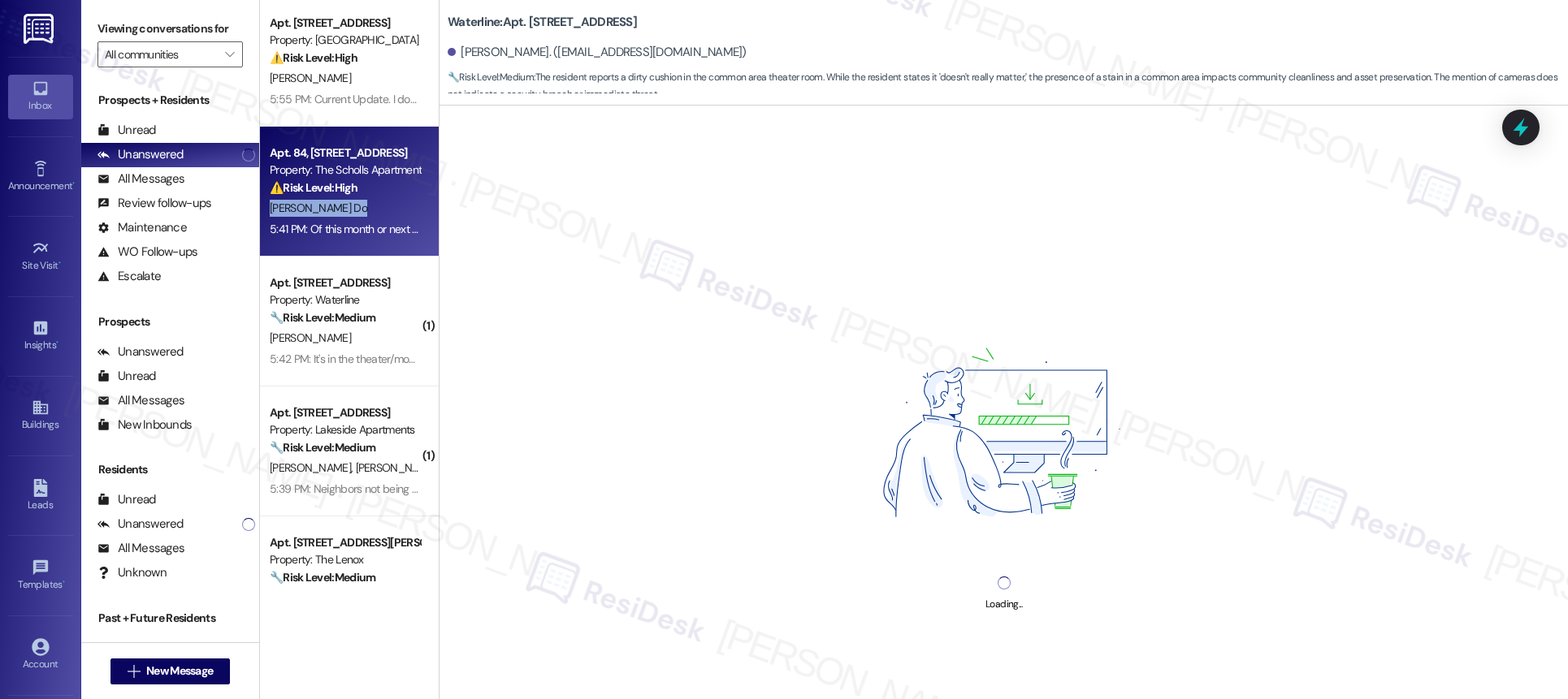
click at [359, 204] on div "[PERSON_NAME] Do" at bounding box center [345, 208] width 153 height 21
click at [359, 205] on div "[PERSON_NAME] Do" at bounding box center [345, 208] width 153 height 21
click at [360, 205] on div "[PERSON_NAME] Do" at bounding box center [345, 208] width 153 height 21
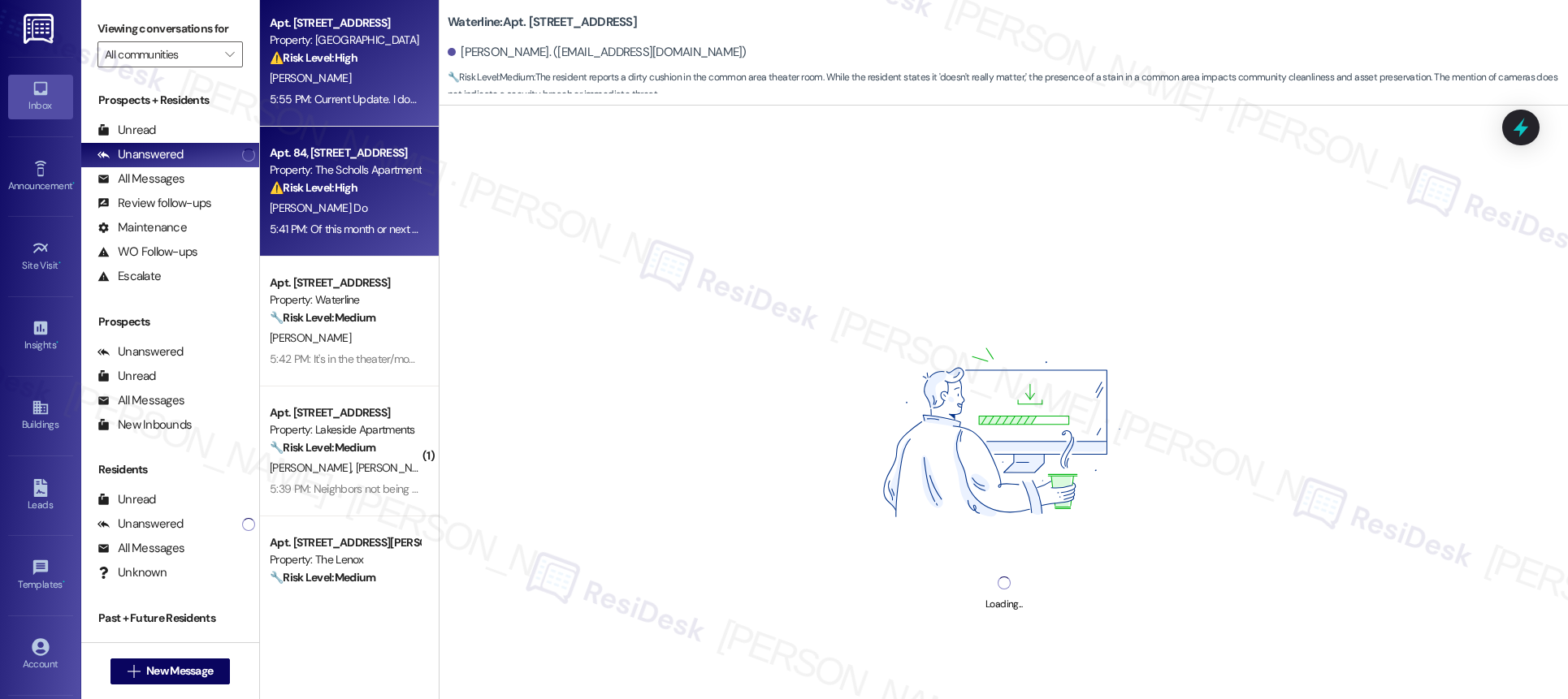
click at [336, 77] on div "[PERSON_NAME]" at bounding box center [345, 78] width 153 height 21
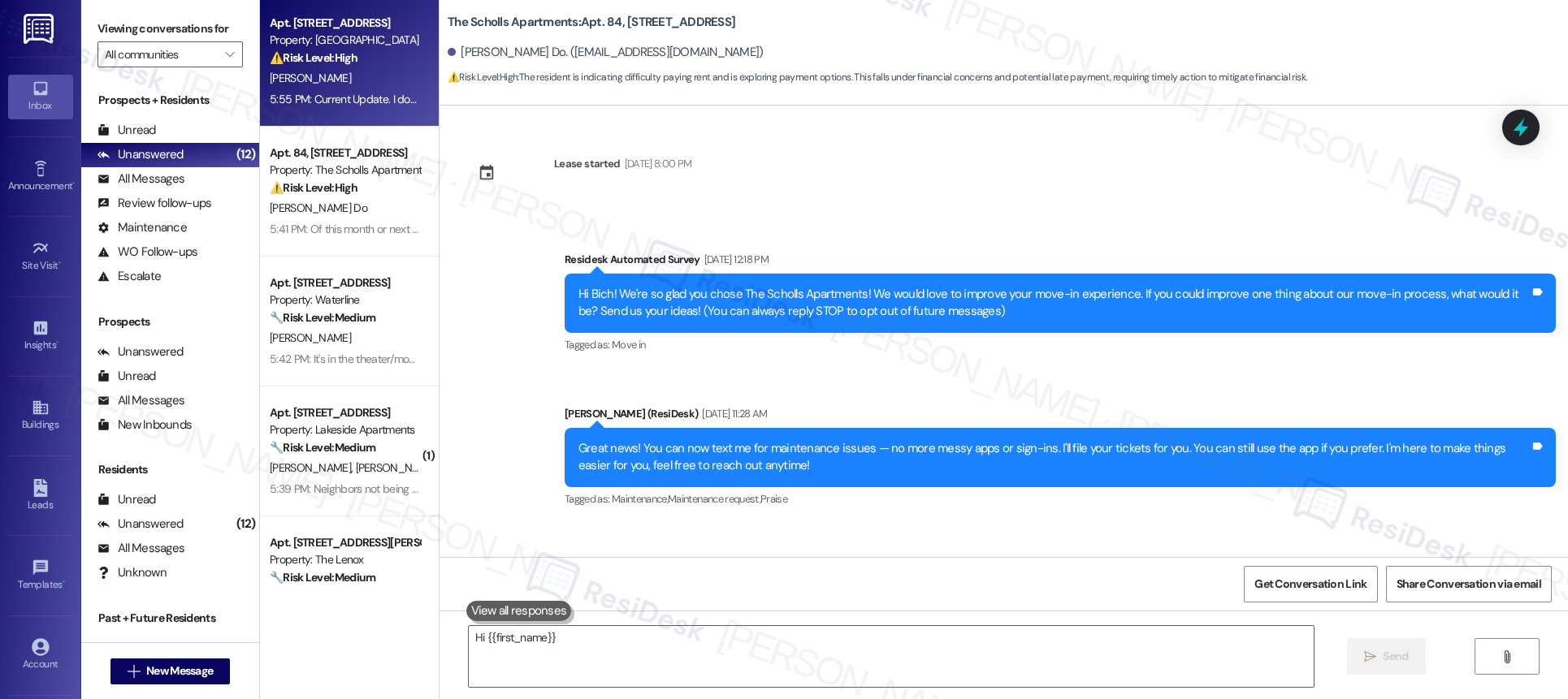
click at [338, 75] on div "[PERSON_NAME]" at bounding box center [345, 78] width 153 height 21
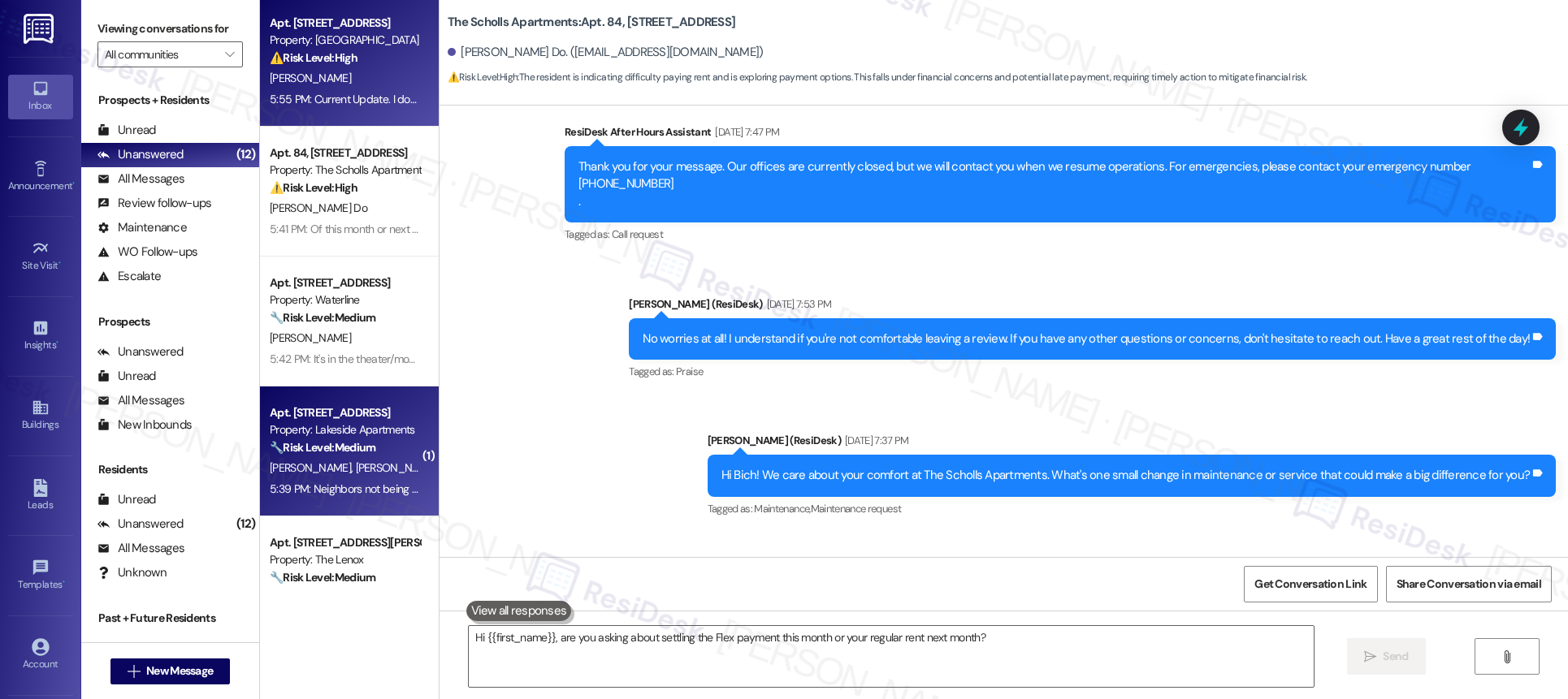
scroll to position [3447, 0]
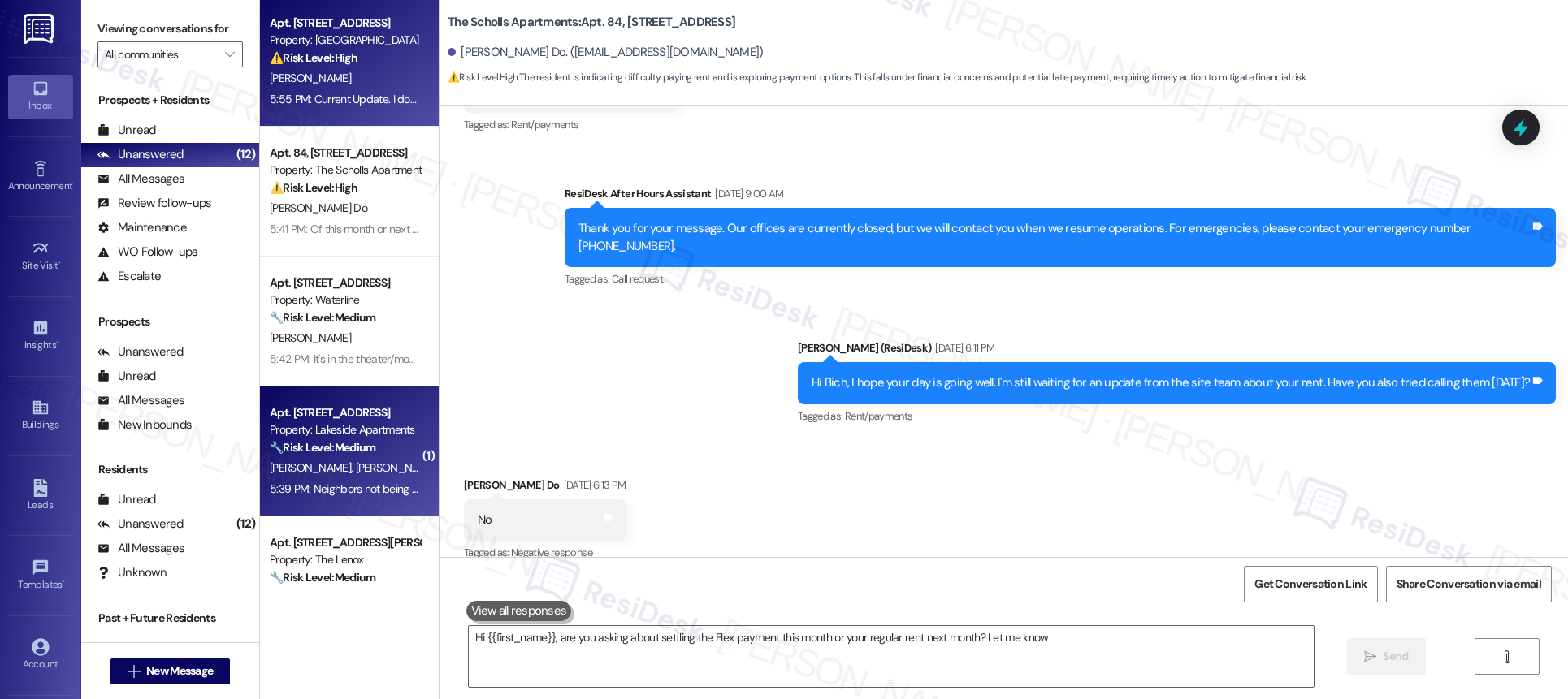
type textarea "Hi {{first_name}}, are you asking about settling the Flex payment this month or…"
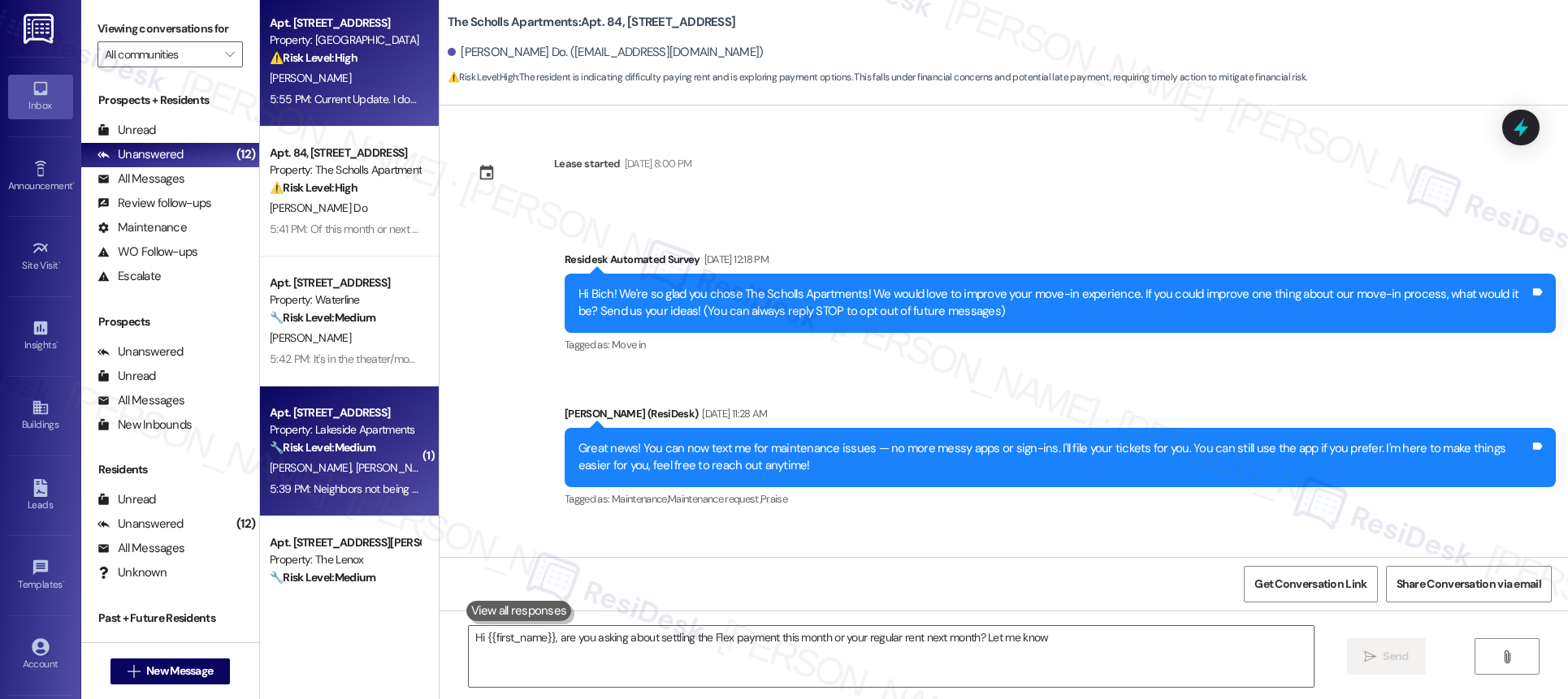
click at [356, 473] on span "[PERSON_NAME]" at bounding box center [396, 467] width 82 height 15
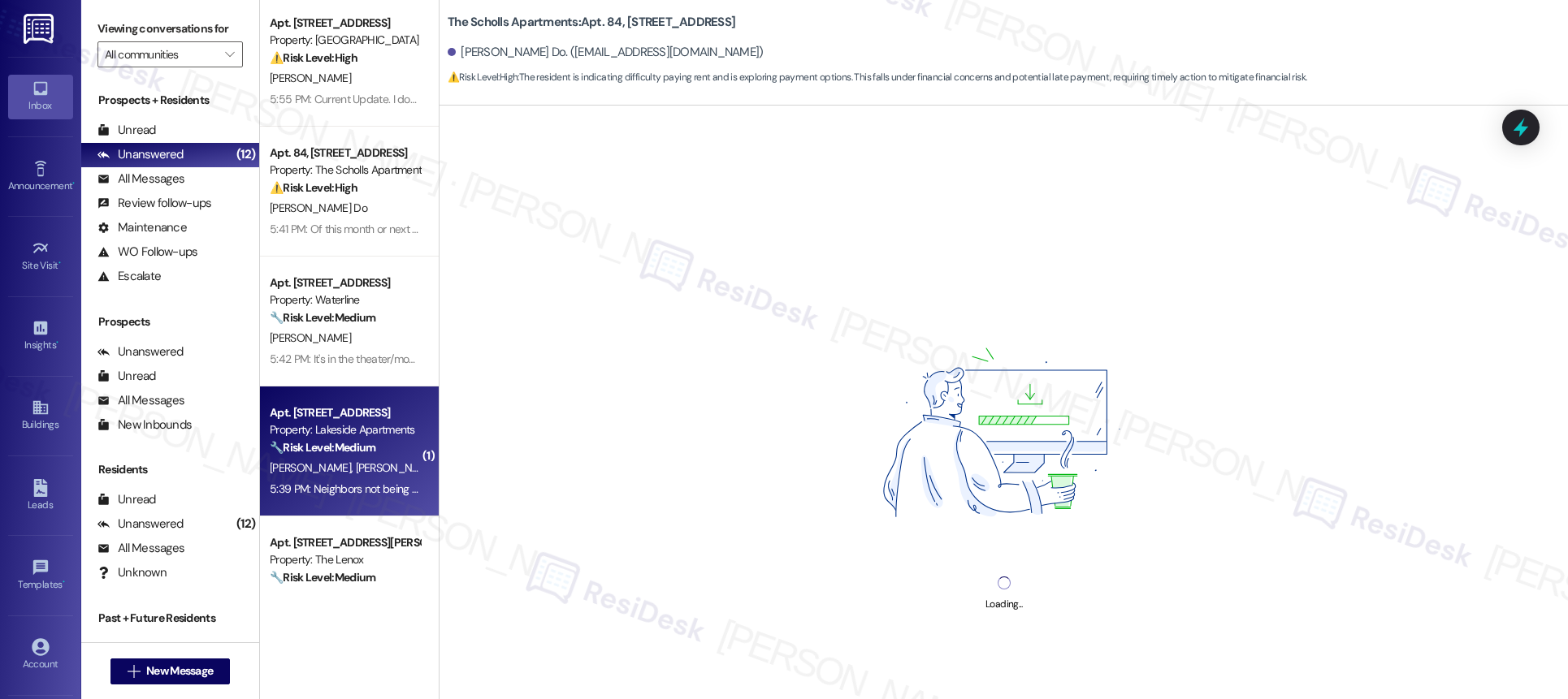
click at [356, 473] on span "[PERSON_NAME]" at bounding box center [396, 467] width 82 height 15
click at [356, 471] on span "[PERSON_NAME]" at bounding box center [396, 467] width 82 height 15
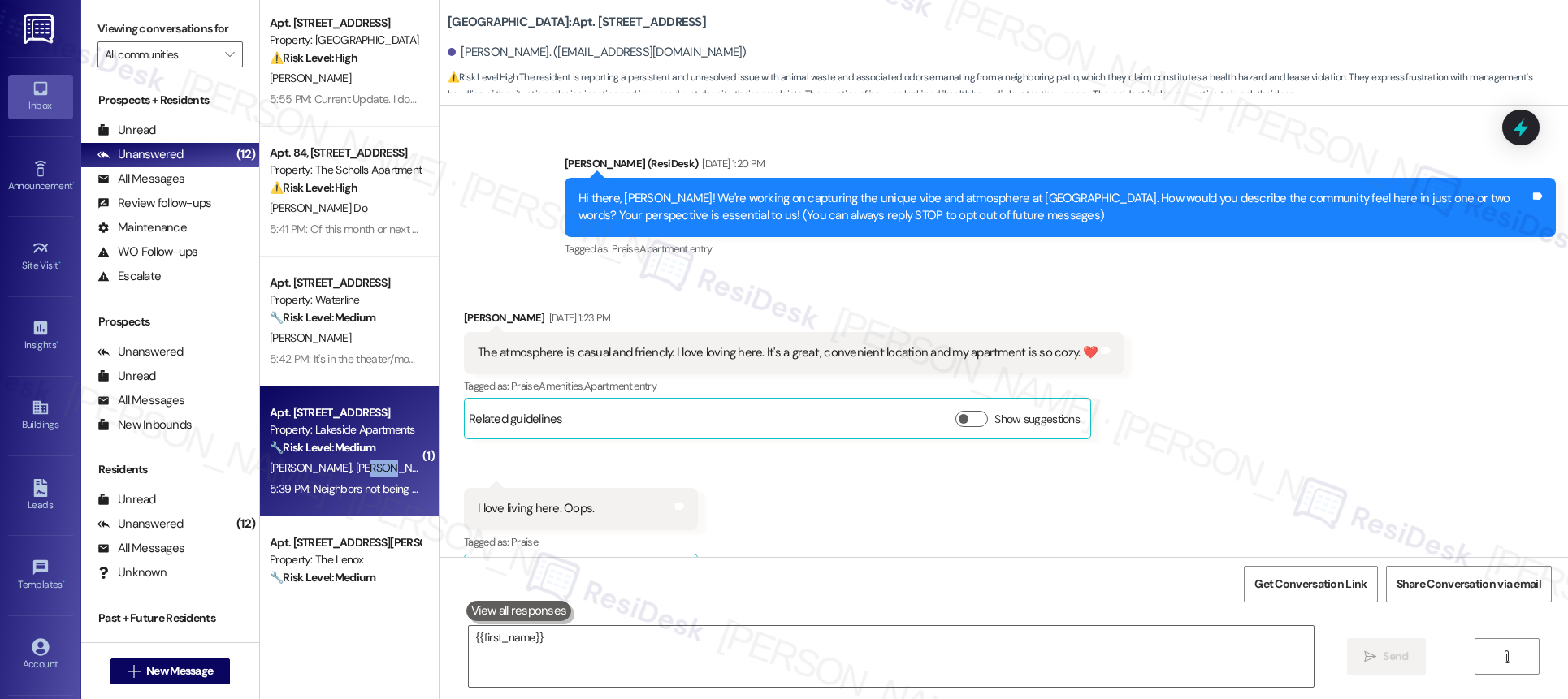
click at [356, 469] on span "[PERSON_NAME]" at bounding box center [396, 467] width 82 height 15
type textarea "{{first_name}}, I understand your frustration"
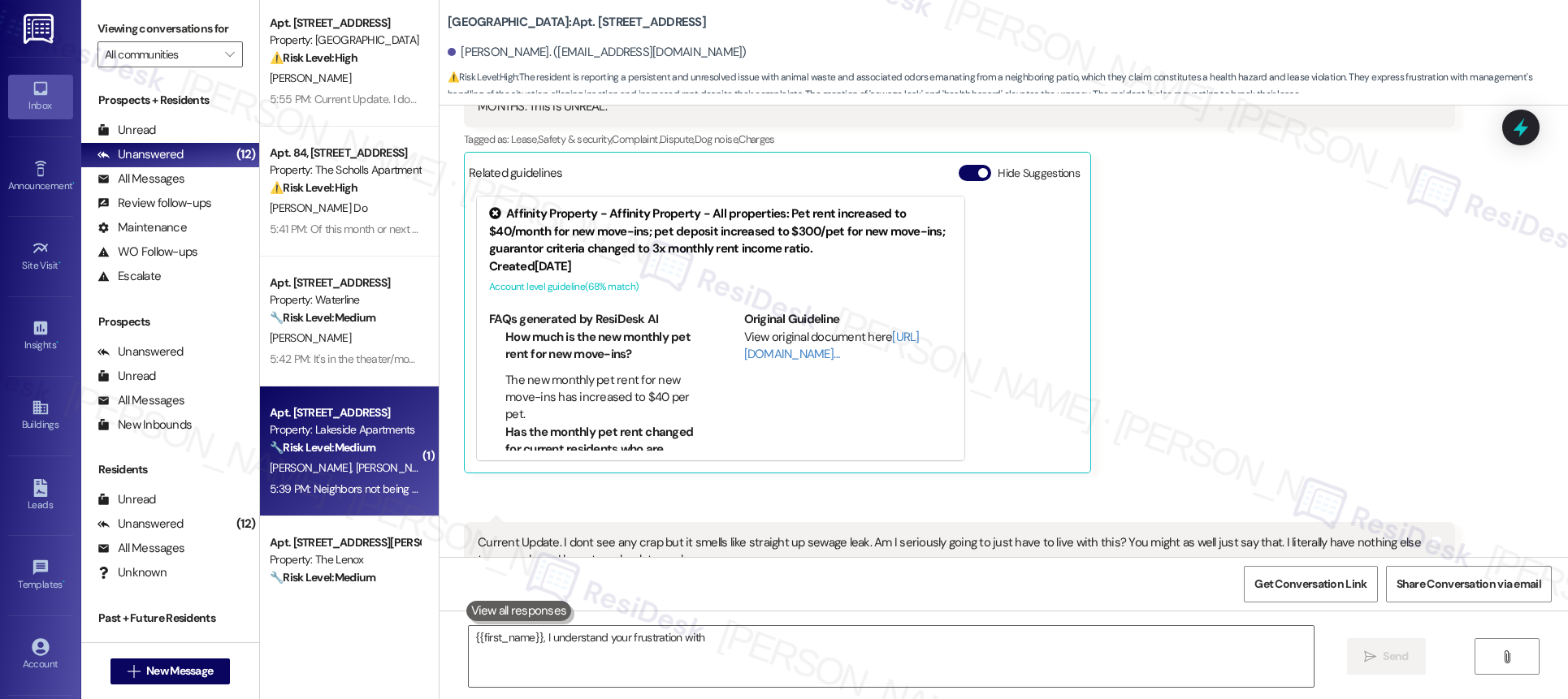
click at [356, 469] on span "[PERSON_NAME]" at bounding box center [396, 467] width 82 height 15
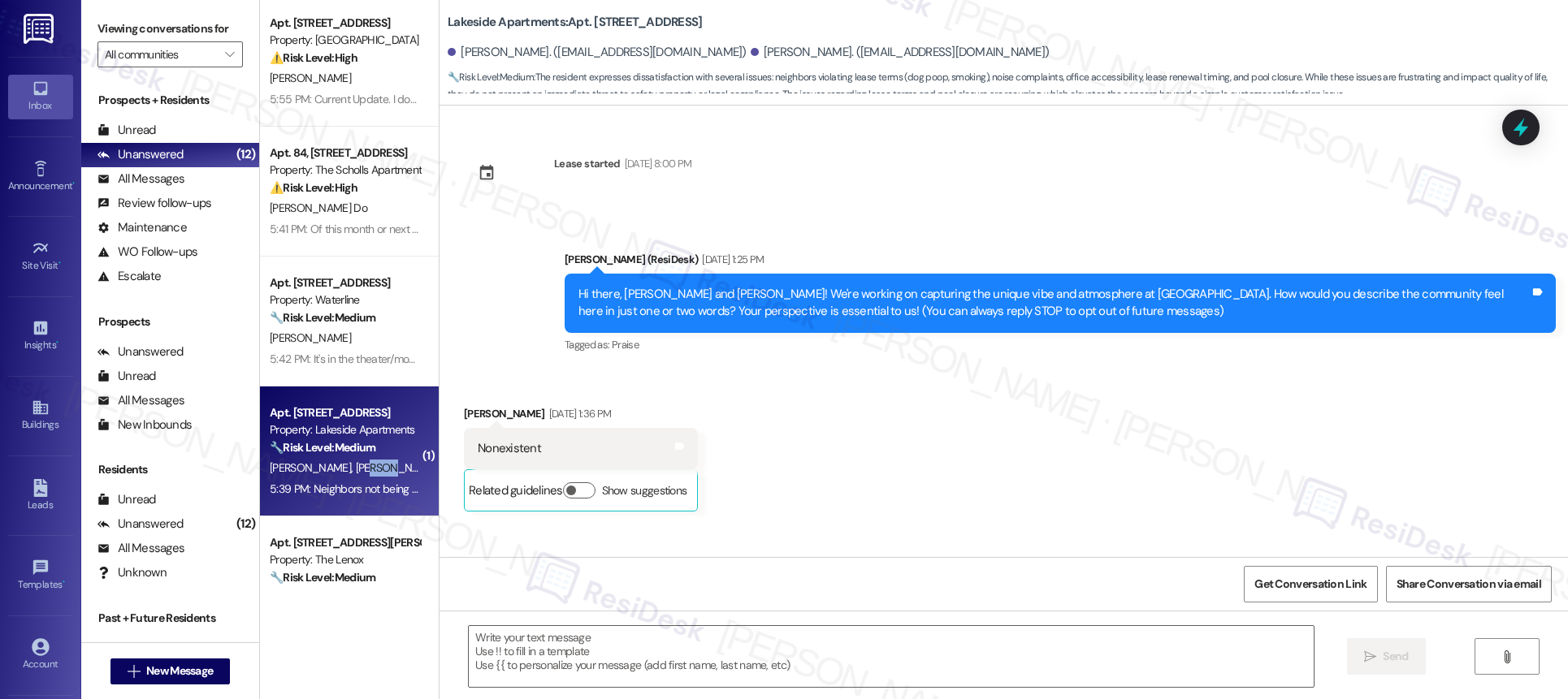
click at [356, 469] on span "[PERSON_NAME]" at bounding box center [396, 467] width 82 height 15
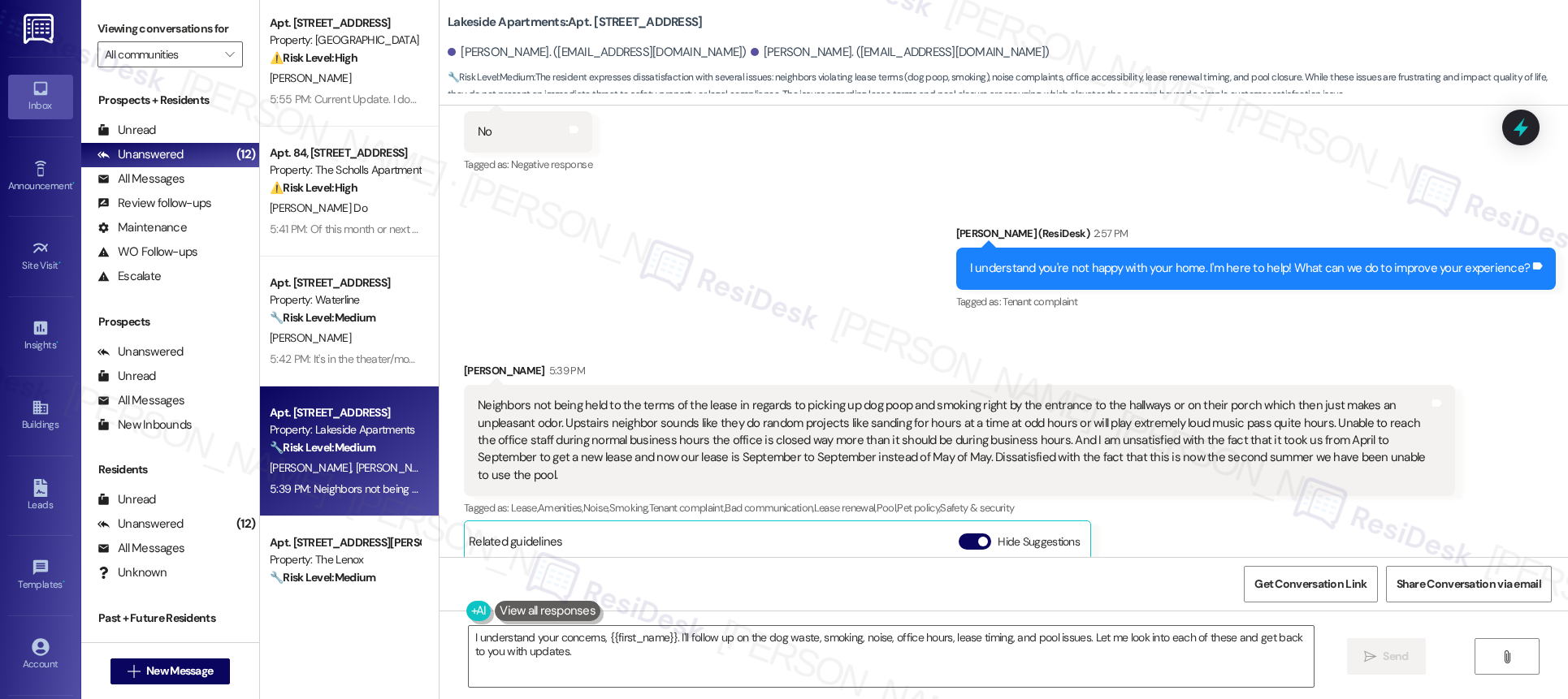
scroll to position [3412, 0]
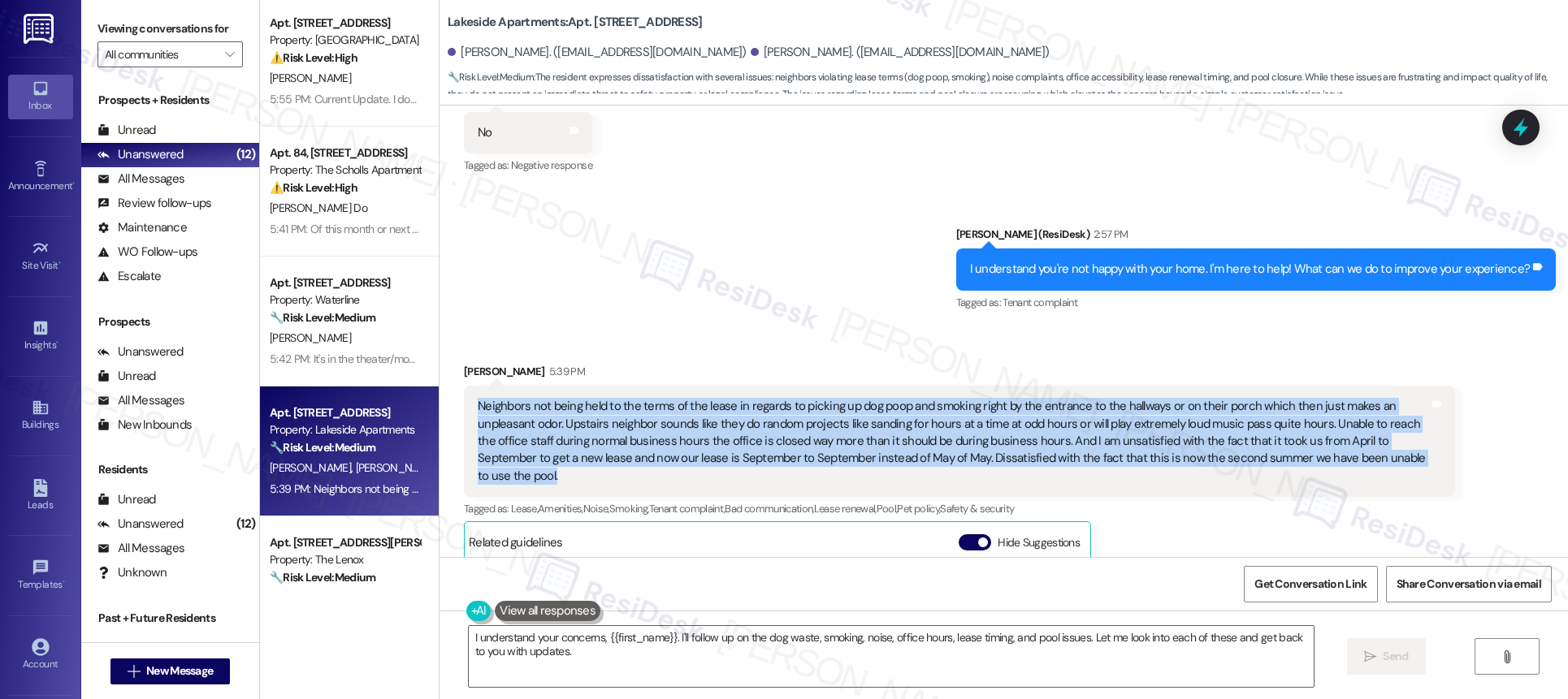
drag, startPoint x: 462, startPoint y: 337, endPoint x: 1366, endPoint y: 395, distance: 905.9
click at [1366, 398] on div "Neighbors not being held to the terms of the lease in regards to picking up dog…" at bounding box center [953, 441] width 954 height 87
copy div "Neighbors not being held to the terms of the lease in regards to picking up dog…"
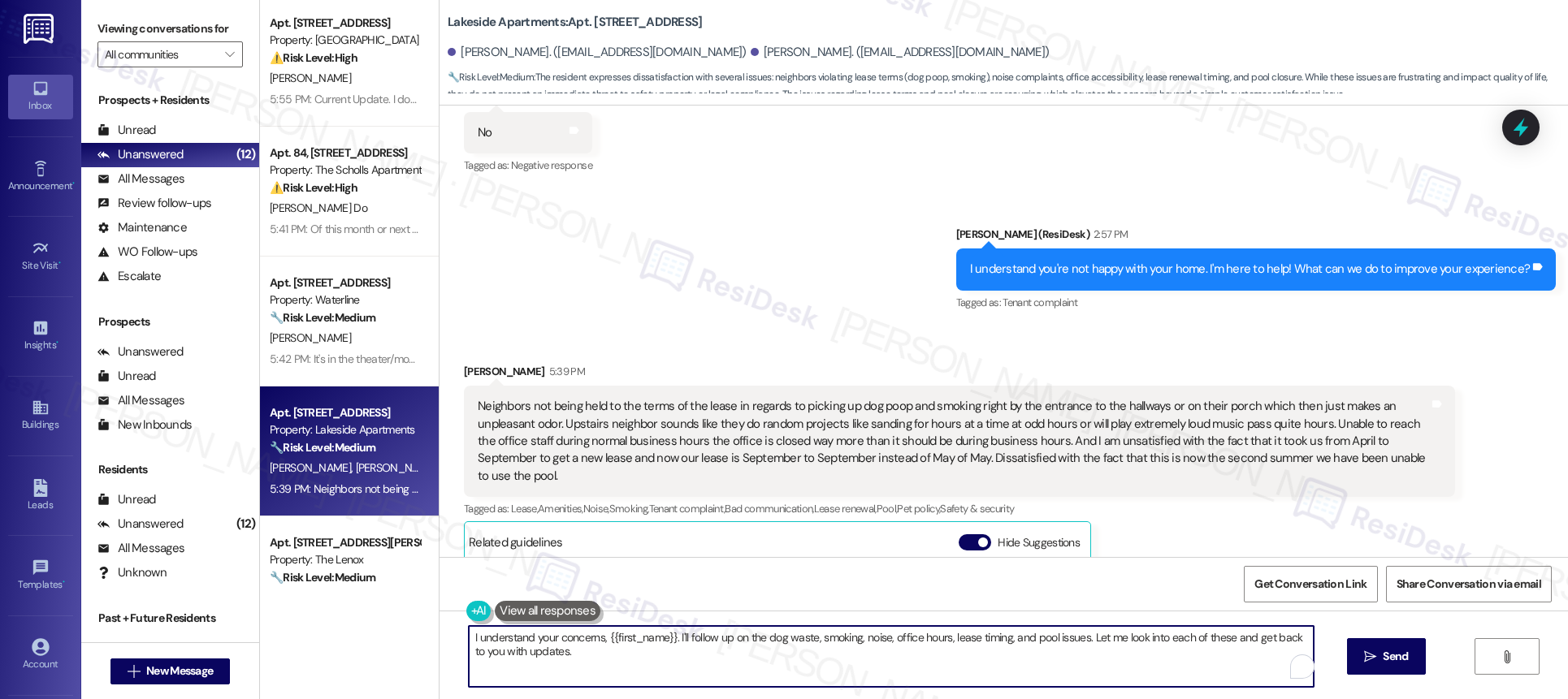
drag, startPoint x: 544, startPoint y: 650, endPoint x: 451, endPoint y: 620, distance: 97.7
click at [451, 624] on div "I understand your concerns, {{first_name}}. I'll follow up on the dog waste, sm…" at bounding box center [1003, 671] width 1128 height 122
paste textarea "how frustrating it must be to deal with neighbors not following lease terms, no…"
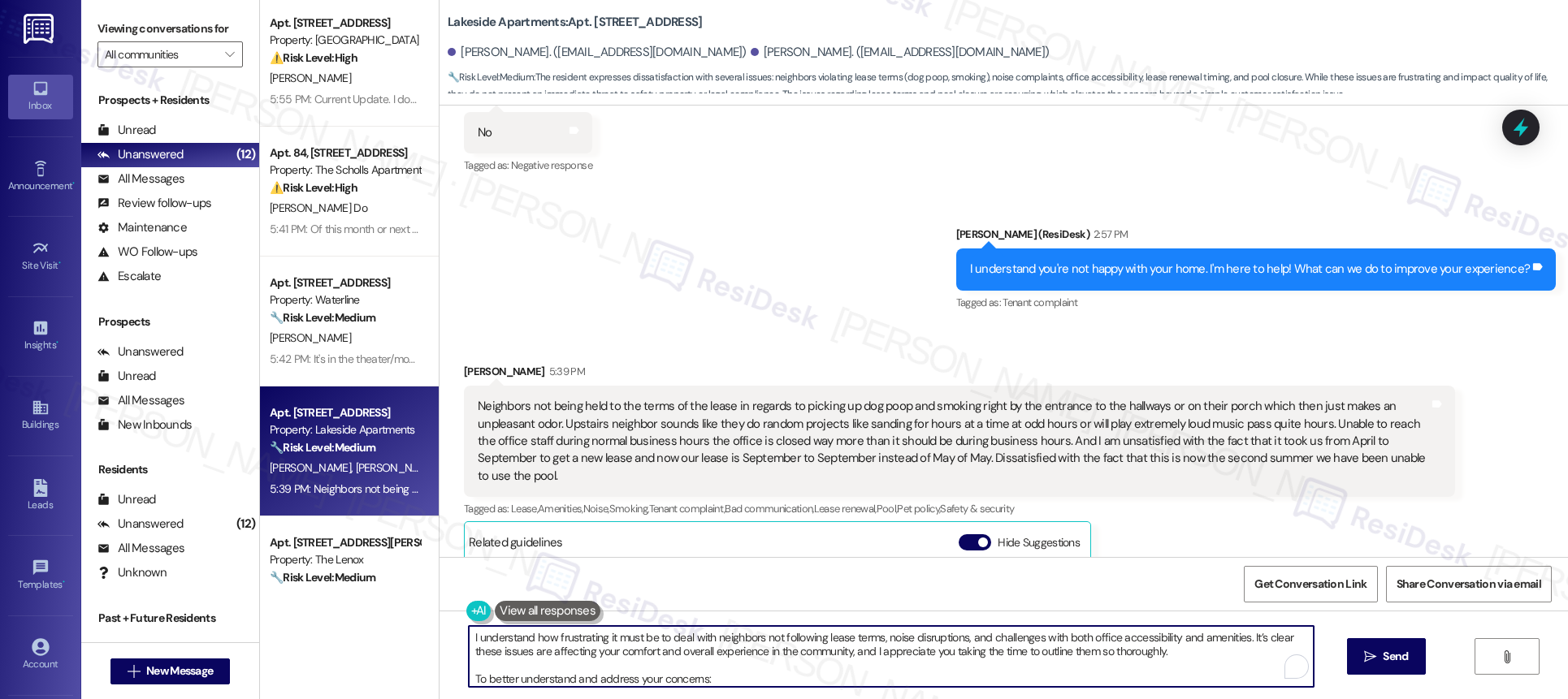
scroll to position [27, 0]
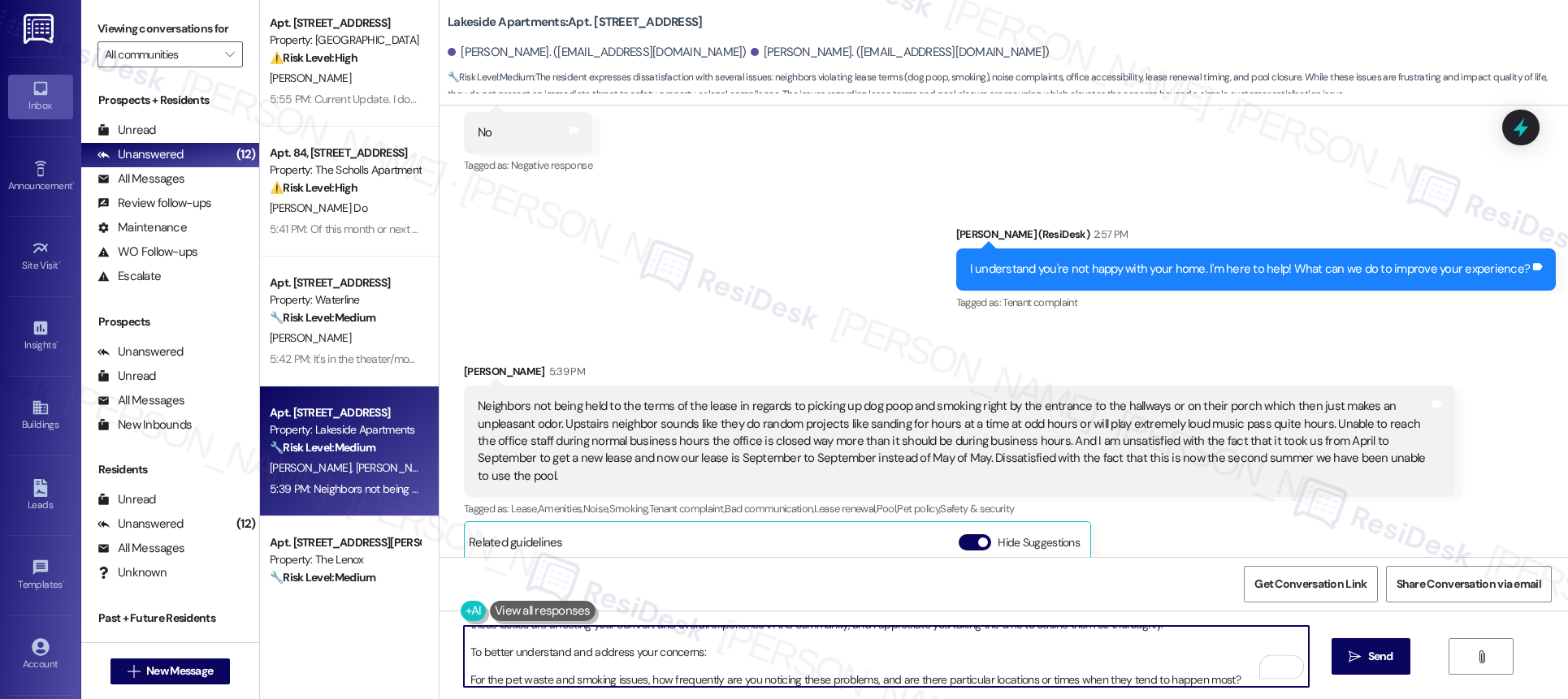
drag, startPoint x: 697, startPoint y: 638, endPoint x: 702, endPoint y: 648, distance: 11.2
click at [702, 648] on textarea "I understand how frustrating it must be to deal with neighbors not following le…" at bounding box center [886, 657] width 845 height 61
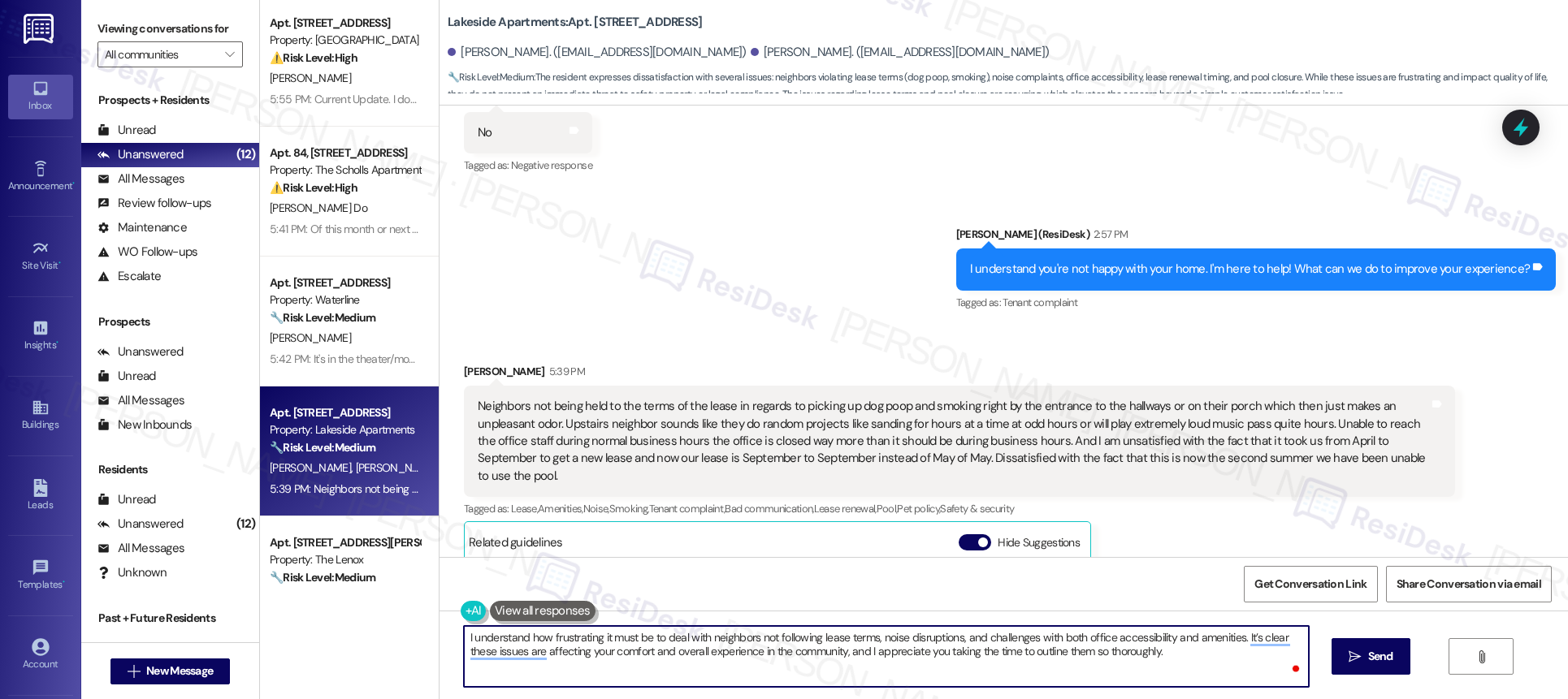
scroll to position [0, 0]
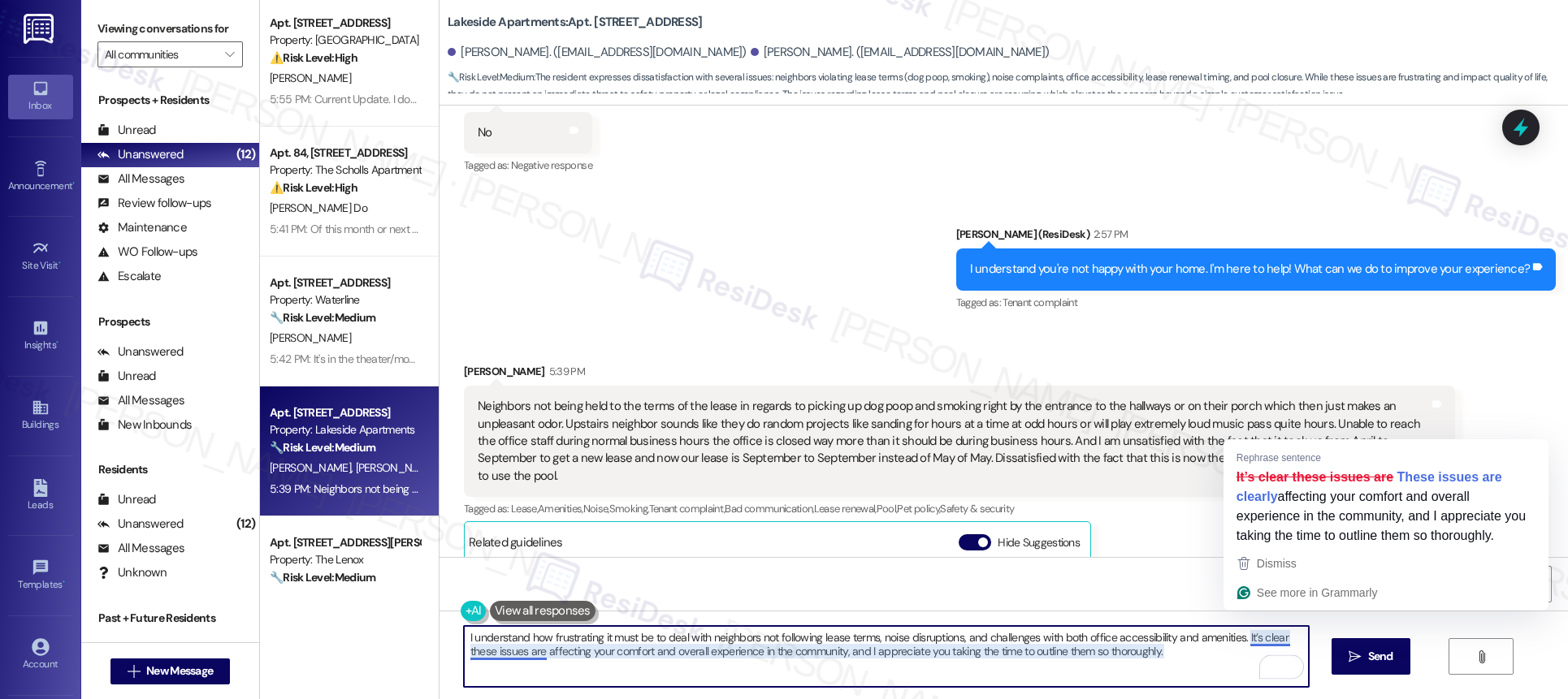
click at [1239, 638] on textarea "I understand how frustrating it must be to deal with neighbors not following le…" at bounding box center [886, 657] width 845 height 61
click at [705, 666] on textarea "I understand how frustrating it must be to deal with neighbors not following le…" at bounding box center [886, 657] width 845 height 61
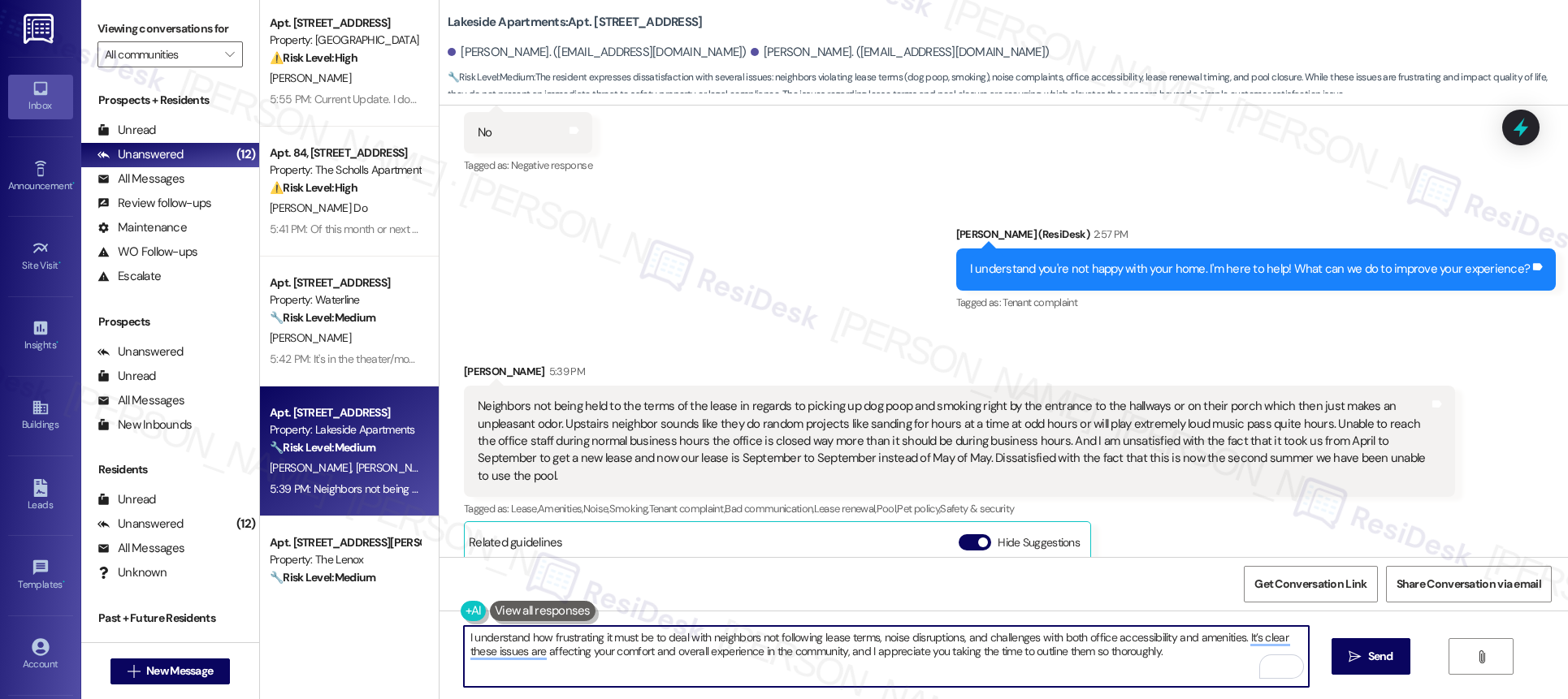
click at [753, 668] on textarea "I understand how frustrating it must be to deal with neighbors not following le…" at bounding box center [886, 657] width 845 height 61
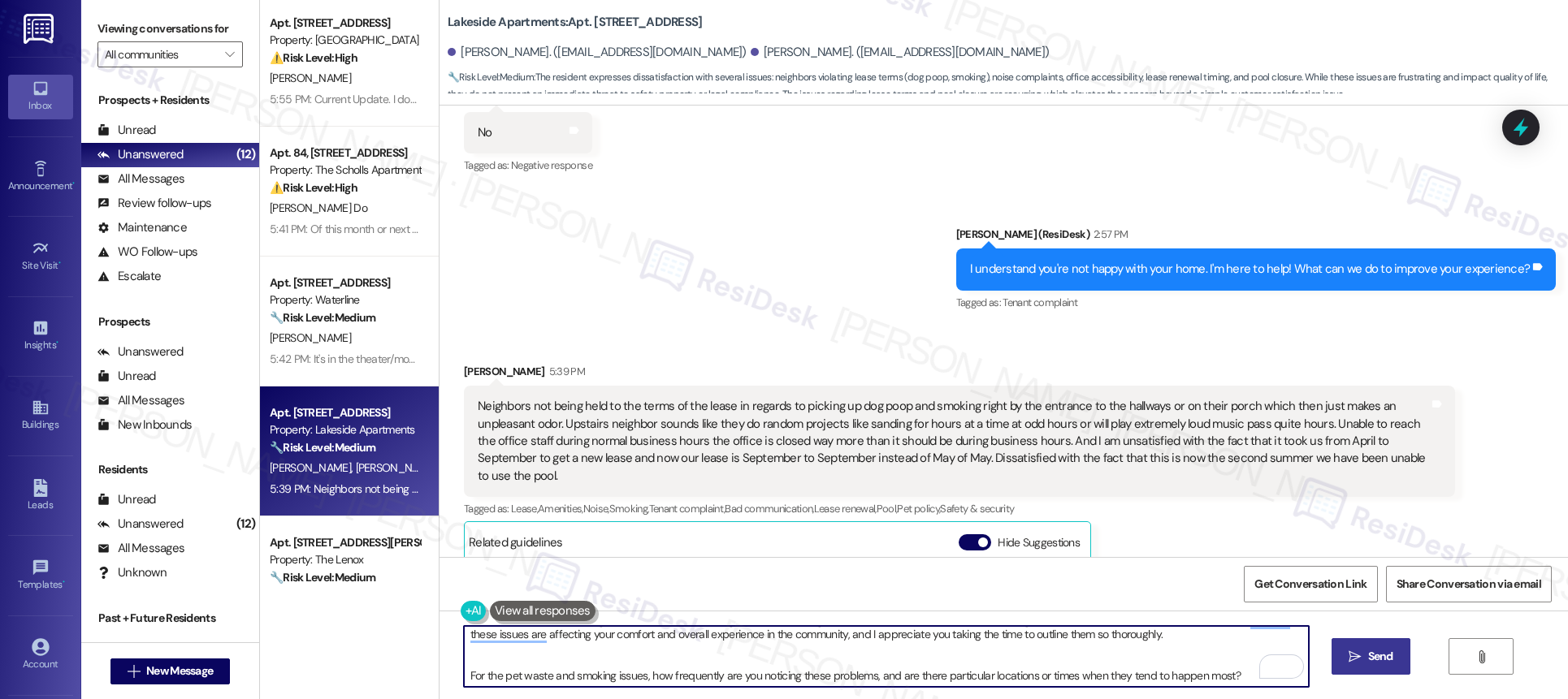
type textarea "I understand how frustrating it must be to deal with neighbors not following le…"
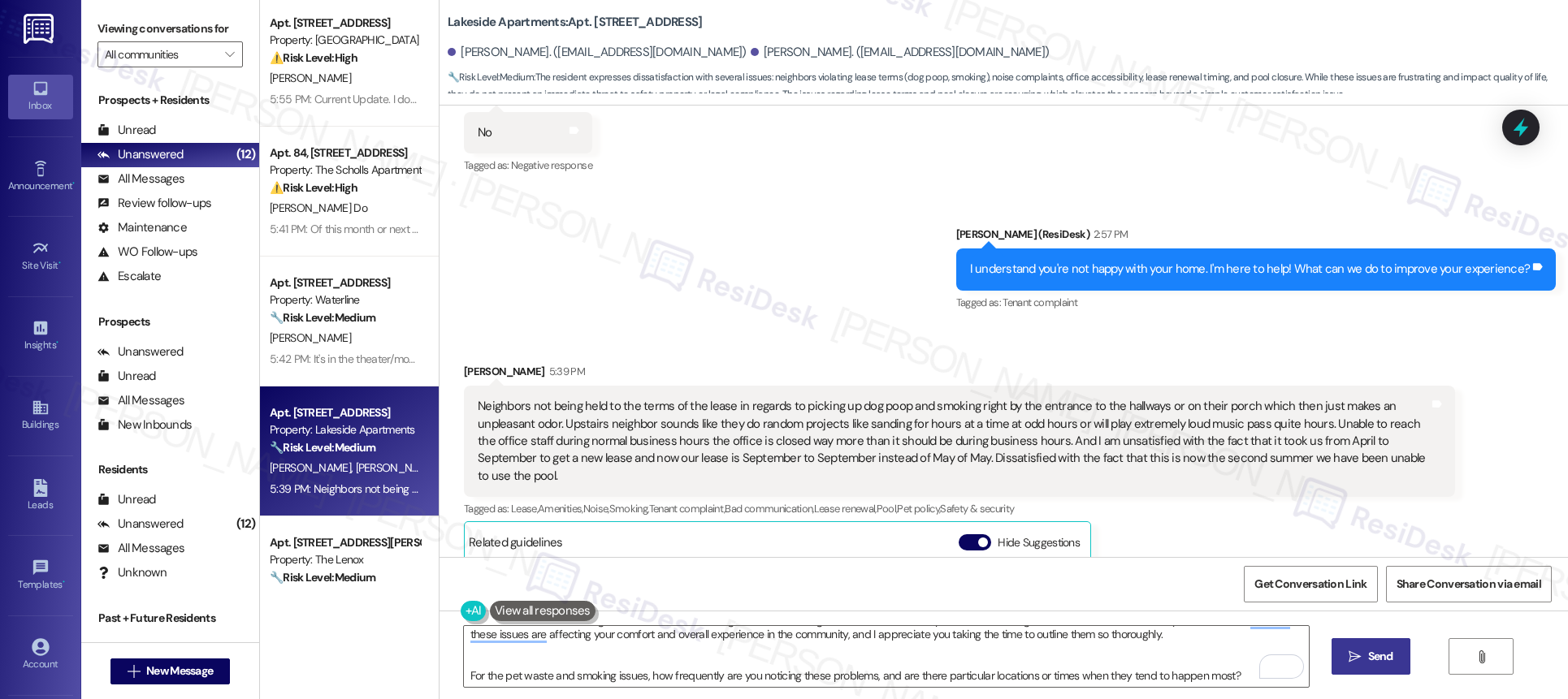
click at [1388, 664] on span "Send" at bounding box center [1381, 656] width 26 height 17
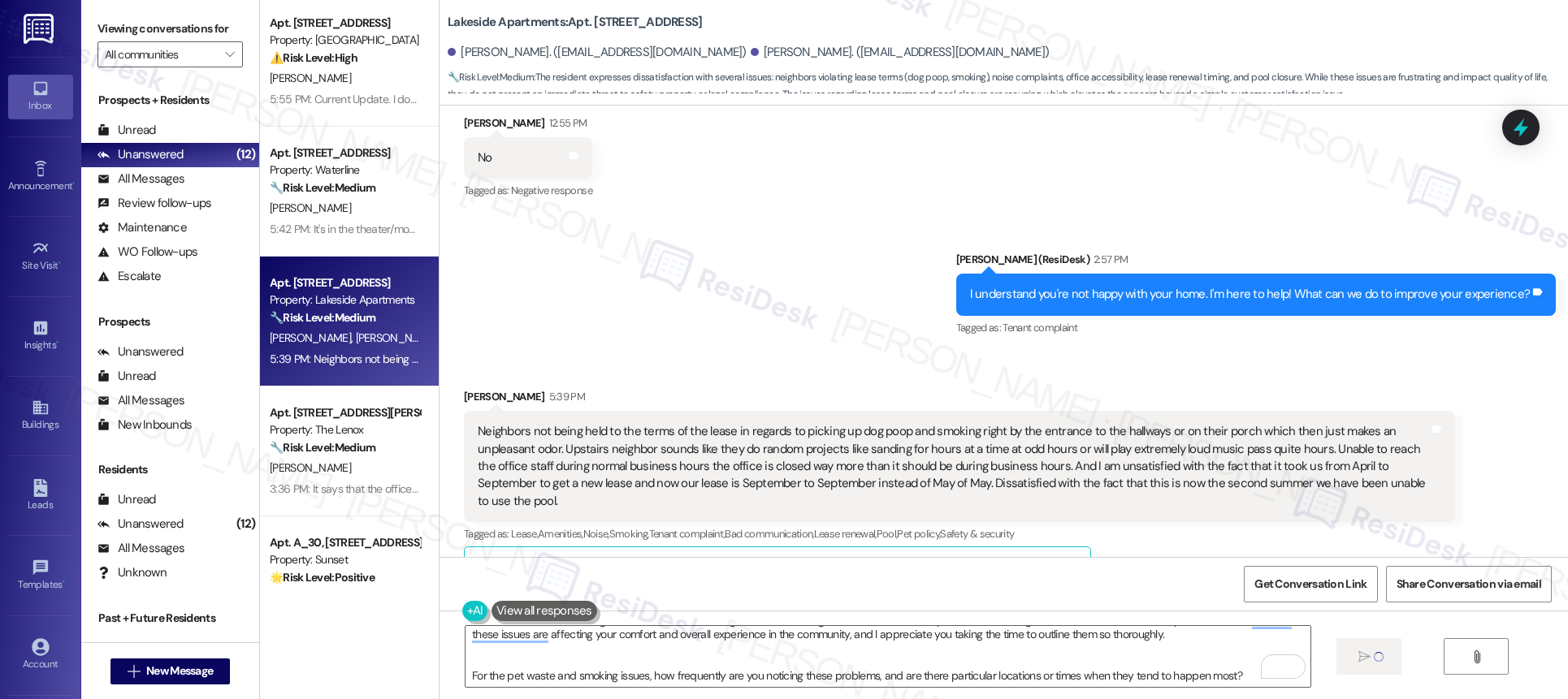
drag, startPoint x: 1076, startPoint y: 352, endPoint x: 1099, endPoint y: 366, distance: 26.9
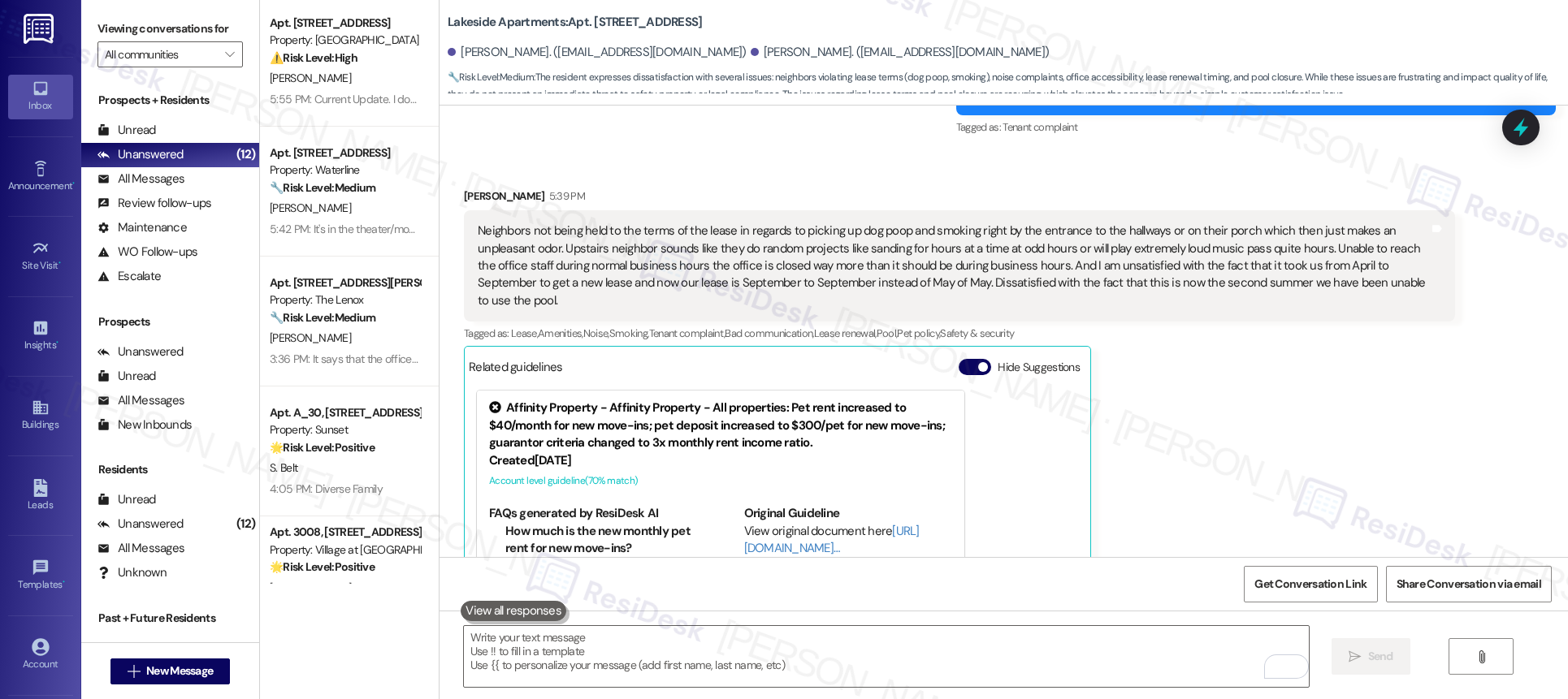
scroll to position [3586, 0]
click at [781, 648] on textarea "To enrich screen reader interactions, please activate Accessibility in Grammarl…" at bounding box center [886, 657] width 845 height 61
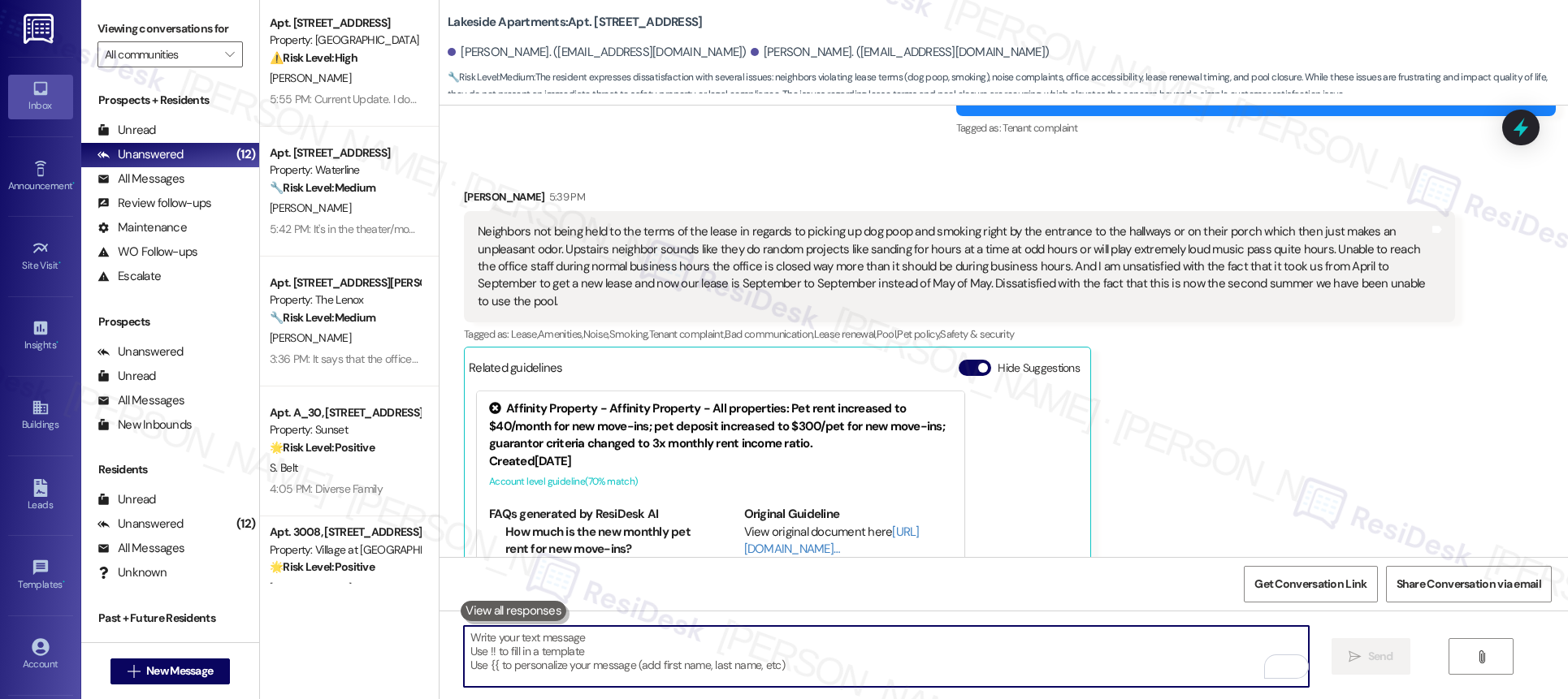
paste textarea "Regarding the noise from your upstairs neighbor, would you say this is happenin…"
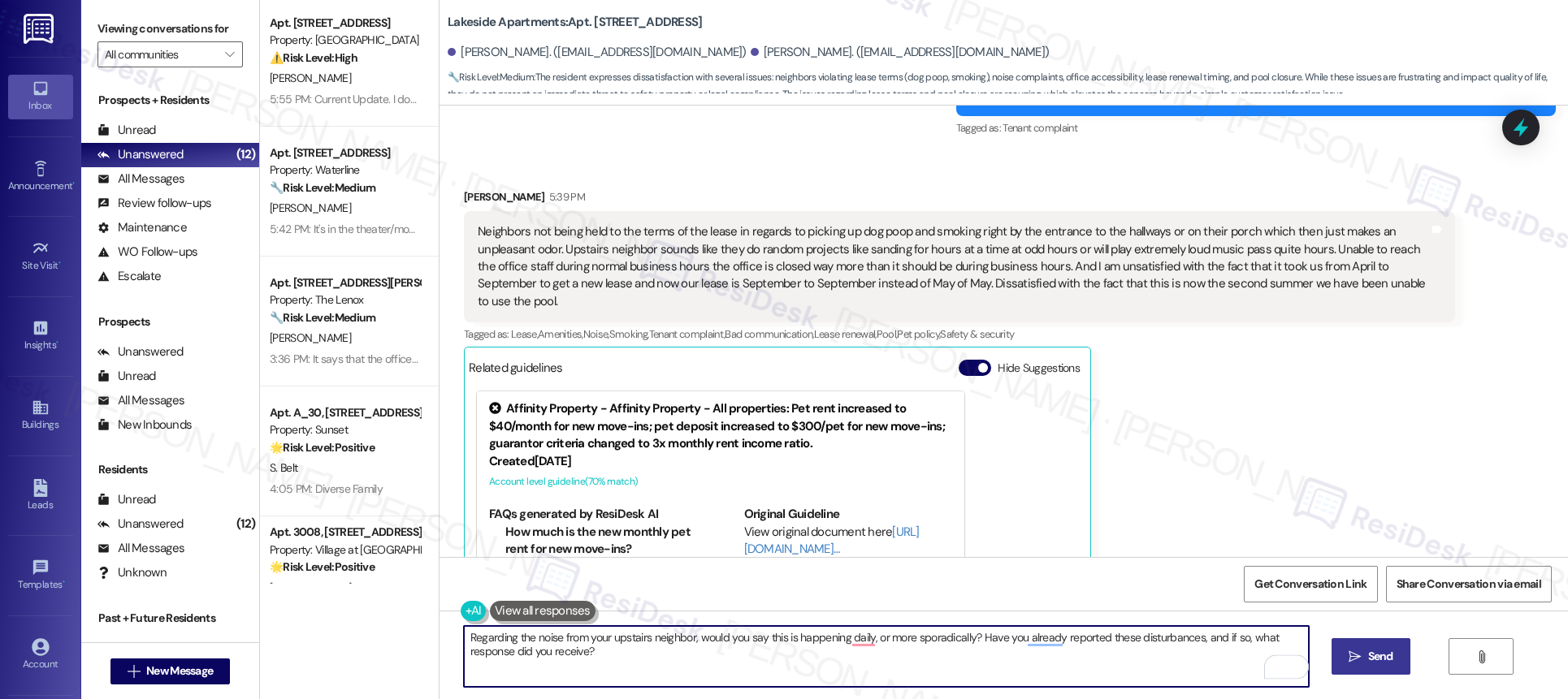
drag, startPoint x: 994, startPoint y: 640, endPoint x: 1015, endPoint y: 679, distance: 44.3
click at [1015, 679] on textarea "Regarding the noise from your upstairs neighbor, would you say this is happenin…" at bounding box center [886, 657] width 845 height 61
type textarea "Regarding the noise from your upstairs neighbor, would you say this is happenin…"
click at [1353, 666] on button " Send" at bounding box center [1371, 656] width 79 height 36
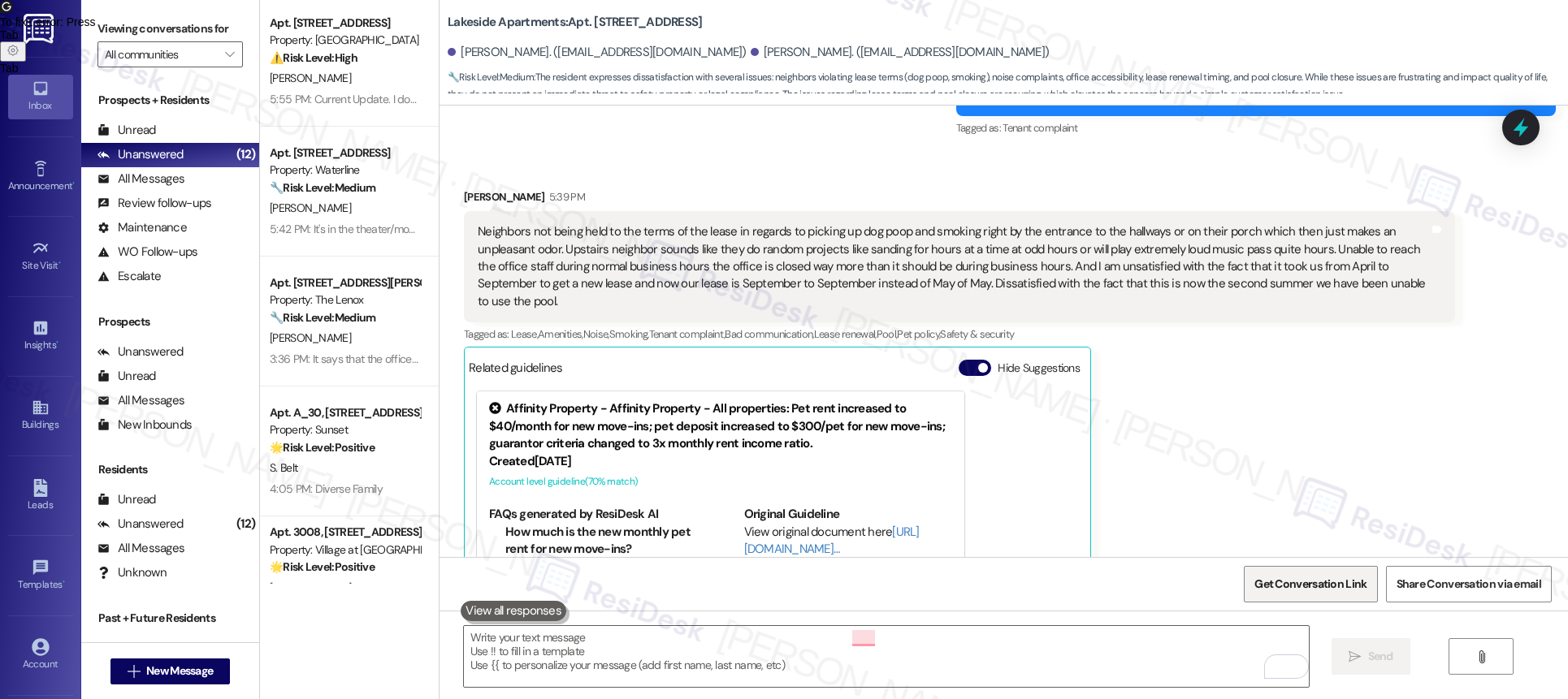
scroll to position [3623, 0]
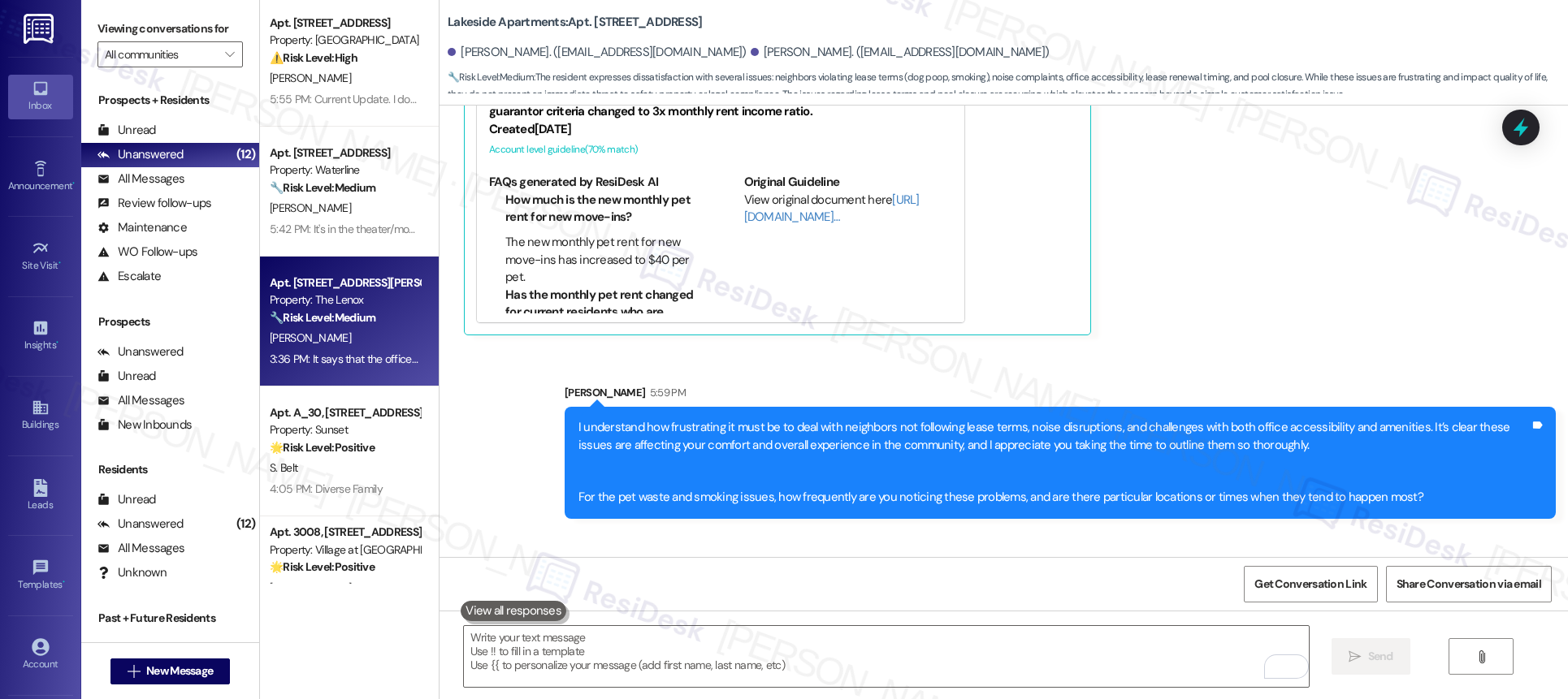
click at [329, 349] on div "Apt. [STREET_ADDRESS] Property: [GEOGRAPHIC_DATA] ⚠️ Risk Level: High The resid…" at bounding box center [349, 292] width 179 height 584
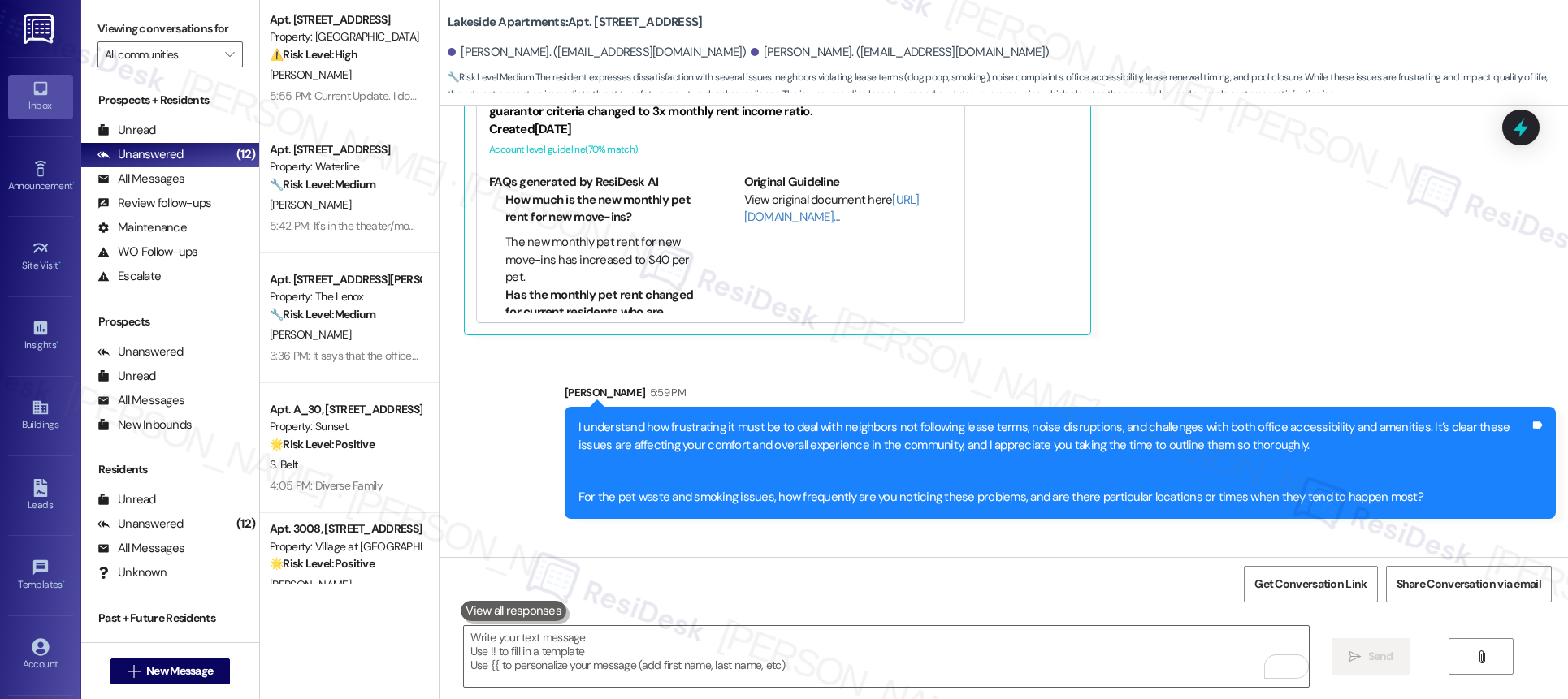
click at [330, 348] on div "Apt. [STREET_ADDRESS] Property: [GEOGRAPHIC_DATA] ⚠️ Risk Level: High The resid…" at bounding box center [349, 292] width 179 height 584
click at [330, 348] on div "3:36 PM: It says that the office is open [DATE], but no one is in there. I talk…" at bounding box center [993, 355] width 1446 height 15
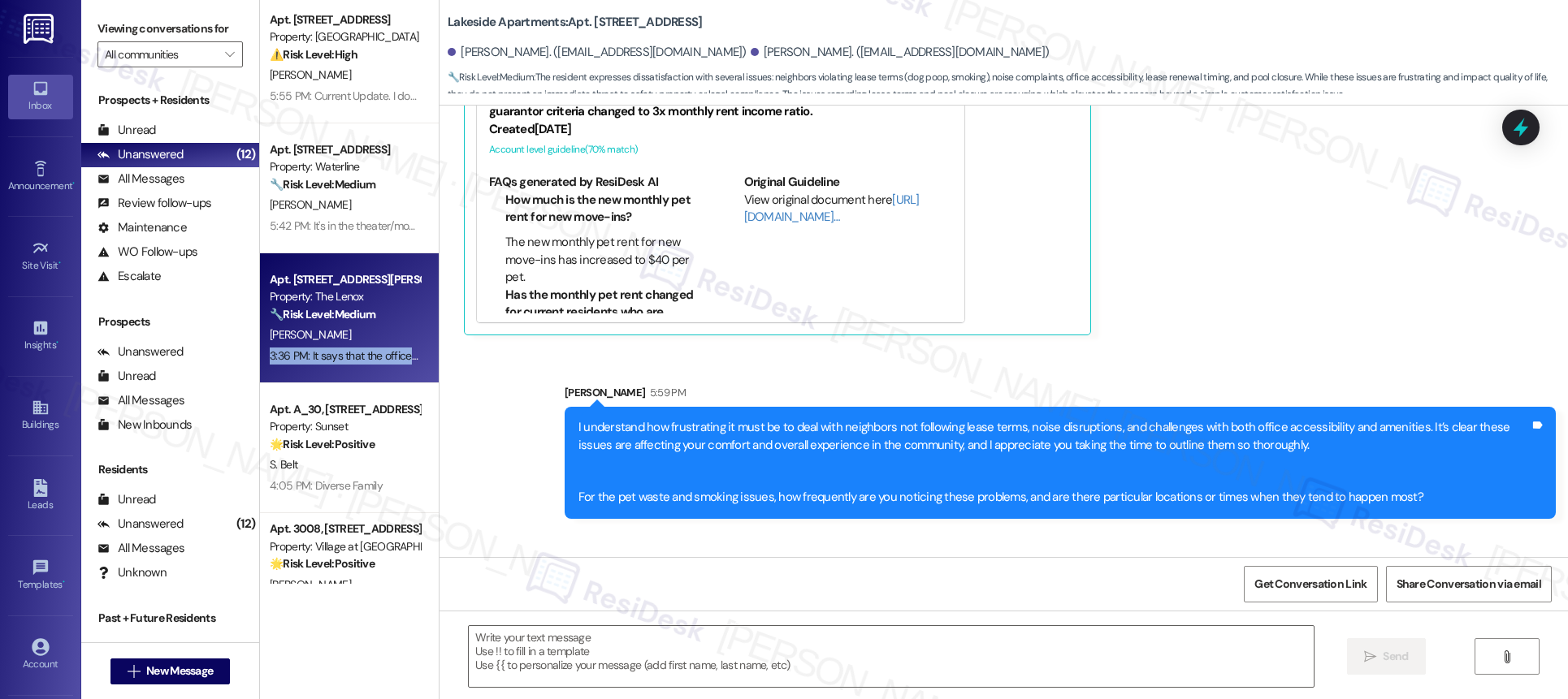
click at [331, 348] on div "3:36 PM: It says that the office is open [DATE], but no one is in there. I talk…" at bounding box center [993, 355] width 1446 height 15
click at [331, 346] on div "3:36 PM: It says that the office is open [DATE], but no one is in there. I talk…" at bounding box center [345, 356] width 153 height 21
type textarea "Fetching suggested responses. Please feel free to read through the conversation…"
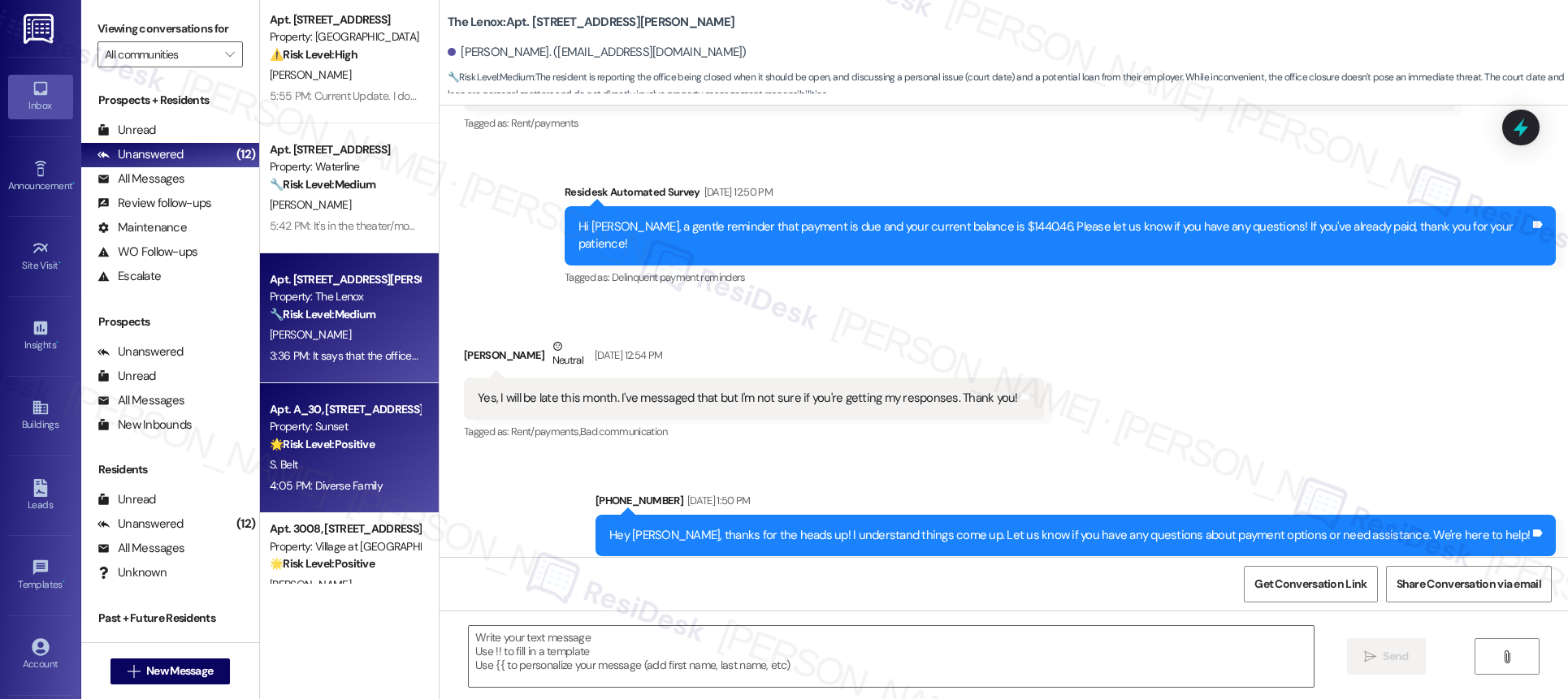
click at [347, 464] on div "S. Belt" at bounding box center [345, 465] width 153 height 21
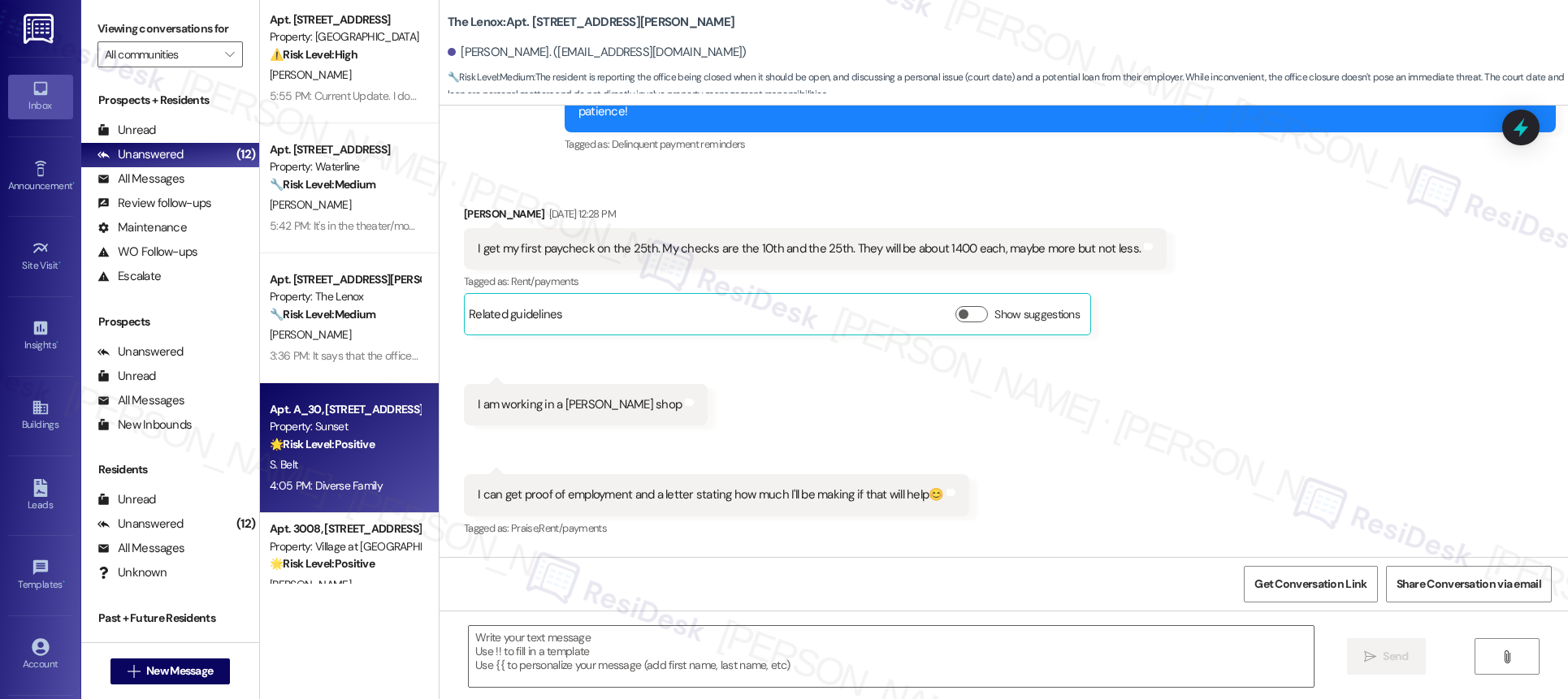
click at [348, 462] on div "S. Belt" at bounding box center [345, 465] width 153 height 21
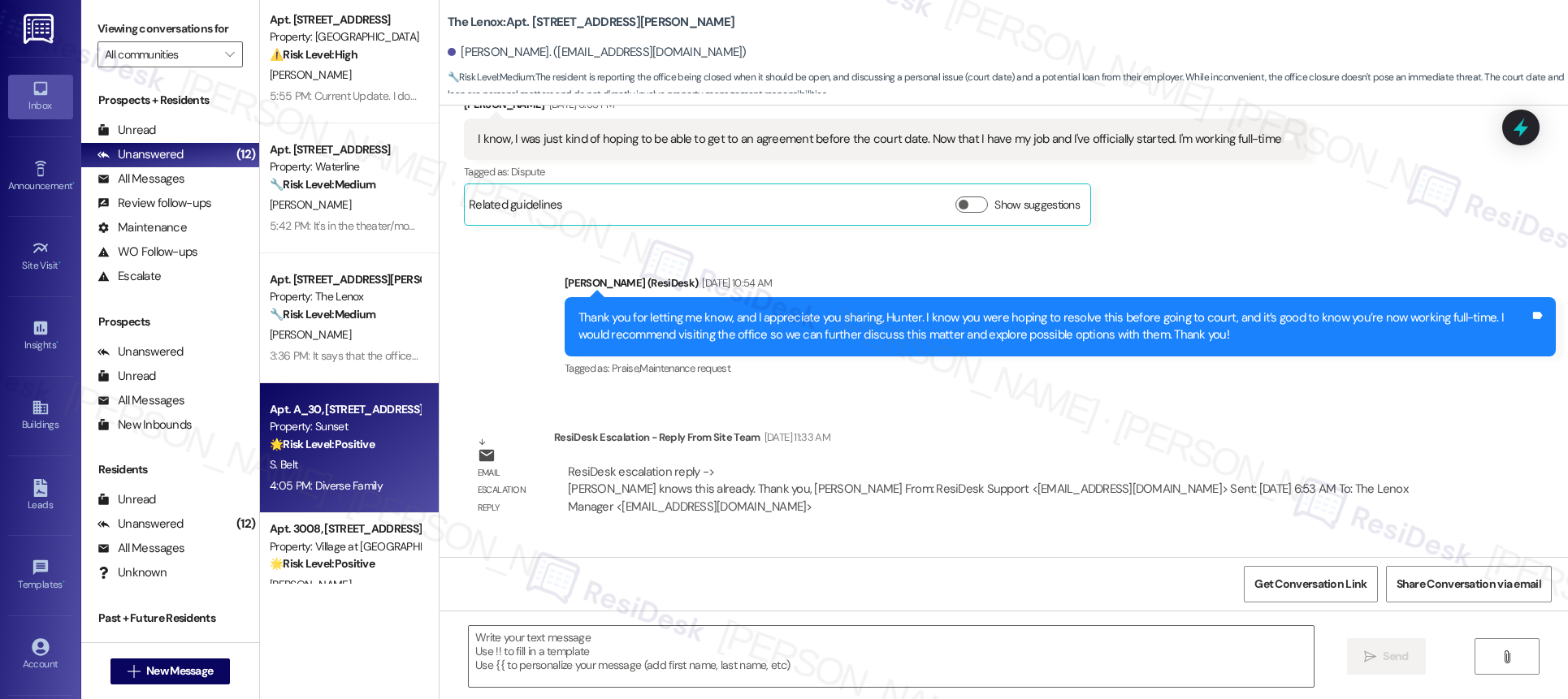
type textarea "Fetching suggested responses. Please feel free to read through the conversation…"
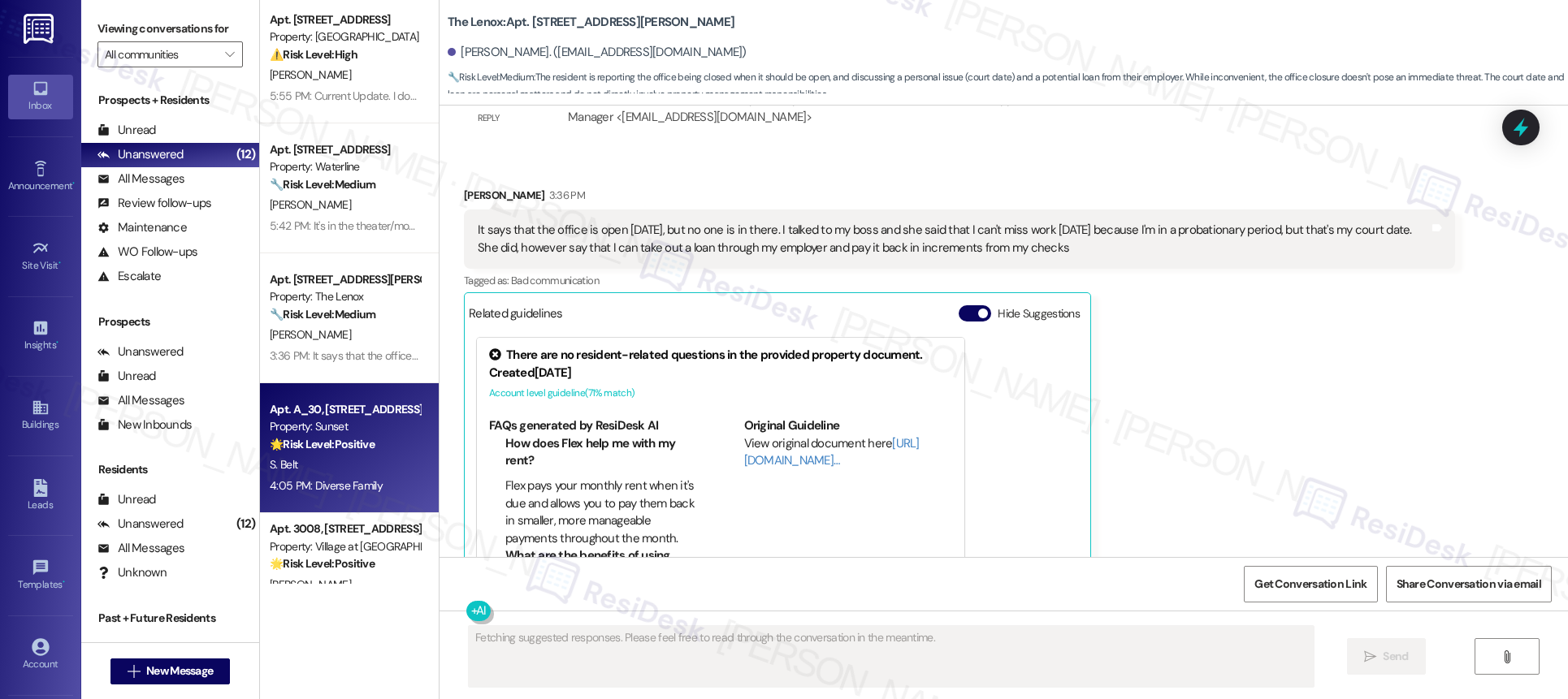
click at [348, 462] on div "S. Belt" at bounding box center [345, 465] width 153 height 21
click at [349, 462] on div "S. Belt" at bounding box center [345, 465] width 153 height 21
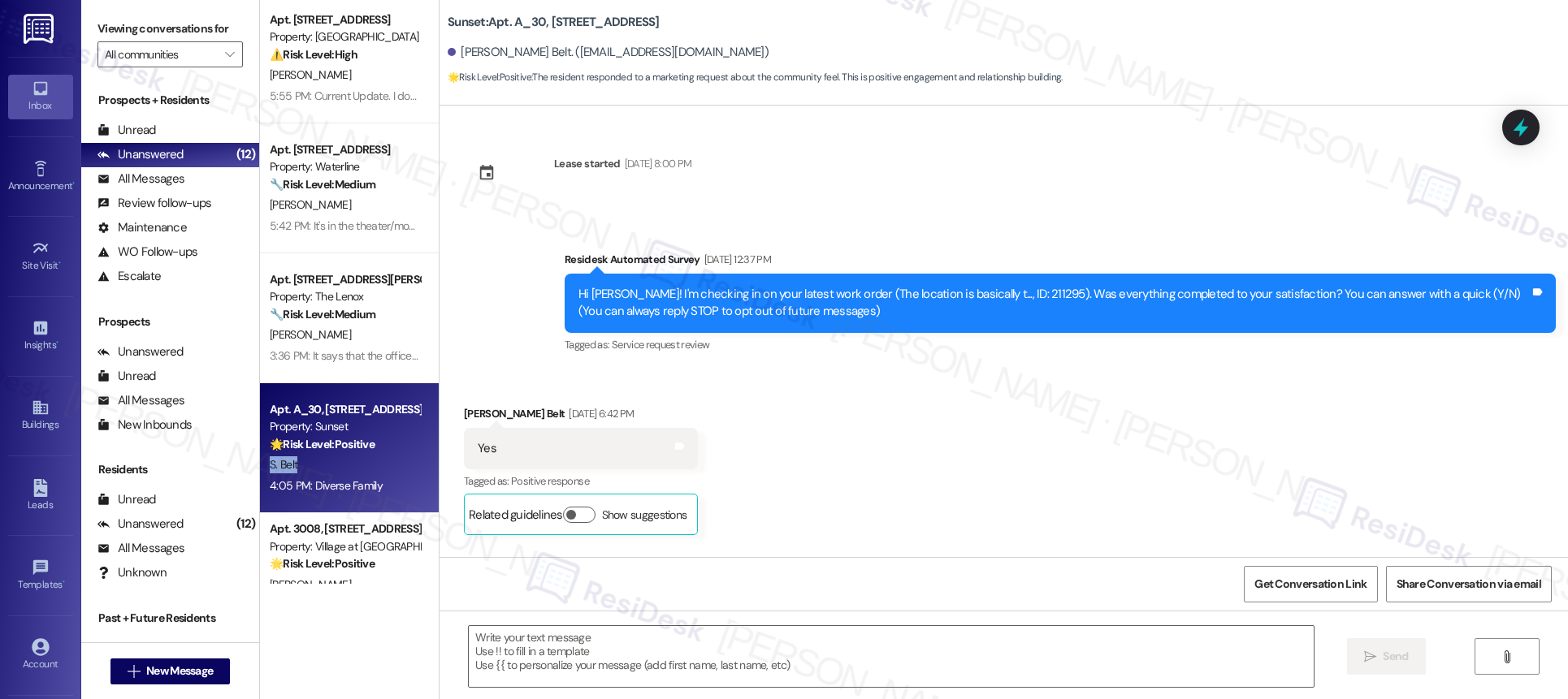
click at [349, 462] on div "S. Belt" at bounding box center [345, 465] width 153 height 21
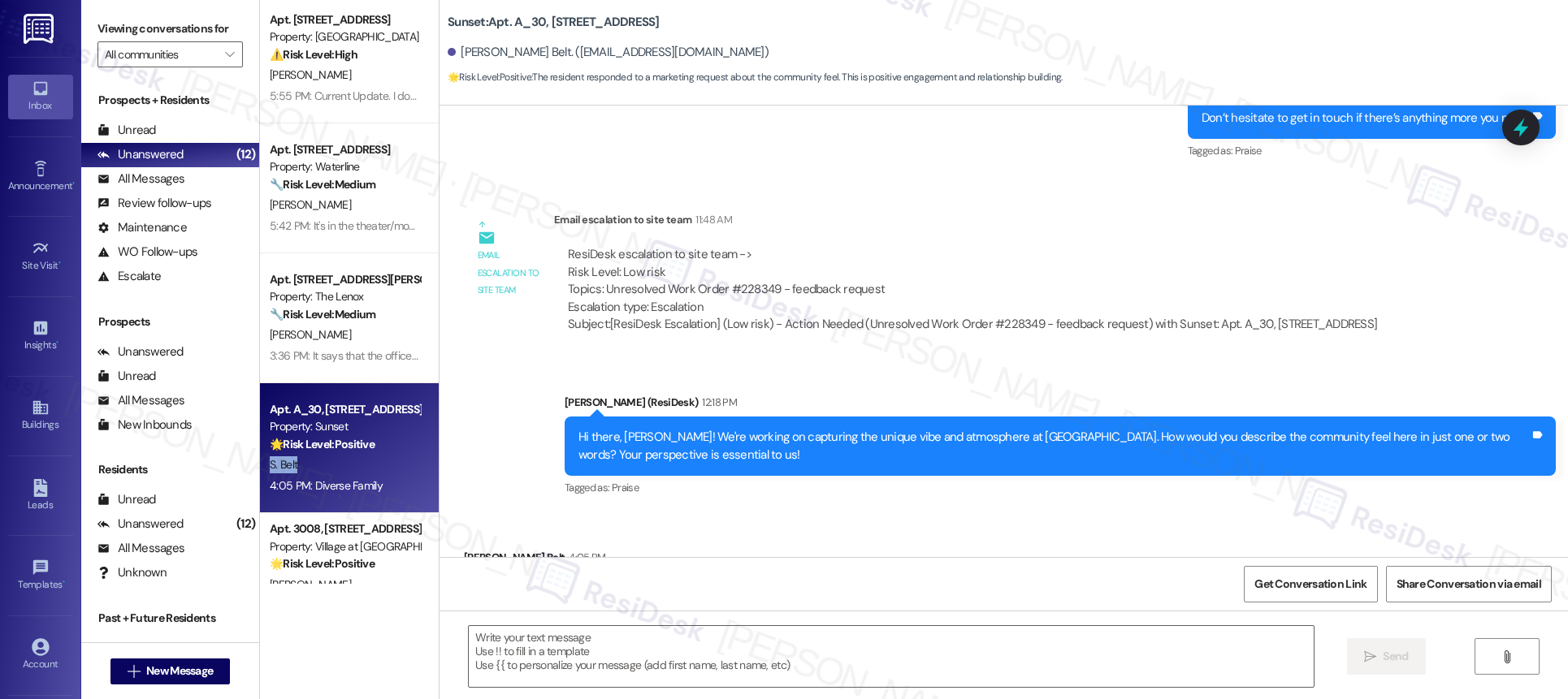
type textarea "Fetching suggested responses. Please feel free to read through the conversation…"
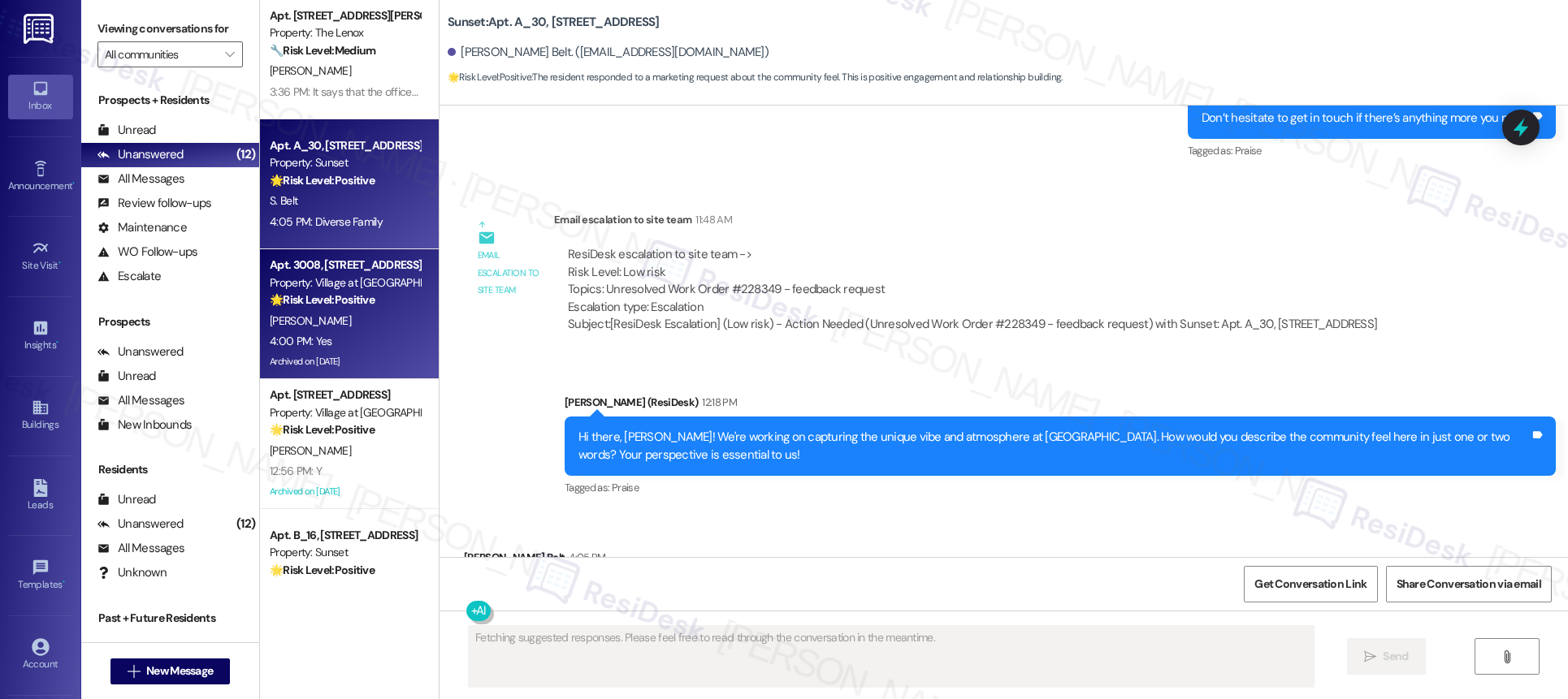
click at [355, 344] on div "4:00 PM: Yes 4:00 PM: Yes" at bounding box center [345, 341] width 153 height 21
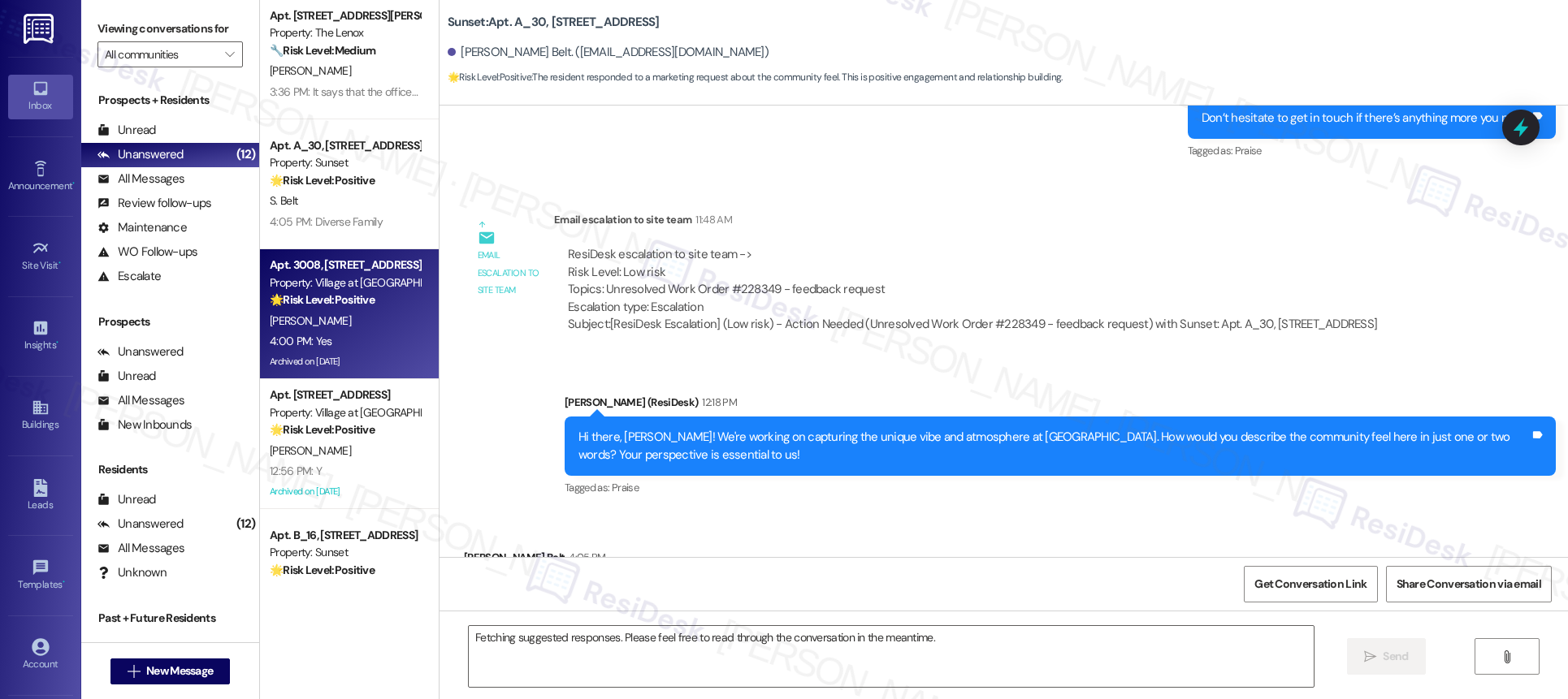
click at [355, 344] on div "4:00 PM: Yes 4:00 PM: Yes" at bounding box center [345, 341] width 153 height 21
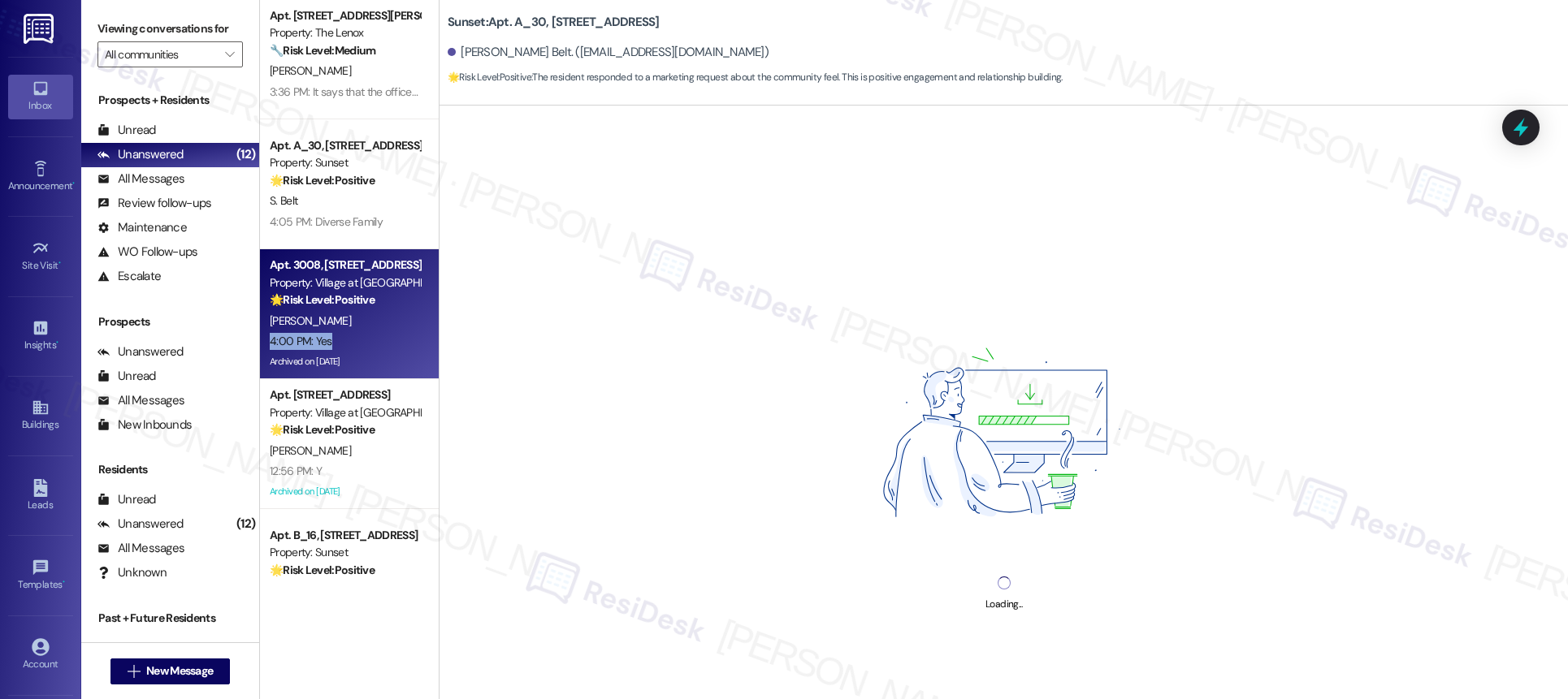
click at [357, 343] on div "4:00 PM: Yes 4:00 PM: Yes" at bounding box center [345, 341] width 153 height 21
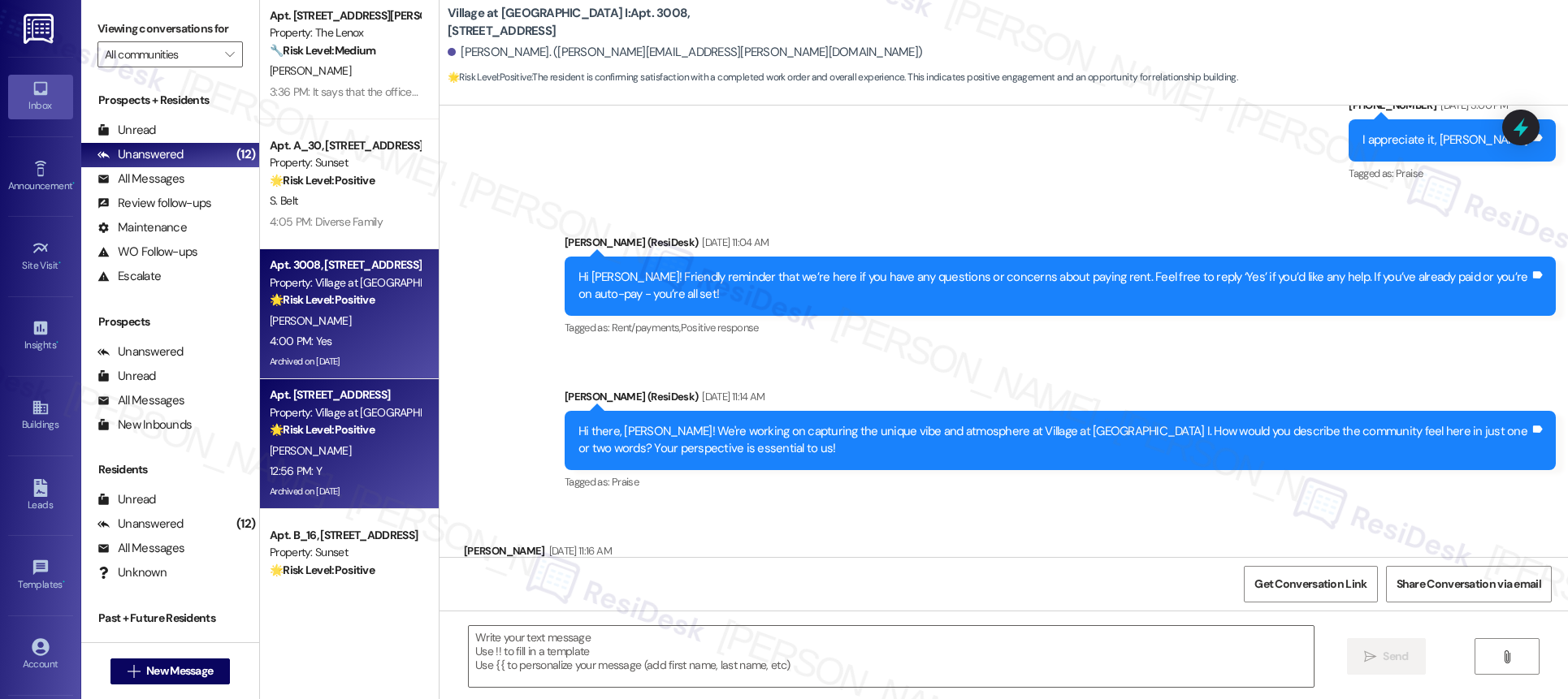
click at [351, 445] on div "[PERSON_NAME]" at bounding box center [345, 450] width 153 height 21
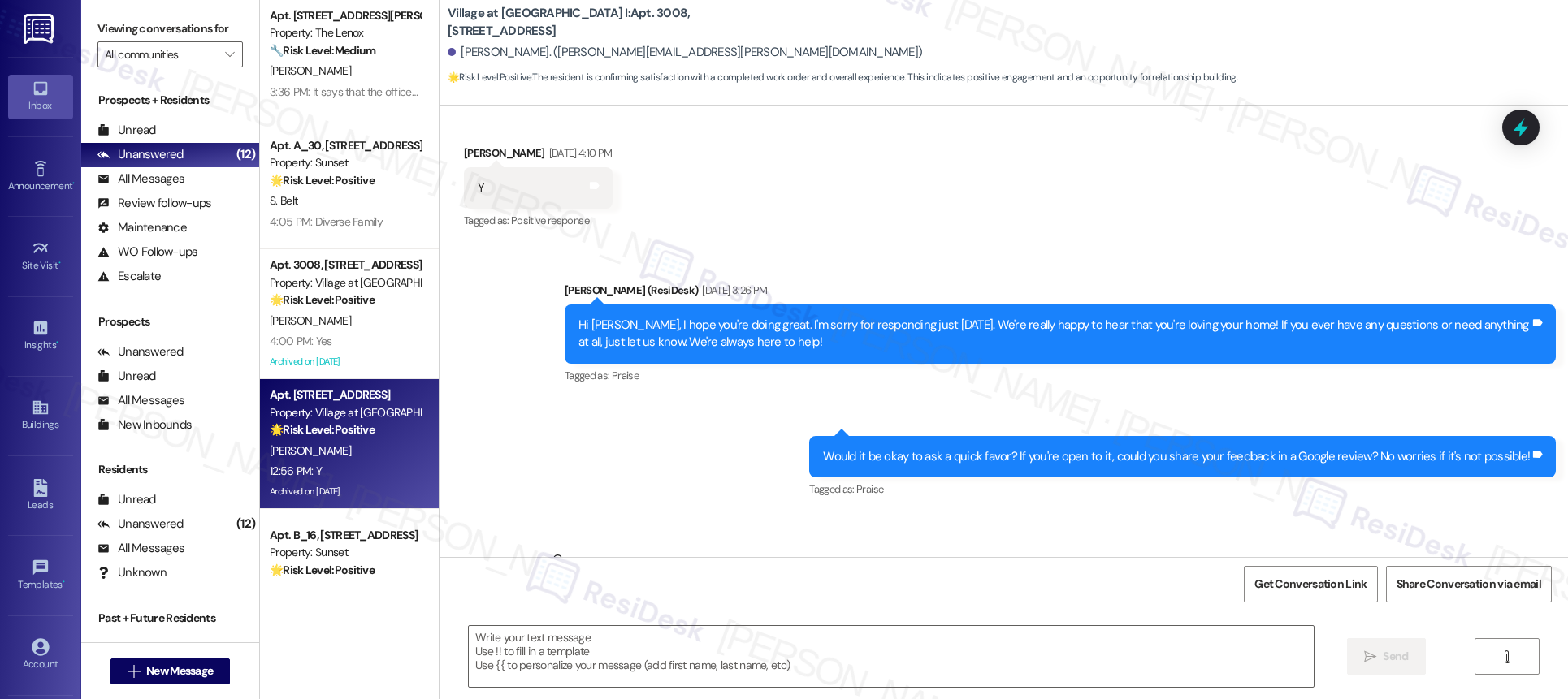
click at [352, 445] on div "[PERSON_NAME]" at bounding box center [345, 450] width 153 height 21
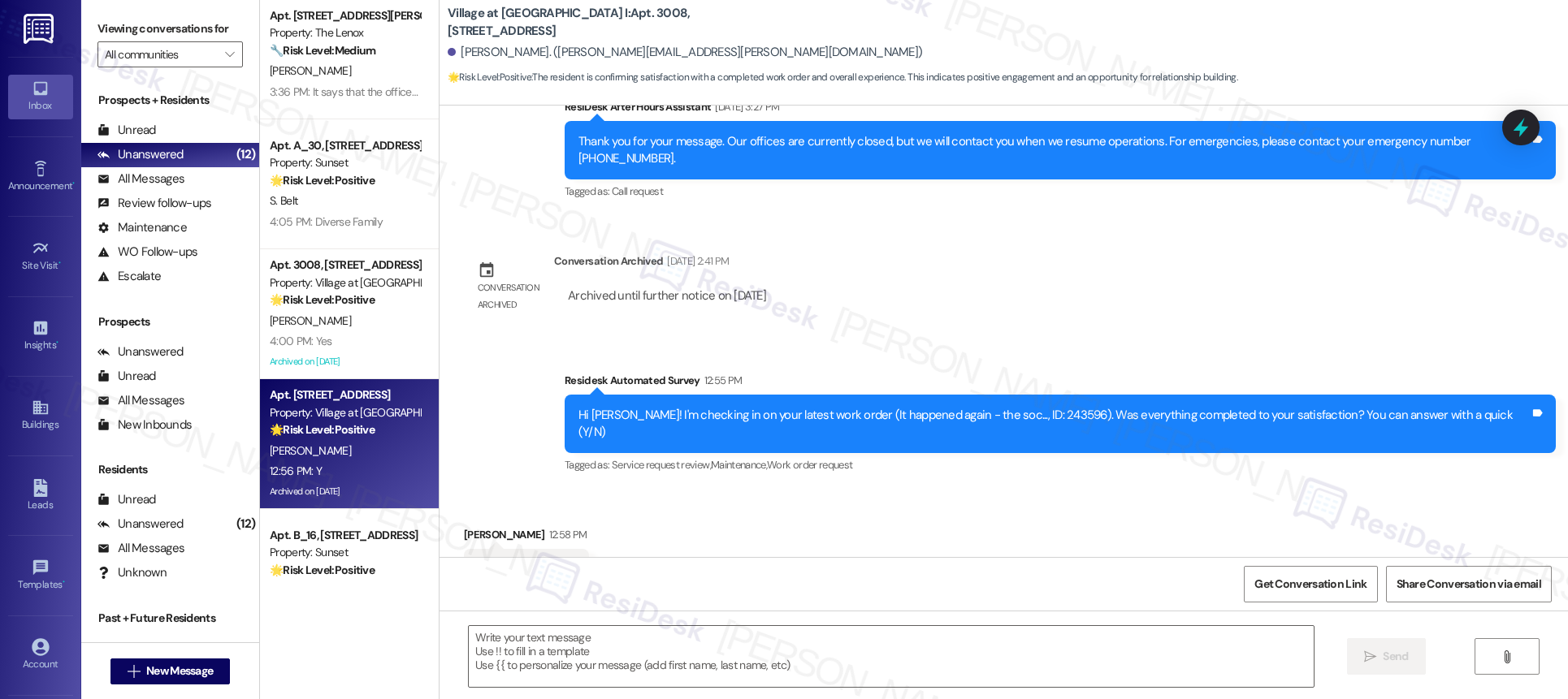
click at [352, 444] on div "[PERSON_NAME]" at bounding box center [345, 450] width 153 height 21
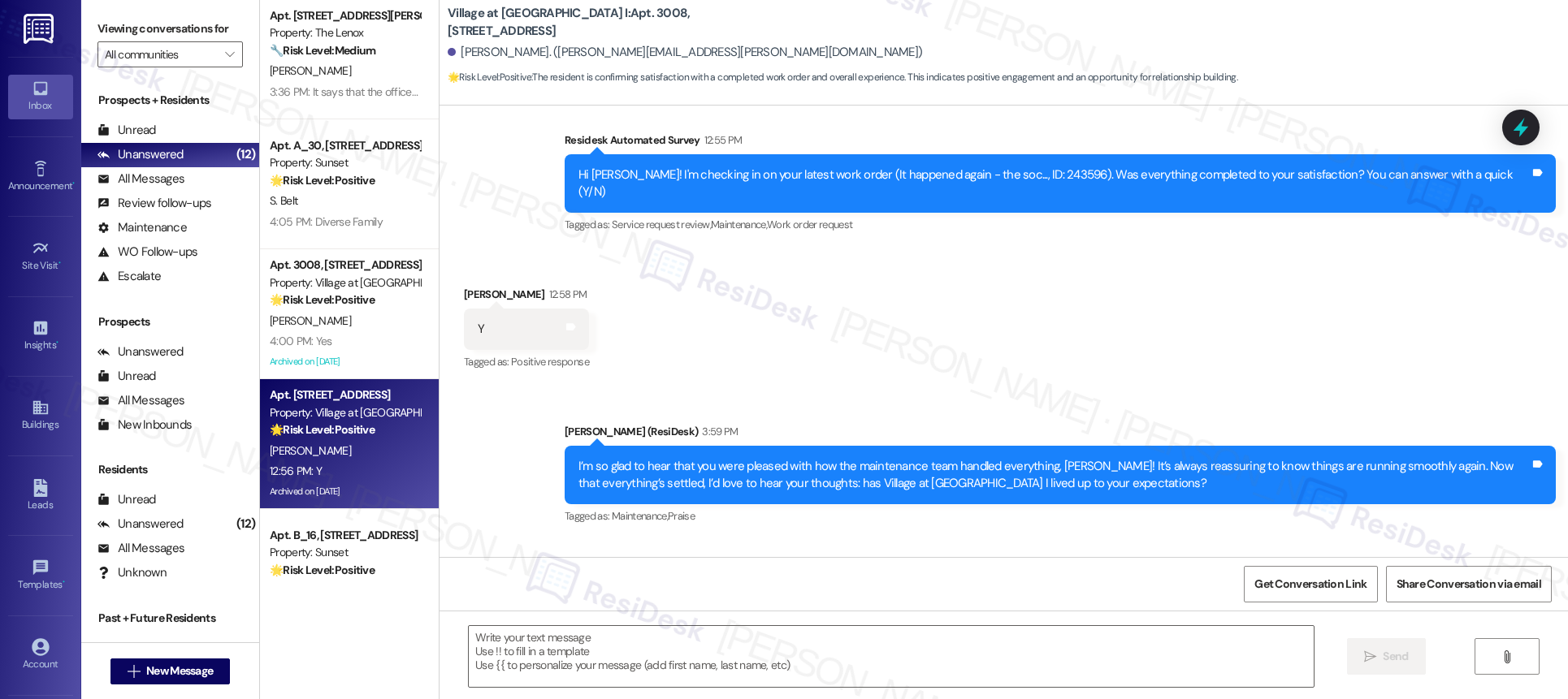
type textarea "Fetching suggested responses. Please feel free to read through the conversation…"
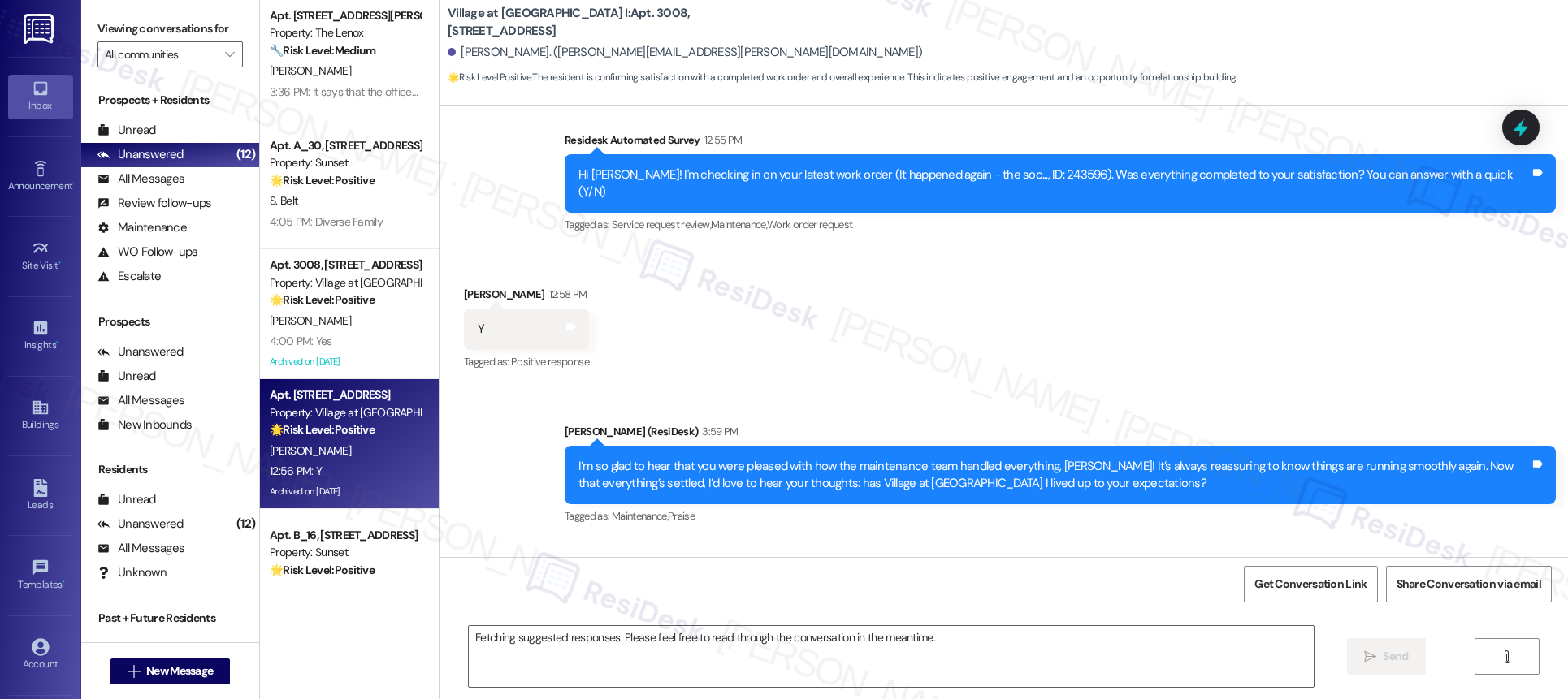
click at [352, 443] on div "[PERSON_NAME]" at bounding box center [345, 450] width 153 height 21
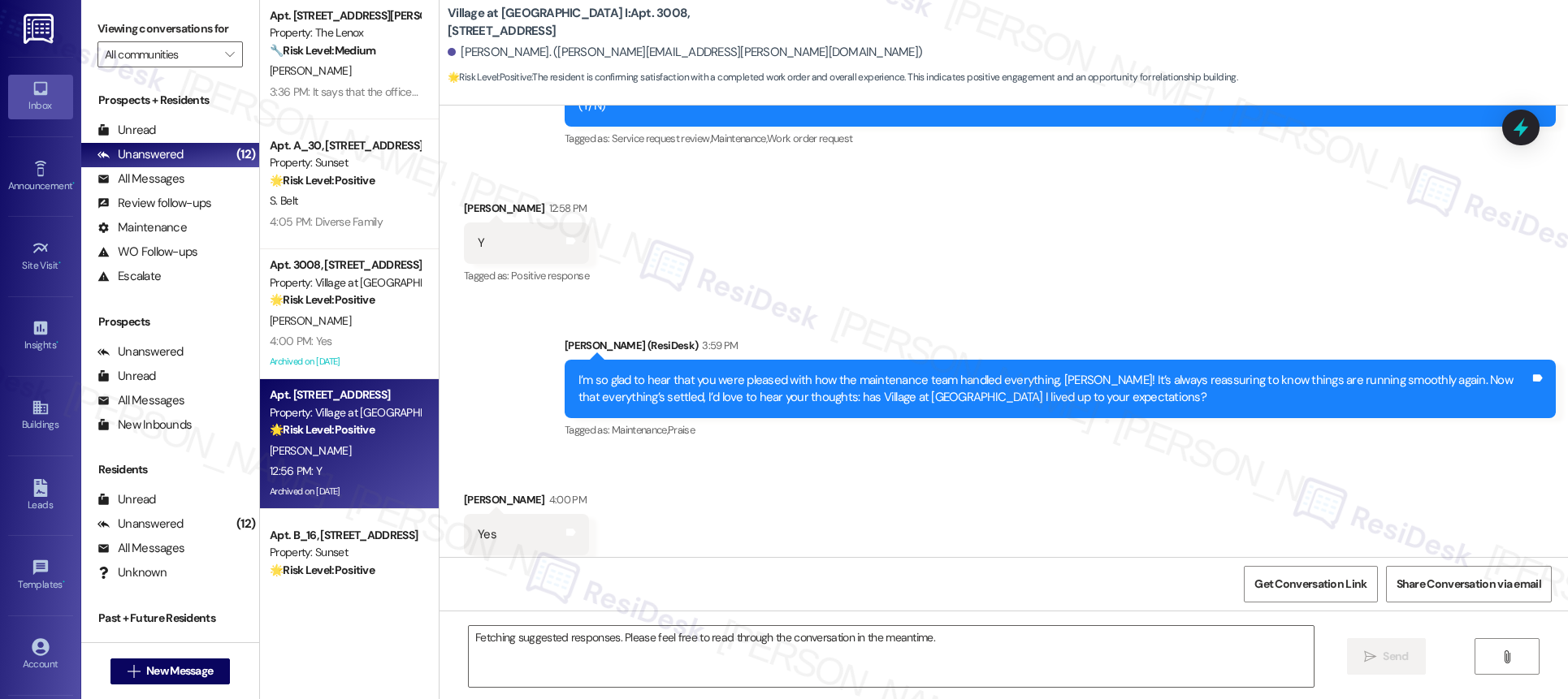
drag, startPoint x: 352, startPoint y: 443, endPoint x: 366, endPoint y: 420, distance: 26.9
click at [352, 441] on div "[PERSON_NAME]" at bounding box center [345, 450] width 153 height 21
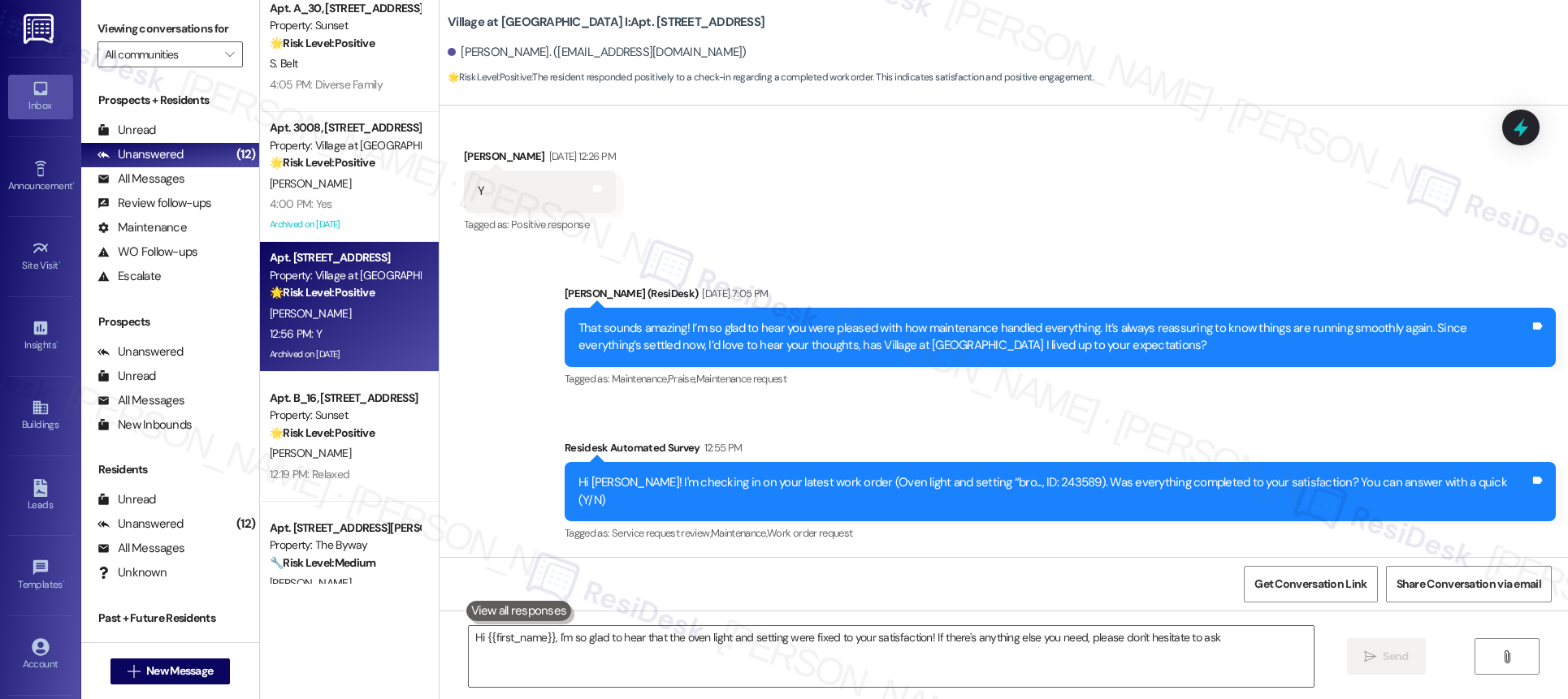
type textarea "Hi {{first_name}}, I'm so glad to hear that the oven light and setting were fix…"
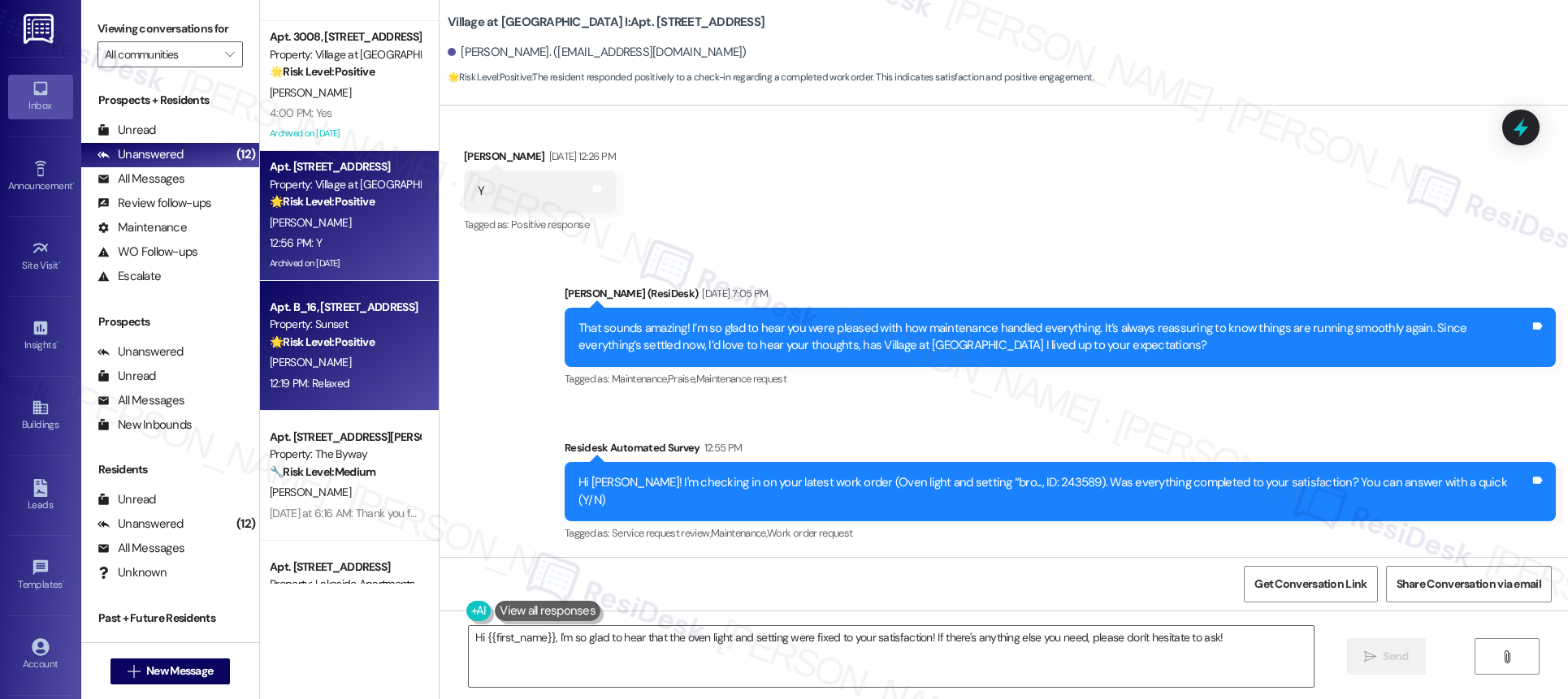
click at [347, 325] on div "Property: Sunset" at bounding box center [344, 323] width 151 height 17
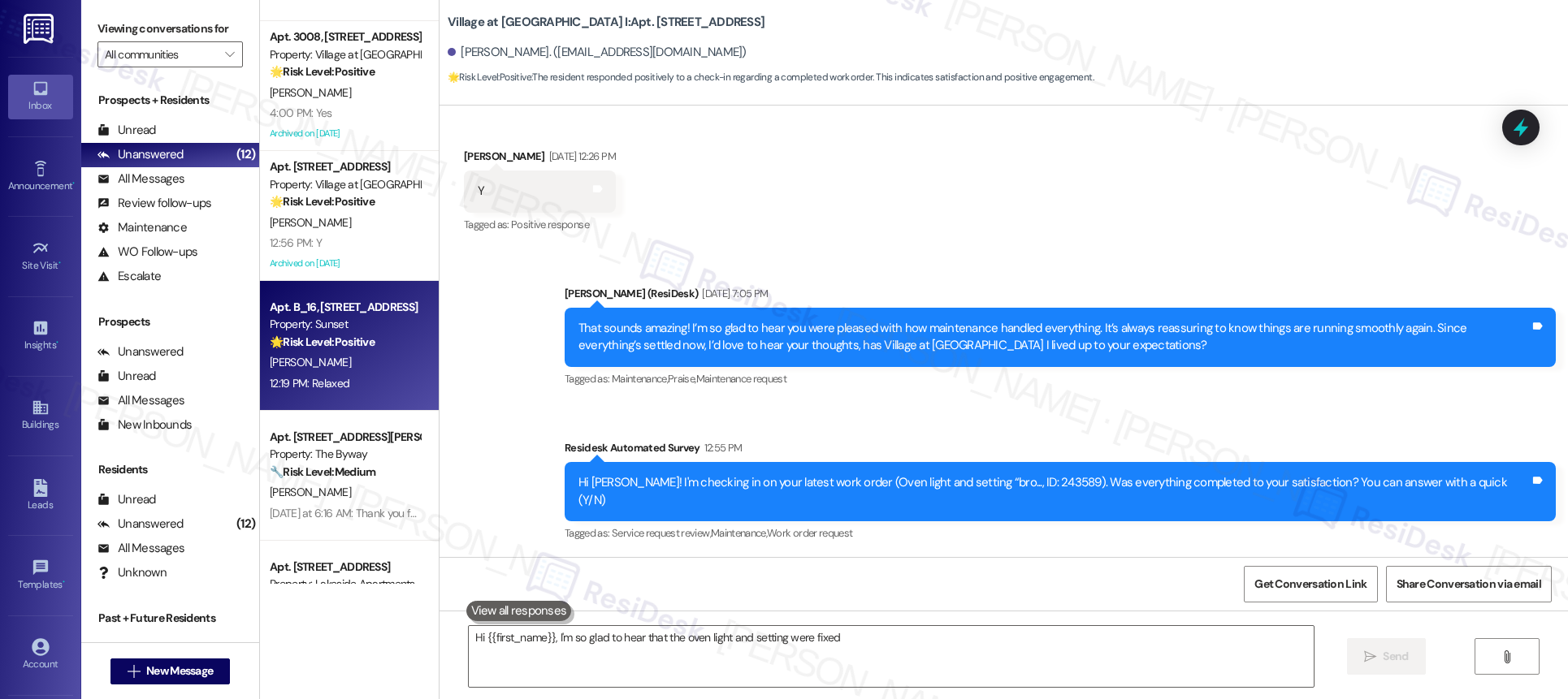
click at [348, 325] on div "Property: Sunset" at bounding box center [344, 323] width 151 height 17
type textarea "Fetching suggested responses. Please feel free to read through the conversation…"
click at [349, 325] on div "Property: Sunset" at bounding box center [344, 323] width 151 height 17
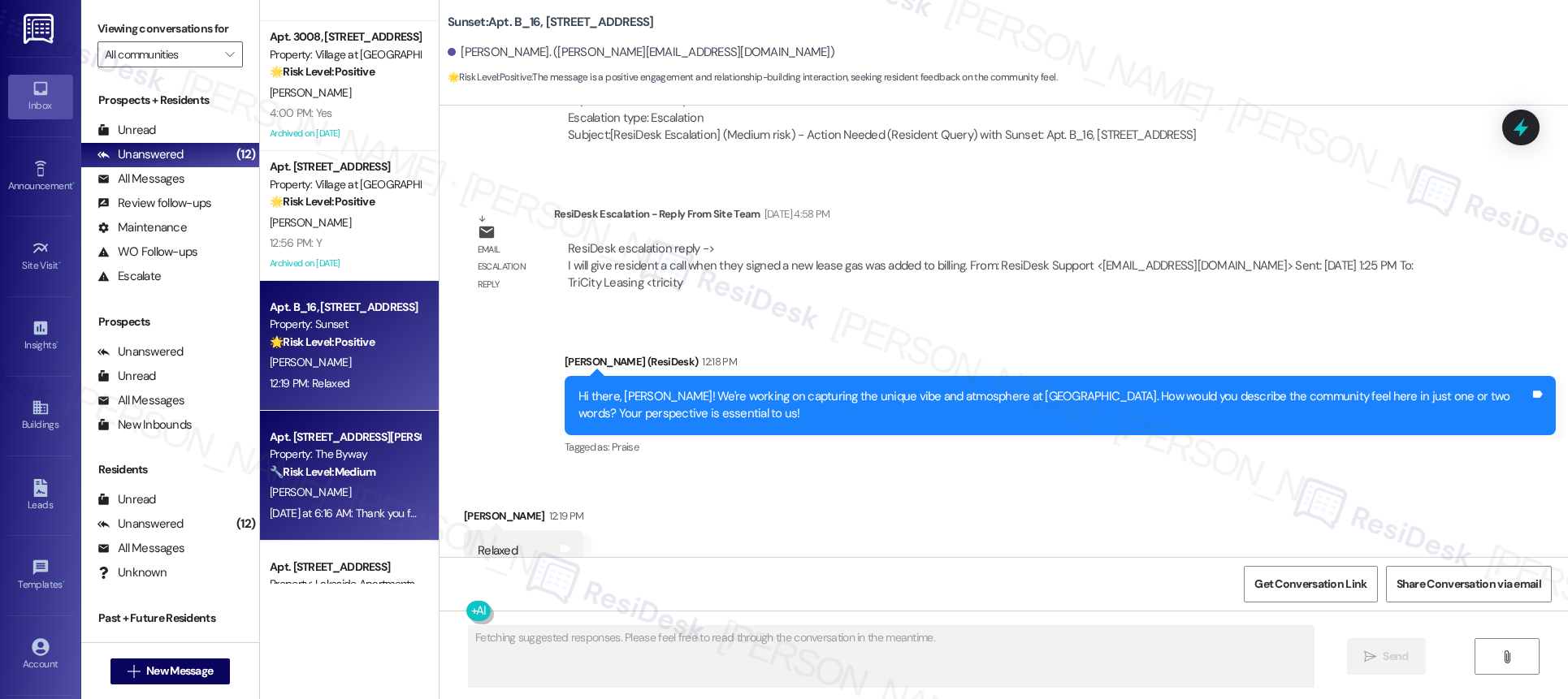
click at [356, 459] on div "Property: The Byway" at bounding box center [344, 453] width 151 height 17
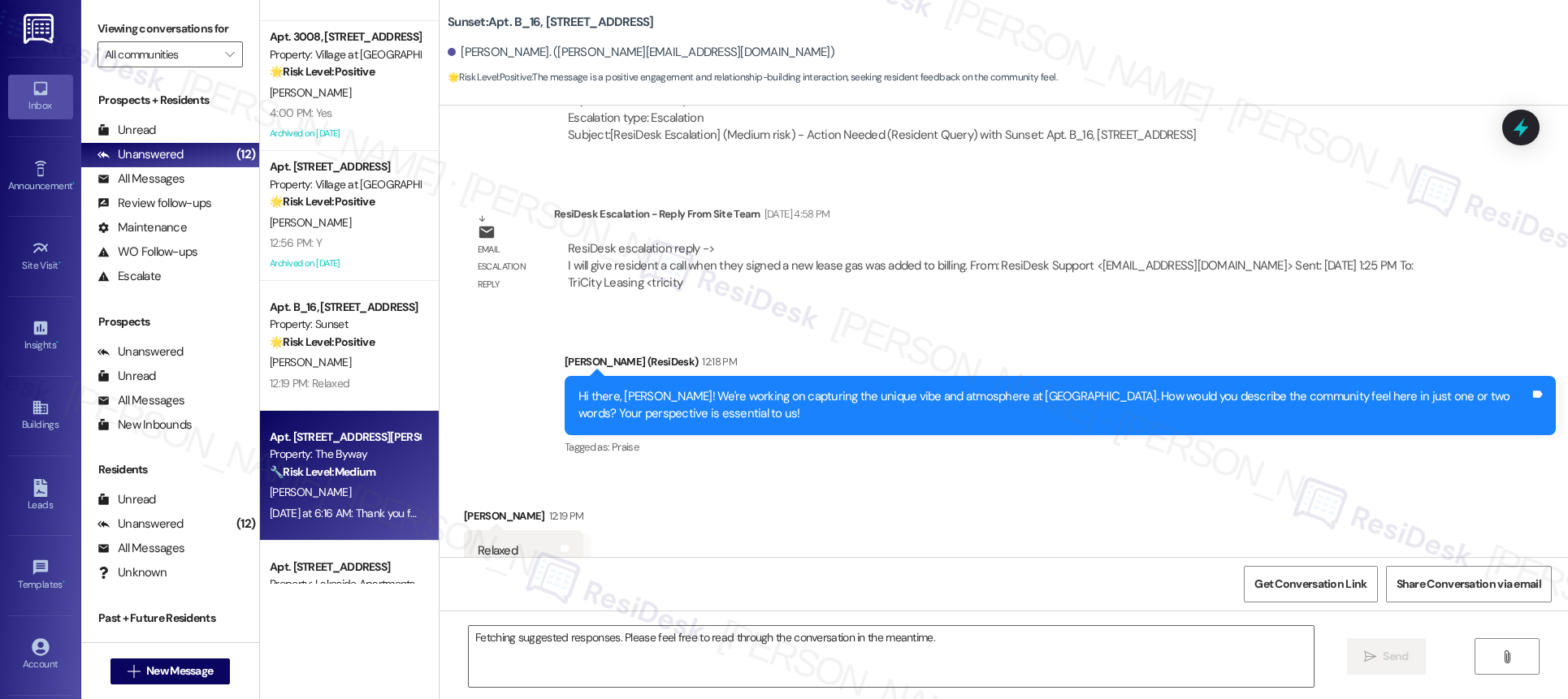
click at [357, 457] on div "Property: The Byway" at bounding box center [344, 453] width 151 height 17
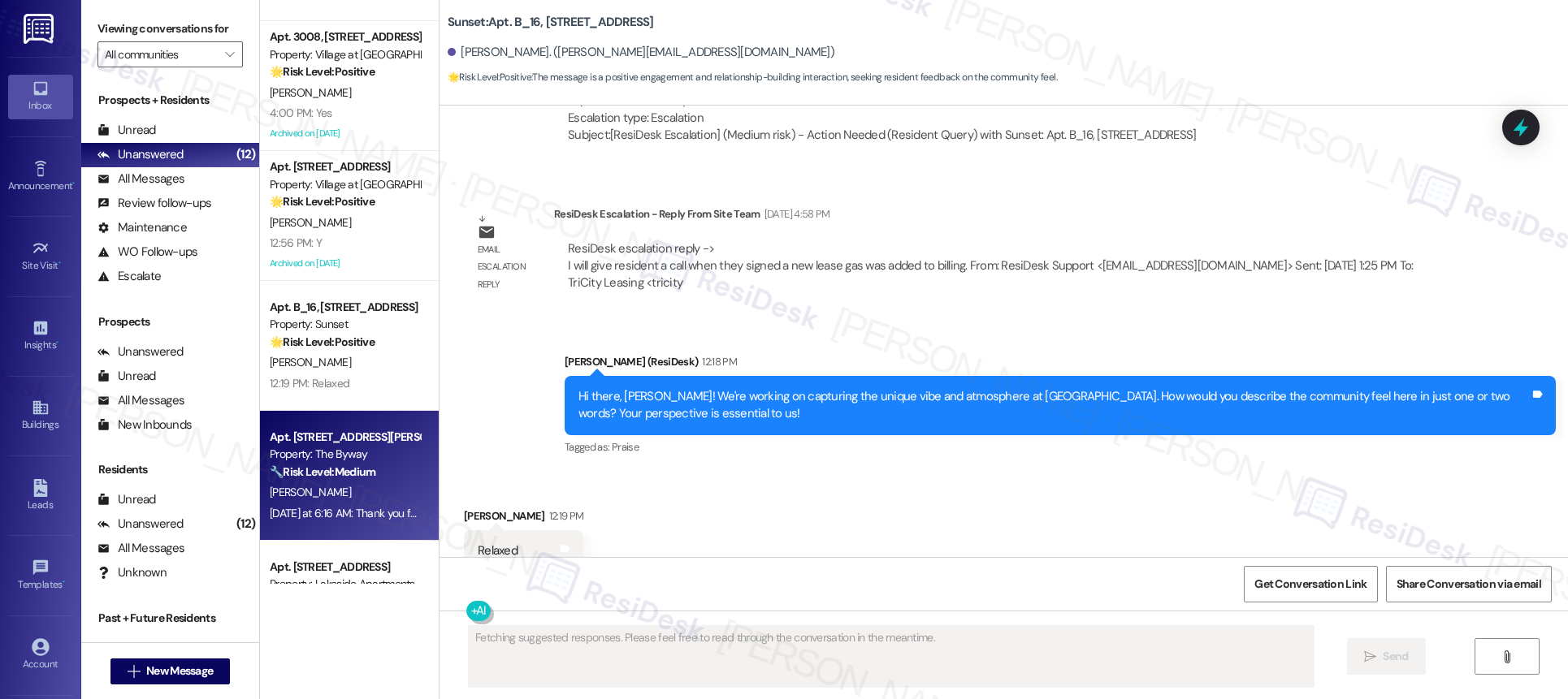
click at [359, 456] on div "Property: The Byway" at bounding box center [344, 453] width 151 height 17
click at [360, 457] on div "Property: The Byway" at bounding box center [344, 453] width 151 height 17
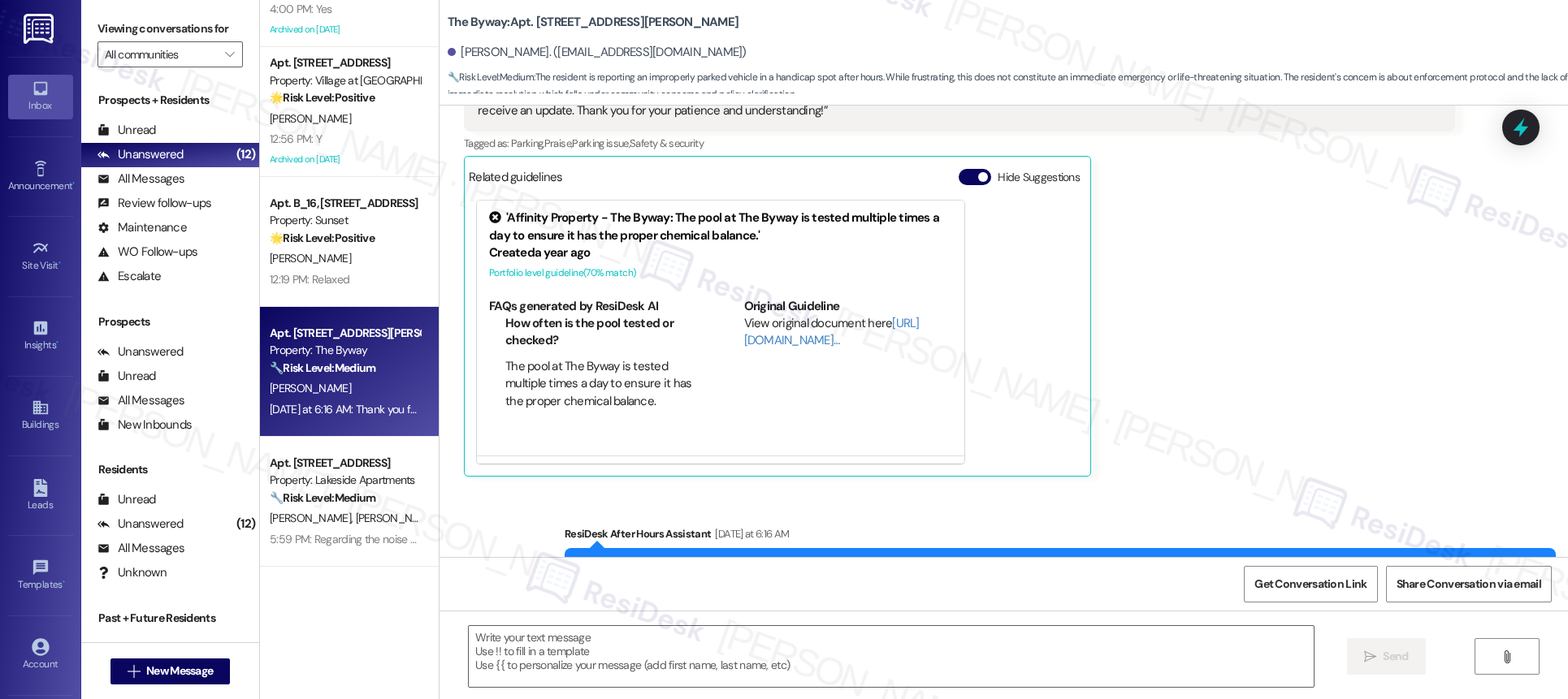
type textarea "Fetching suggested responses. Please feel free to read through the conversation…"
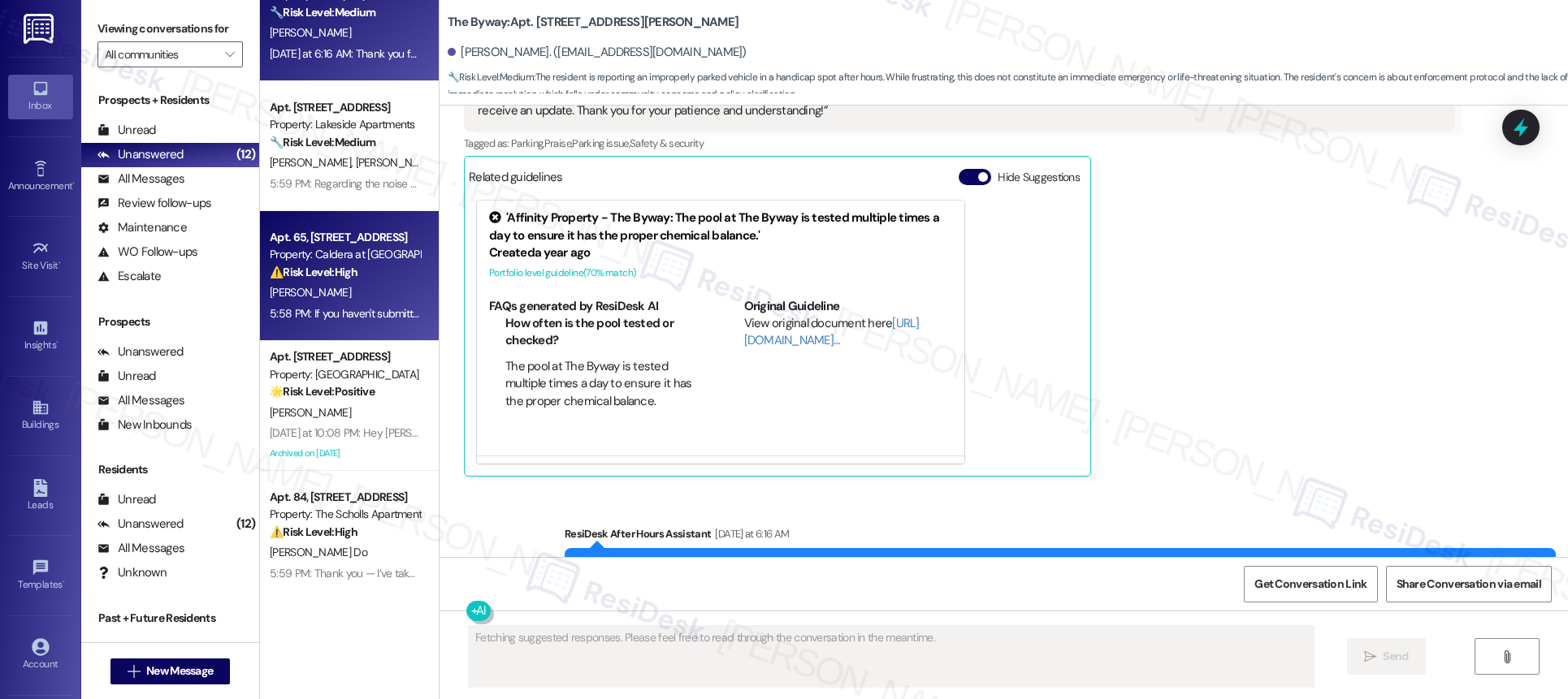
click at [328, 273] on strong "⚠️ Risk Level: High" at bounding box center [313, 271] width 88 height 15
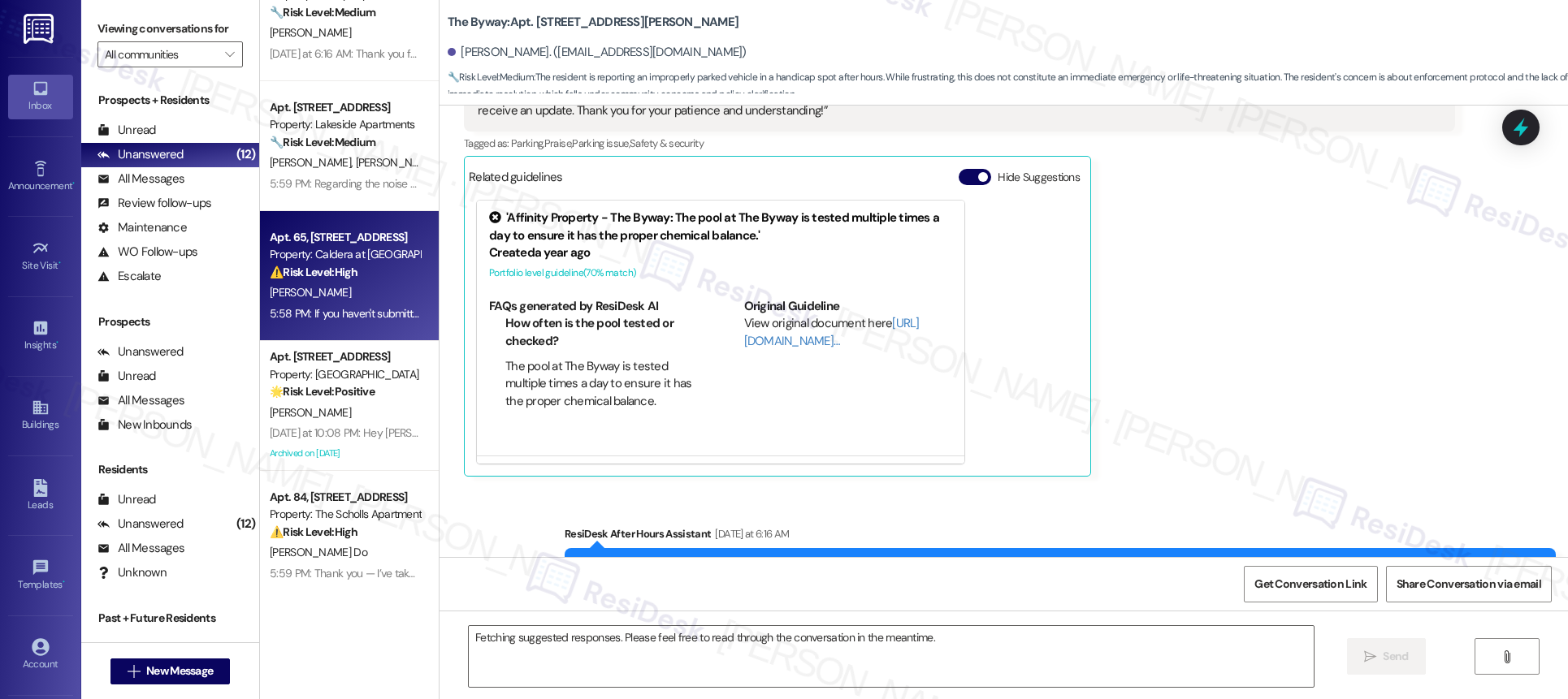
click at [331, 272] on strong "⚠️ Risk Level: High" at bounding box center [313, 271] width 88 height 15
click at [331, 274] on strong "⚠️ Risk Level: High" at bounding box center [313, 271] width 88 height 15
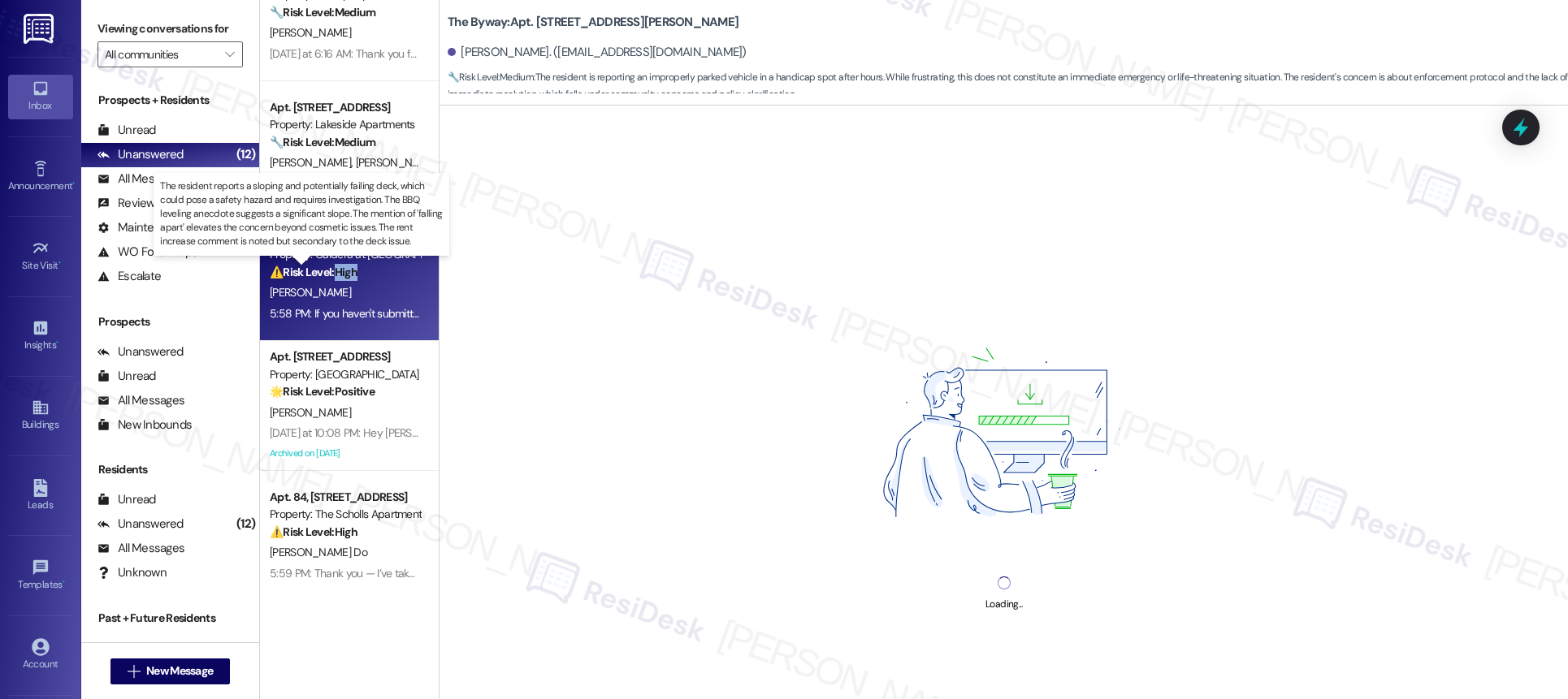
click at [331, 275] on strong "⚠️ Risk Level: High" at bounding box center [313, 271] width 88 height 15
click at [332, 275] on strong "⚠️ Risk Level: High" at bounding box center [313, 271] width 88 height 15
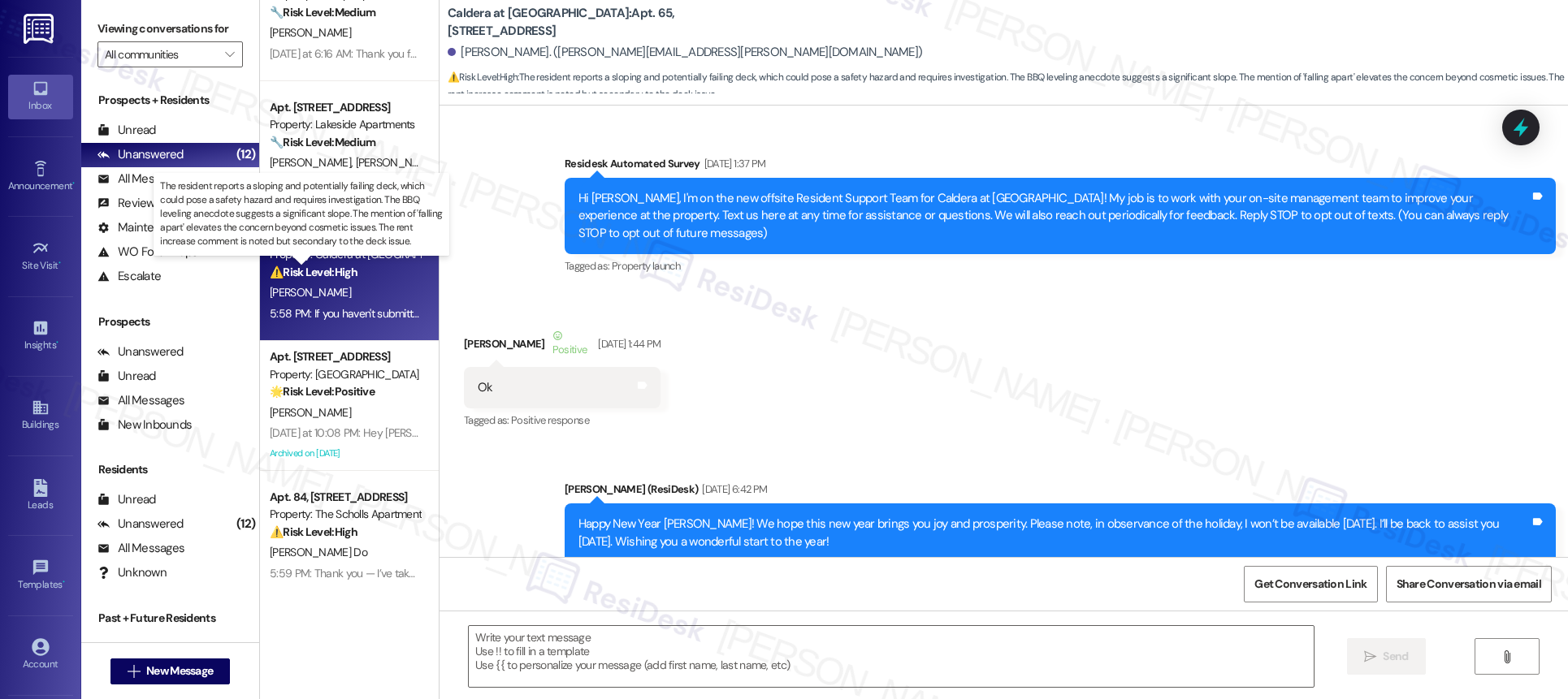
click at [332, 277] on strong "⚠️ Risk Level: High" at bounding box center [313, 271] width 88 height 15
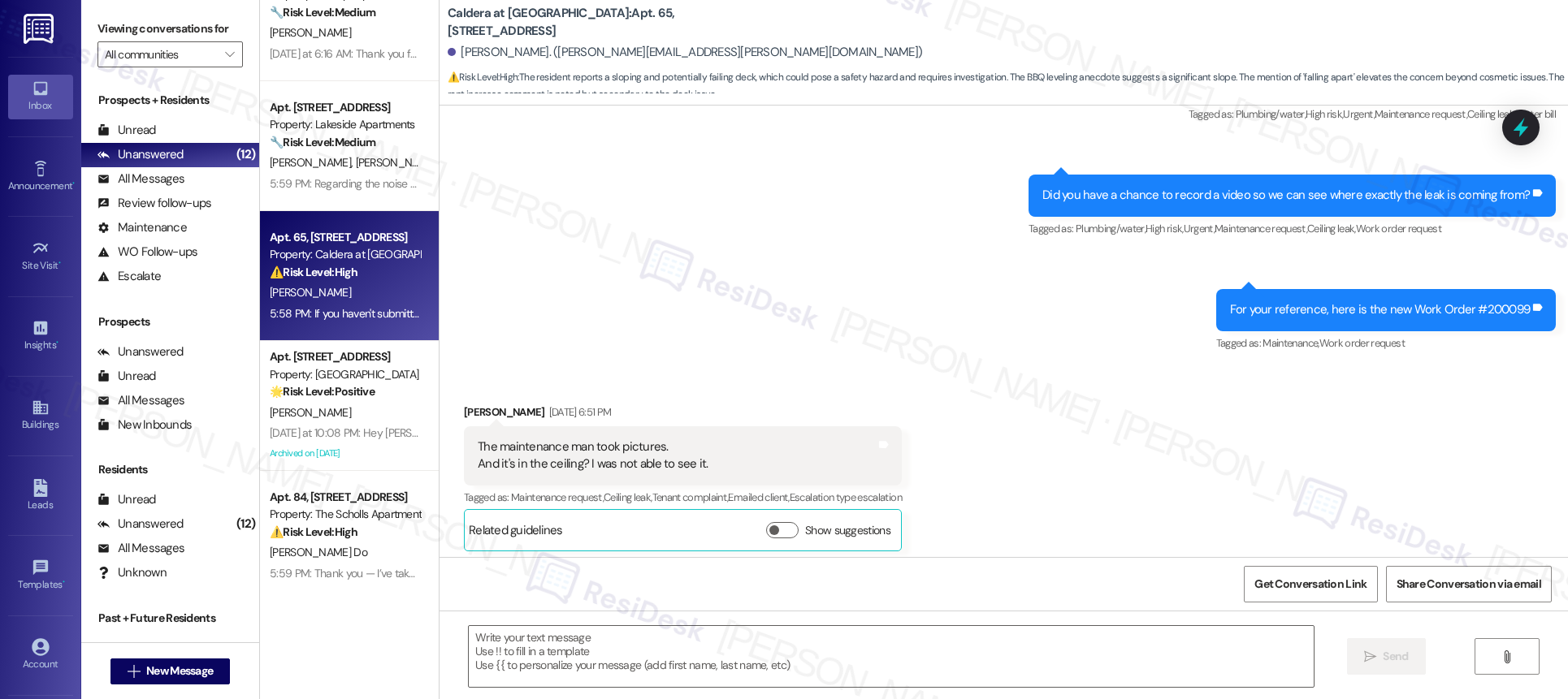
type textarea "Fetching suggested responses. Please feel free to read through the conversation…"
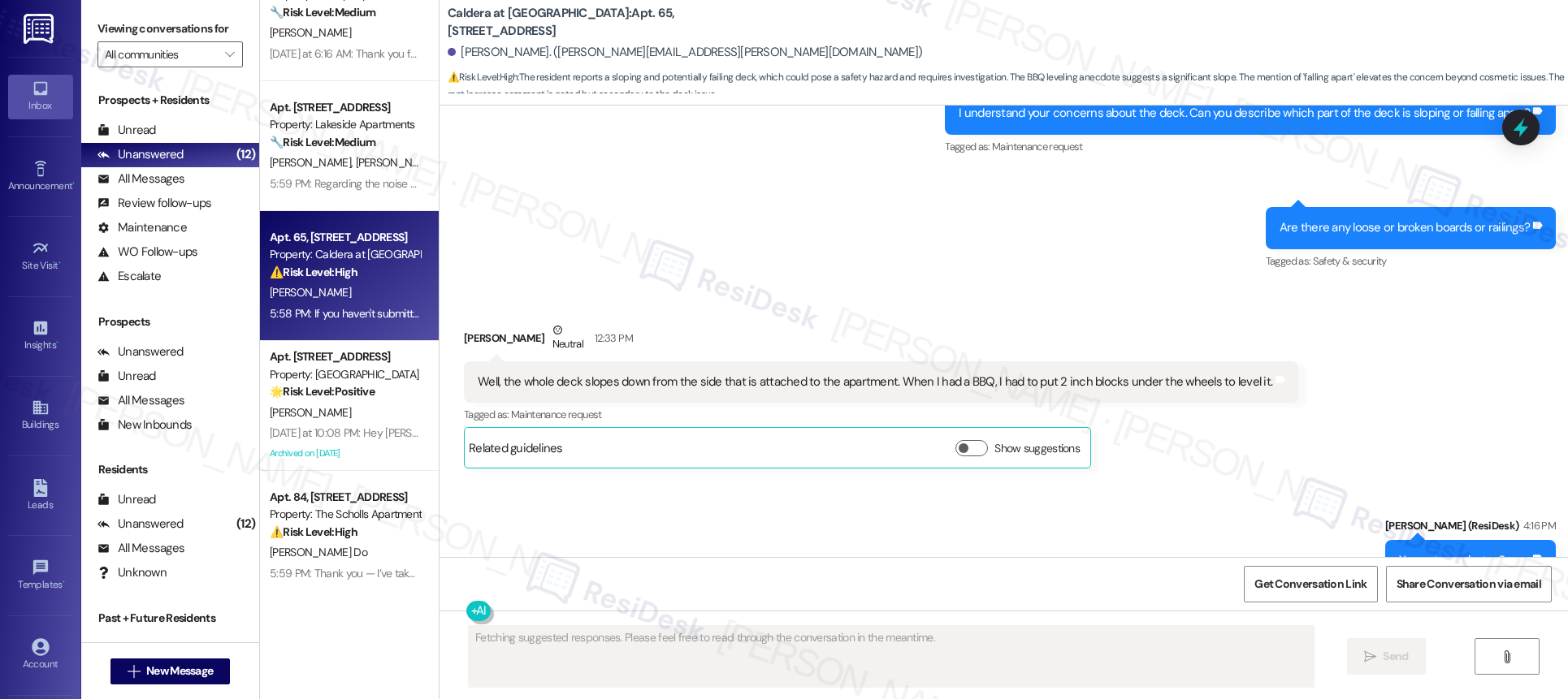
click at [356, 152] on div "[PERSON_NAME] [PERSON_NAME]" at bounding box center [345, 162] width 153 height 21
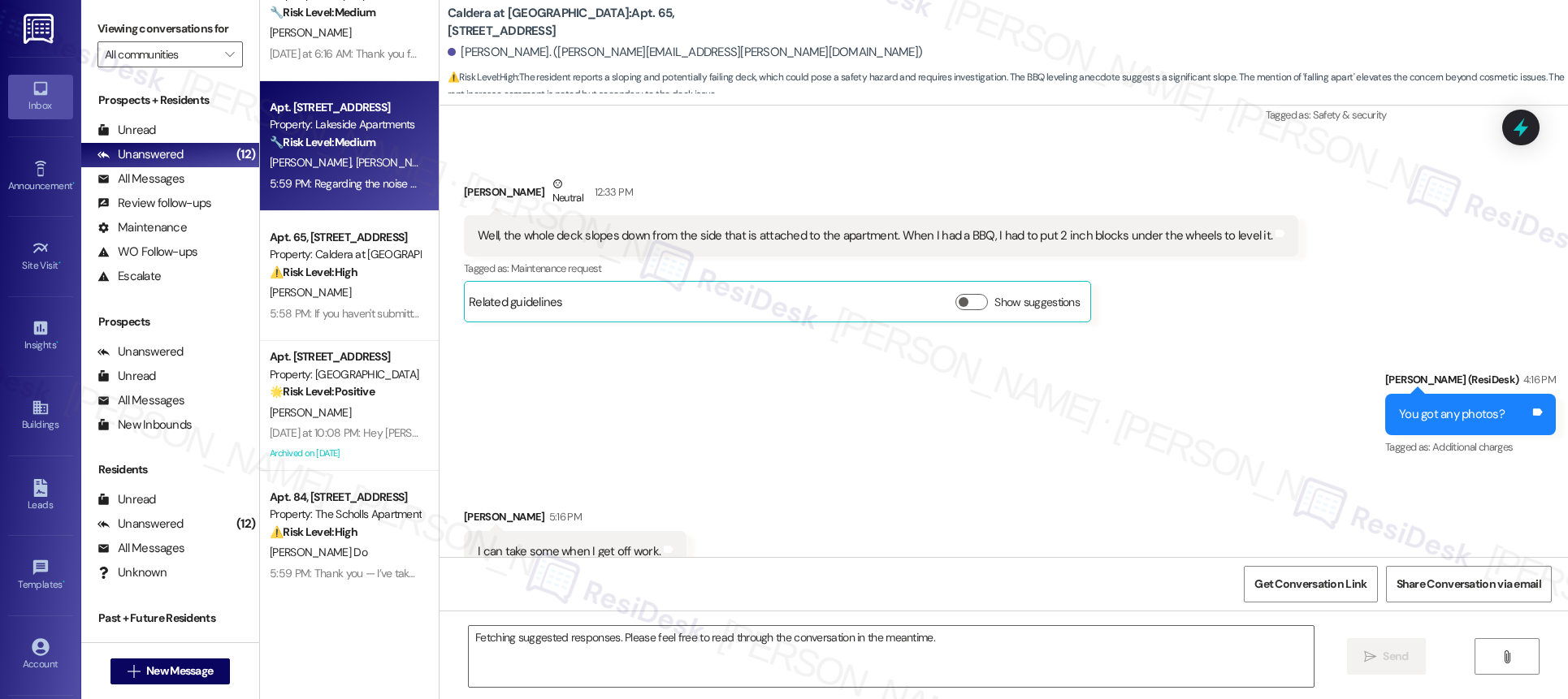
click at [356, 152] on div "[PERSON_NAME] [PERSON_NAME]" at bounding box center [345, 162] width 153 height 21
click at [356, 153] on div "[PERSON_NAME] [PERSON_NAME]" at bounding box center [345, 162] width 153 height 21
click at [357, 153] on div "[PERSON_NAME] [PERSON_NAME]" at bounding box center [345, 162] width 153 height 21
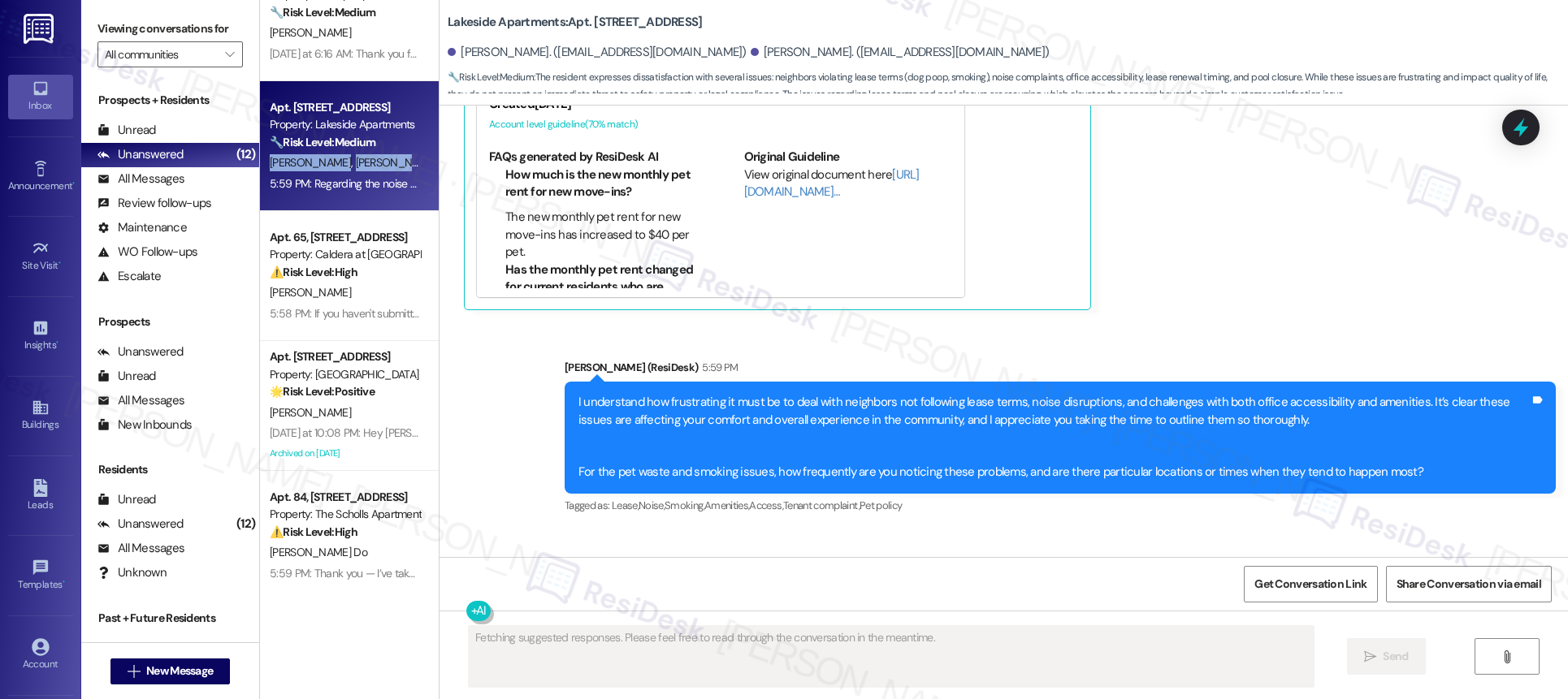
click at [357, 154] on div "[PERSON_NAME] [PERSON_NAME]" at bounding box center [345, 162] width 153 height 21
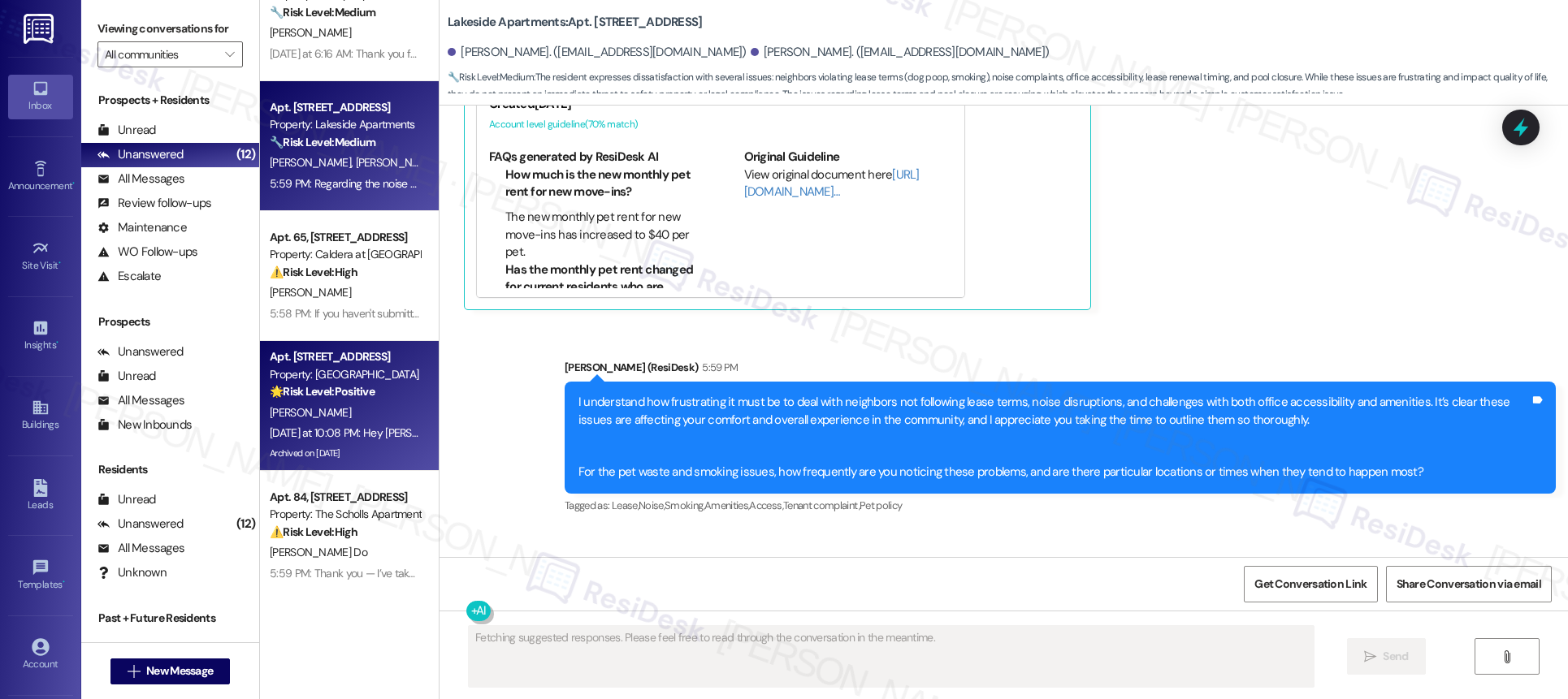
click at [345, 408] on div "[PERSON_NAME]" at bounding box center [345, 413] width 153 height 21
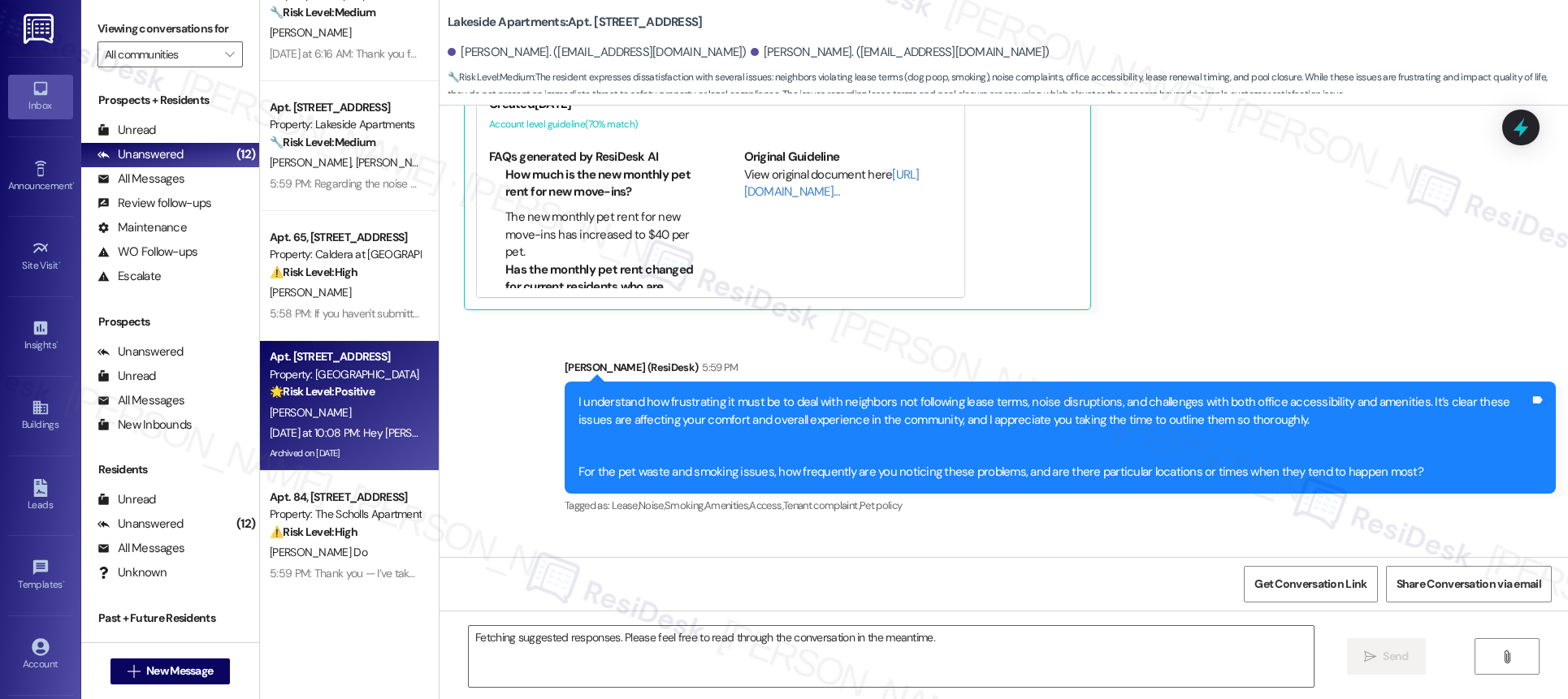
click at [345, 408] on div "[PERSON_NAME]" at bounding box center [345, 413] width 153 height 21
click at [346, 409] on div "[PERSON_NAME]" at bounding box center [345, 413] width 153 height 21
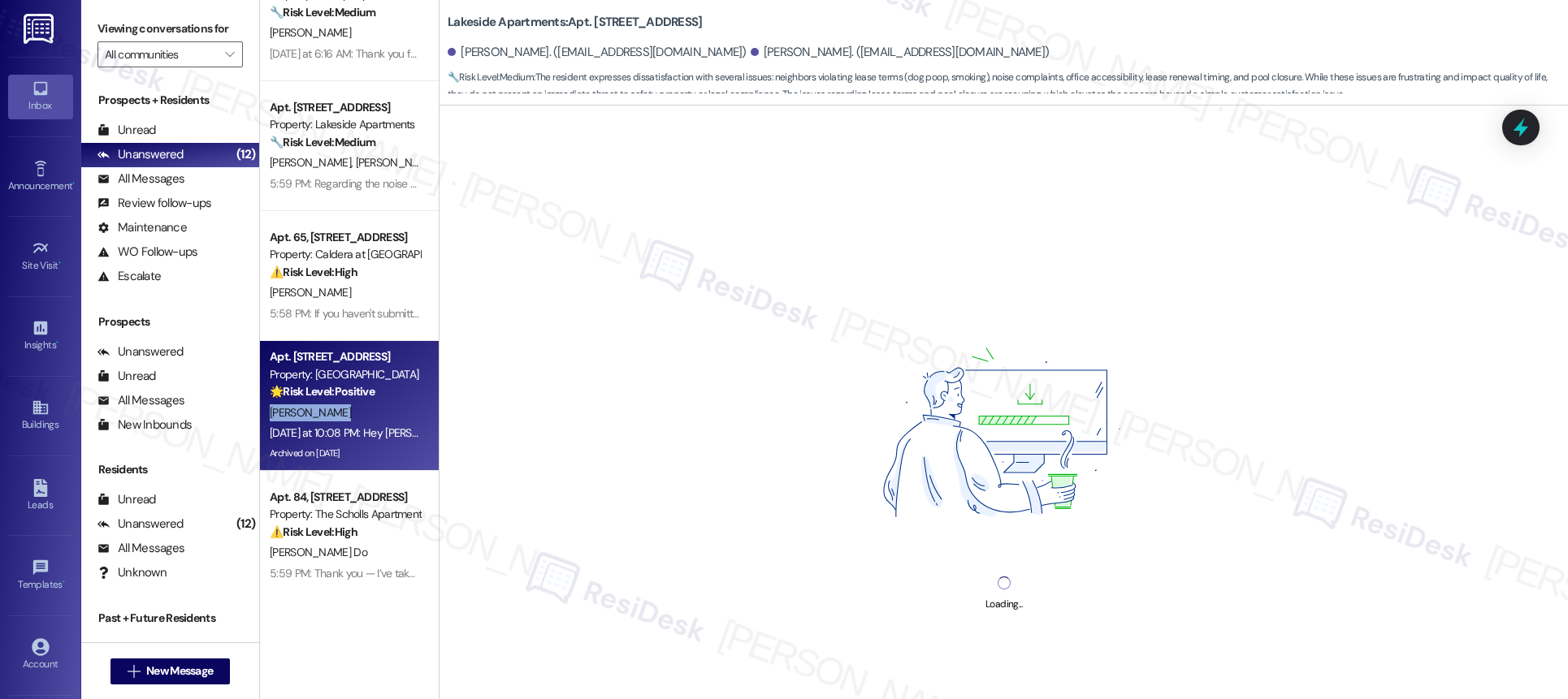
click at [347, 408] on div "[PERSON_NAME]" at bounding box center [345, 413] width 153 height 21
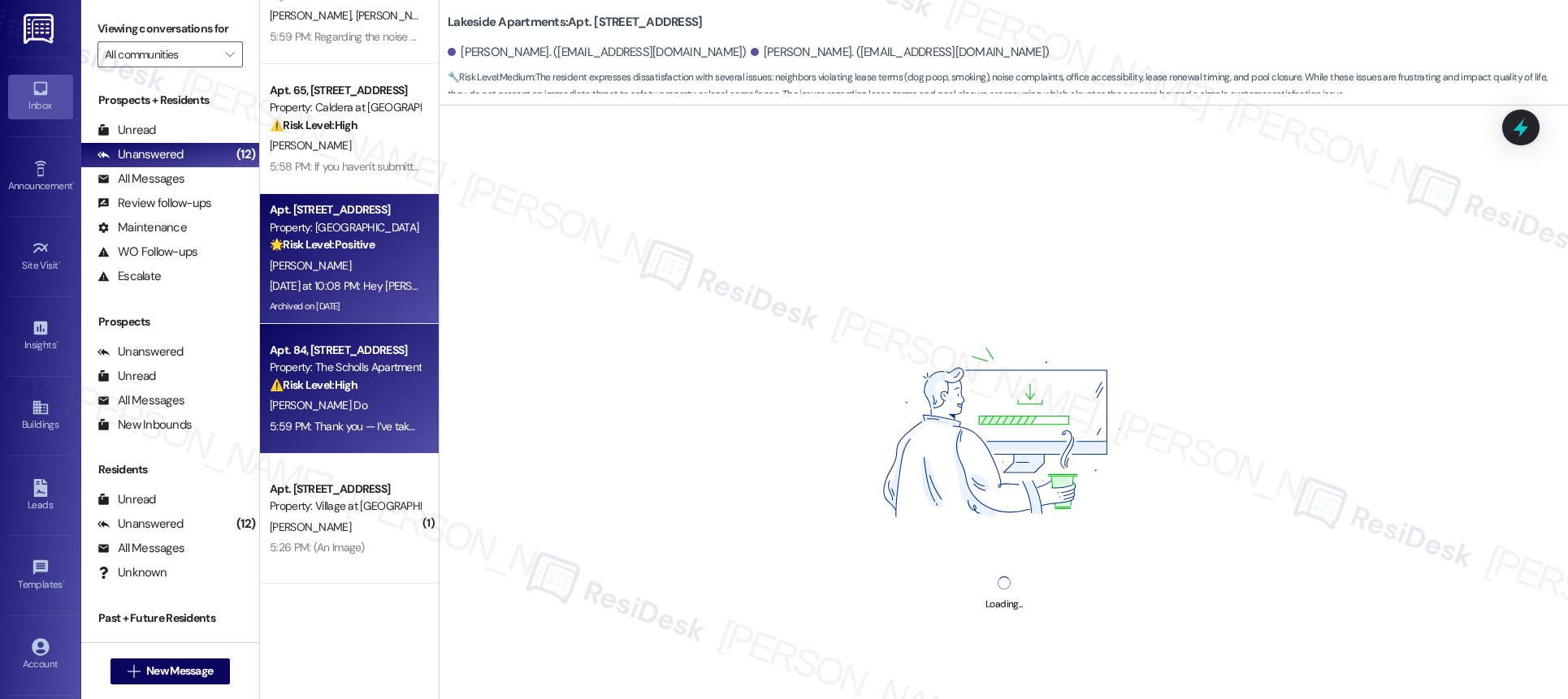
click at [347, 413] on div "[PERSON_NAME] Do" at bounding box center [345, 405] width 153 height 21
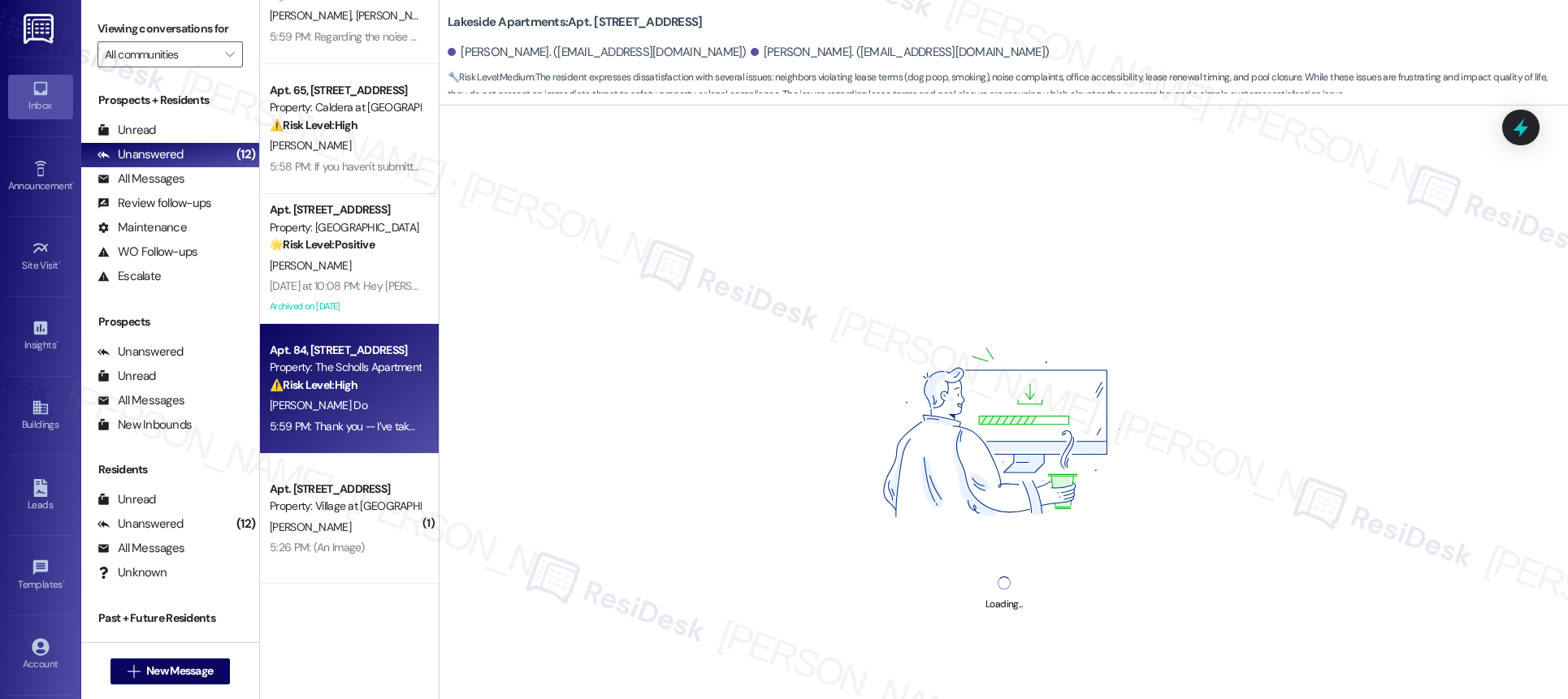
click at [347, 413] on div "[PERSON_NAME] Do" at bounding box center [345, 405] width 153 height 21
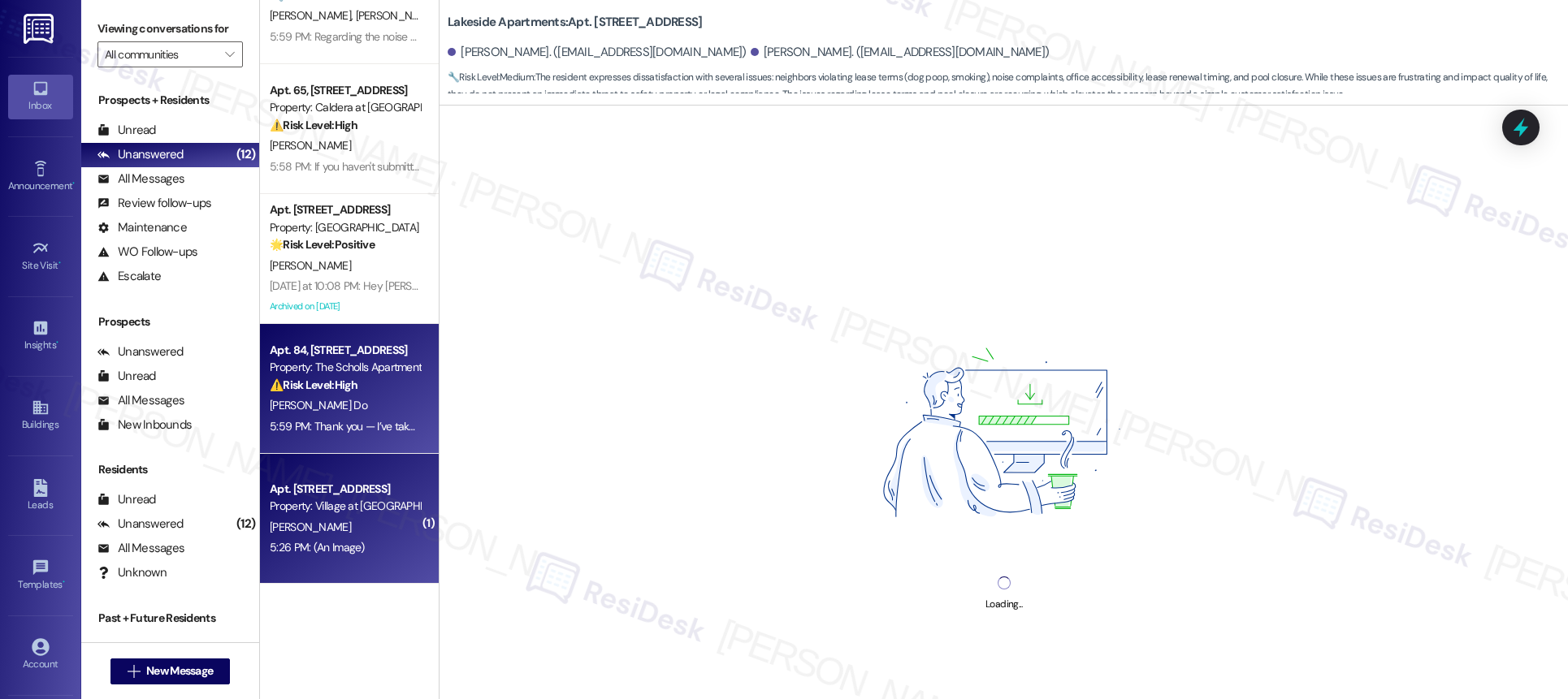
click at [342, 517] on div "[PERSON_NAME]" at bounding box center [345, 527] width 153 height 21
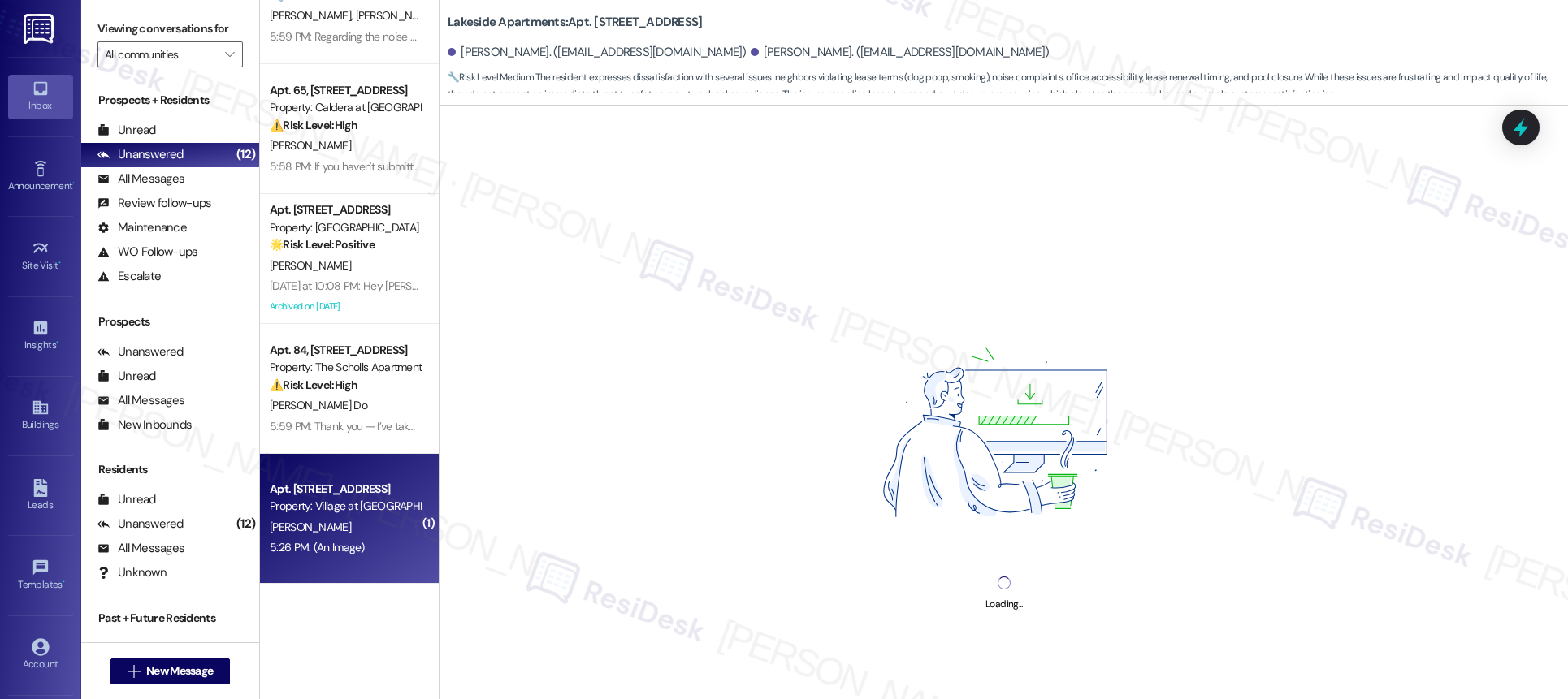
click at [341, 515] on div "Apt. [STREET_ADDRESS] Property: Village at [GEOGRAPHIC_DATA] I" at bounding box center [345, 497] width 153 height 38
click at [341, 517] on div "[PERSON_NAME]" at bounding box center [345, 527] width 153 height 21
click at [341, 515] on div "Apt. [STREET_ADDRESS] Property: Village at [GEOGRAPHIC_DATA] I [PERSON_NAME] 5:…" at bounding box center [349, 519] width 179 height 130
click at [341, 515] on div "Apt. [STREET_ADDRESS] Property: Village at [GEOGRAPHIC_DATA] I" at bounding box center [345, 497] width 153 height 38
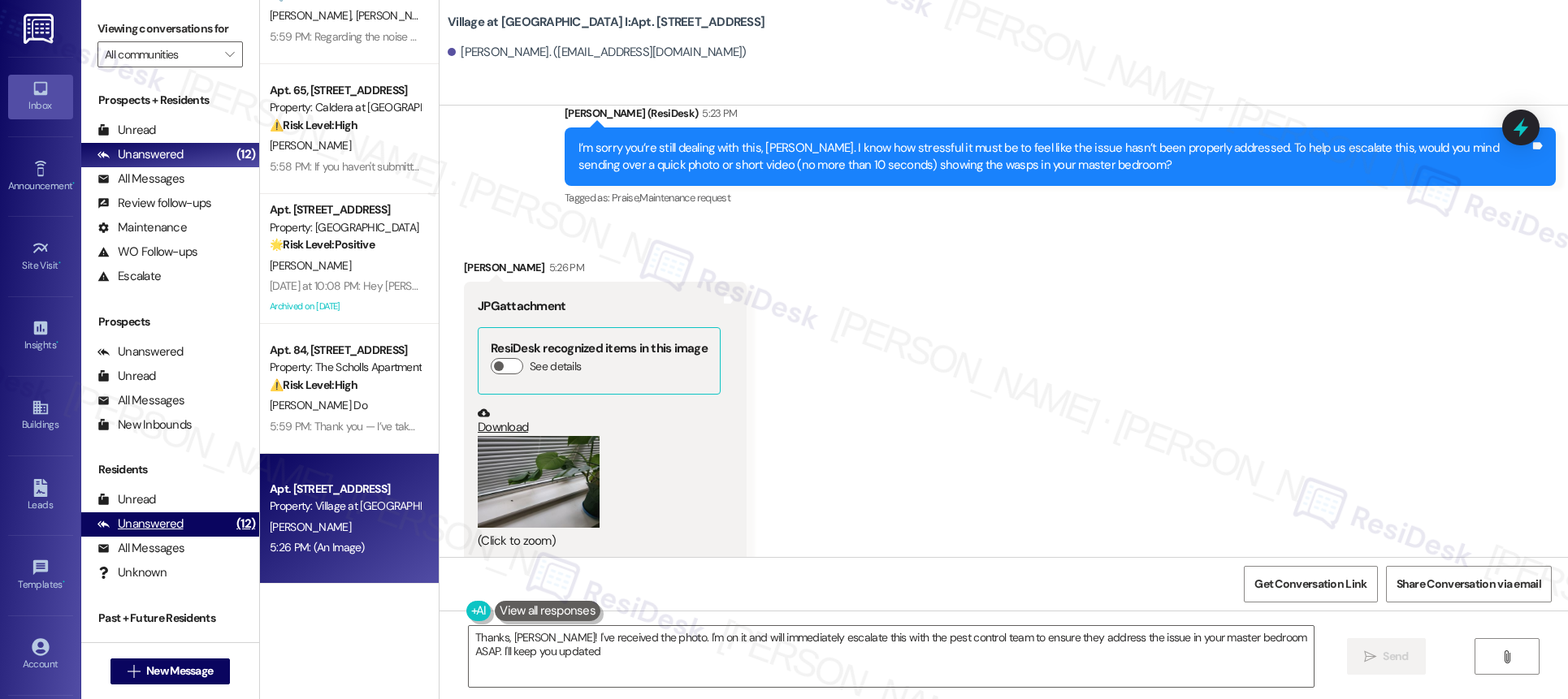
type textarea "Thanks, [PERSON_NAME]! I've received the photo. I'm on it and will immediately …"
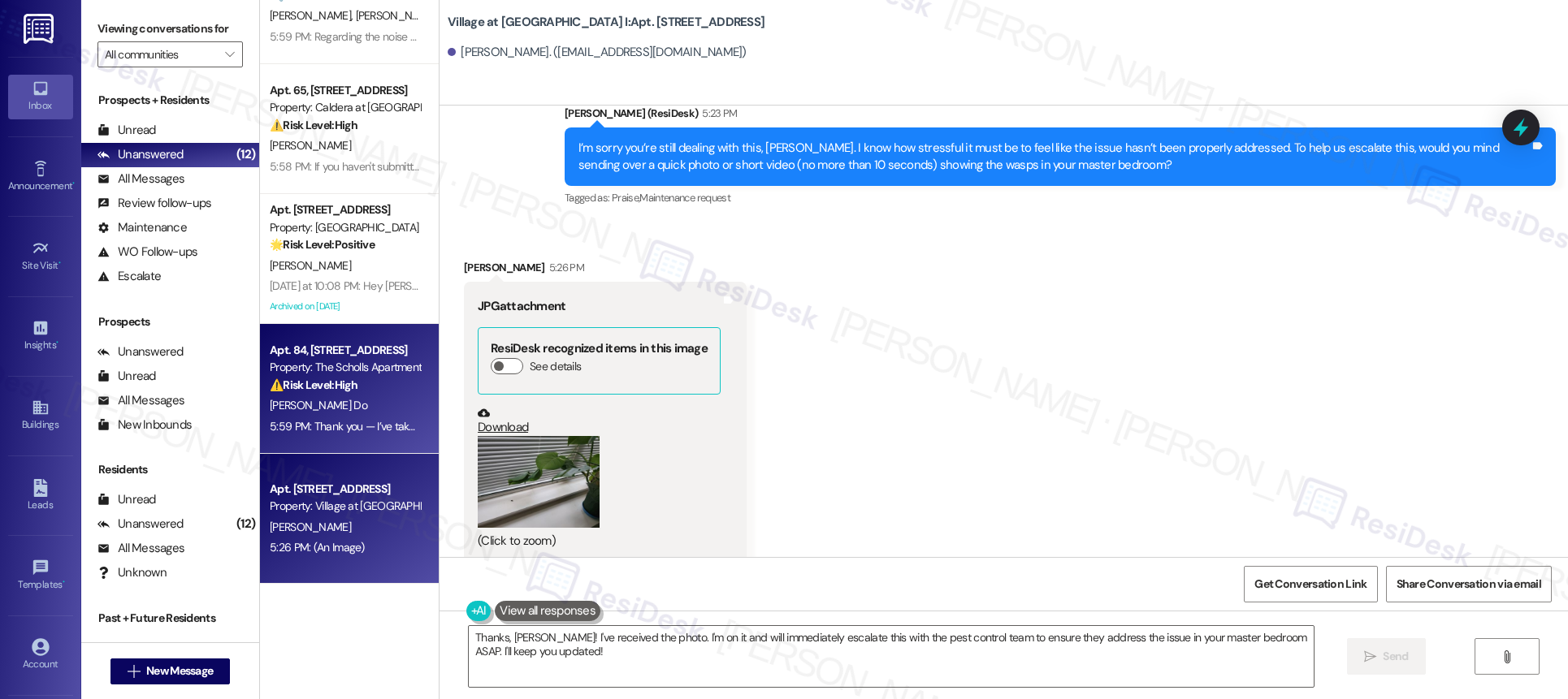
click at [302, 420] on div "5:59 PM: Thank you — I’ve taken note and will pass this on to our site team for…" at bounding box center [479, 426] width 420 height 15
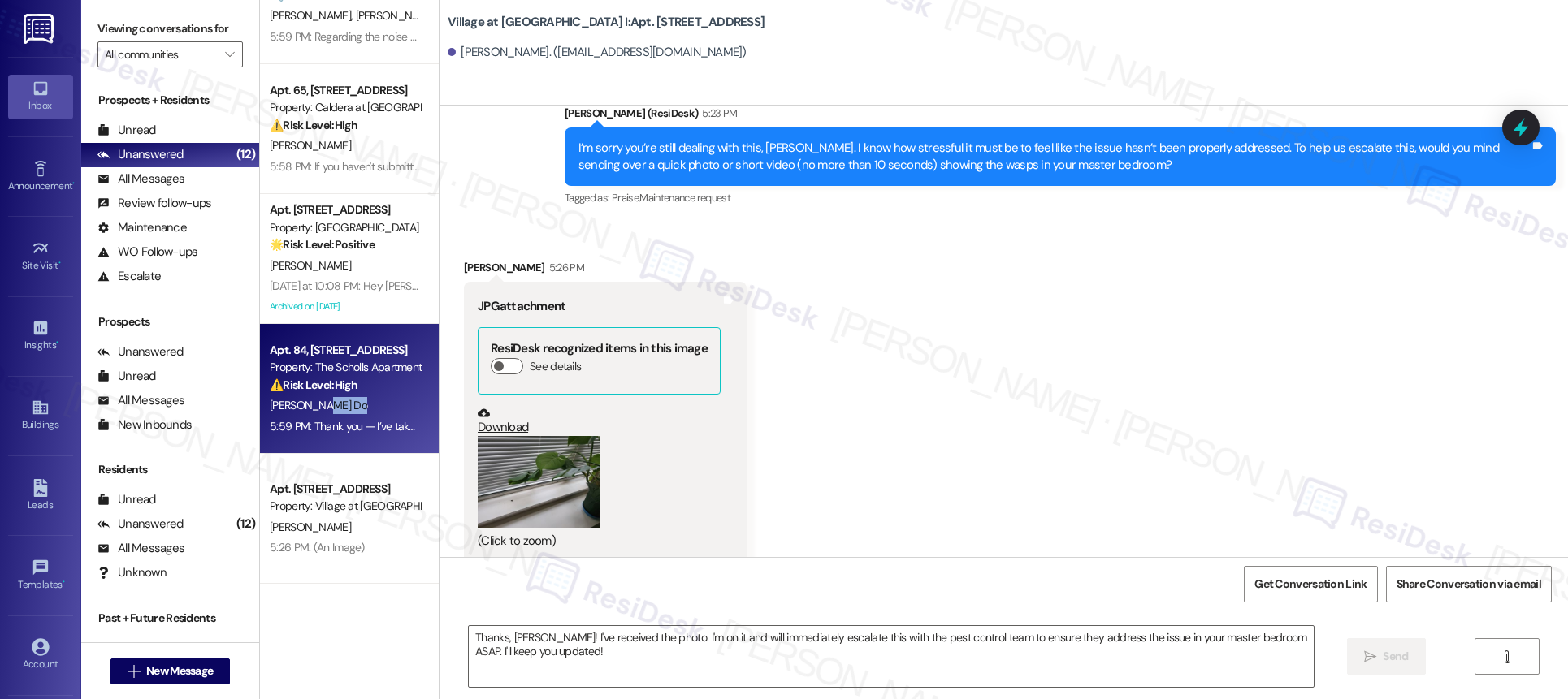
click at [313, 413] on div "[PERSON_NAME] Do" at bounding box center [345, 405] width 153 height 21
type textarea "Fetching suggested responses. Please feel free to read through the conversation…"
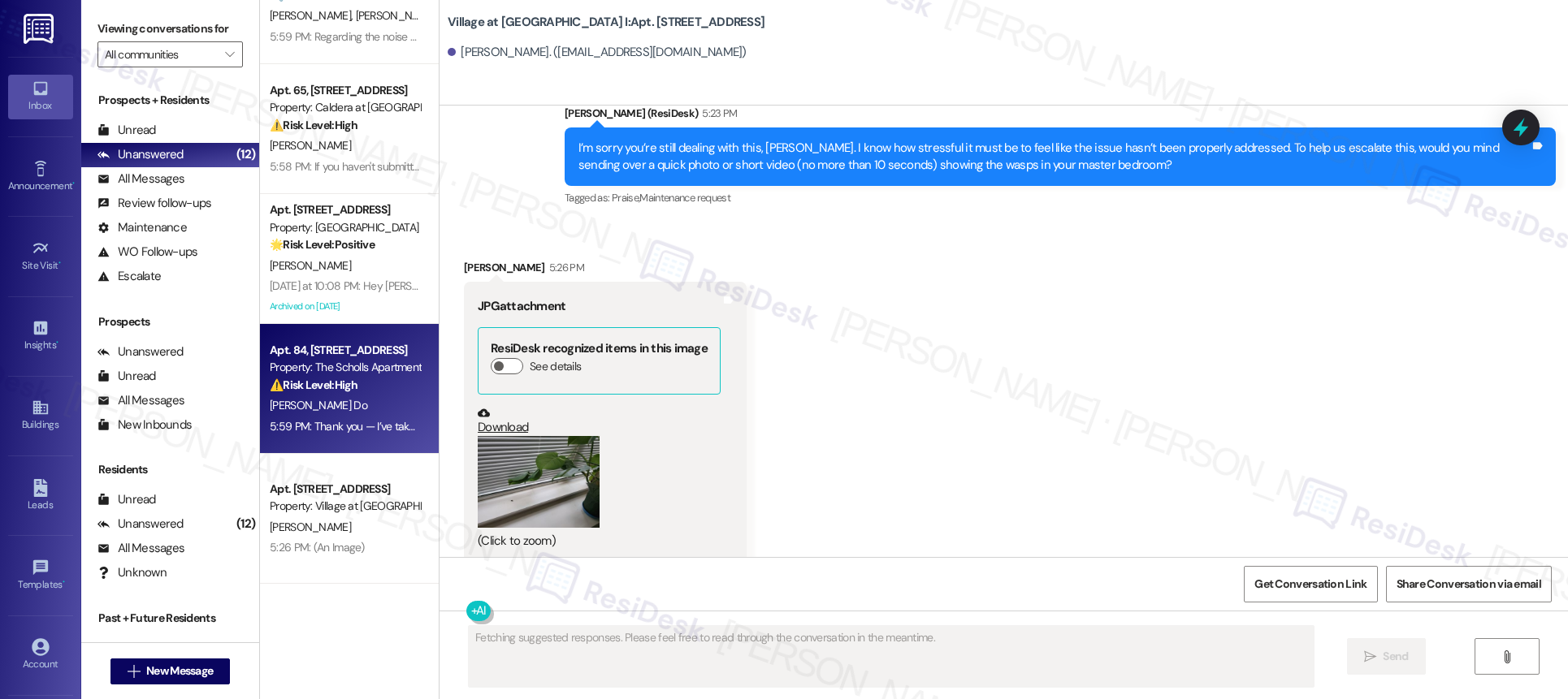
click at [313, 412] on div "[PERSON_NAME] Do" at bounding box center [345, 405] width 153 height 21
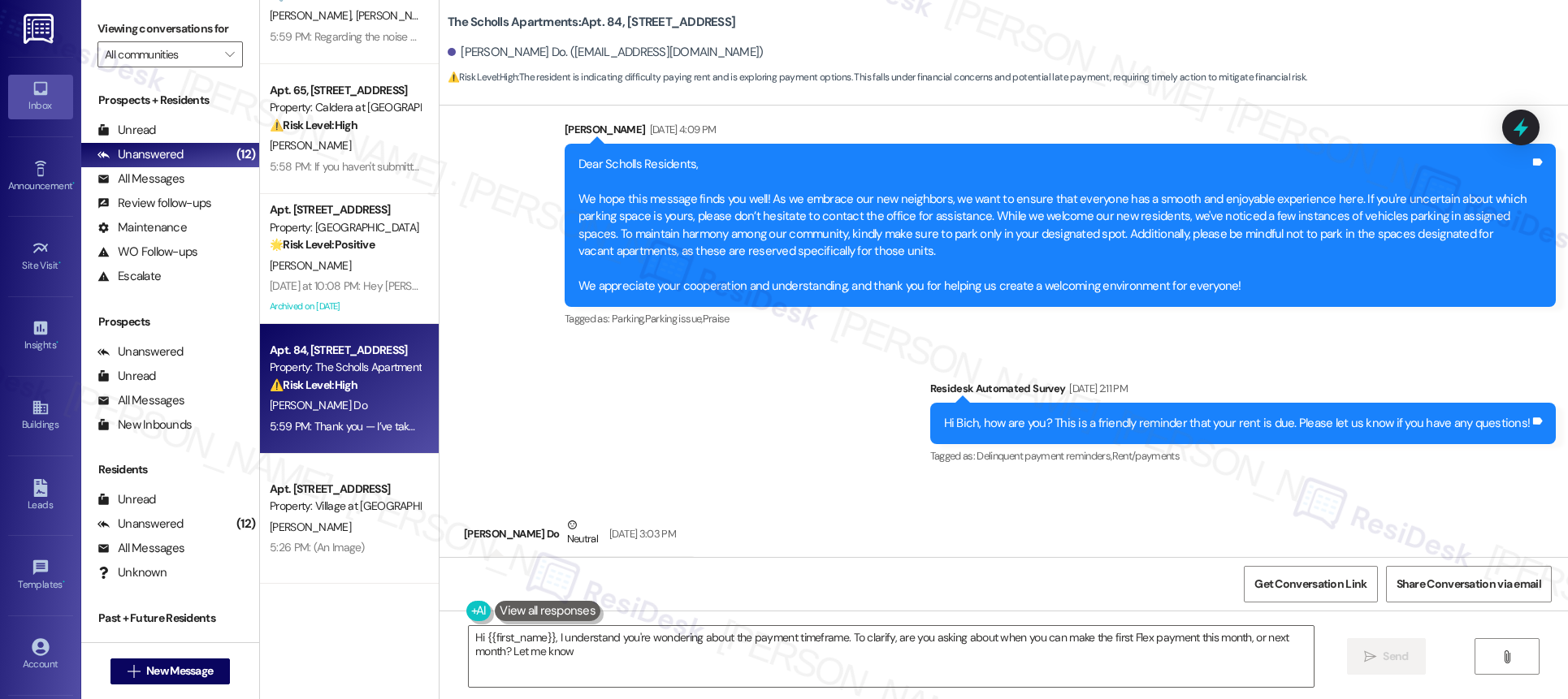
type textarea "Hi {{first_name}}, I understand you're wondering about the payment timeframe. T…"
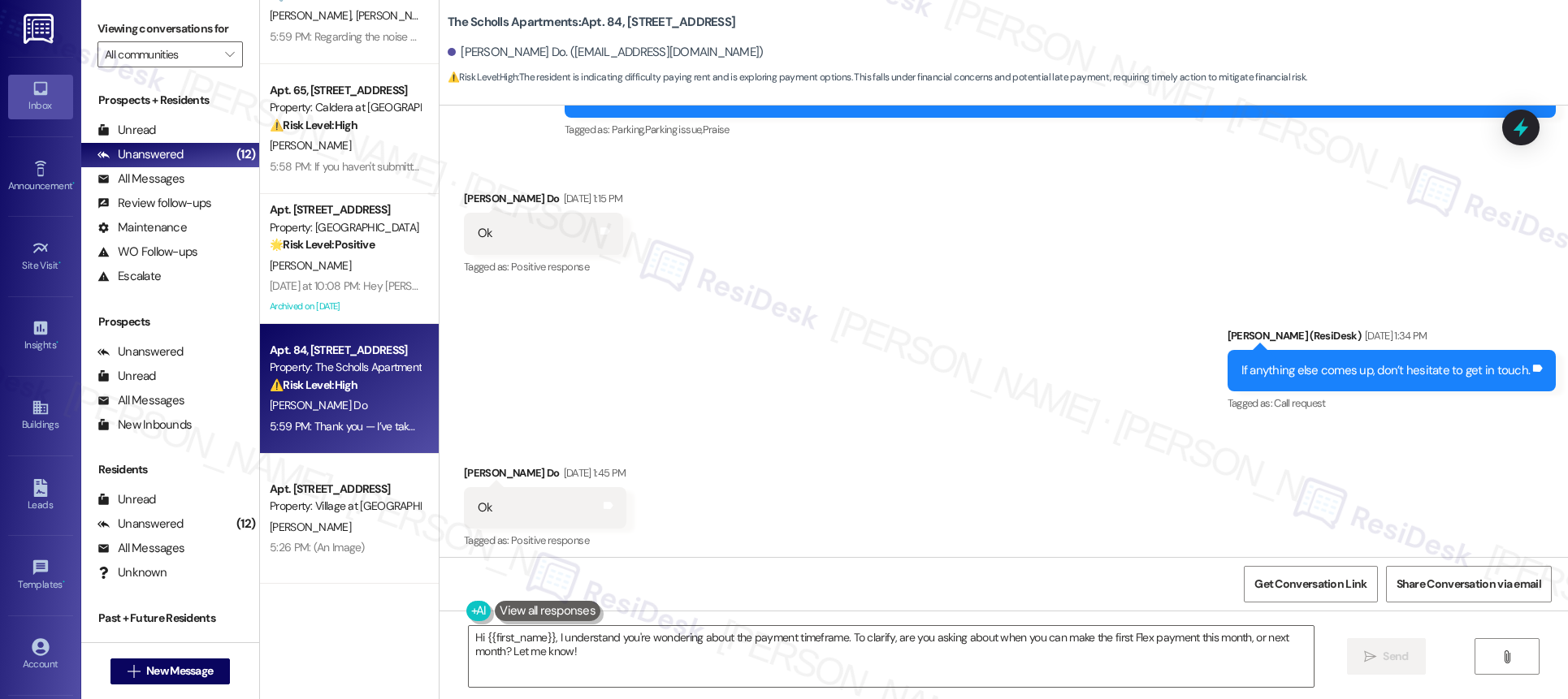
scroll to position [11487, 0]
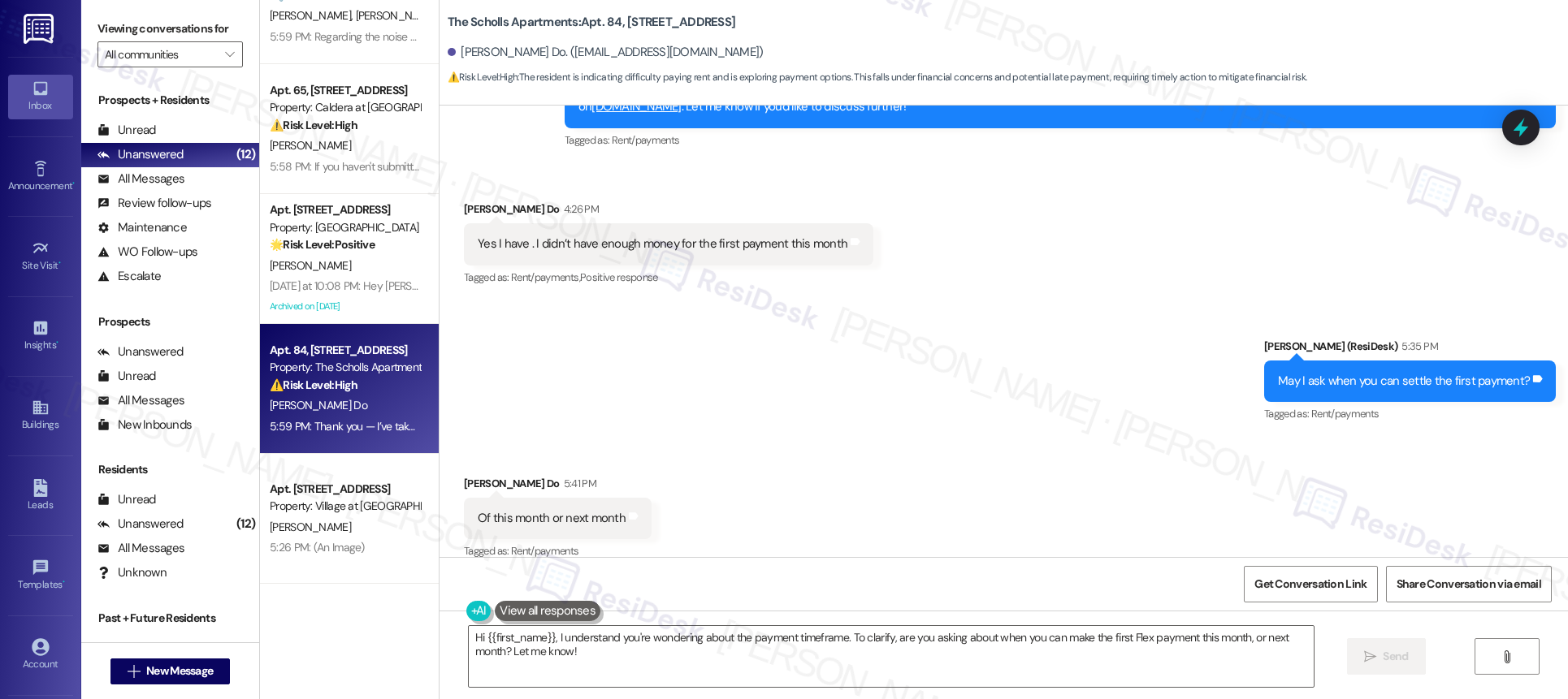
click at [826, 373] on div "Sent via SMS [PERSON_NAME] (ResiDesk) 5:35 PM May I ask when you can settle the…" at bounding box center [1003, 370] width 1128 height 138
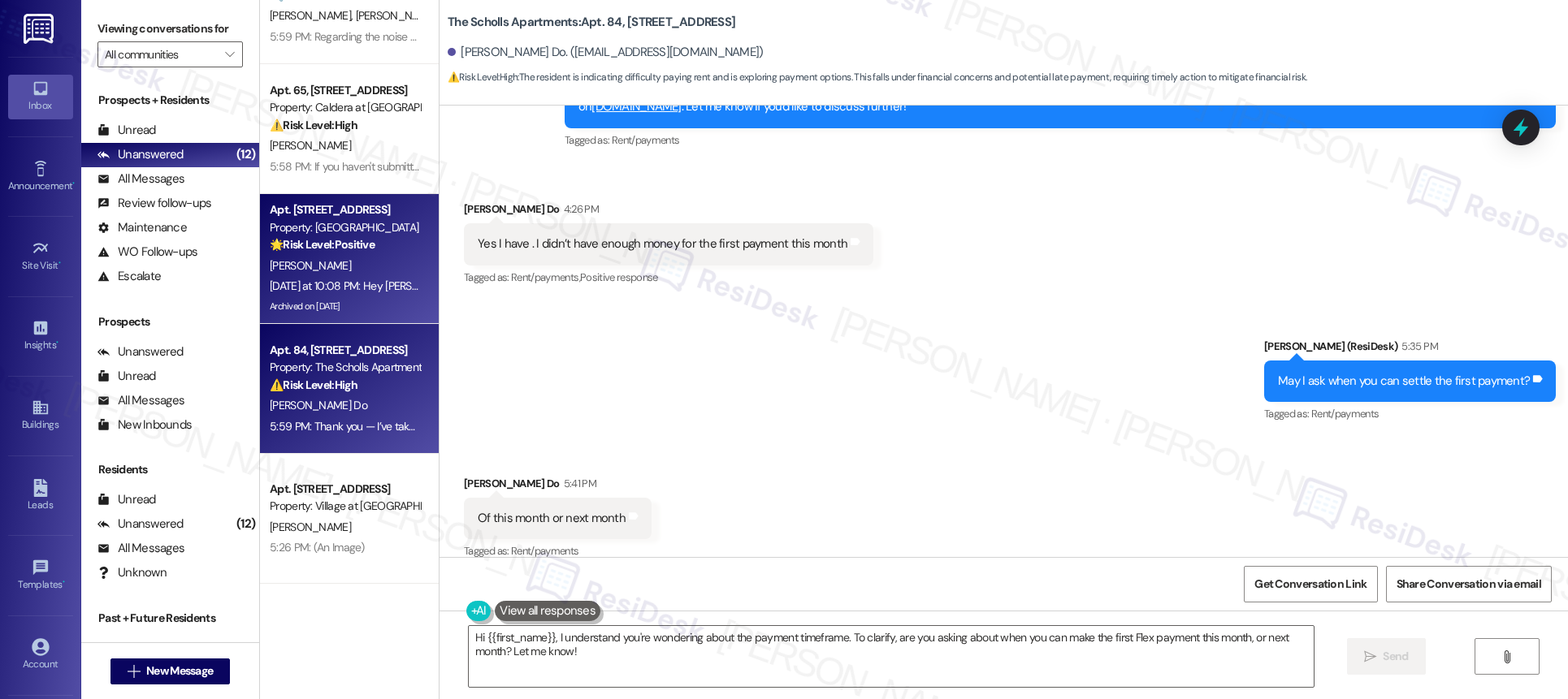
click at [303, 207] on div "Apt. [STREET_ADDRESS]" at bounding box center [344, 209] width 151 height 17
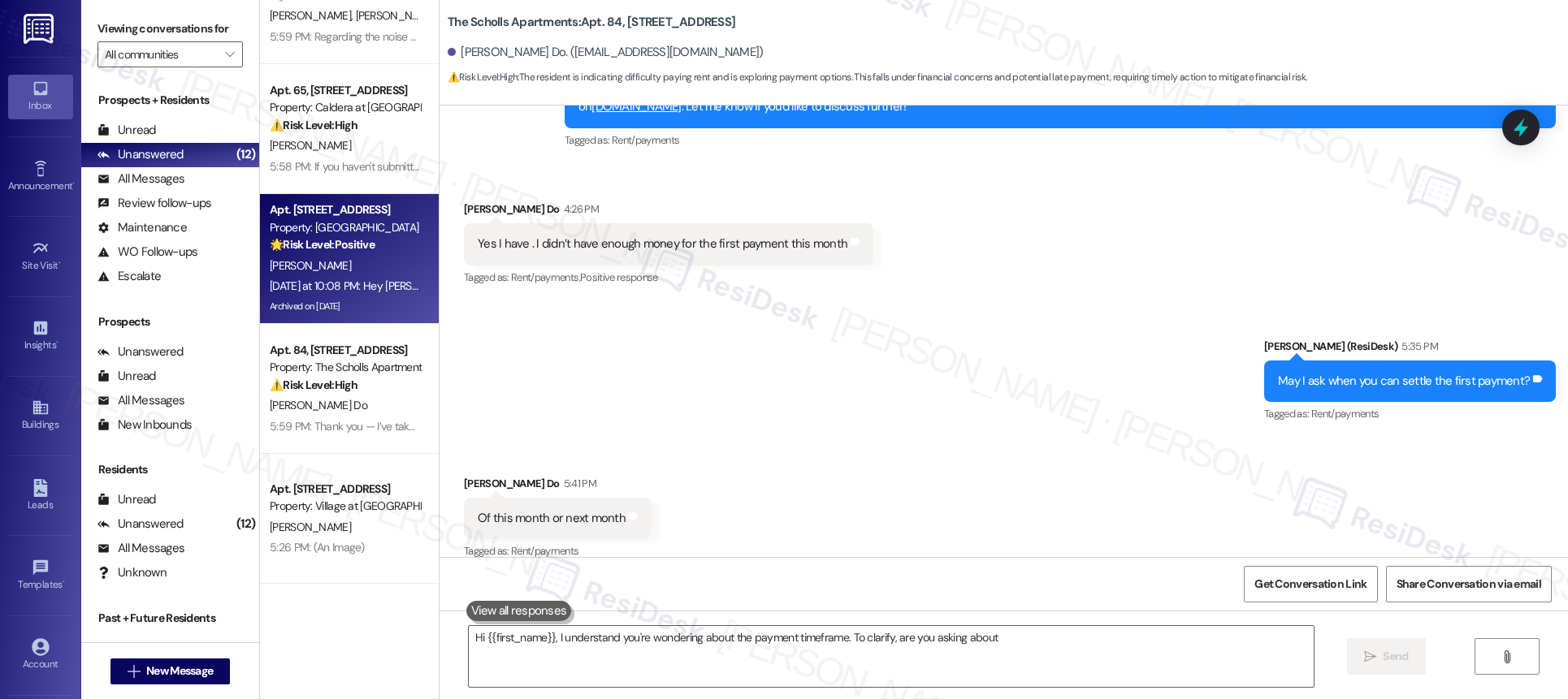
click at [309, 212] on div "Apt. [STREET_ADDRESS]" at bounding box center [344, 209] width 151 height 17
type textarea "Hi {{first_name}}, I understand you're wondering about the payment timeframe. T…"
click at [309, 212] on div "Apt. [STREET_ADDRESS]" at bounding box center [344, 209] width 151 height 17
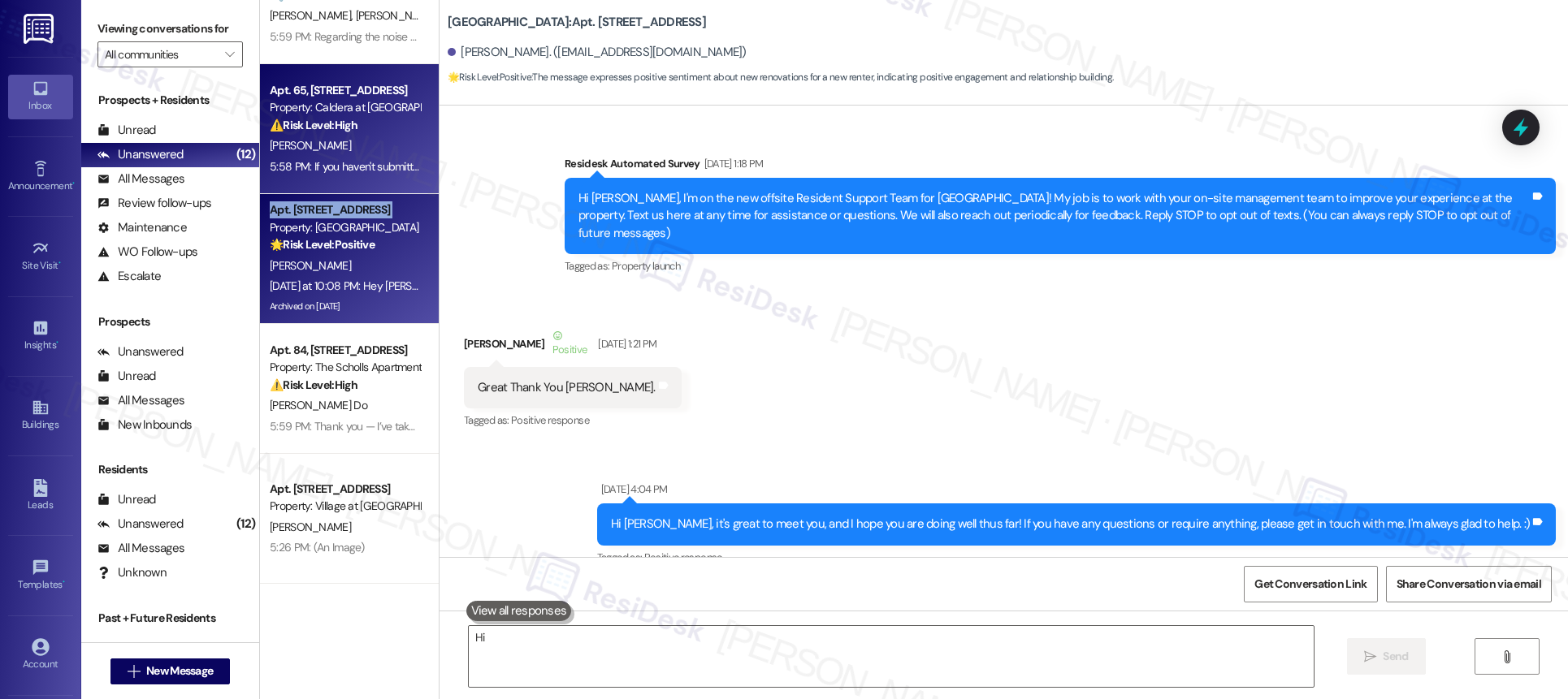
click at [334, 142] on div "[PERSON_NAME]" at bounding box center [345, 146] width 153 height 21
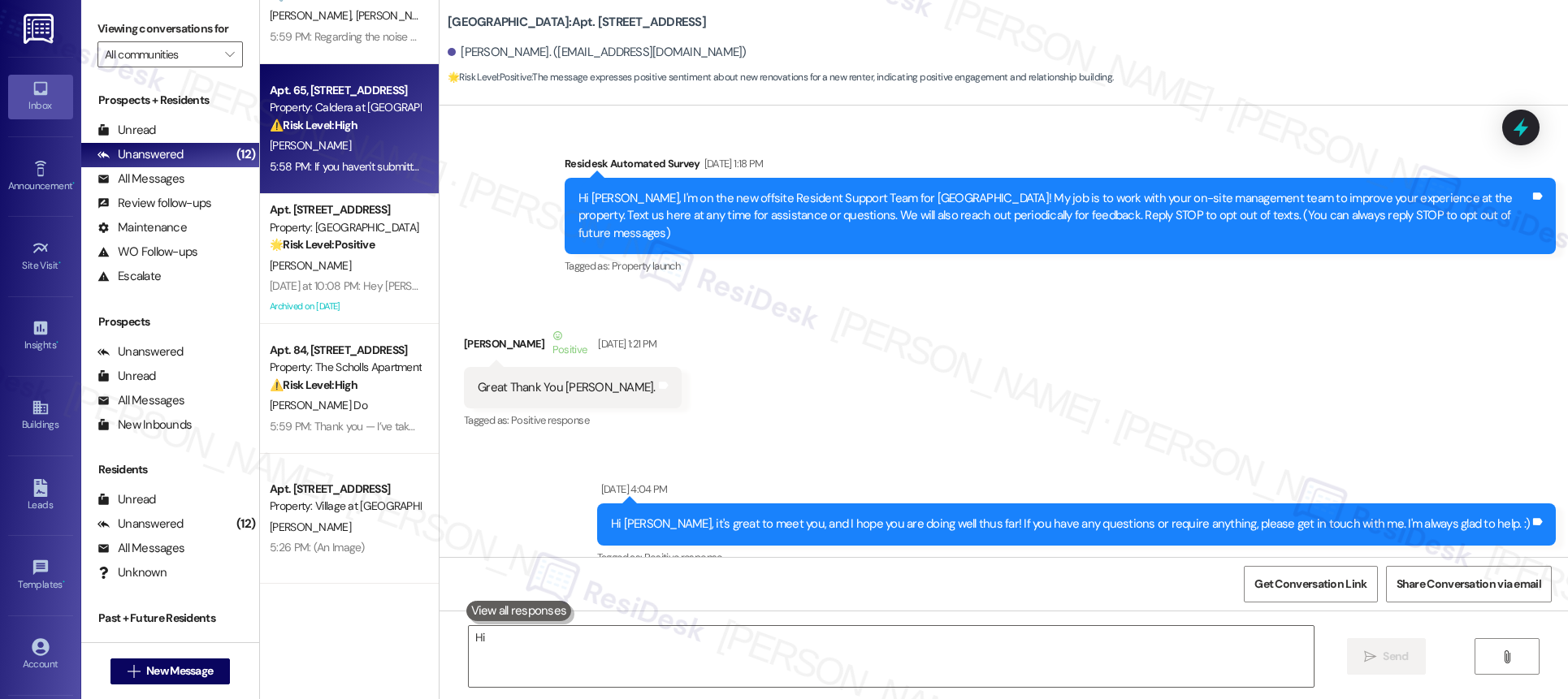
type textarea "Hi {{first_name}}"
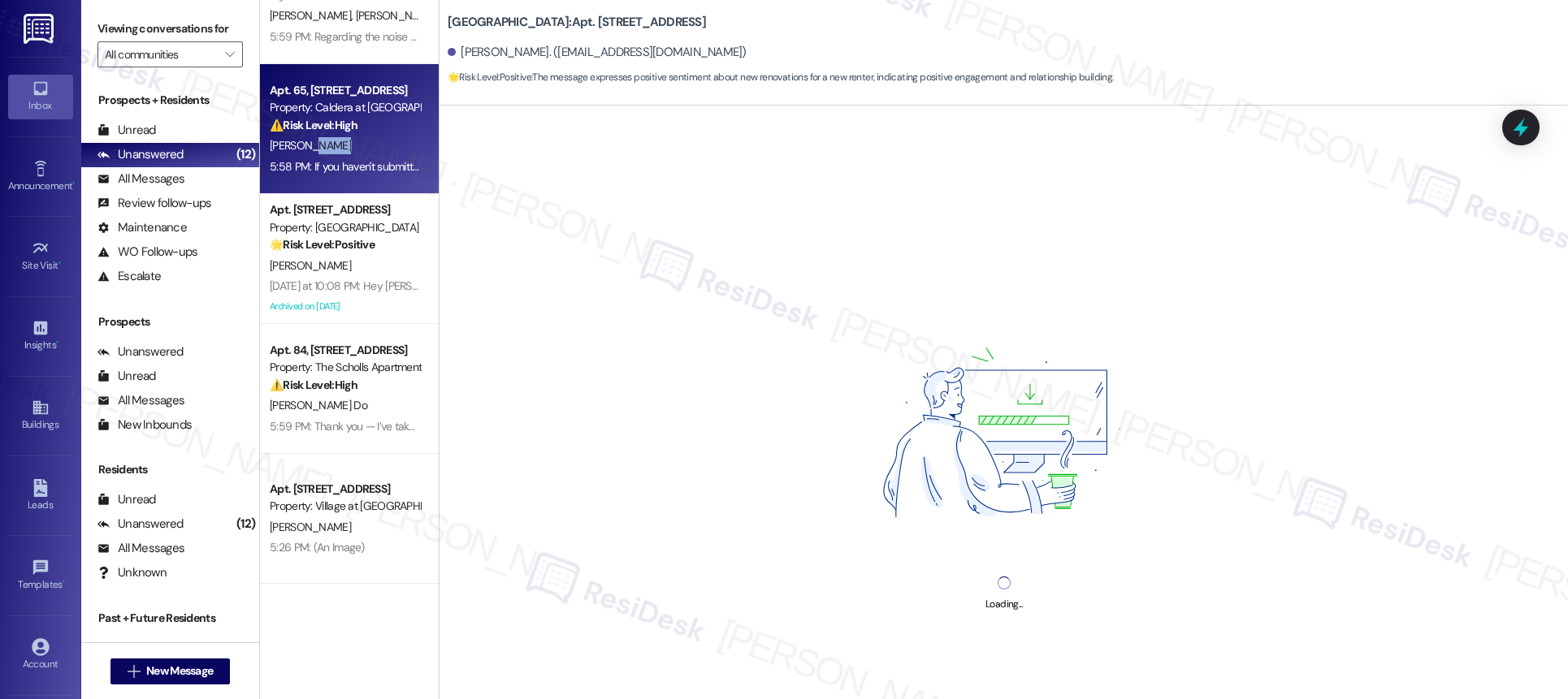
click at [289, 184] on div "Apt. 65, [STREET_ADDRESS] Property: Caldera at [GEOGRAPHIC_DATA] ⚠️ Risk Level:…" at bounding box center [349, 129] width 179 height 130
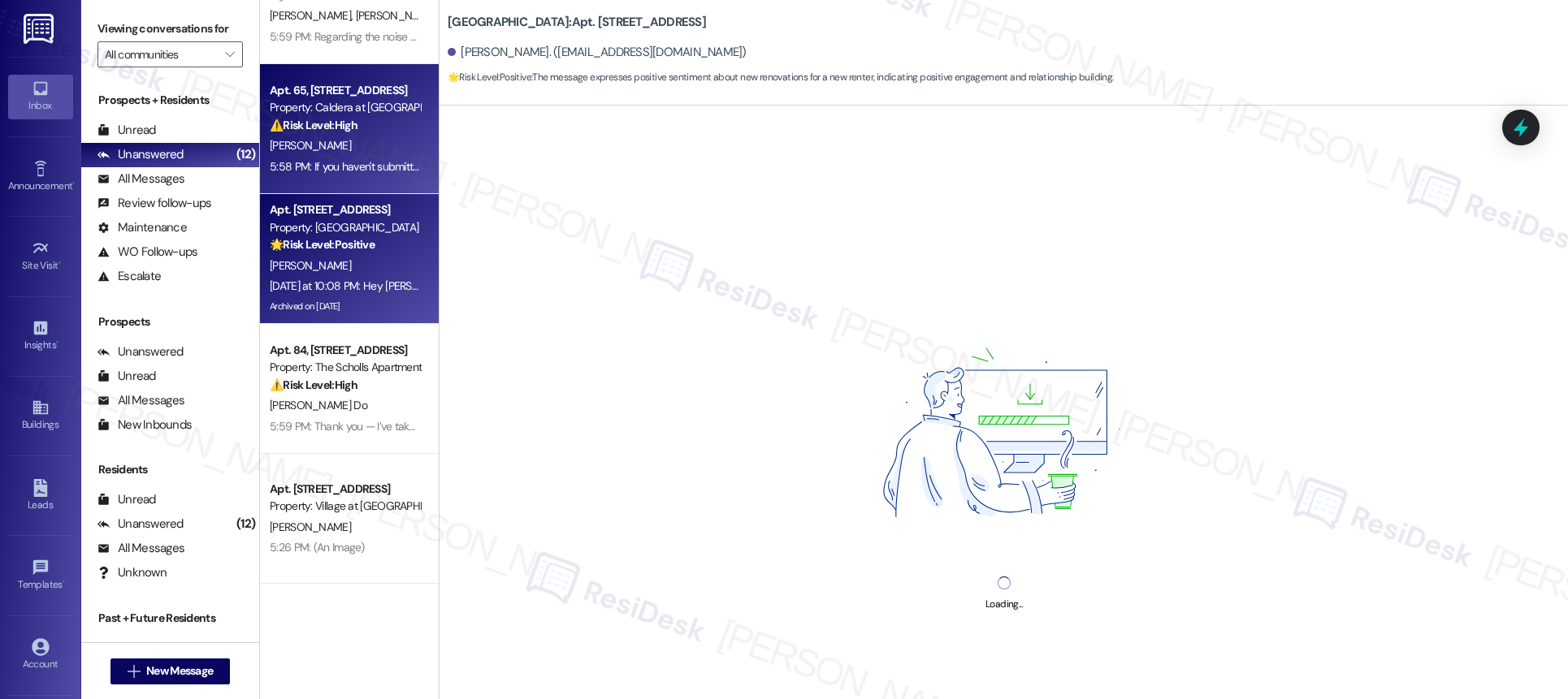
click at [330, 278] on div "[DATE] at 10:08 PM: Hey [PERSON_NAME], we appreciate your text! We'll be back a…" at bounding box center [637, 285] width 736 height 15
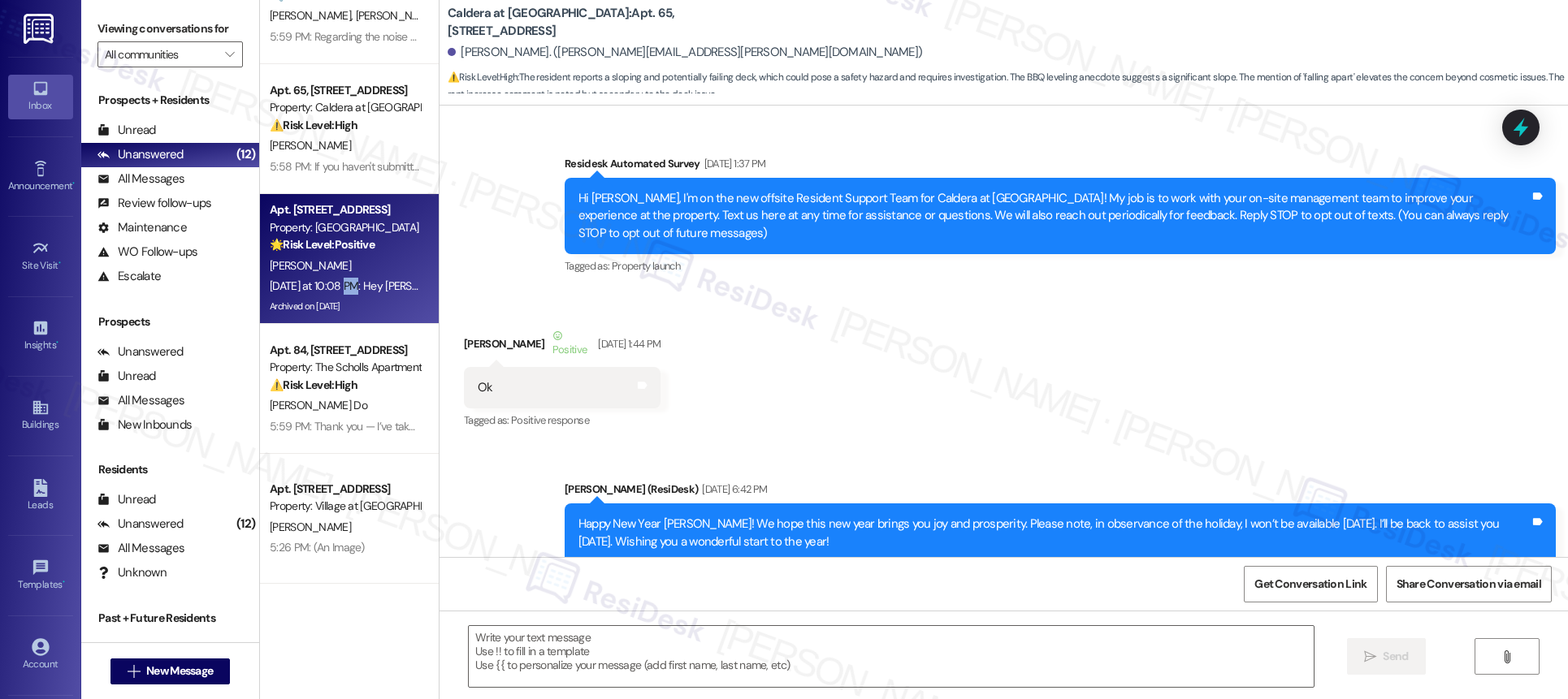
click at [330, 278] on div "[DATE] at 10:08 PM: Hey [PERSON_NAME], we appreciate your text! We'll be back a…" at bounding box center [637, 285] width 736 height 15
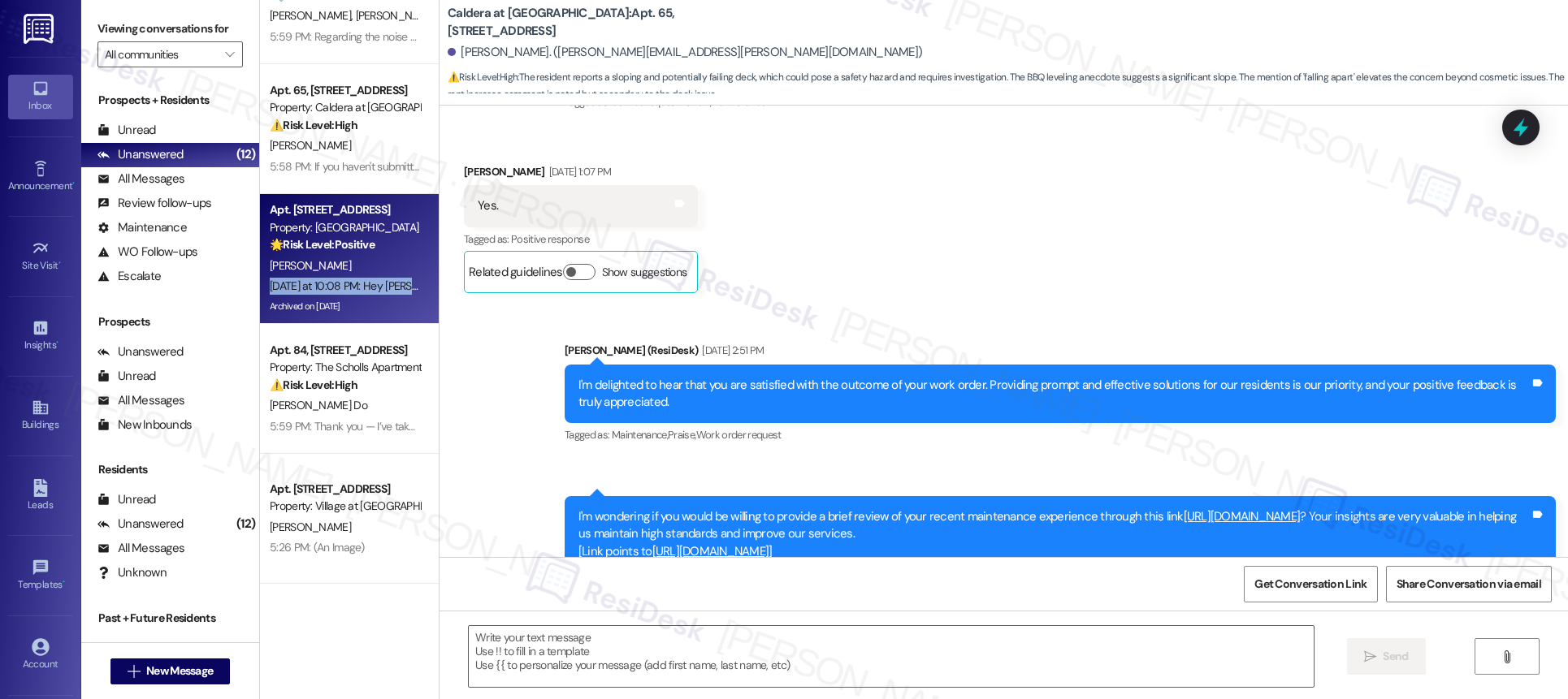
click at [330, 278] on div "[DATE] at 10:08 PM: Hey [PERSON_NAME], we appreciate your text! We'll be back a…" at bounding box center [637, 285] width 736 height 15
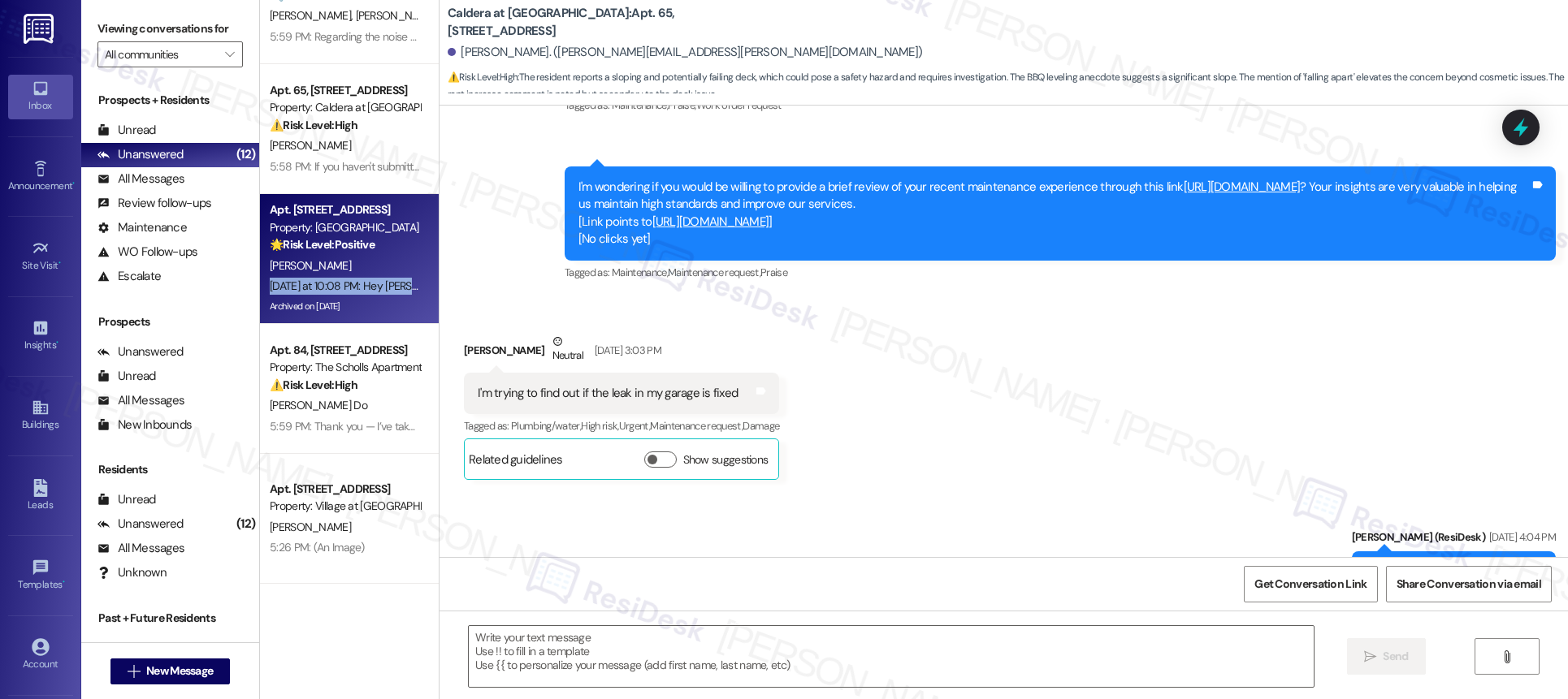
click at [330, 278] on div "[DATE] at 10:08 PM: Hey [PERSON_NAME], we appreciate your text! We'll be back a…" at bounding box center [637, 285] width 736 height 15
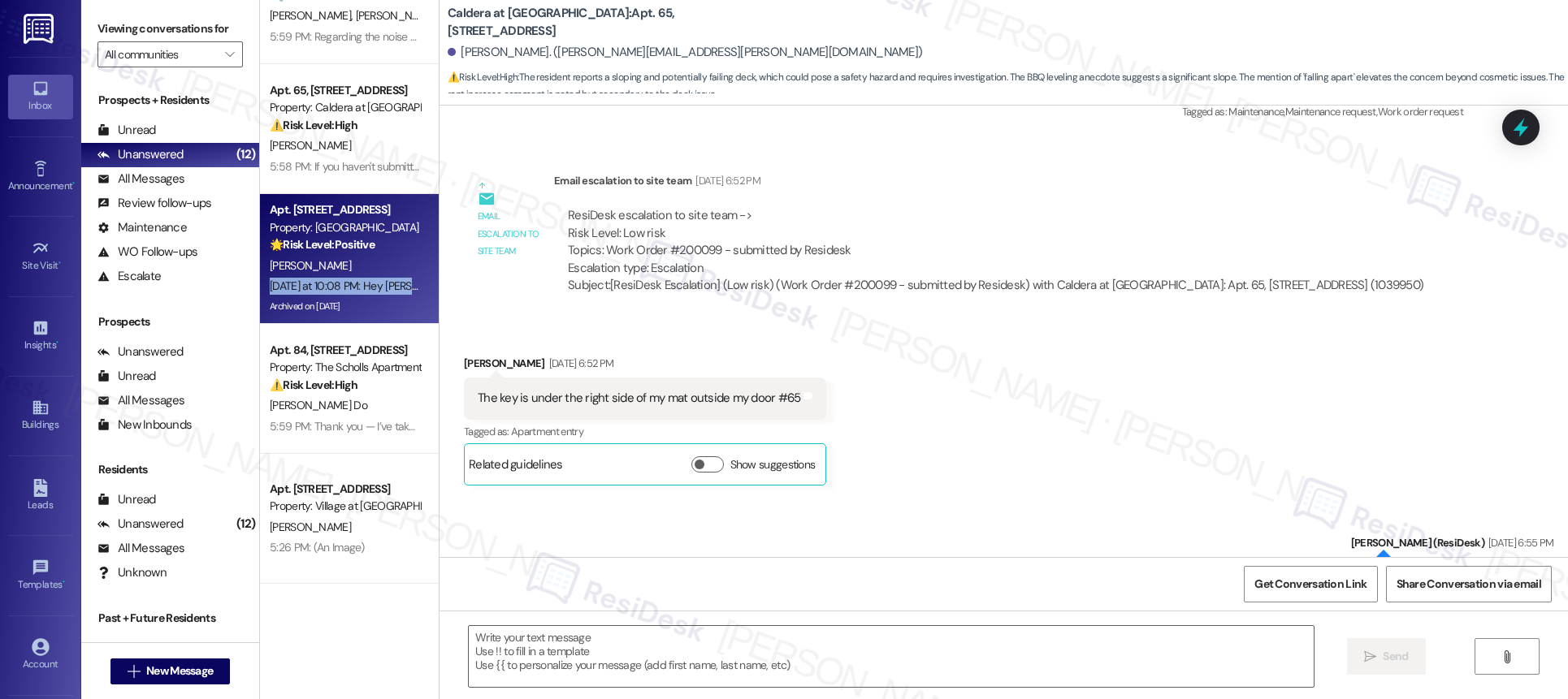
click at [330, 279] on div "[DATE] at 10:08 PM: Hey [PERSON_NAME], we appreciate your text! We'll be back a…" at bounding box center [637, 285] width 736 height 15
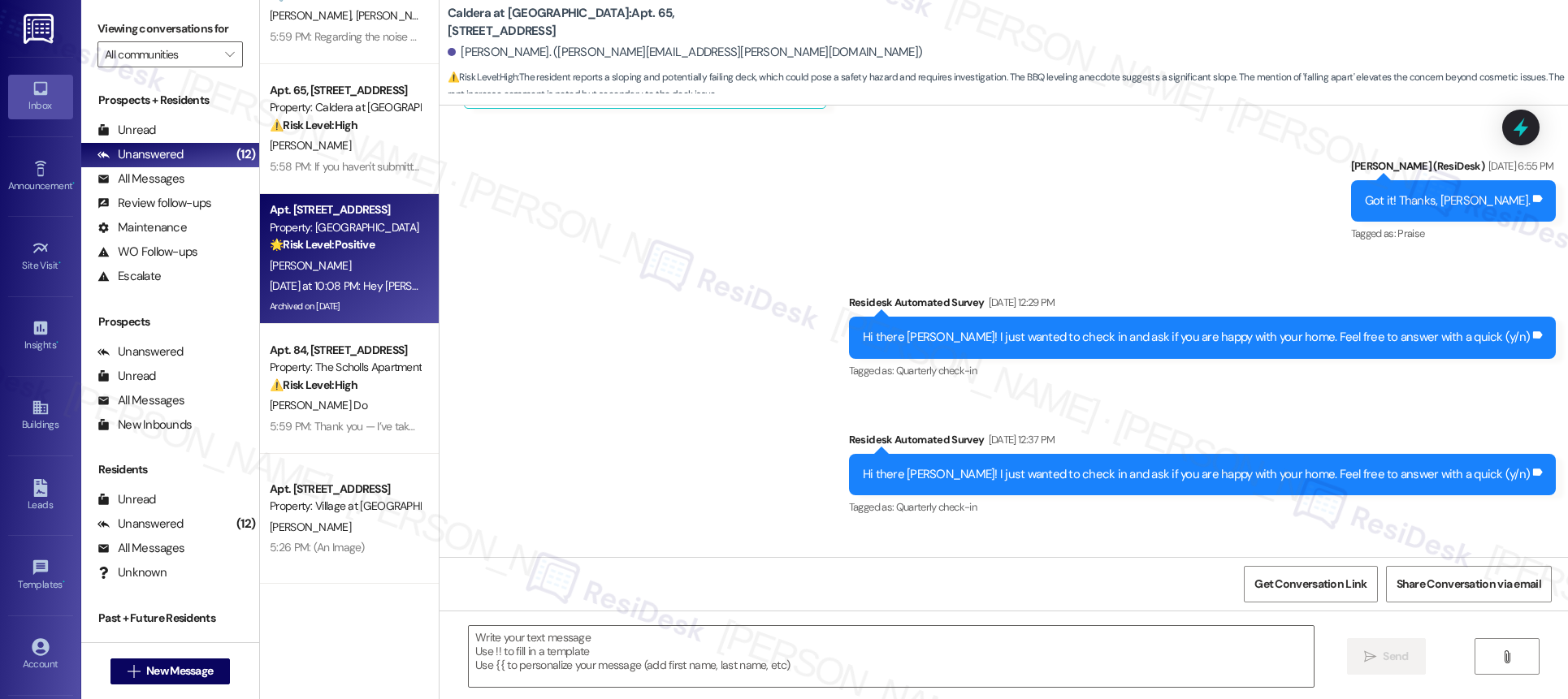
scroll to position [0, 0]
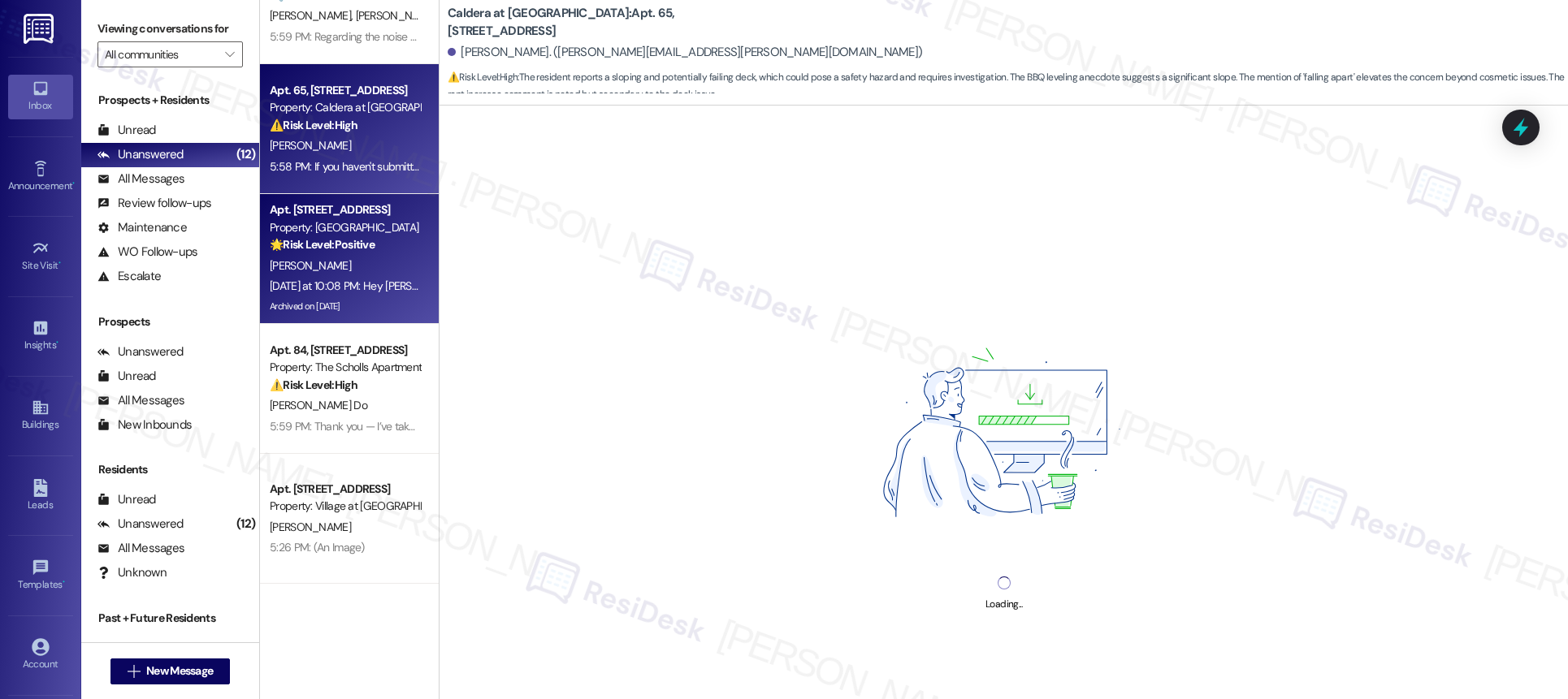
click at [270, 103] on div "Property: Caldera at [GEOGRAPHIC_DATA]" at bounding box center [344, 107] width 151 height 17
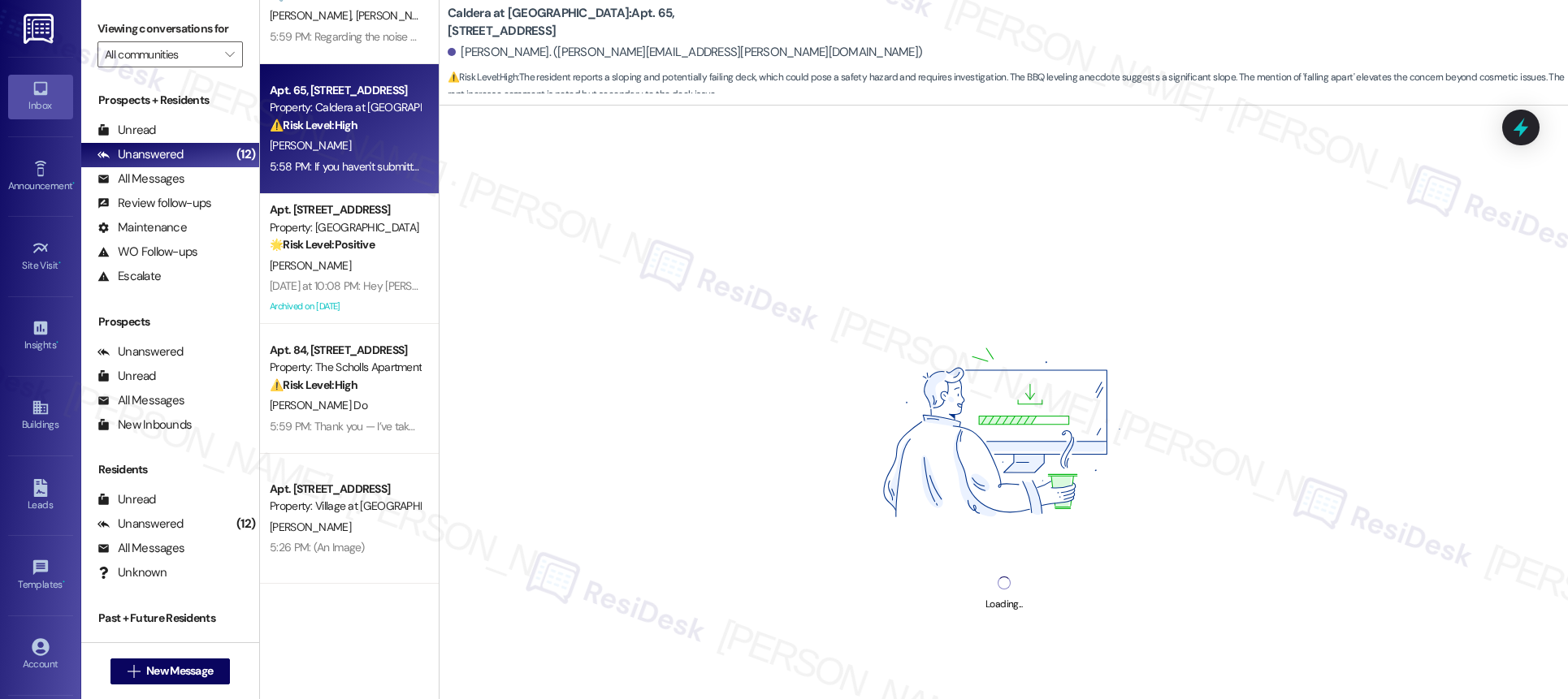
click at [273, 107] on div "Property: Caldera at [GEOGRAPHIC_DATA]" at bounding box center [344, 107] width 151 height 17
drag, startPoint x: 83, startPoint y: 131, endPoint x: 165, endPoint y: 107, distance: 85.4
click at [83, 131] on div "Unread (0)" at bounding box center [170, 131] width 178 height 25
click at [128, 129] on div "Unread" at bounding box center [126, 130] width 58 height 17
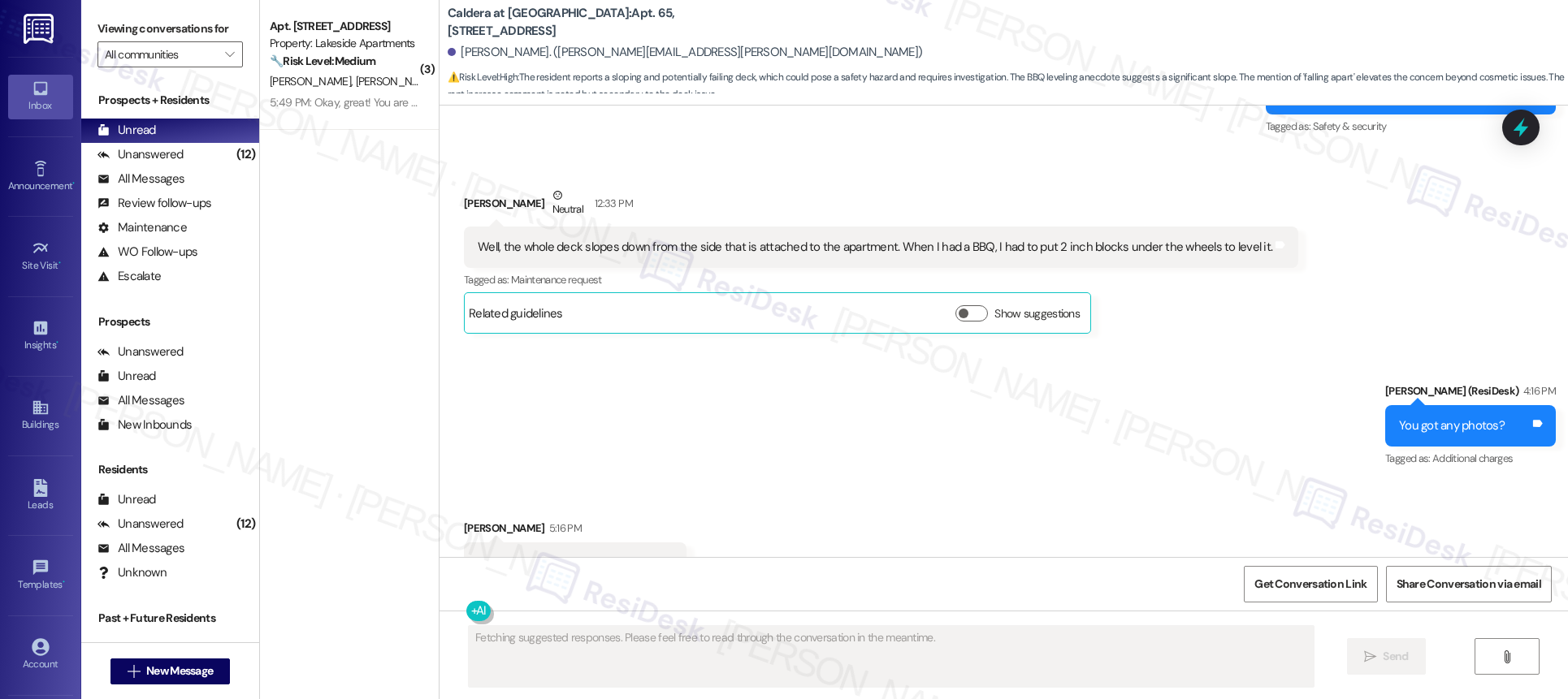
scroll to position [7417, 0]
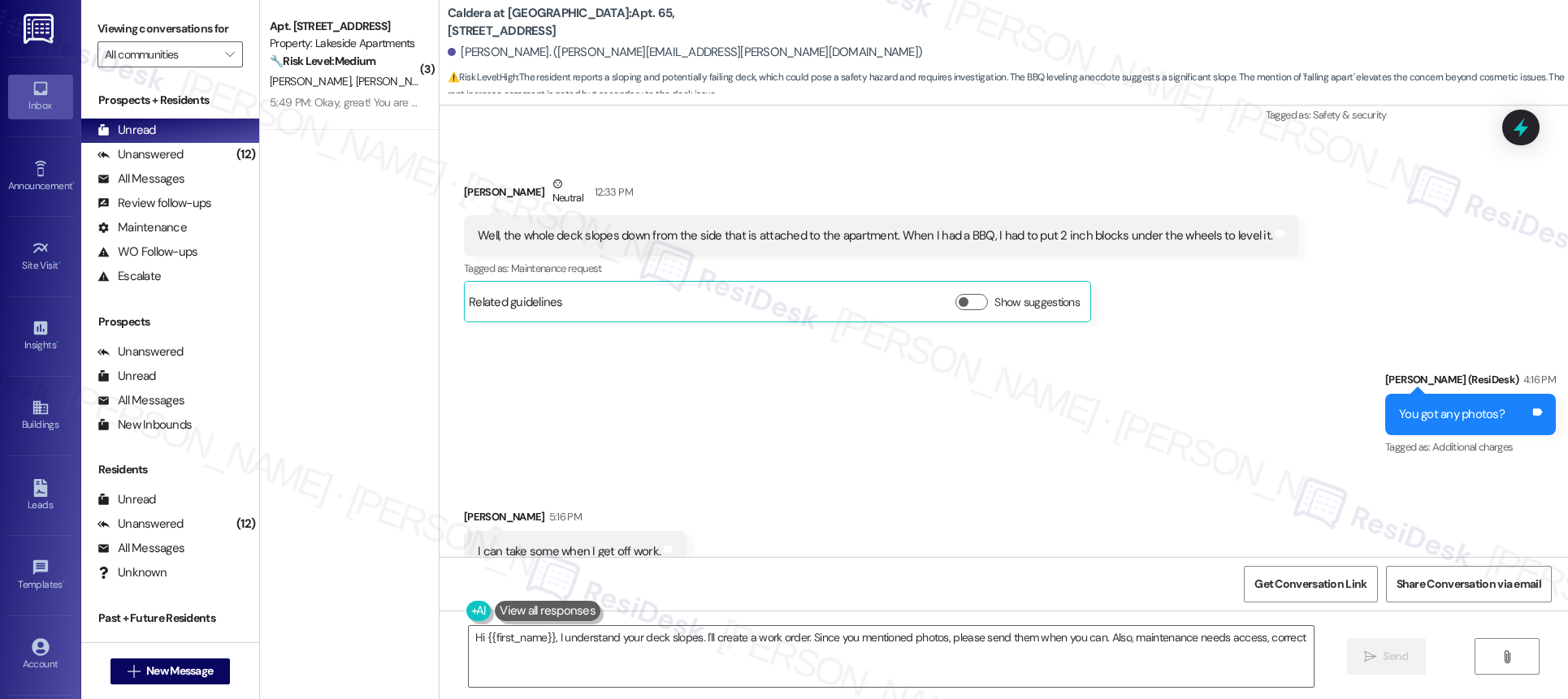
type textarea "Hi {{first_name}}, I understand your deck slopes. I'll create a work order. Sin…"
click at [789, 482] on div "Received via SMS [PERSON_NAME] 5:16 PM I can take some when I get off work. Tag…" at bounding box center [1003, 541] width 1128 height 138
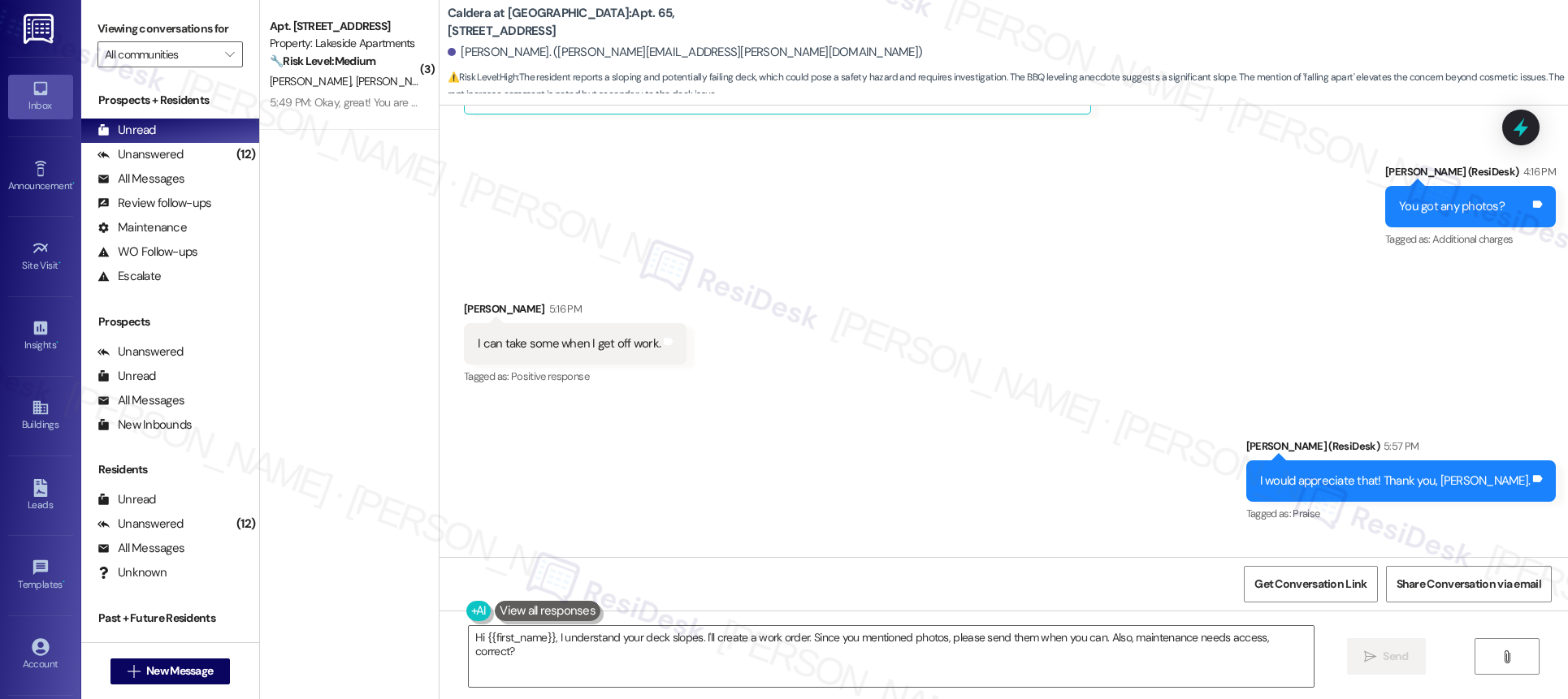
scroll to position [7625, 0]
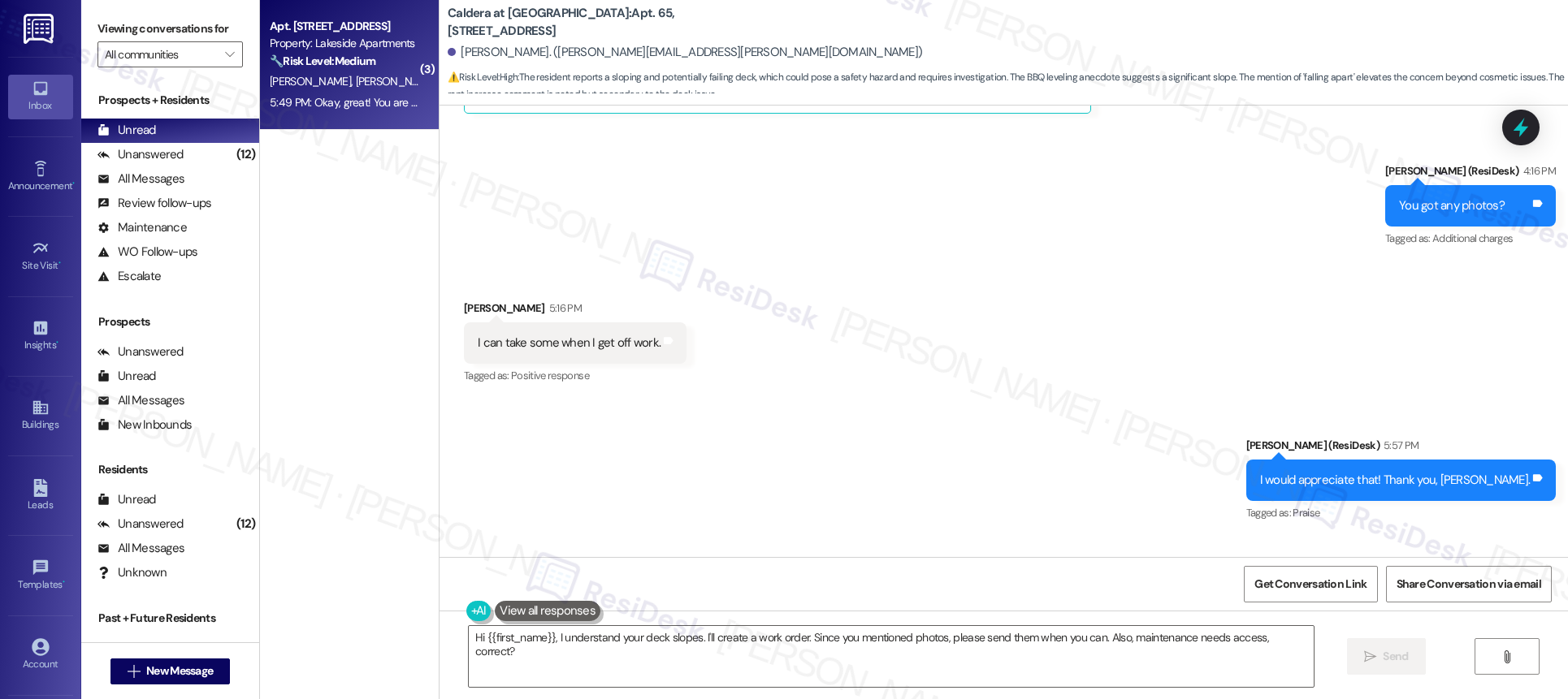
click at [384, 123] on div "Apt. [STREET_ADDRESS] Property: Lakeside Apartments 🔧 Risk Level: Medium The re…" at bounding box center [349, 65] width 179 height 130
click at [368, 109] on div "5:49 PM: Okay, great! You are welcome. 5:49 PM: Okay, great! You are welcome." at bounding box center [362, 102] width 186 height 15
type textarea "Fetching suggested responses. Please feel free to read through the conversation…"
click at [368, 108] on div "5:49 PM: Okay, great! You are welcome. 5:49 PM: Okay, great! You are welcome." at bounding box center [362, 102] width 186 height 15
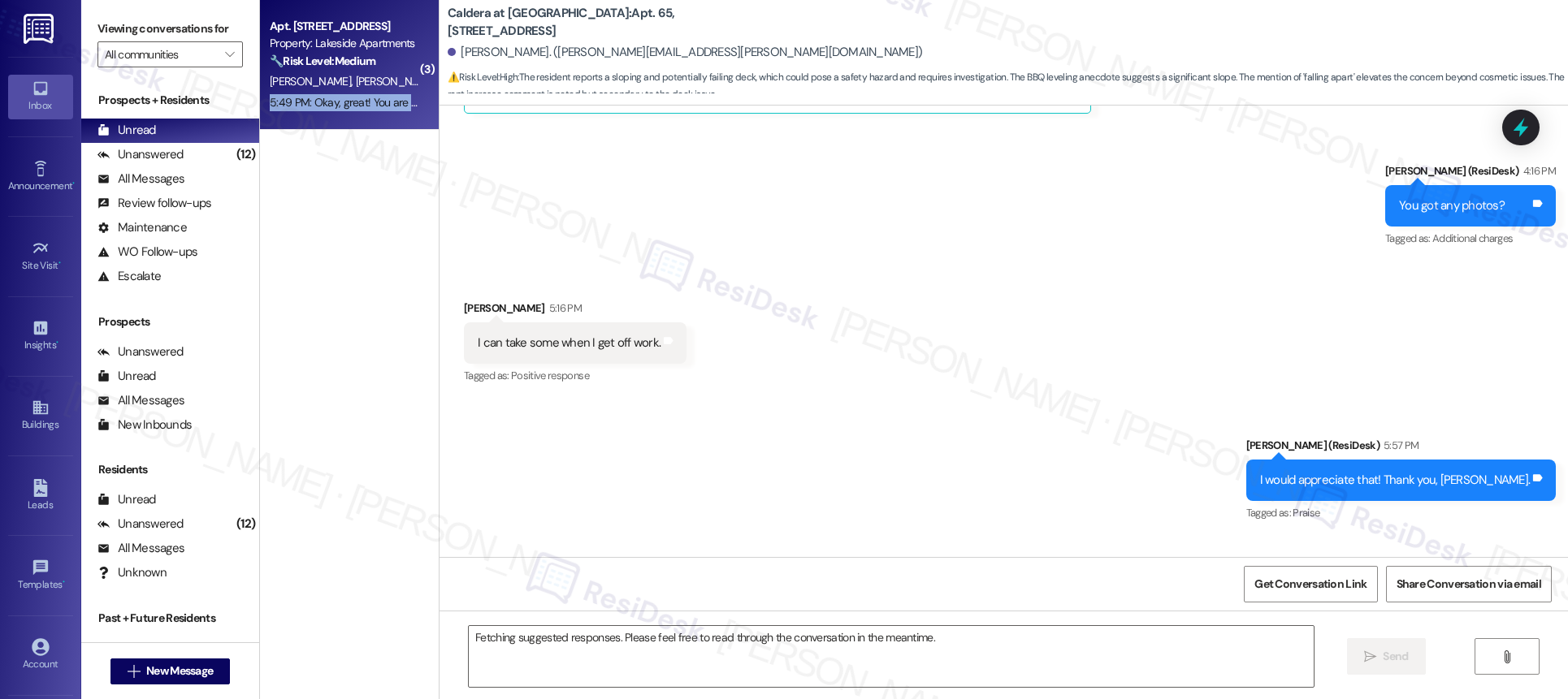
click at [368, 108] on div "5:49 PM: Okay, great! You are welcome. 5:49 PM: Okay, great! You are welcome." at bounding box center [362, 102] width 186 height 15
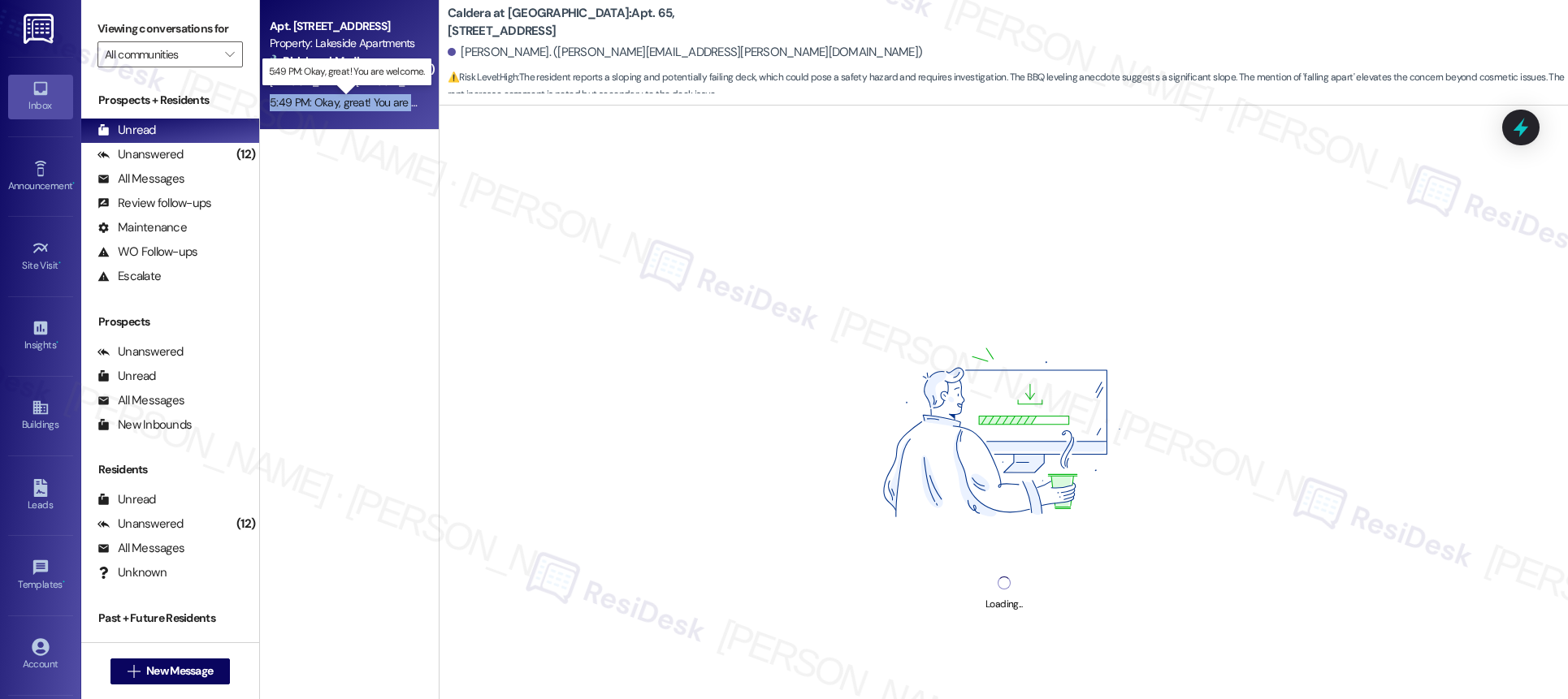
click at [368, 108] on div "5:49 PM: Okay, great! You are welcome. 5:49 PM: Okay, great! You are welcome." at bounding box center [362, 102] width 186 height 15
click at [369, 109] on div "5:49 PM: Okay, great! You are welcome. 5:49 PM: Okay, great! You are welcome." at bounding box center [362, 102] width 186 height 15
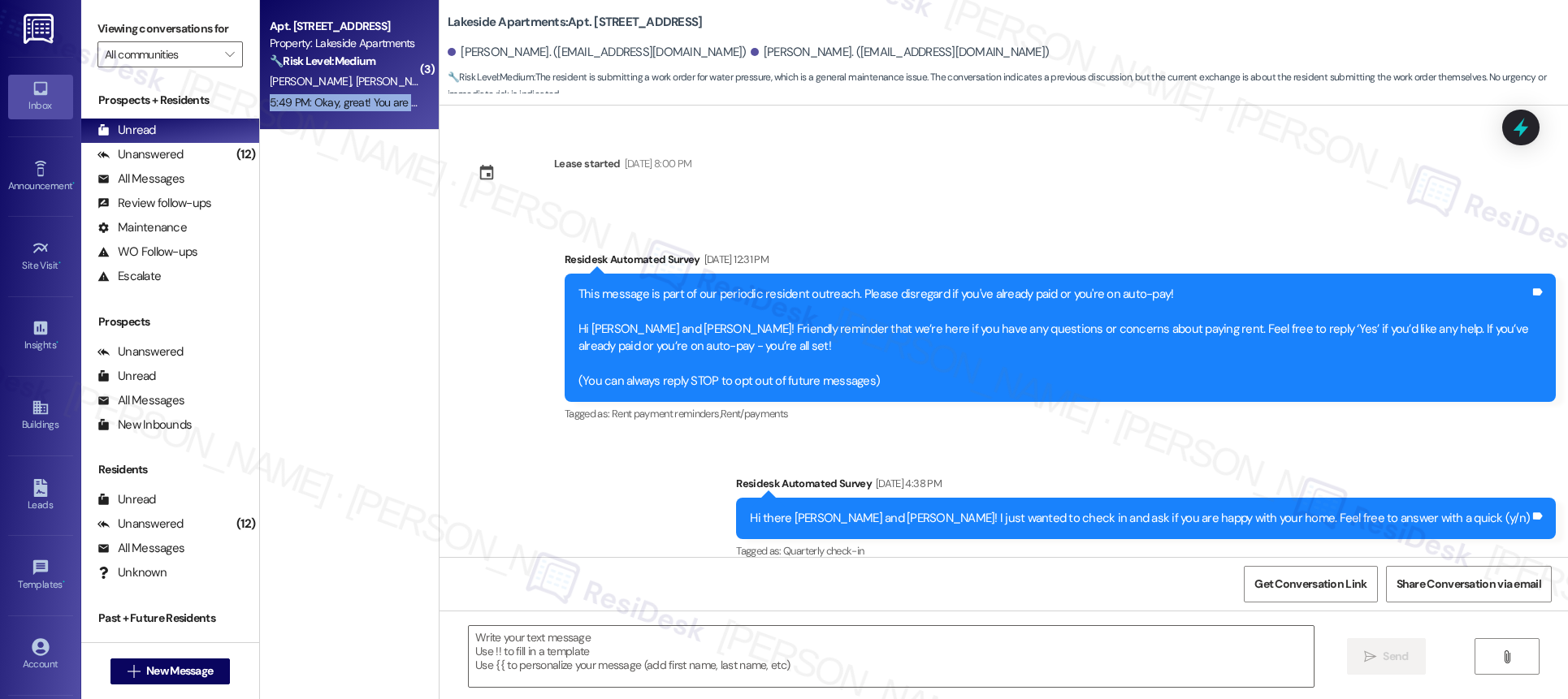
click at [369, 109] on div "5:49 PM: Okay, great! You are welcome. 5:49 PM: Okay, great! You are welcome." at bounding box center [345, 102] width 153 height 21
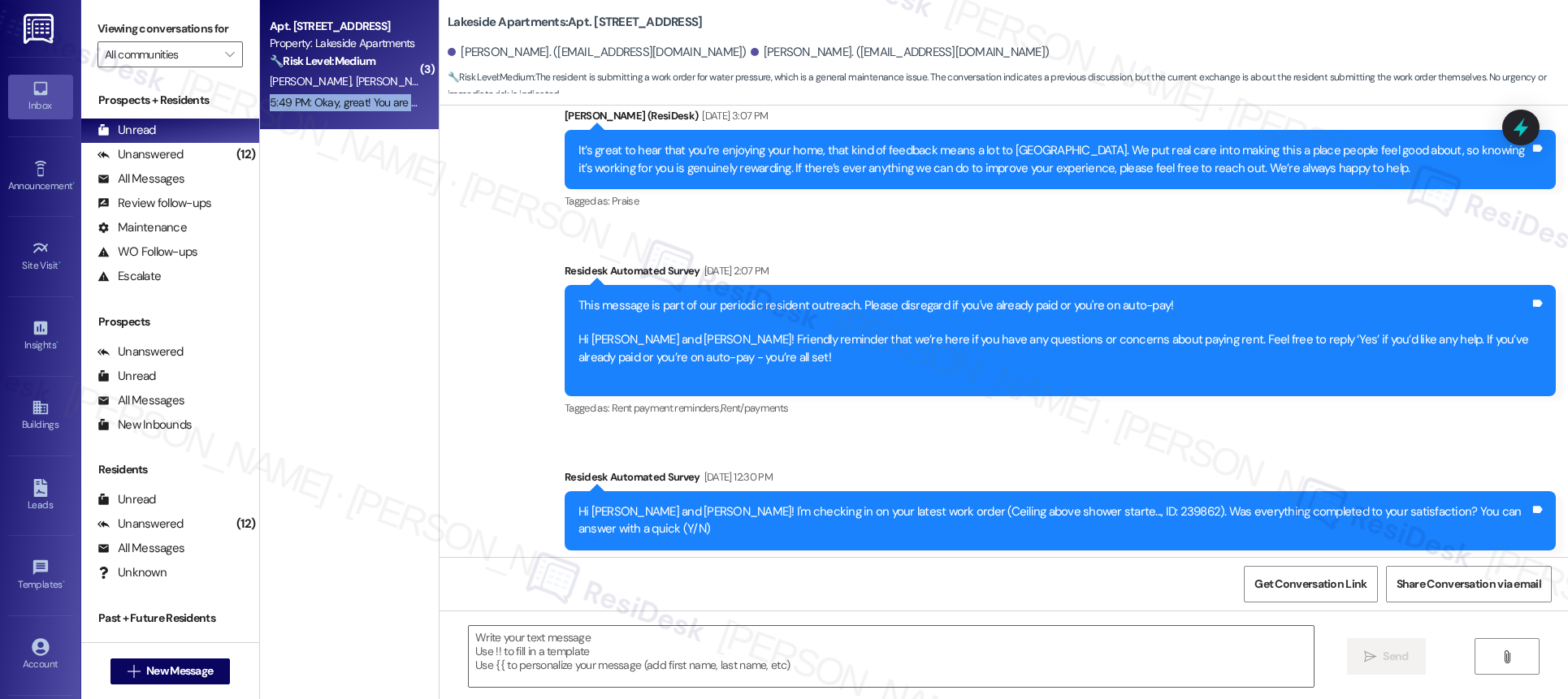
click at [368, 110] on div "5:49 PM: Okay, great! You are welcome. 5:49 PM: Okay, great! You are welcome." at bounding box center [345, 102] width 153 height 21
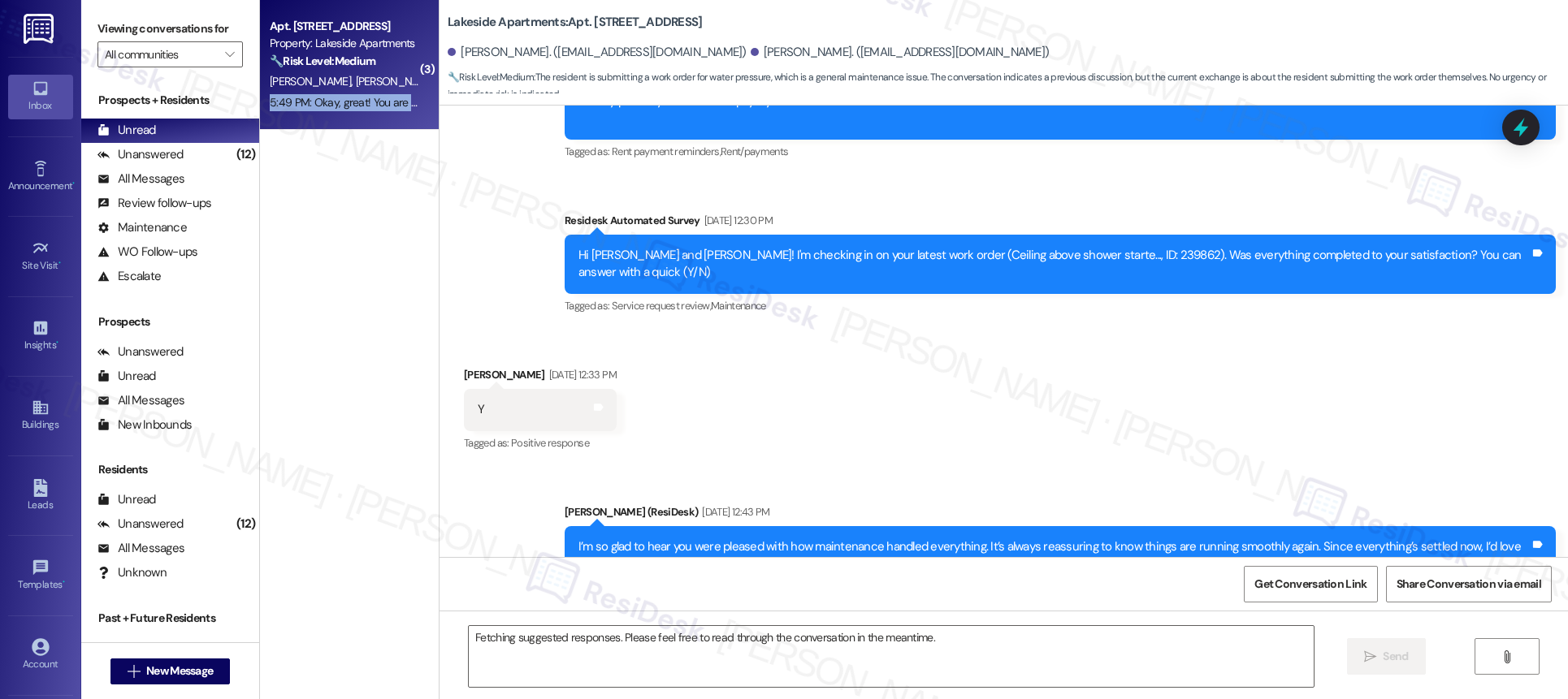
click at [368, 110] on div "5:49 PM: Okay, great! You are welcome. 5:49 PM: Okay, great! You are welcome." at bounding box center [345, 102] width 153 height 21
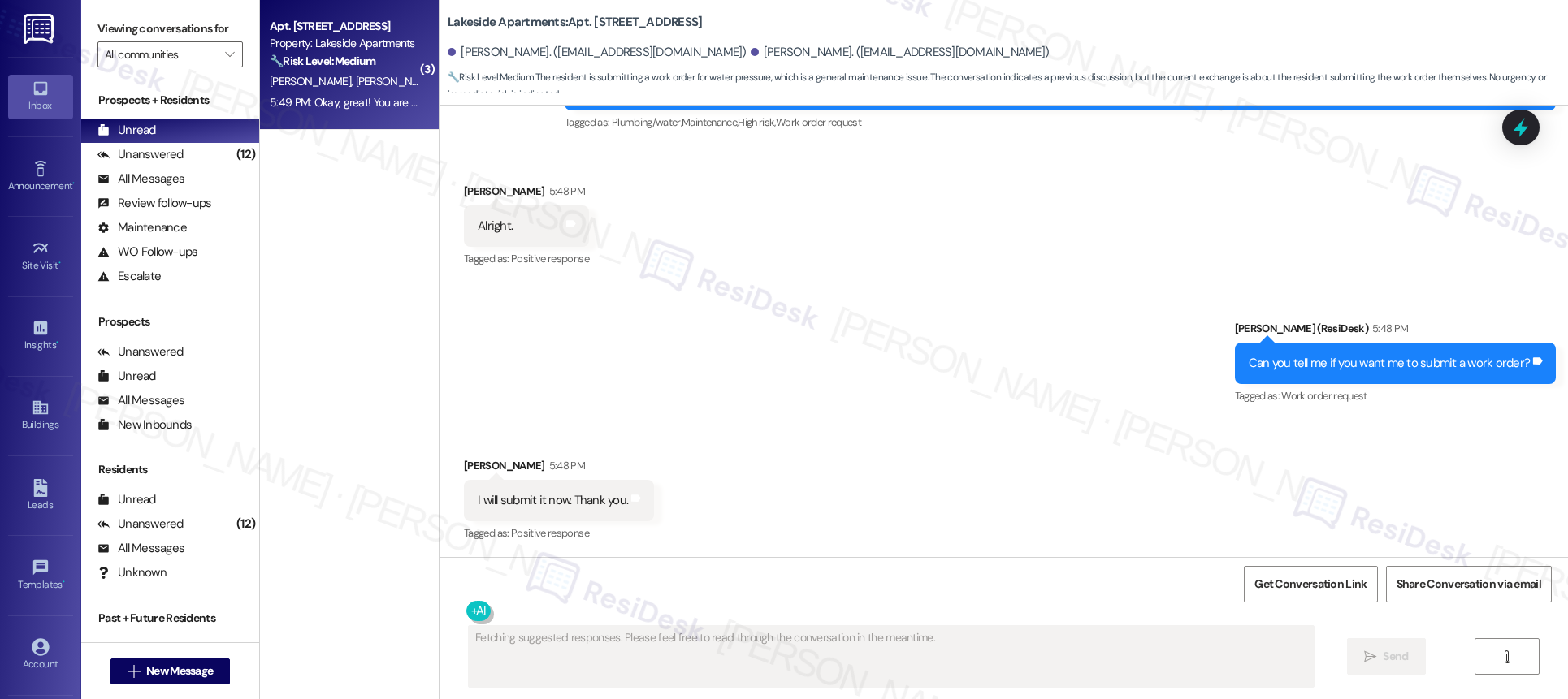
click at [875, 384] on div "Sent via SMS [PERSON_NAME] (ResiDesk) 5:48 PM Can you tell me if you want me to…" at bounding box center [1003, 352] width 1128 height 138
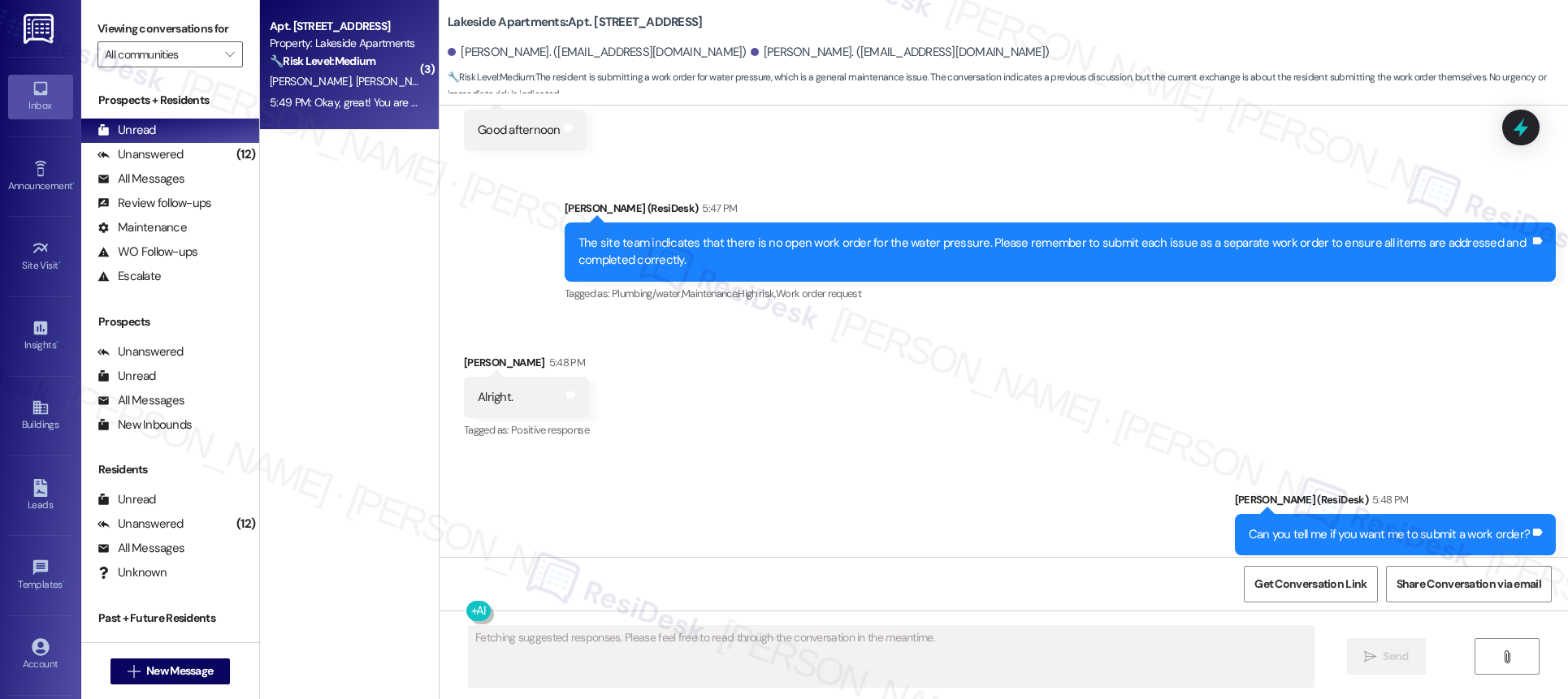
scroll to position [4558, 0]
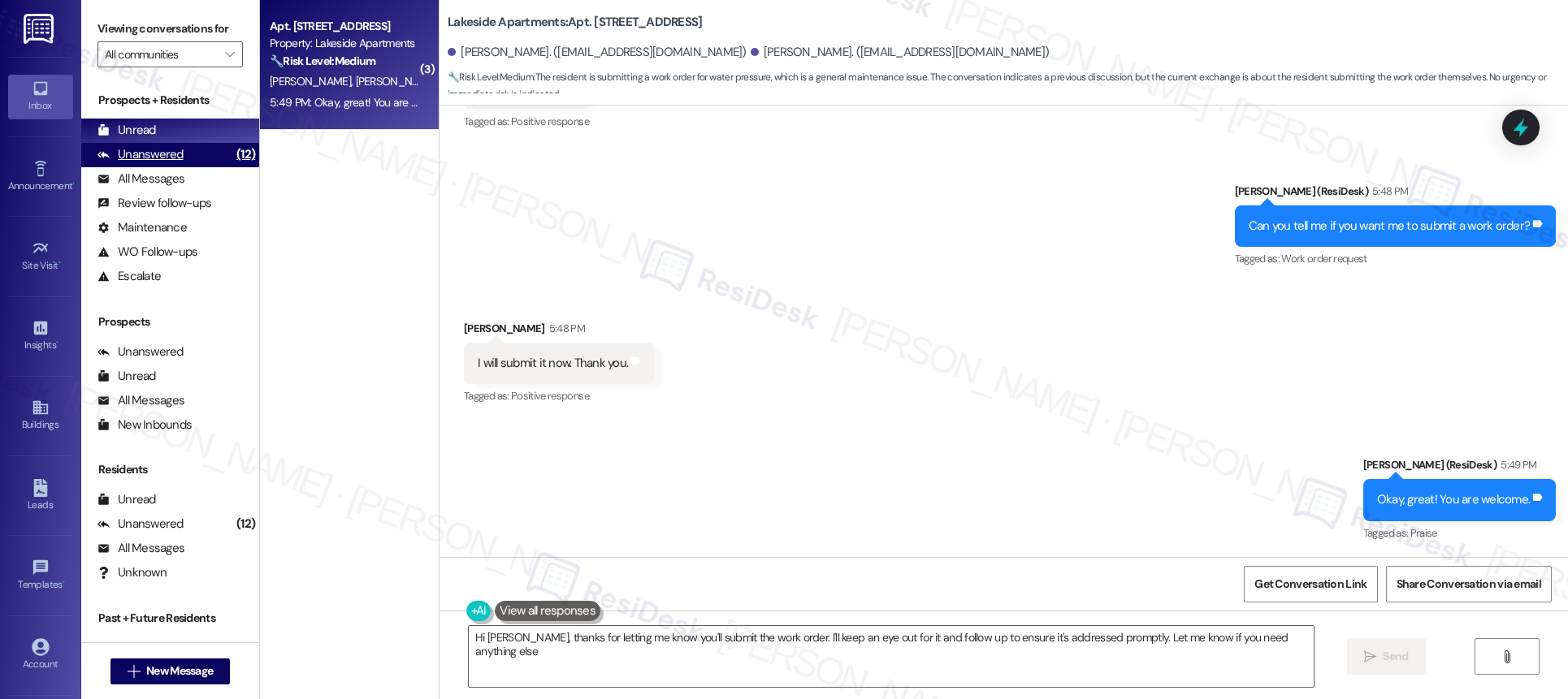
type textarea "Hi [PERSON_NAME], thanks for letting me know you'll submit the work order. I'll…"
click at [232, 149] on div "(12)" at bounding box center [245, 155] width 27 height 26
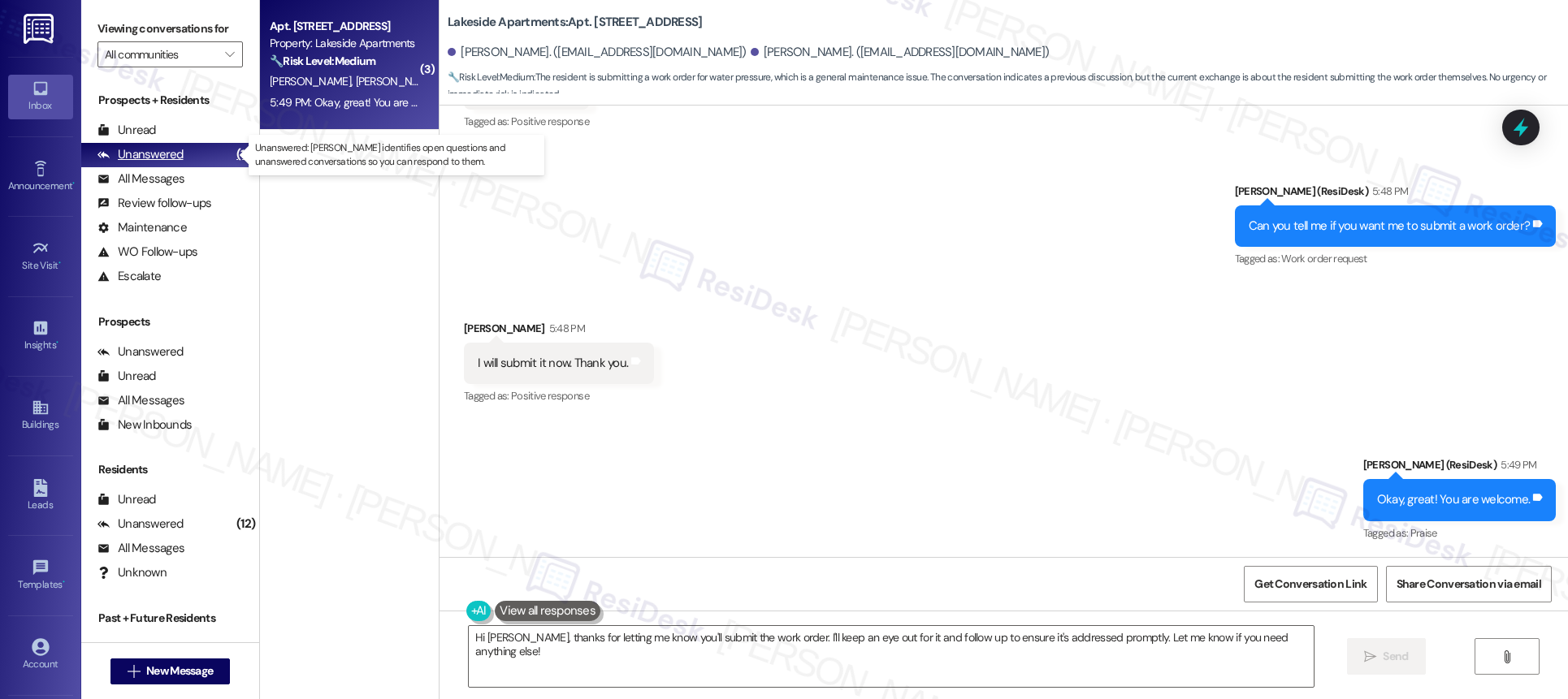
click at [232, 149] on div "(12)" at bounding box center [245, 155] width 27 height 26
click at [232, 150] on div "(12)" at bounding box center [245, 155] width 27 height 26
click at [232, 151] on div "(12)" at bounding box center [245, 155] width 27 height 26
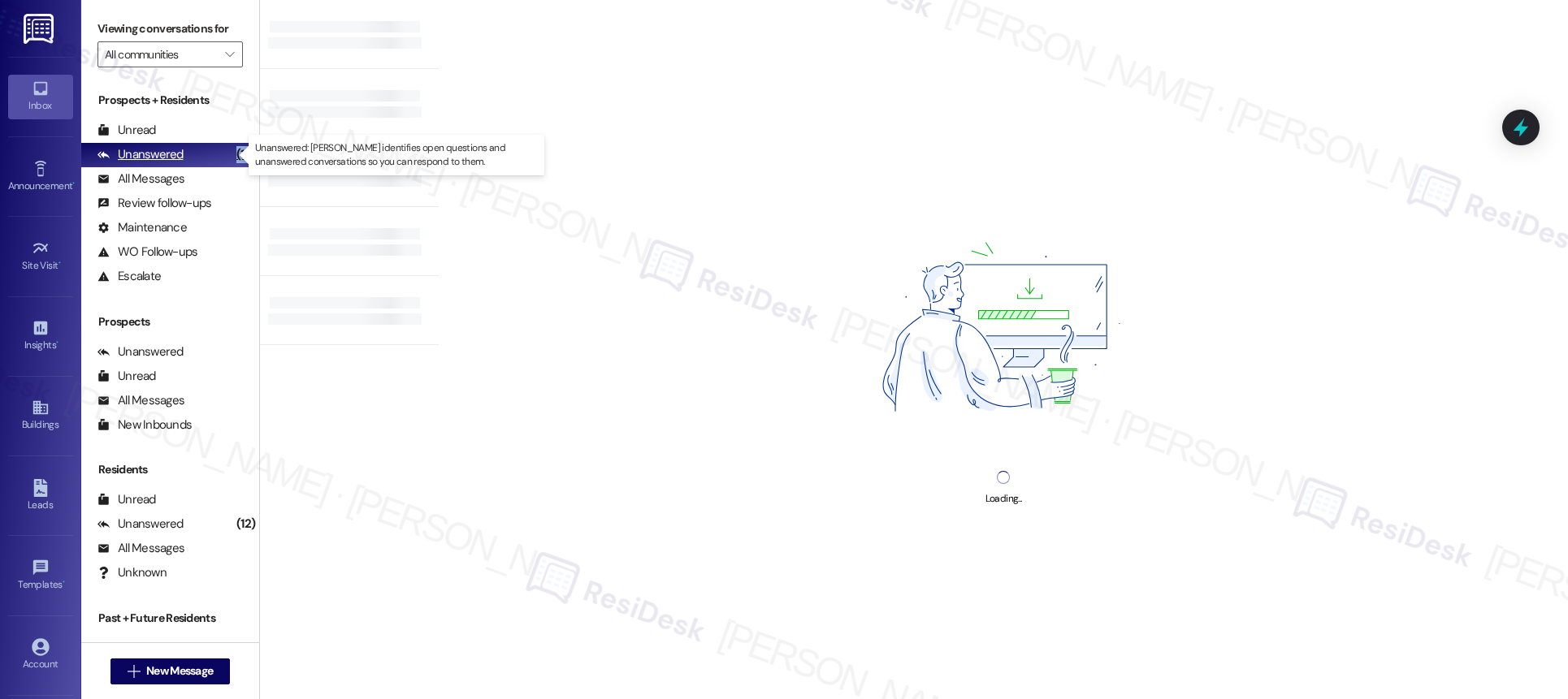
click at [232, 151] on div "(12)" at bounding box center [245, 155] width 27 height 26
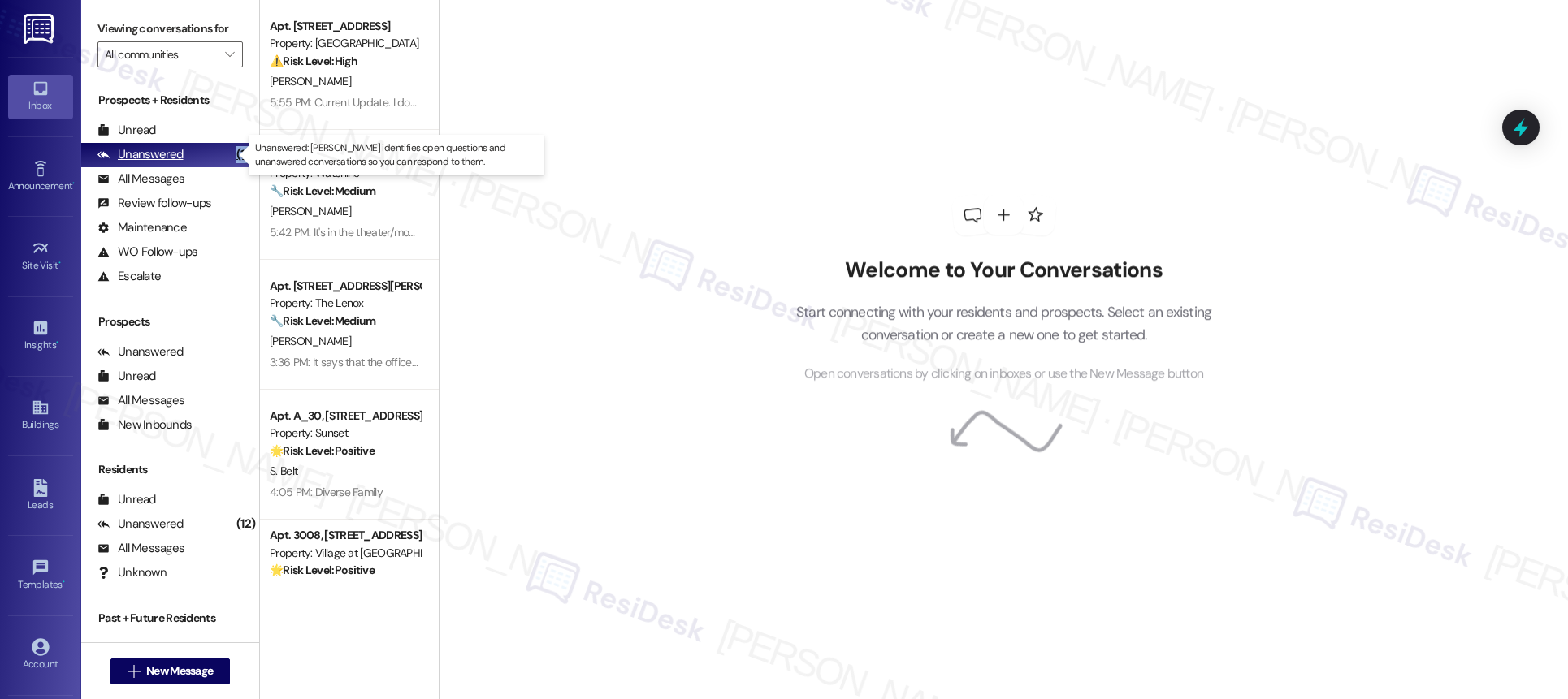
click at [232, 151] on div "(12)" at bounding box center [245, 155] width 27 height 26
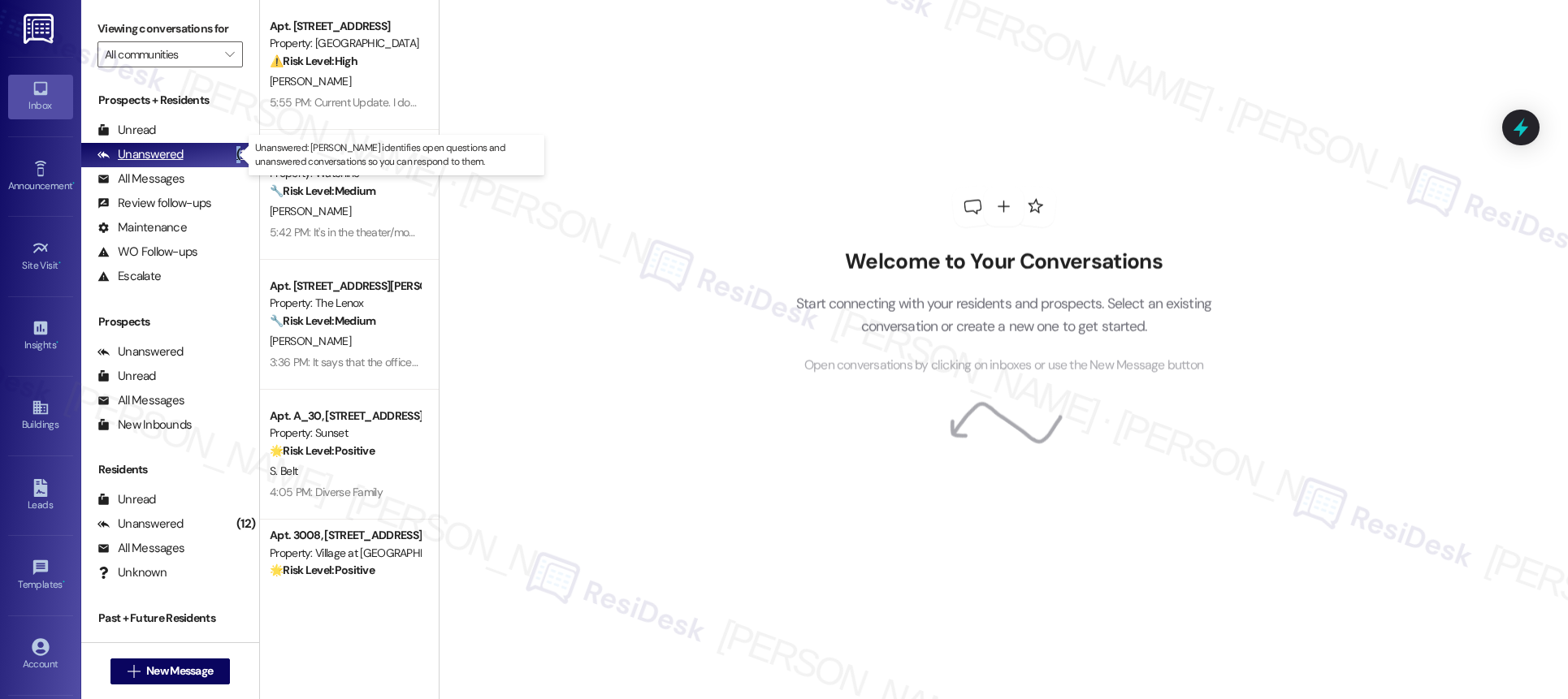
click at [232, 151] on div "(12)" at bounding box center [245, 155] width 27 height 26
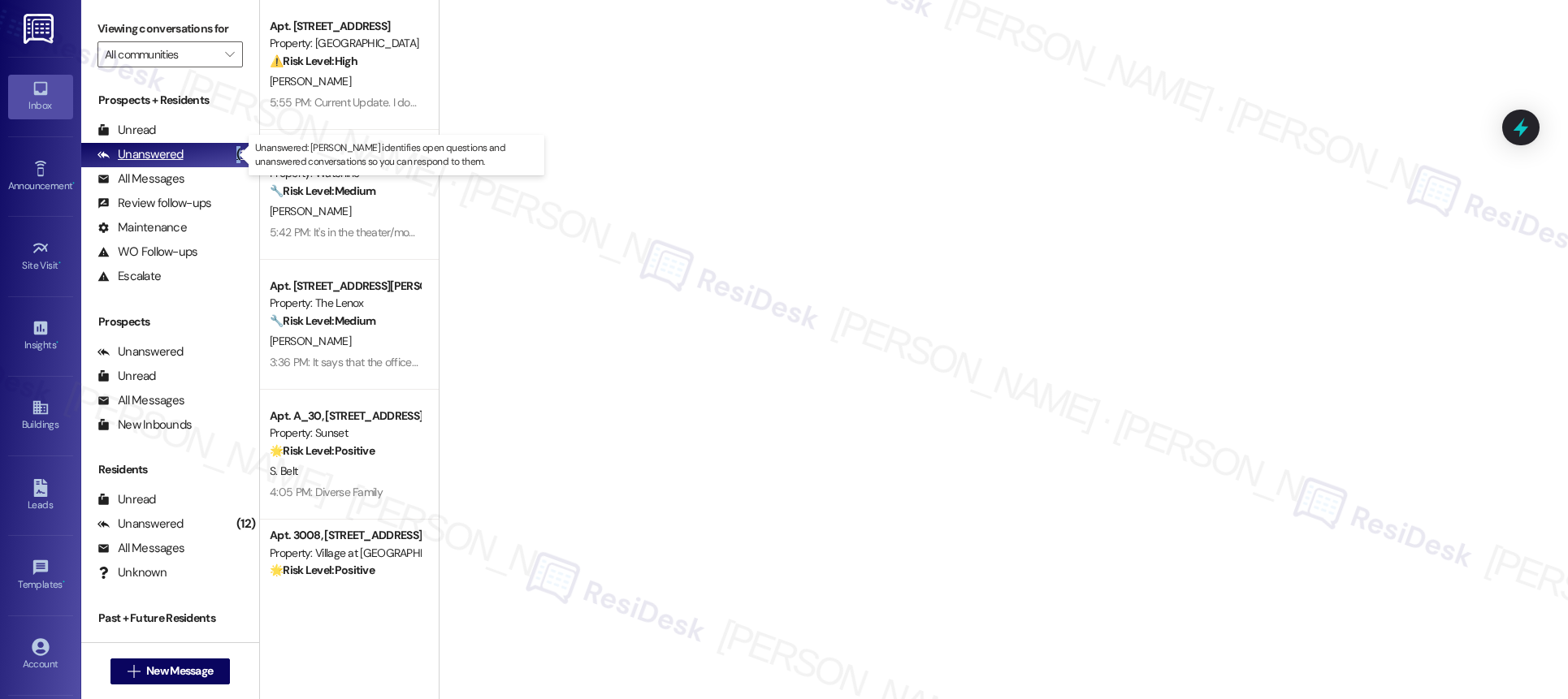
click at [232, 152] on div "(12)" at bounding box center [245, 155] width 27 height 26
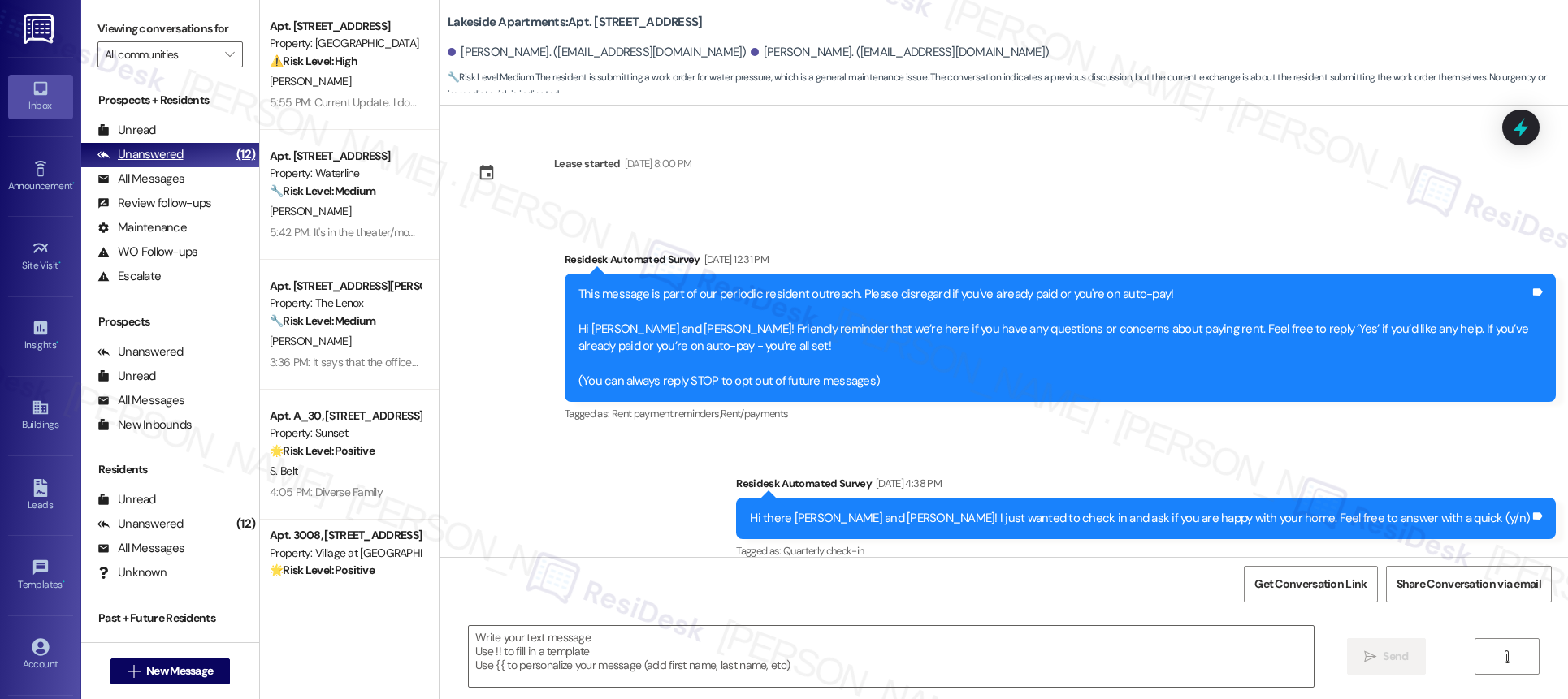
click at [232, 156] on div "(12)" at bounding box center [245, 155] width 27 height 26
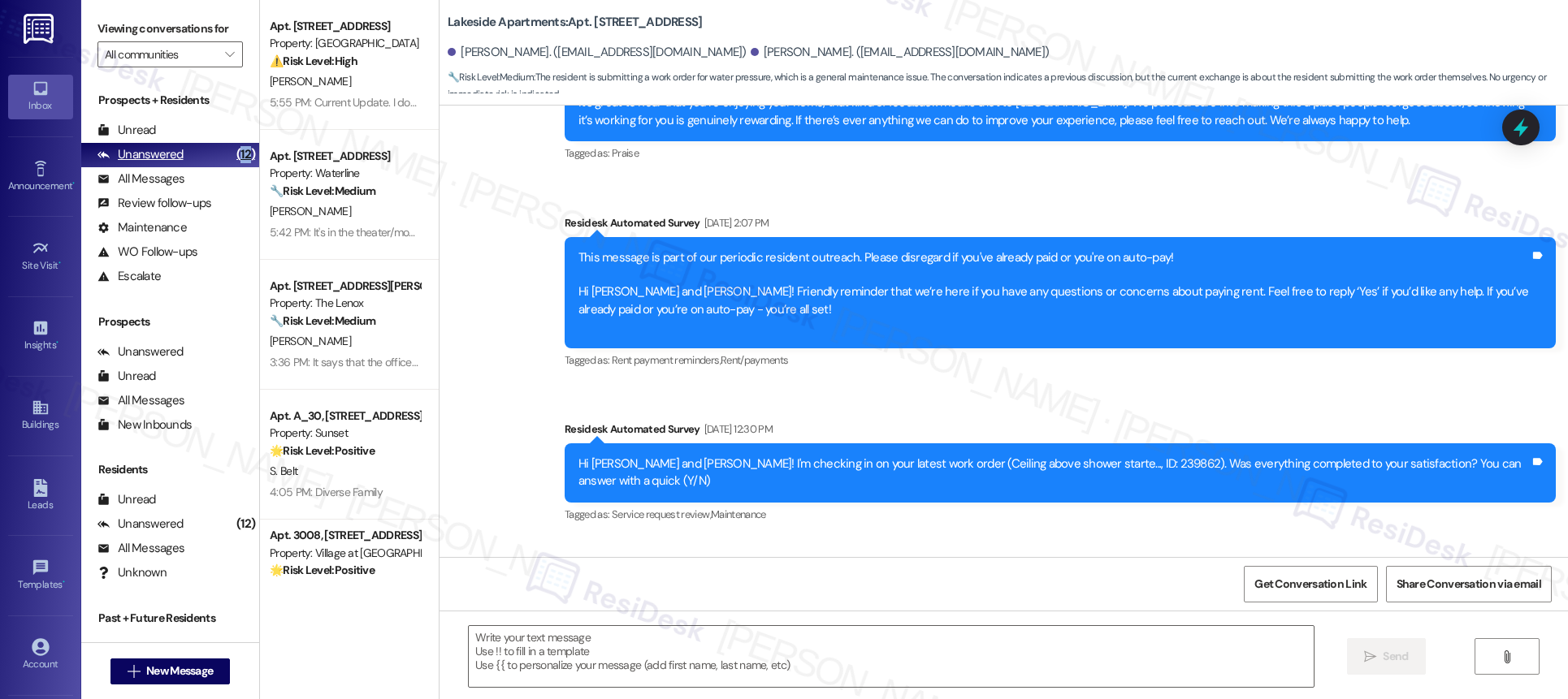
click at [232, 156] on div "(12)" at bounding box center [245, 155] width 27 height 26
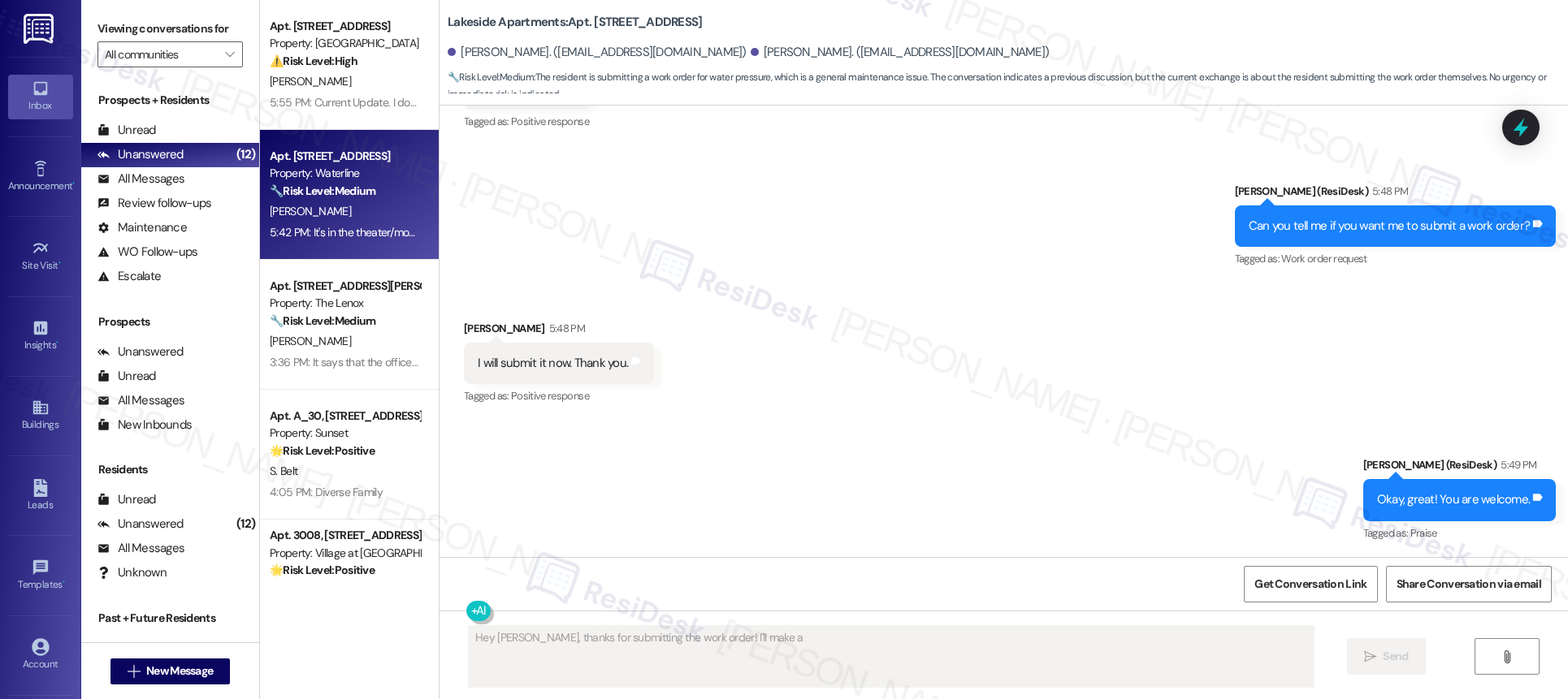
type textarea "Hey [PERSON_NAME], thanks for submitting the work order! I'll make a note"
click at [359, 202] on div "[PERSON_NAME]" at bounding box center [345, 211] width 153 height 21
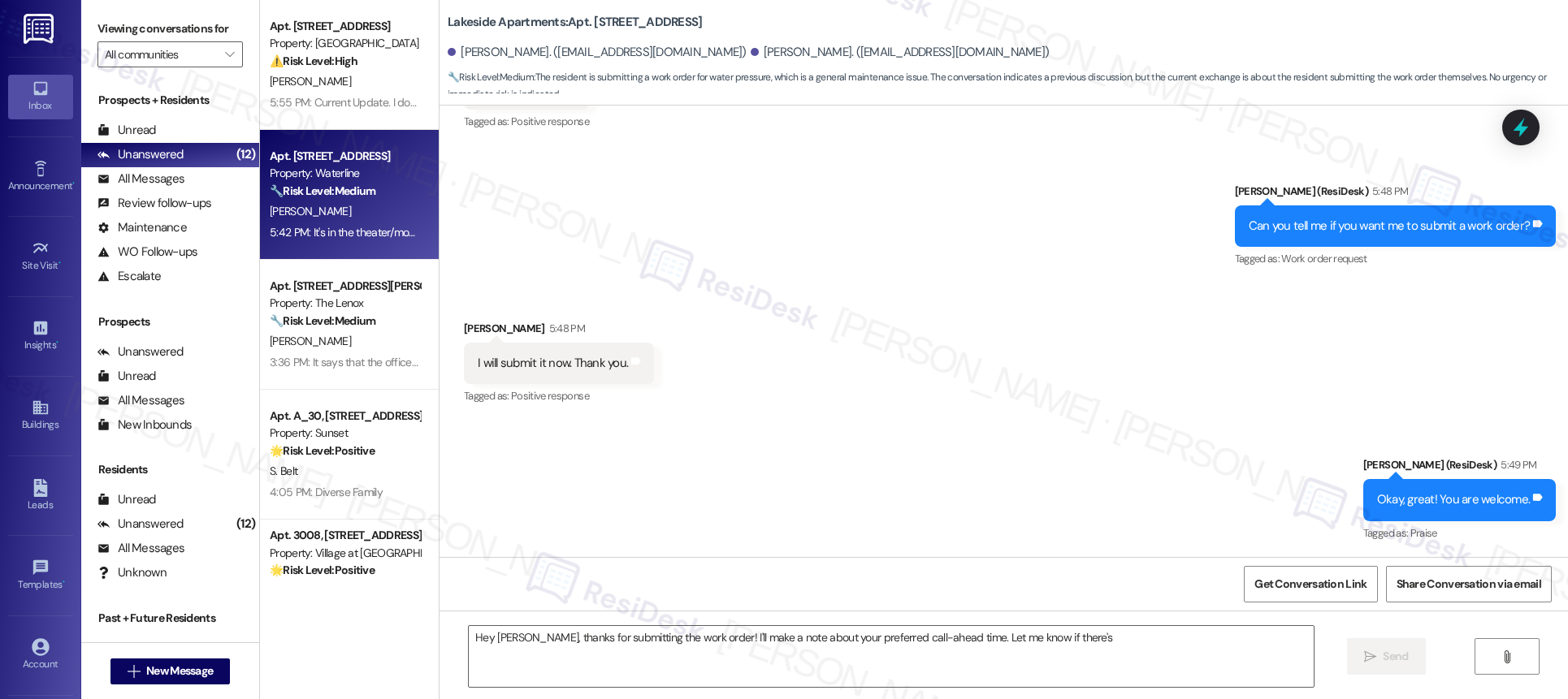
click at [359, 202] on div "[PERSON_NAME]" at bounding box center [345, 211] width 153 height 21
click at [359, 203] on div "[PERSON_NAME]" at bounding box center [345, 211] width 153 height 21
type textarea "Fetching suggested responses. Please feel free to read through the conversation…"
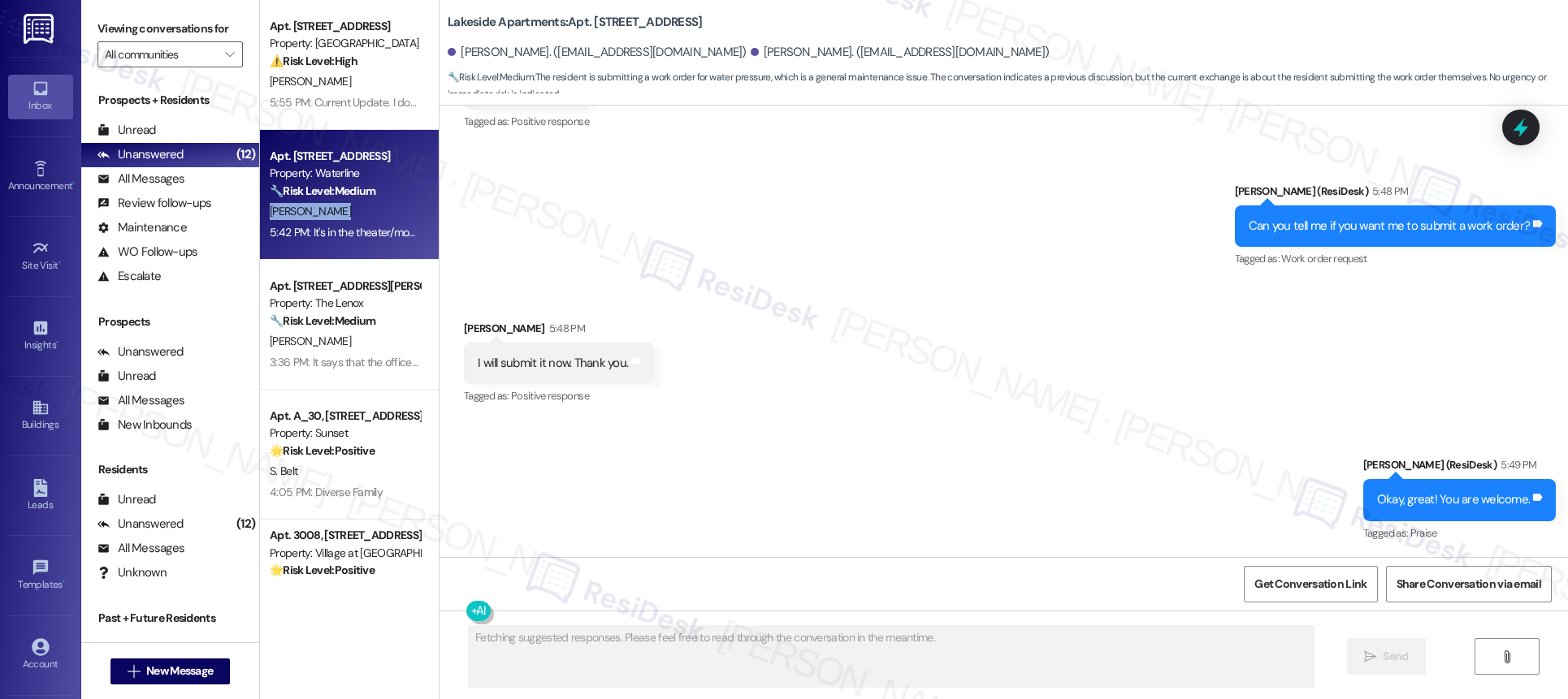
click at [359, 203] on div "[PERSON_NAME]" at bounding box center [345, 211] width 153 height 21
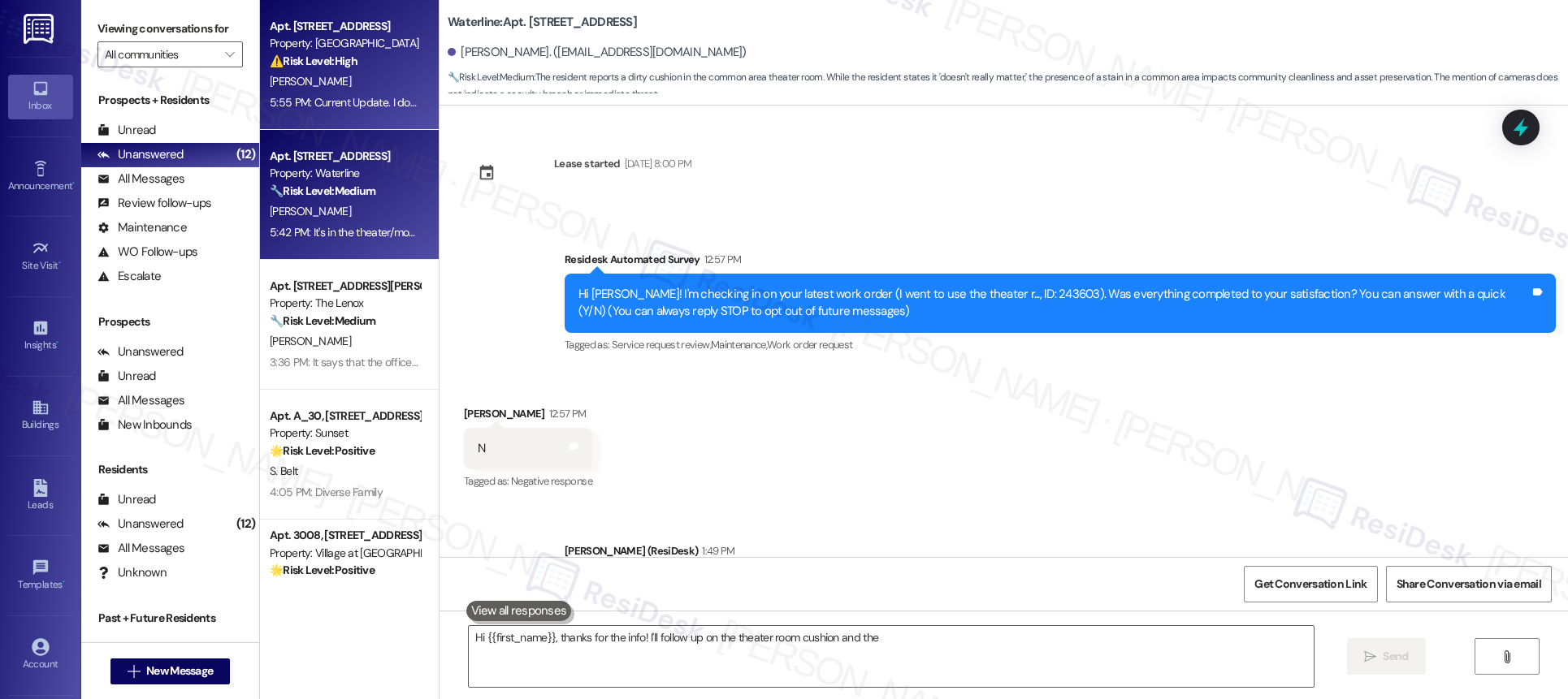
type textarea "Hi {{first_name}}, thanks for the info! I'll follow up on the theater room cush…"
click at [357, 103] on div "5:55 PM: Current Update. I dont see any crap but it smells like straight up sew…" at bounding box center [821, 102] width 1104 height 15
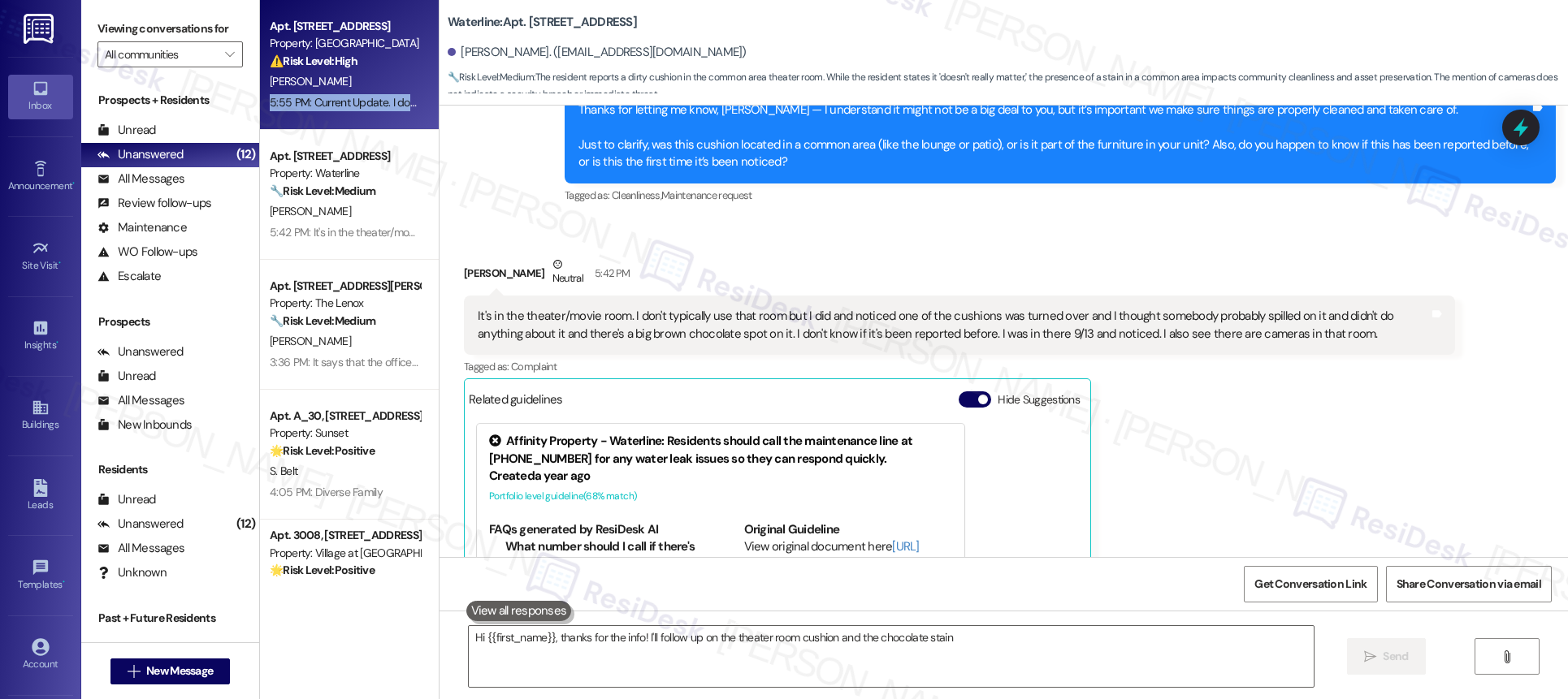
click at [357, 103] on div "5:55 PM: Current Update. I dont see any crap but it smells like straight up sew…" at bounding box center [821, 102] width 1104 height 15
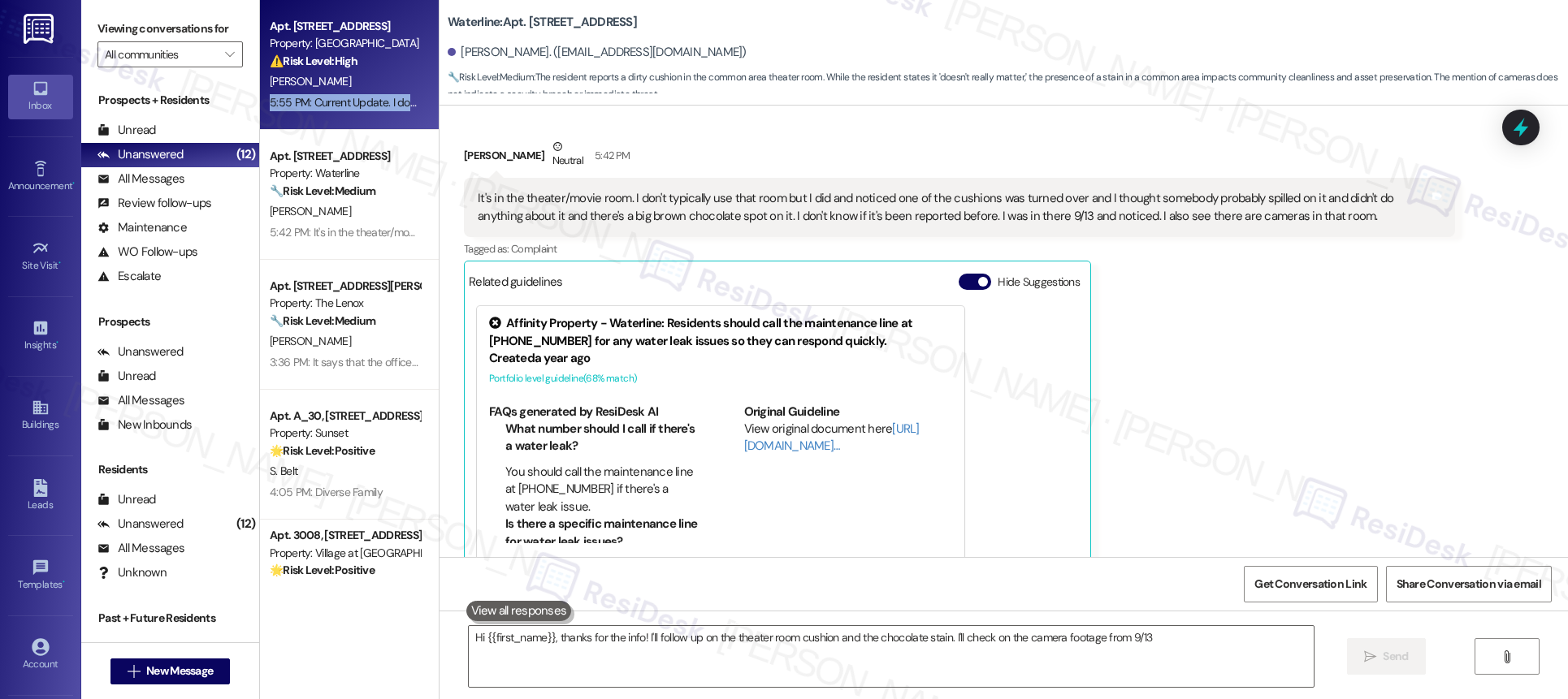
click at [357, 103] on div "5:55 PM: Current Update. I dont see any crap but it smells like straight up sew…" at bounding box center [821, 102] width 1104 height 15
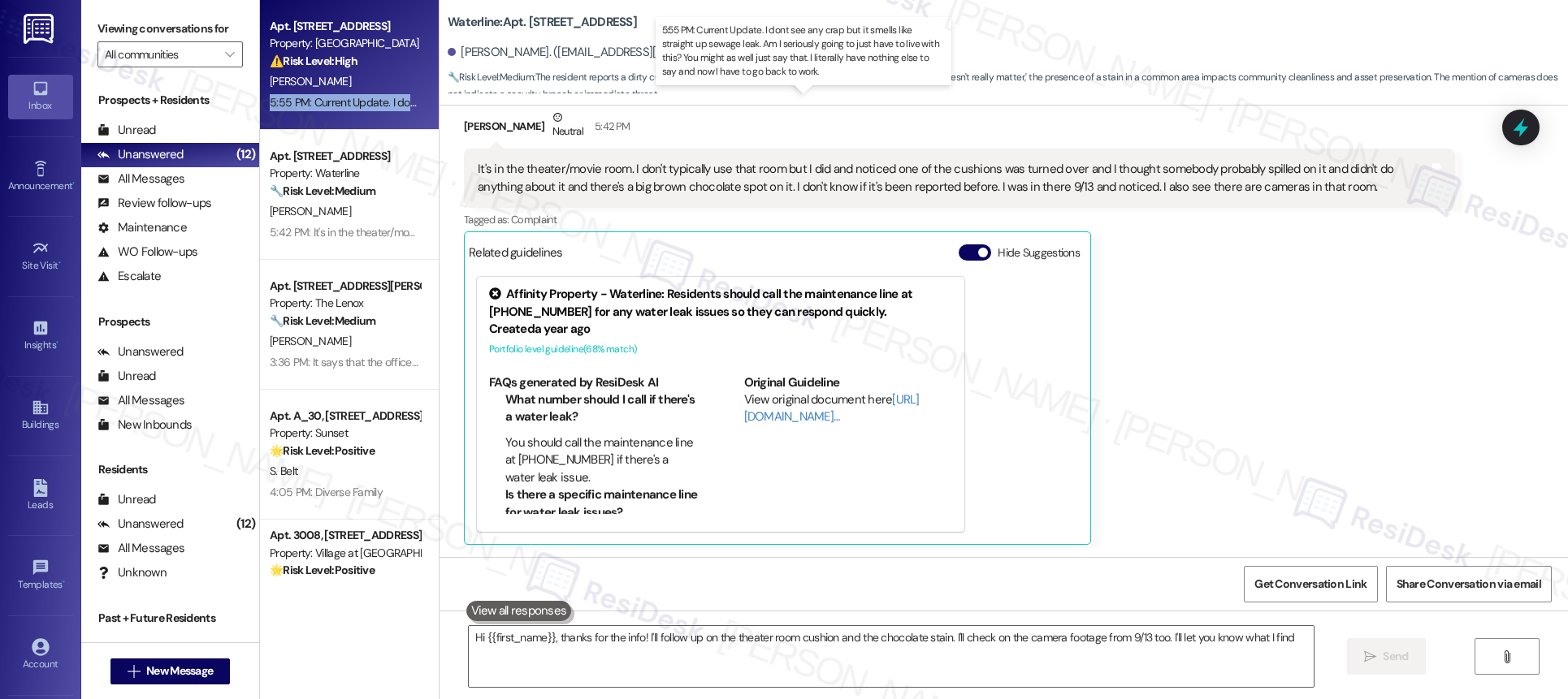
type textarea "Hi {{first_name}}, thanks for the info! I'll follow up on the theater room cush…"
click at [357, 103] on div "5:55 PM: Current Update. I dont see any crap but it smells like straight up sew…" at bounding box center [821, 102] width 1104 height 15
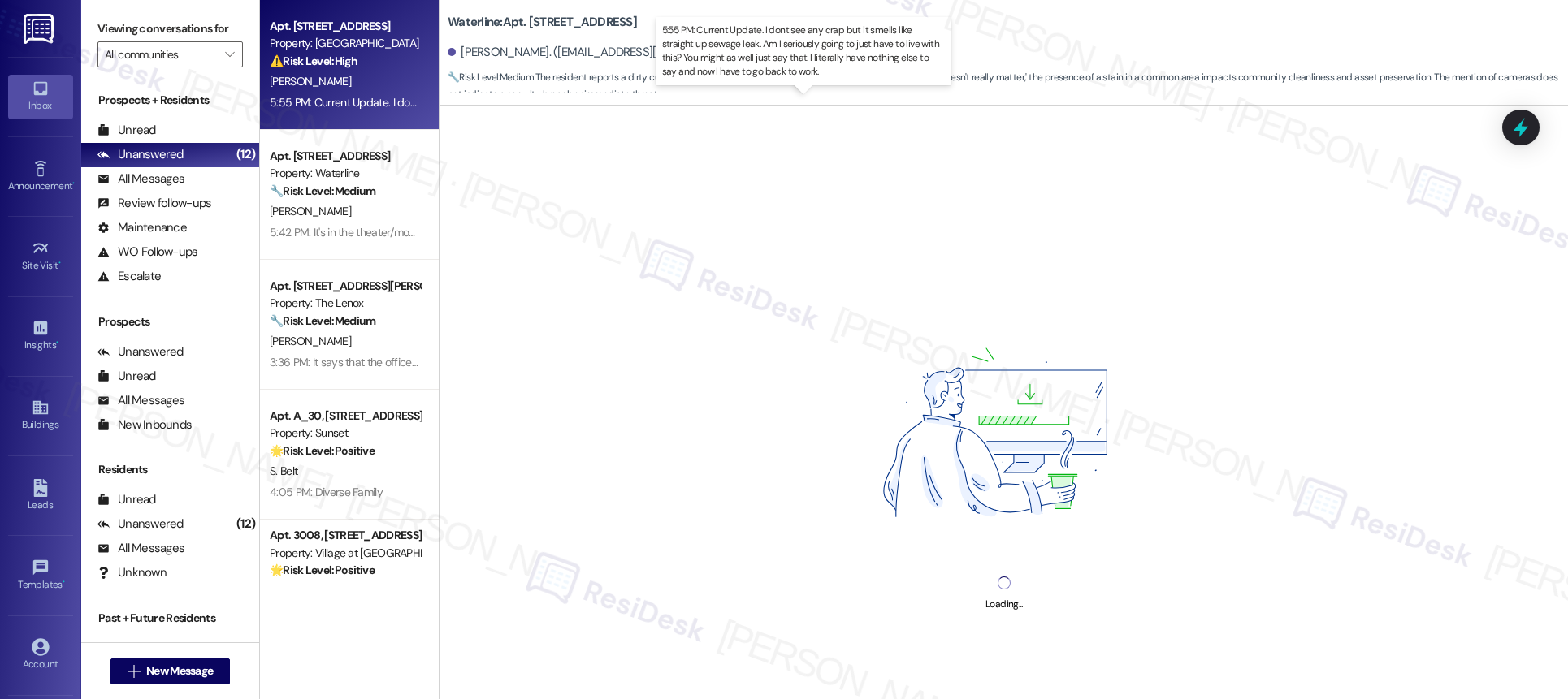
click at [357, 103] on div "5:55 PM: Current Update. I dont see any crap but it smells like straight up sew…" at bounding box center [821, 102] width 1104 height 15
click at [357, 102] on div "5:55 PM: Current Update. I dont see any crap but it smells like straight up sew…" at bounding box center [821, 102] width 1104 height 15
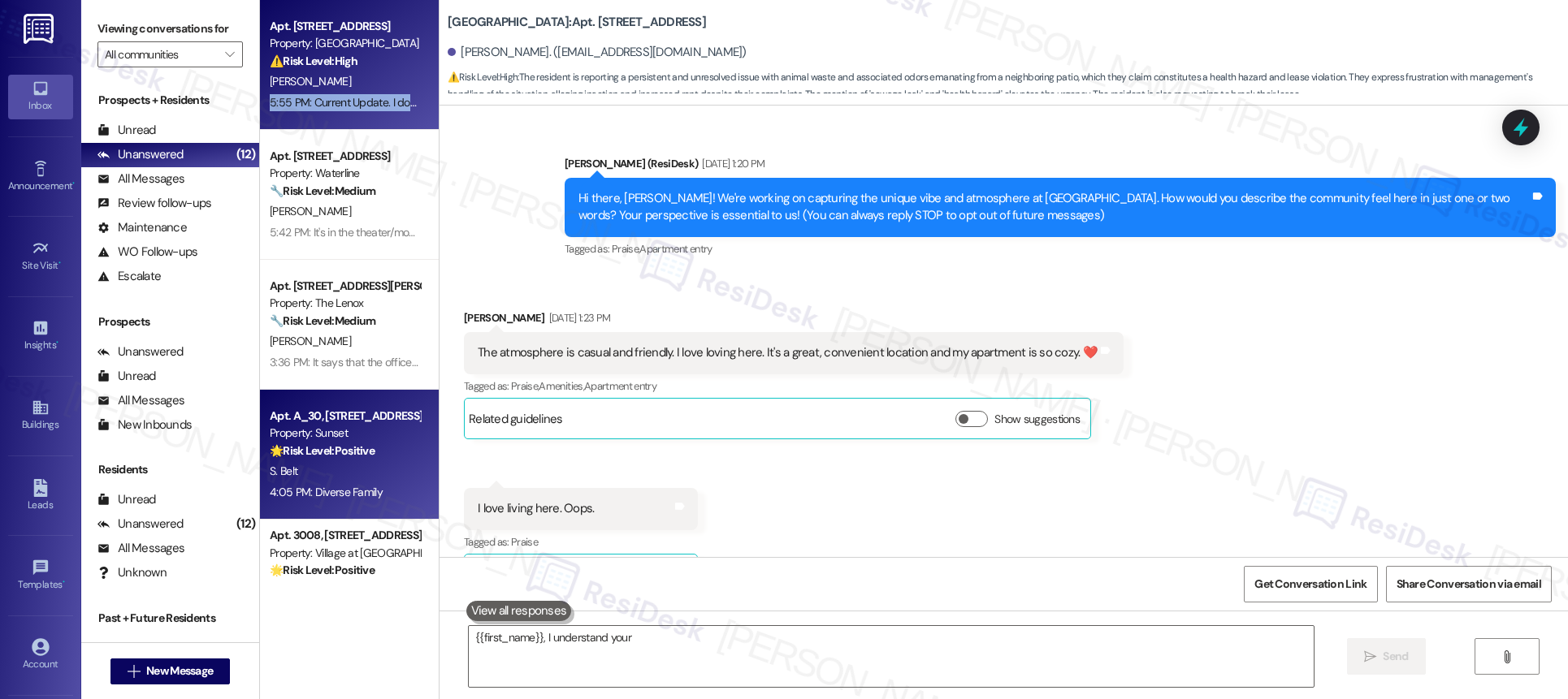
scroll to position [18478, 0]
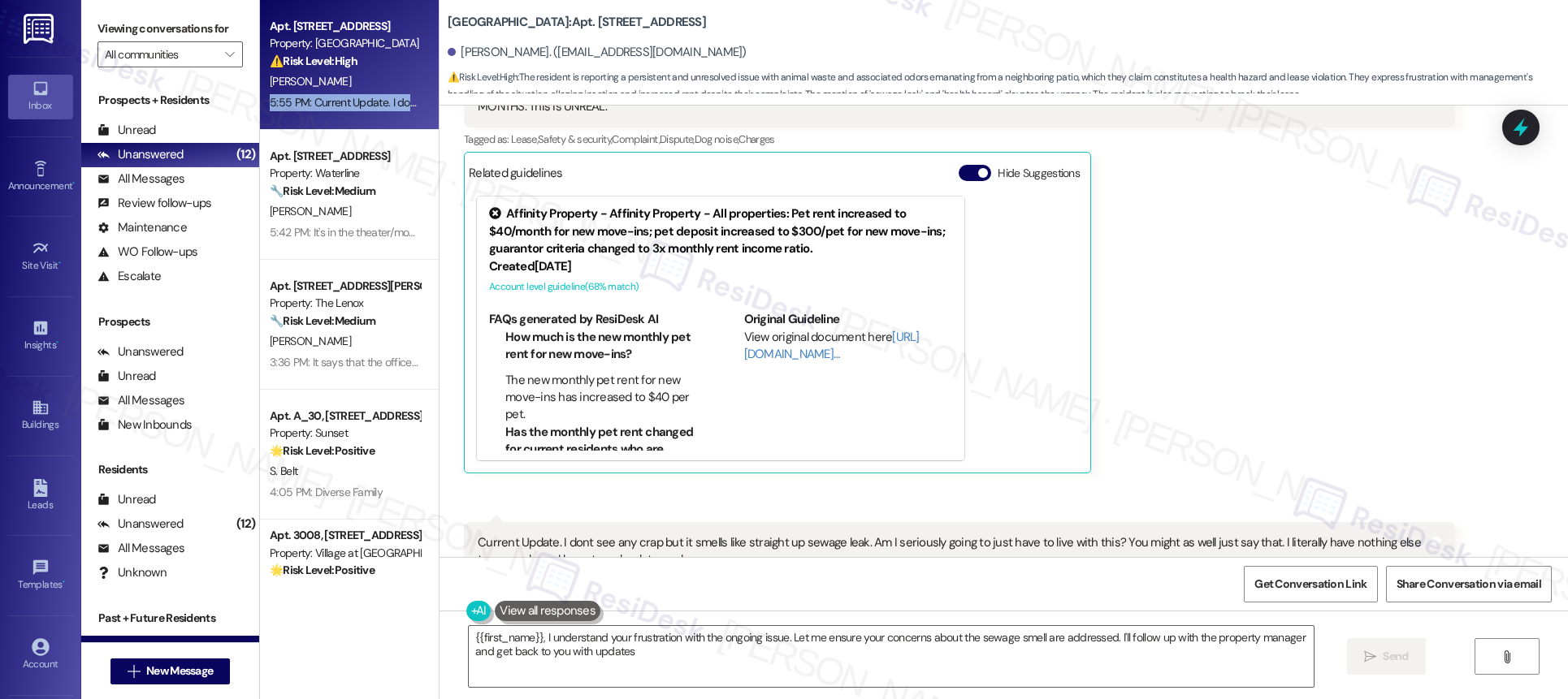
type textarea "{{first_name}}, I understand your frustration with the ongoing issue. Let me en…"
drag, startPoint x: 14, startPoint y: 658, endPoint x: 30, endPoint y: 661, distance: 16.3
click at [15, 658] on div "Account" at bounding box center [40, 664] width 82 height 17
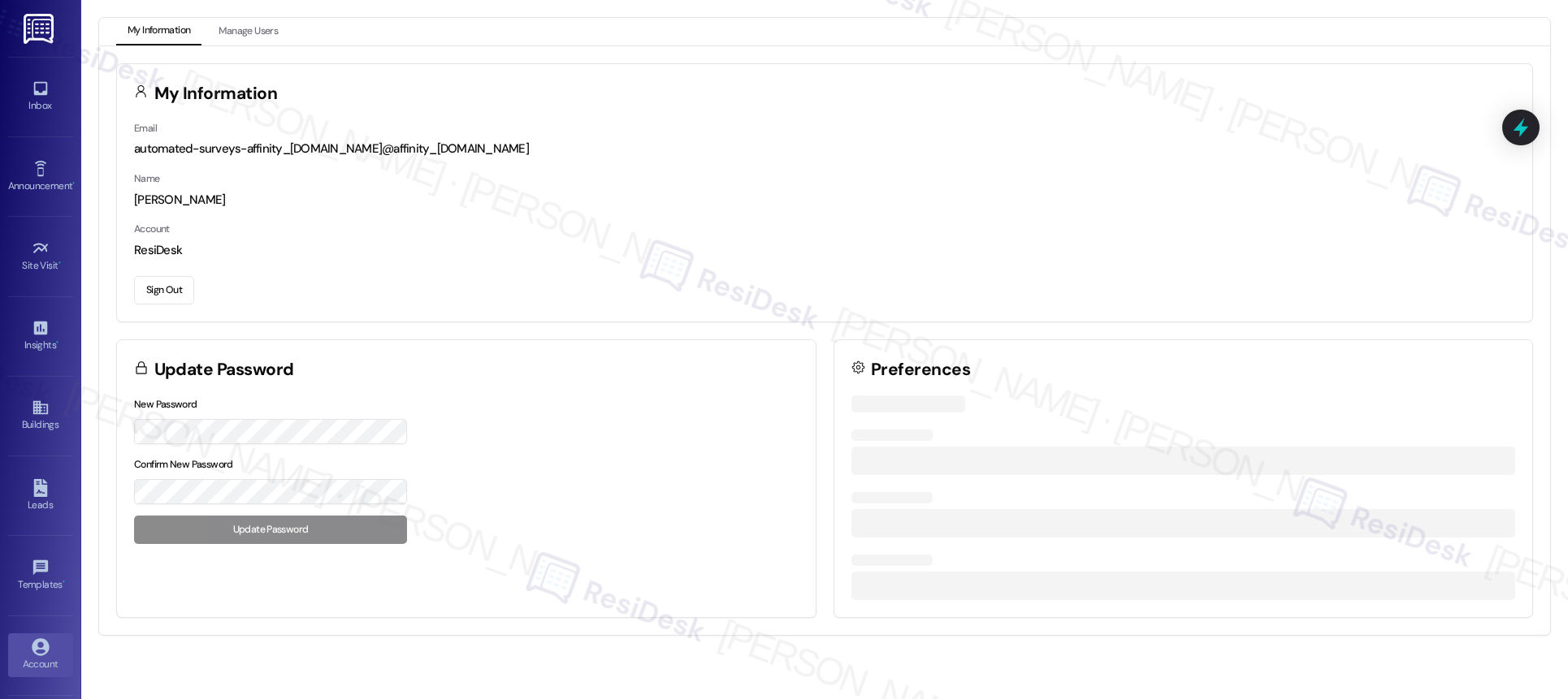
click at [42, 660] on div "Account" at bounding box center [40, 664] width 82 height 17
drag, startPoint x: 42, startPoint y: 660, endPoint x: 52, endPoint y: 662, distance: 10.2
click at [42, 660] on div "Account" at bounding box center [40, 664] width 82 height 17
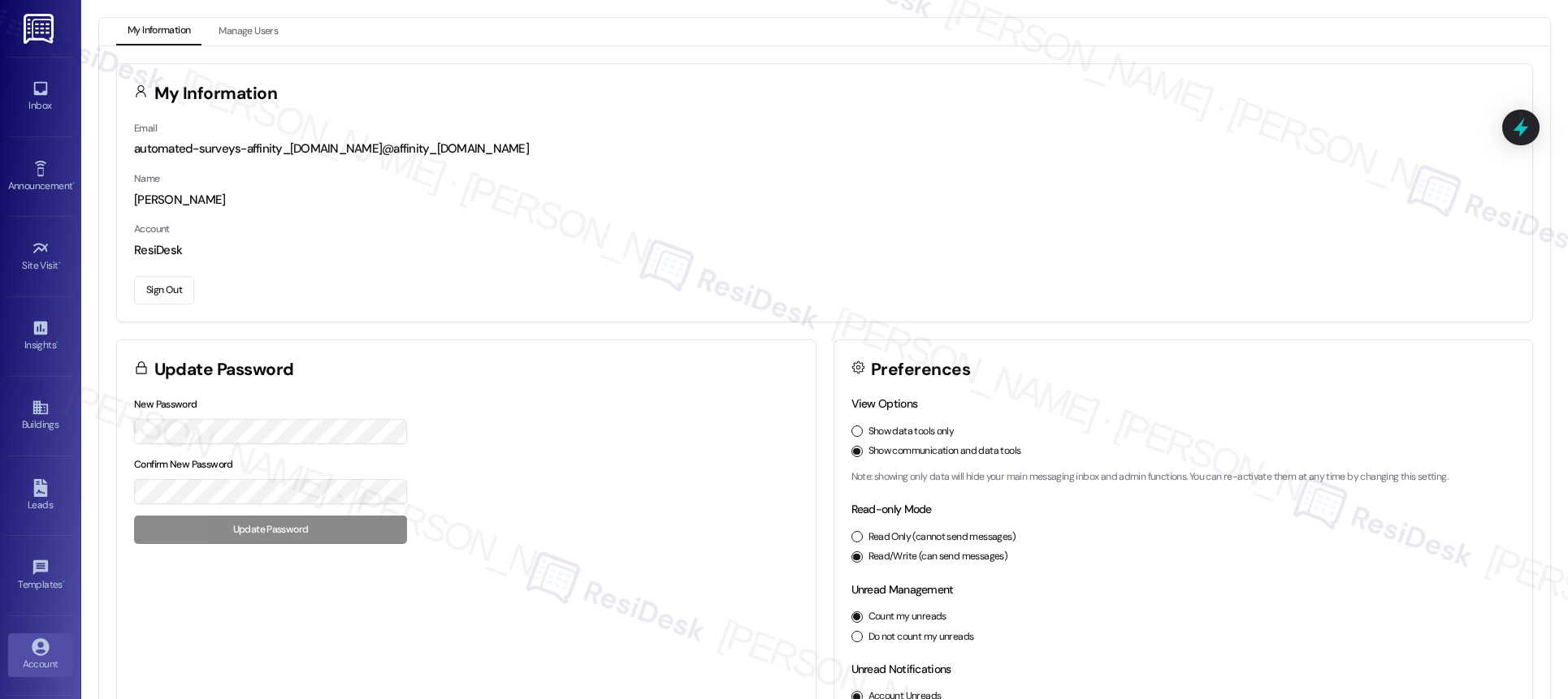
click at [162, 301] on button "Sign Out" at bounding box center [163, 290] width 60 height 29
click at [163, 299] on button "Sign Out" at bounding box center [163, 290] width 60 height 29
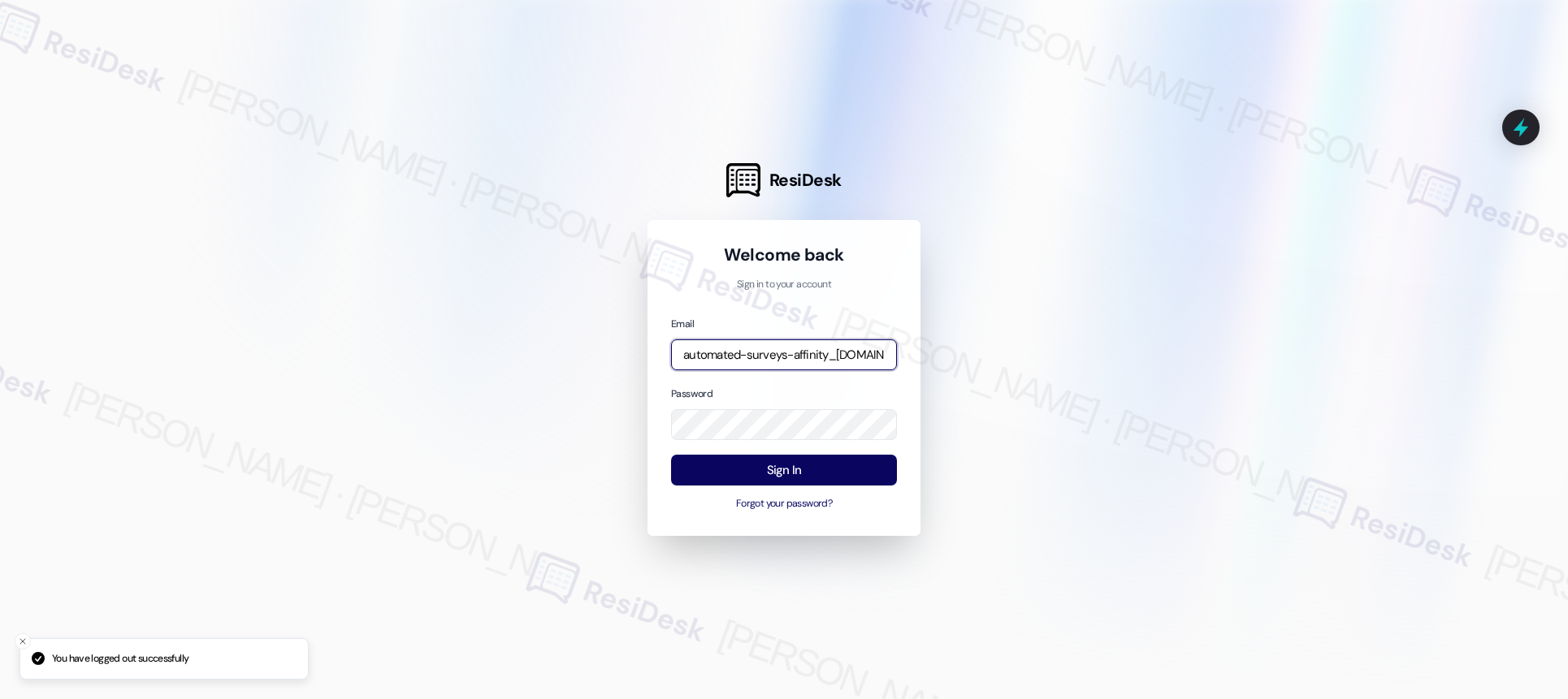
click at [821, 345] on input "automated-surveys-affinity_[DOMAIN_NAME]@affinity_[DOMAIN_NAME]" at bounding box center [784, 355] width 226 height 31
click at [820, 349] on input "automated-surveys-affinity_[DOMAIN_NAME]@affinity_[DOMAIN_NAME]" at bounding box center [784, 355] width 226 height 31
type input "automated-surveys-birchstone_[DOMAIN_NAME]@birchstone_[DOMAIN_NAME]"
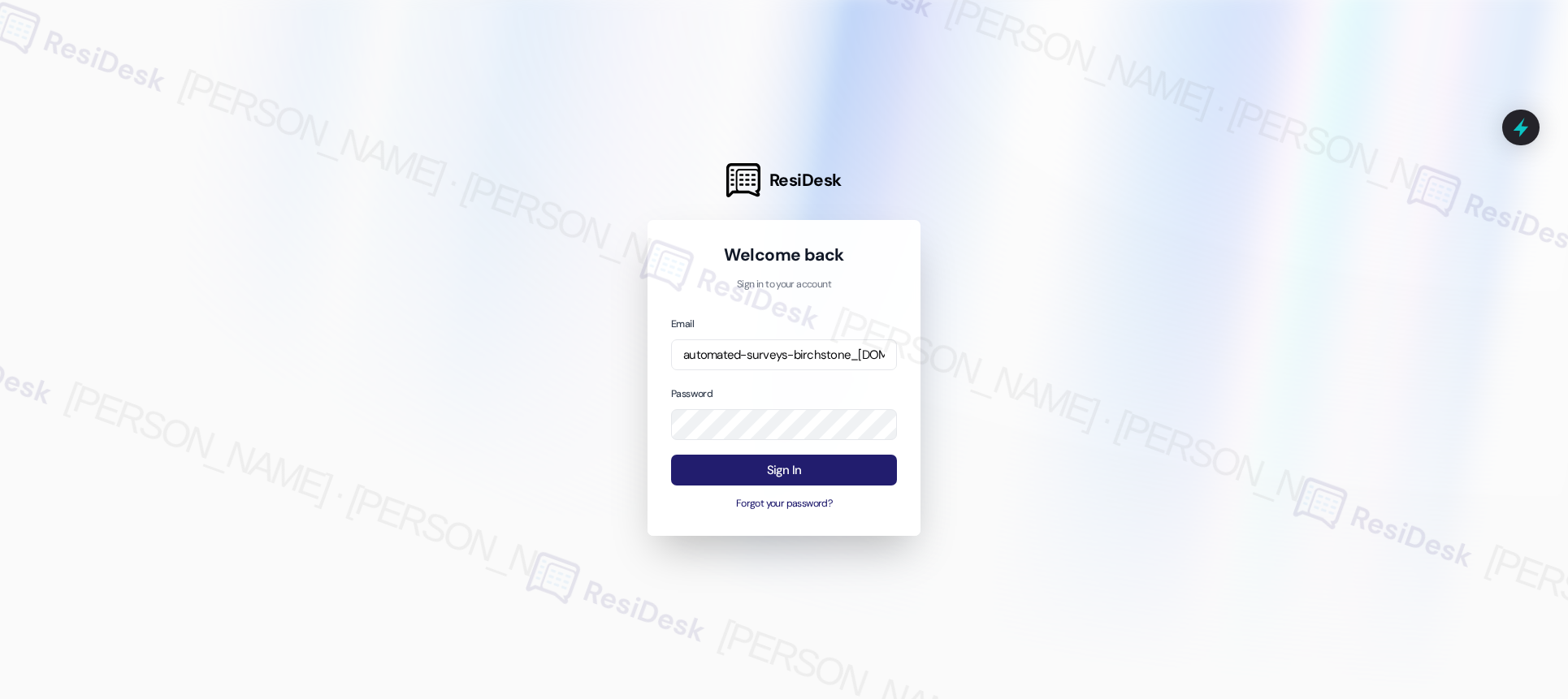
click at [772, 467] on button "Sign In" at bounding box center [784, 471] width 226 height 31
